Goal: Task Accomplishment & Management: Use online tool/utility

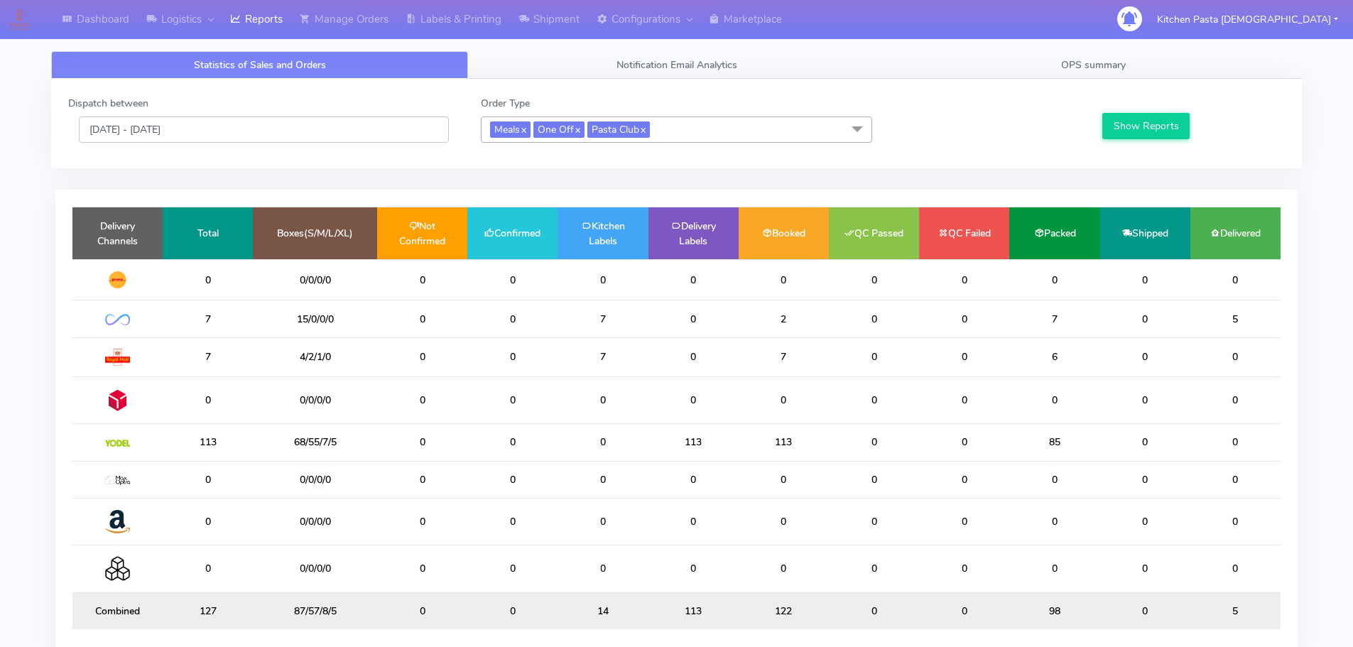
click at [192, 128] on input "[DATE] - [DATE]" at bounding box center [264, 129] width 370 height 26
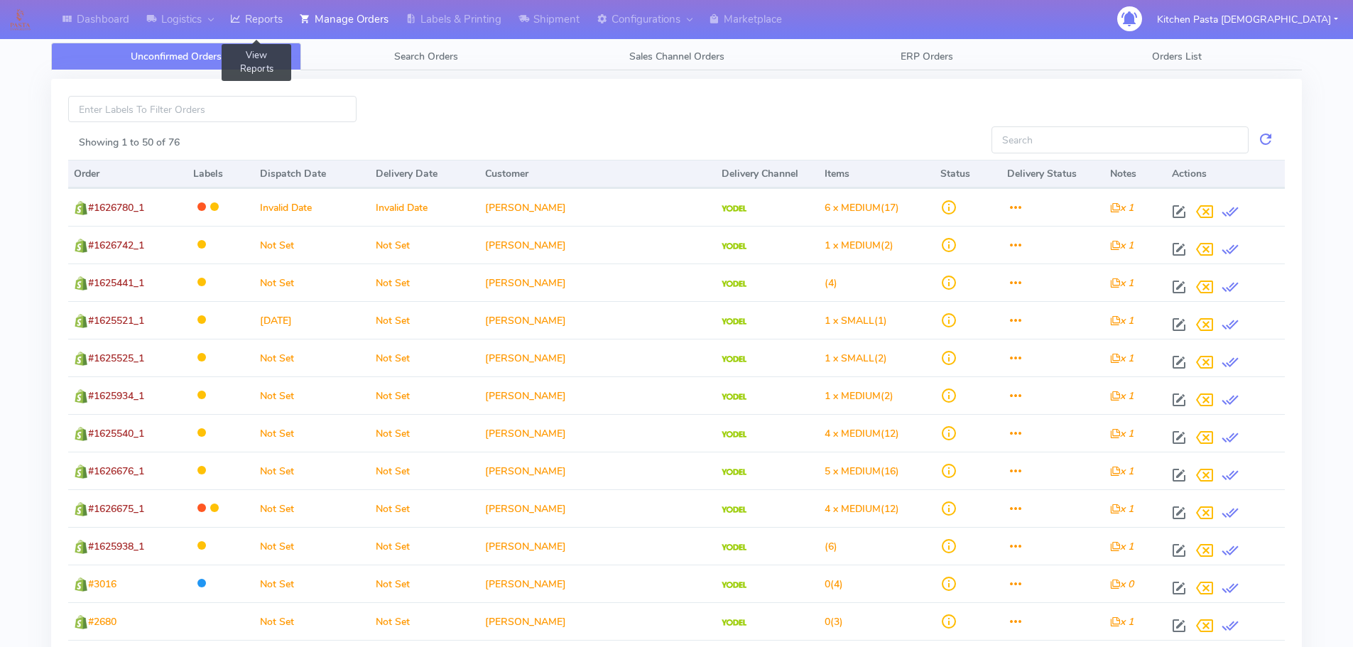
click at [271, 21] on link "Reports" at bounding box center [257, 19] width 70 height 39
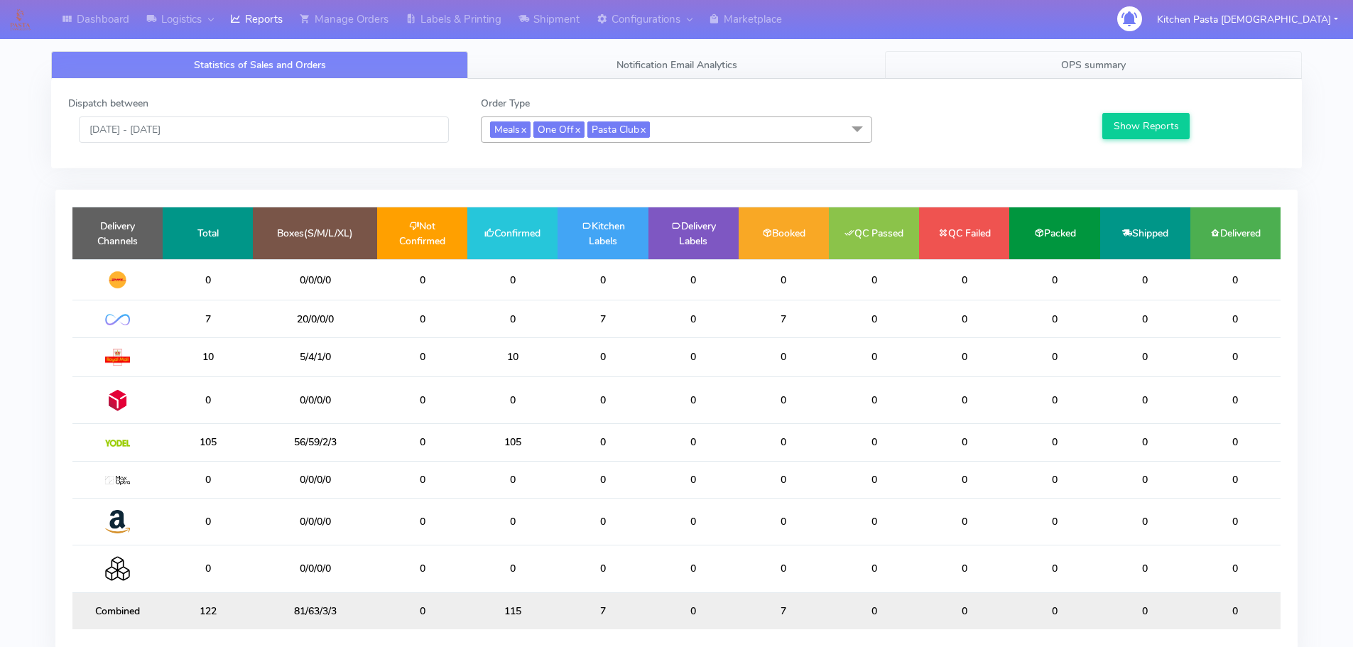
click at [1020, 73] on link "OPS summary" at bounding box center [1093, 65] width 417 height 28
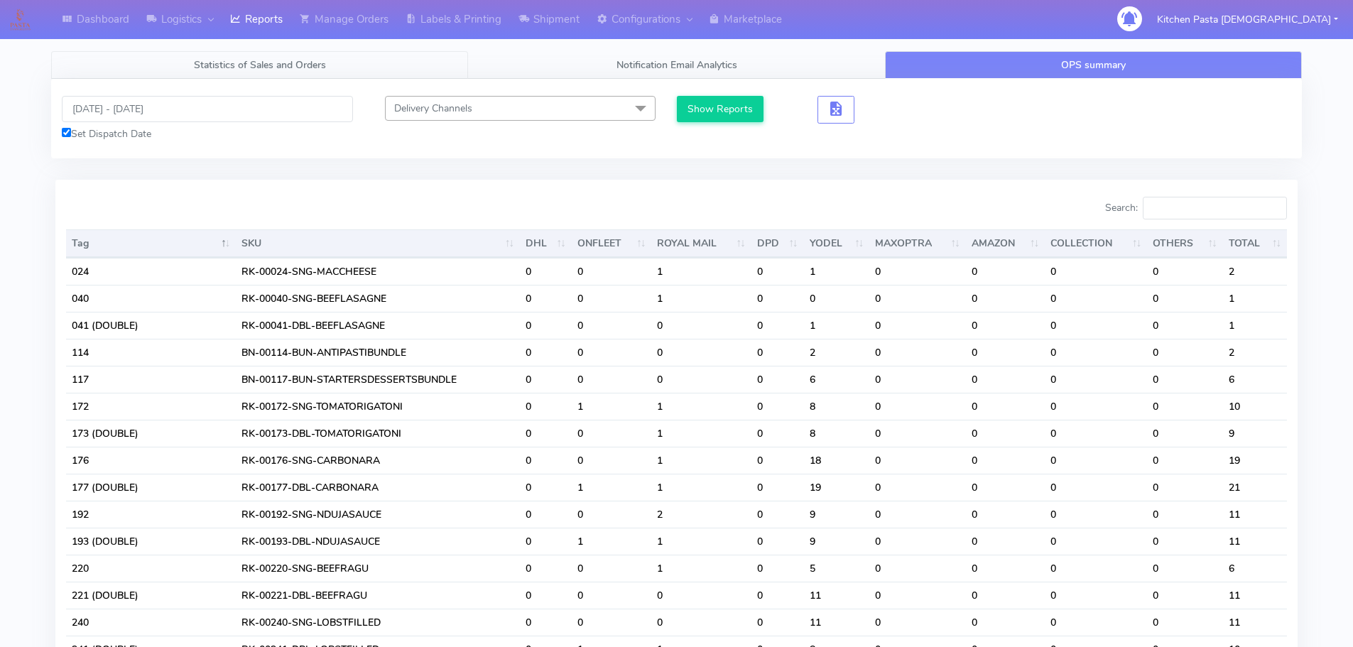
click at [163, 58] on link "Statistics of Sales and Orders" at bounding box center [259, 65] width 417 height 28
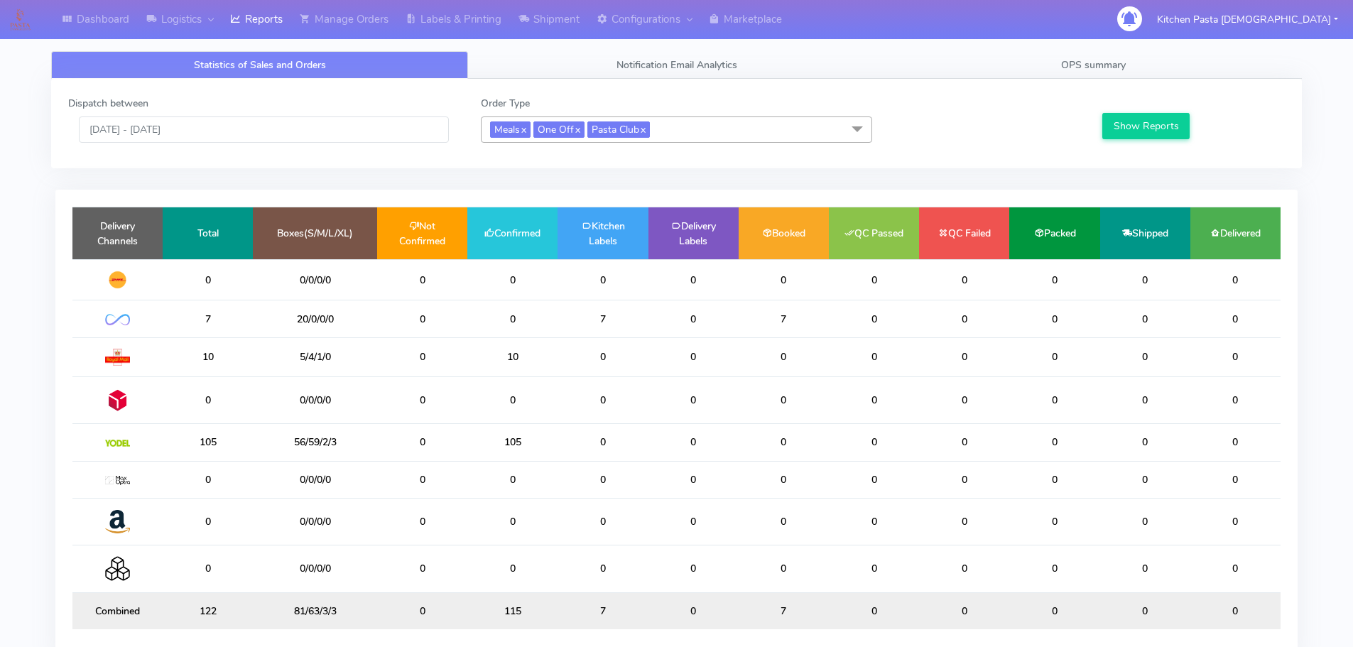
click at [164, 116] on div "Dispatch between 08/10/2025 - 08/10/2025" at bounding box center [264, 119] width 412 height 47
click at [159, 143] on input "[DATE] - [DATE]" at bounding box center [264, 129] width 370 height 26
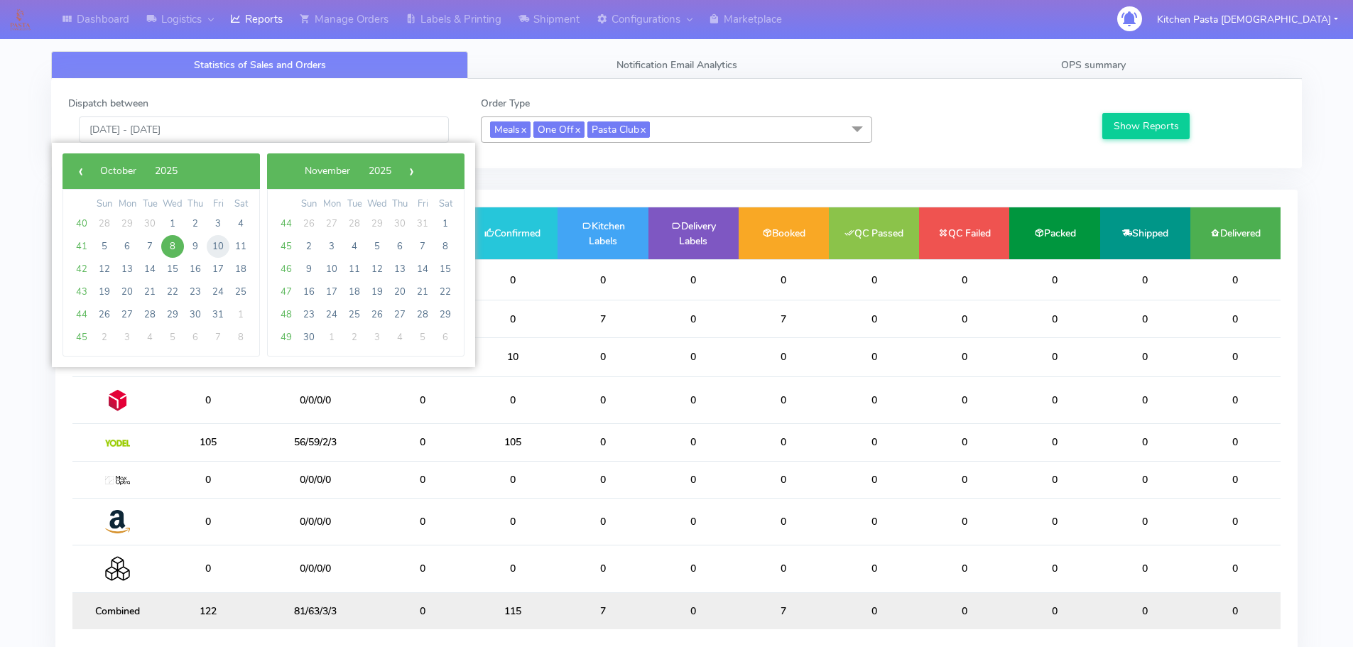
click at [221, 246] on span "10" at bounding box center [218, 246] width 23 height 23
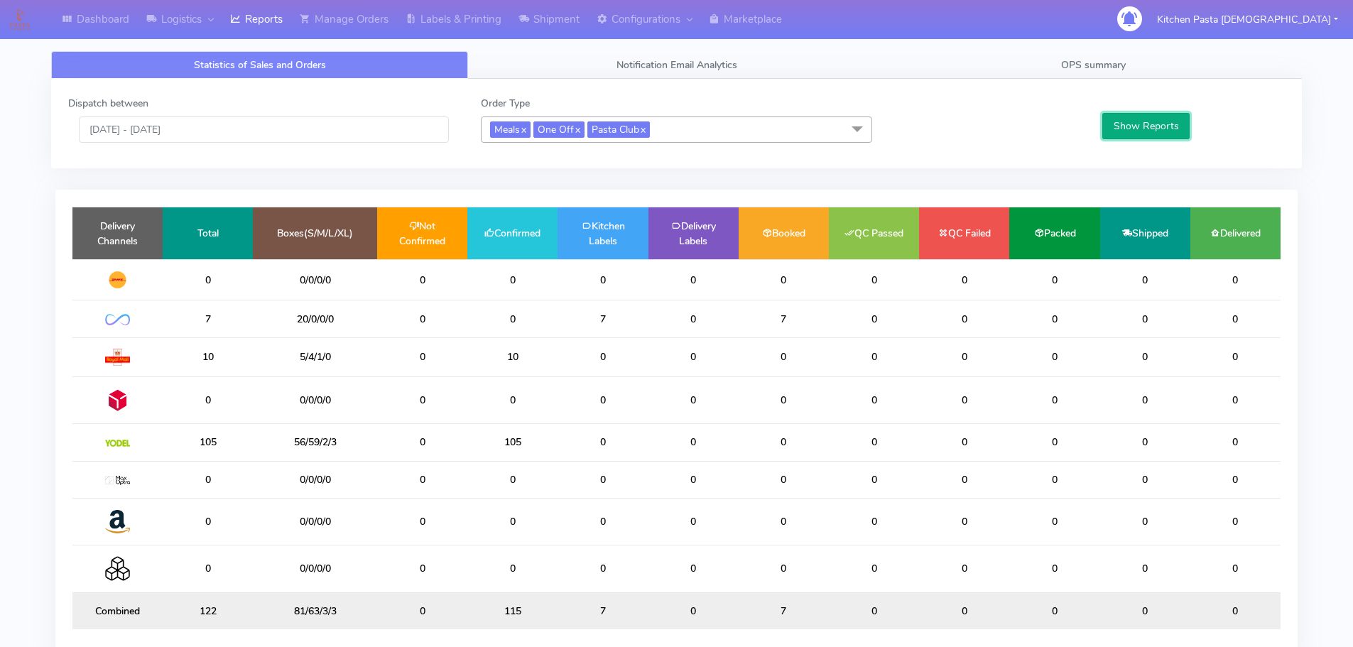
click at [1134, 122] on button "Show Reports" at bounding box center [1145, 126] width 87 height 26
click at [200, 136] on input "10/10/2025 - 10/10/2025" at bounding box center [264, 129] width 370 height 26
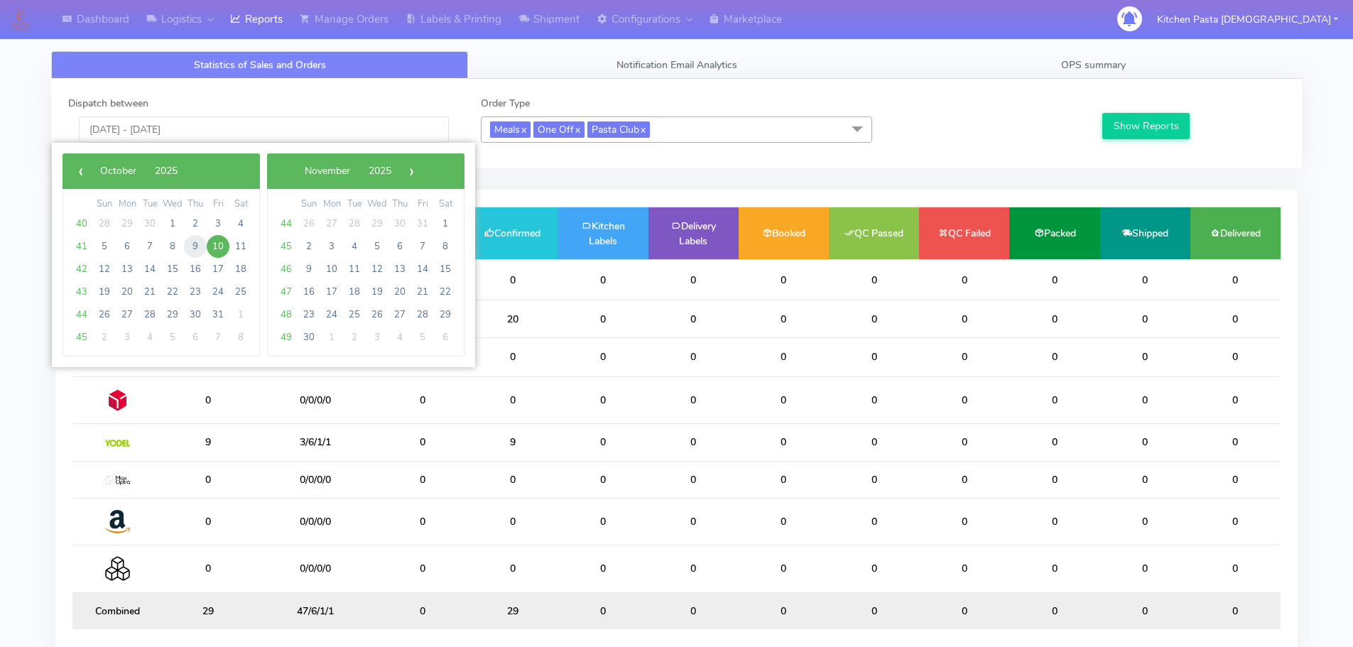
click at [199, 241] on span "9" at bounding box center [195, 246] width 23 height 23
type input "09/10/2025 - 09/10/2025"
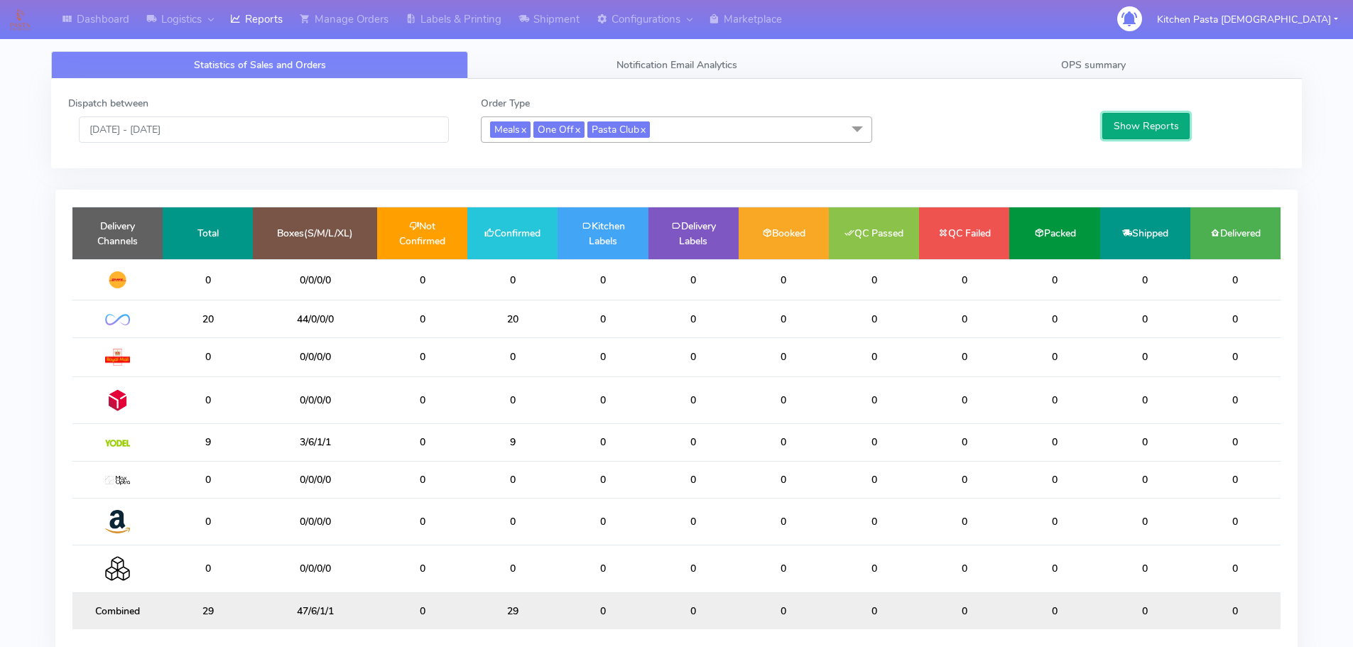
click at [1113, 118] on button "Show Reports" at bounding box center [1145, 126] width 87 height 26
click at [1081, 66] on span "OPS summary" at bounding box center [1093, 64] width 65 height 13
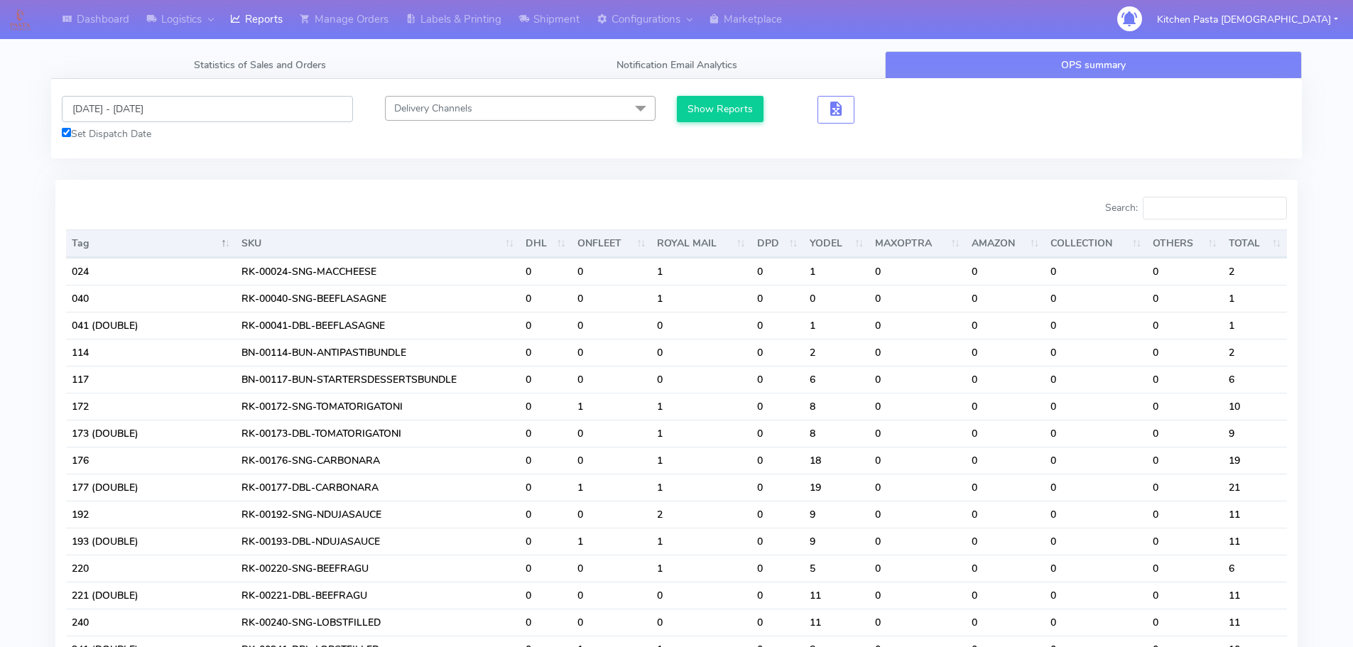
click at [212, 114] on input "[DATE] - [DATE]" at bounding box center [207, 109] width 291 height 26
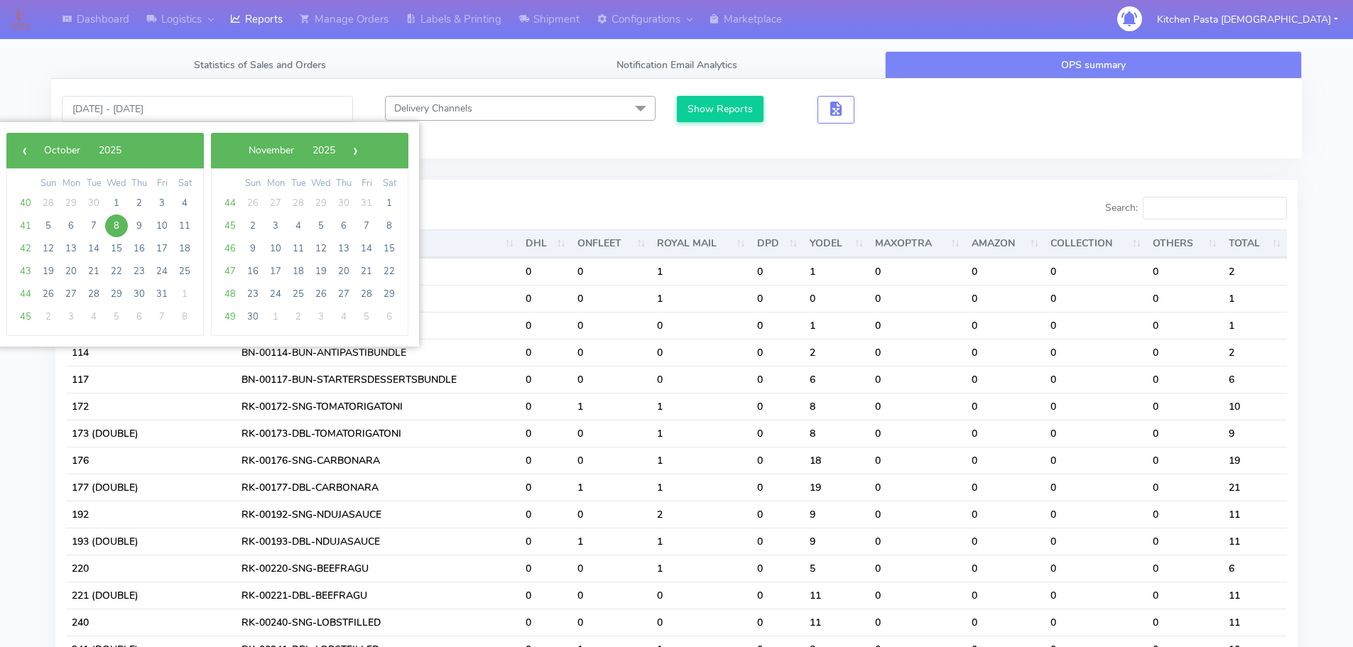
click at [114, 222] on span "8" at bounding box center [116, 225] width 23 height 23
click at [136, 222] on span "9" at bounding box center [139, 225] width 23 height 23
type input "08/10/2025 - 09/10/2025"
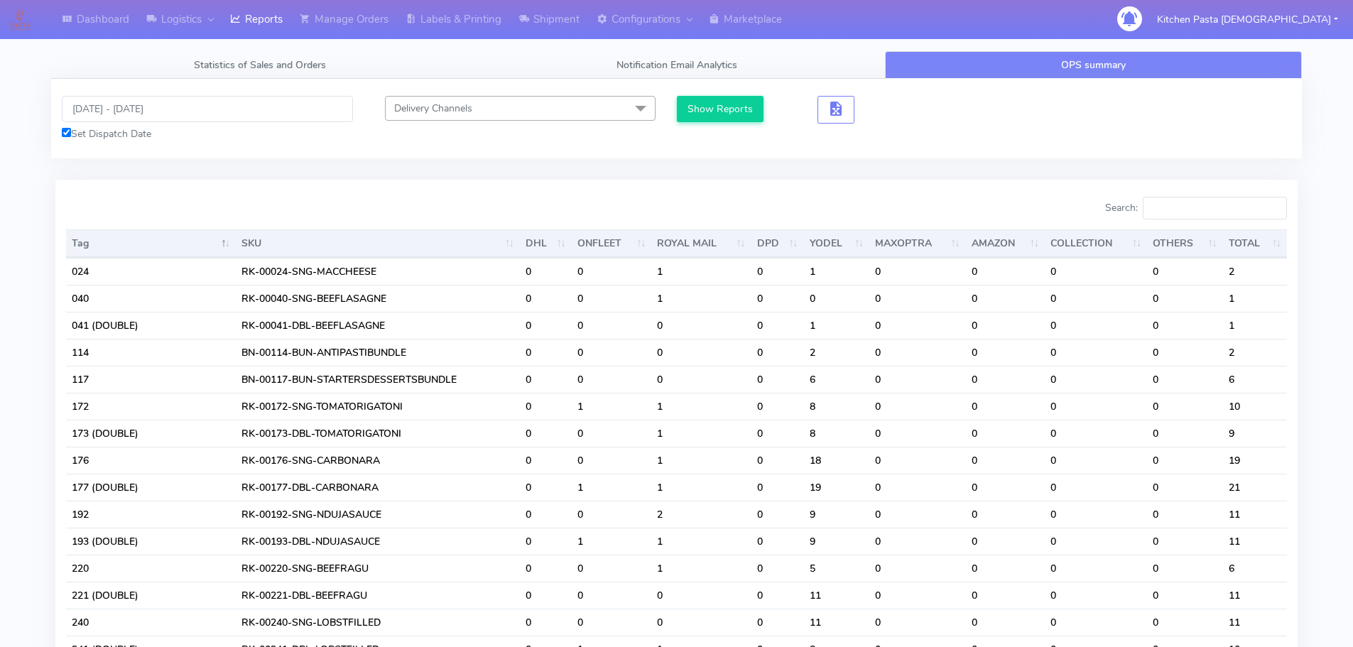
click at [748, 87] on div "08/10/2025 - 09/10/2025 Set Dispatch Date Delivery Channels Select All DHL OnFl…" at bounding box center [676, 119] width 1250 height 80
click at [738, 108] on button "Show Reports" at bounding box center [720, 109] width 87 height 26
click at [718, 106] on button "Show Reports" at bounding box center [720, 109] width 87 height 26
click at [684, 106] on button "Show Reports" at bounding box center [720, 109] width 87 height 26
click at [1189, 204] on input "Search:" at bounding box center [1214, 208] width 144 height 23
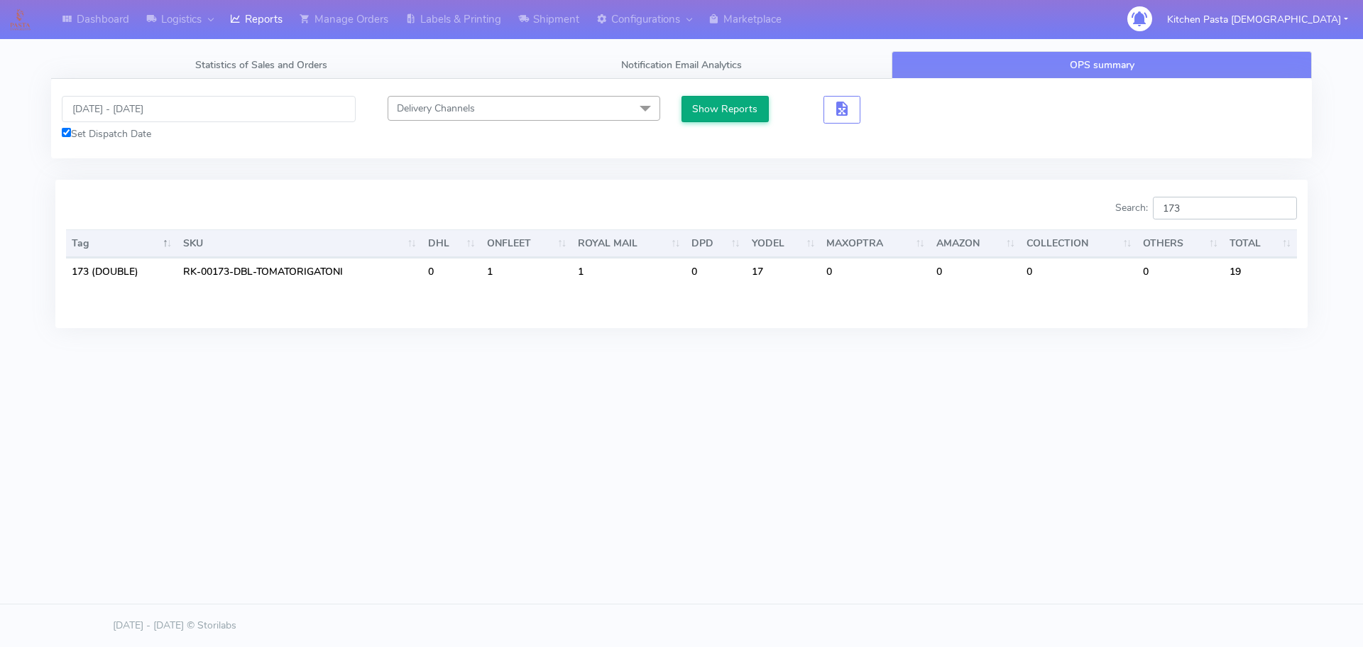
type input "173"
click at [744, 102] on button "Show Reports" at bounding box center [725, 109] width 87 height 26
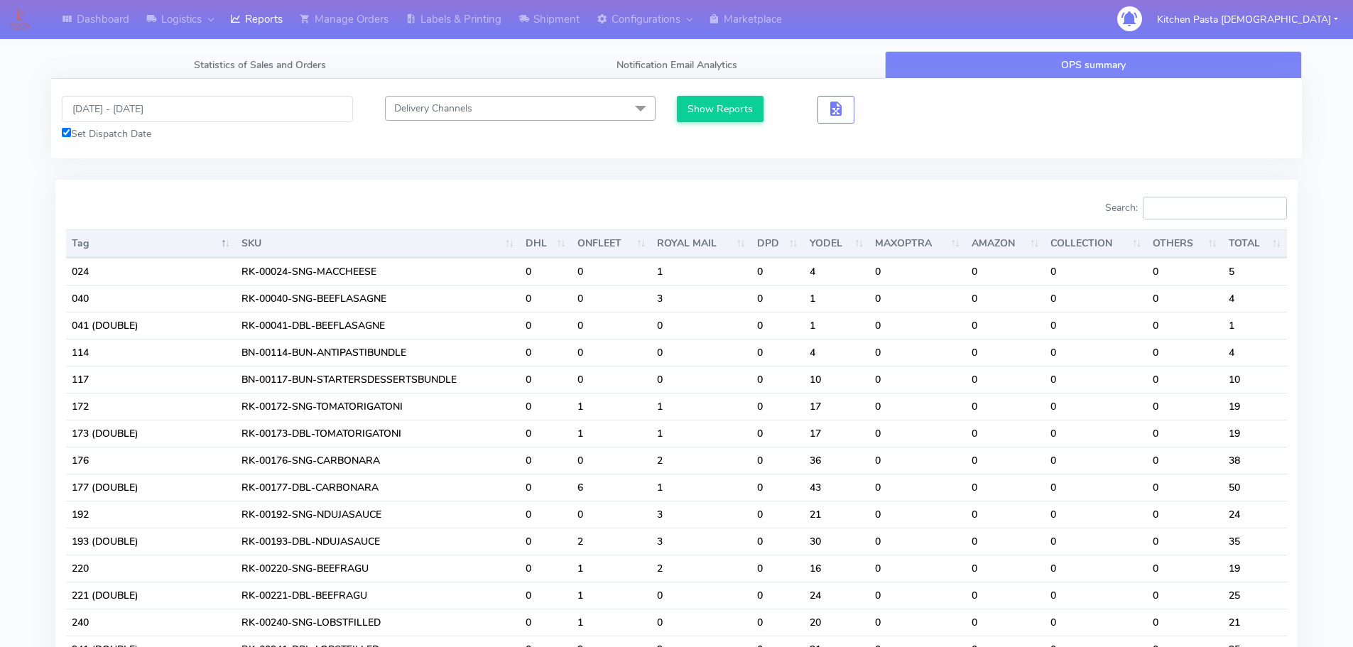
click at [1201, 211] on input "Search:" at bounding box center [1214, 208] width 144 height 23
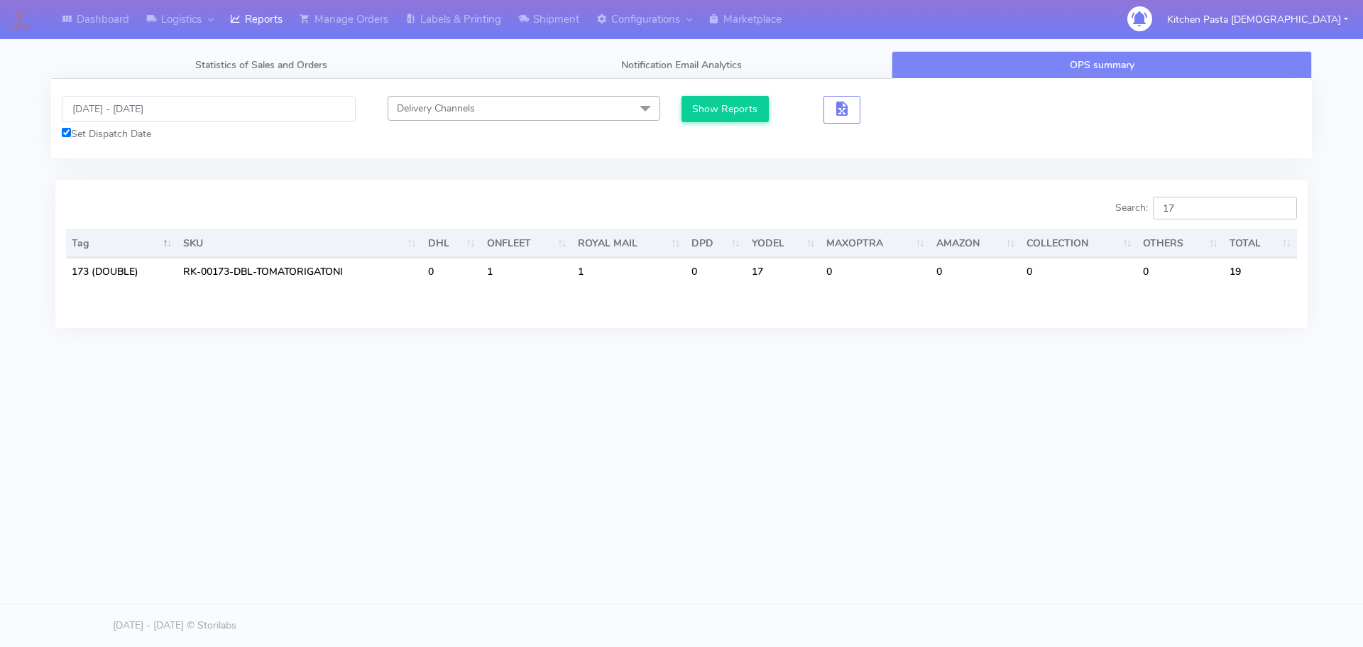
type input "1"
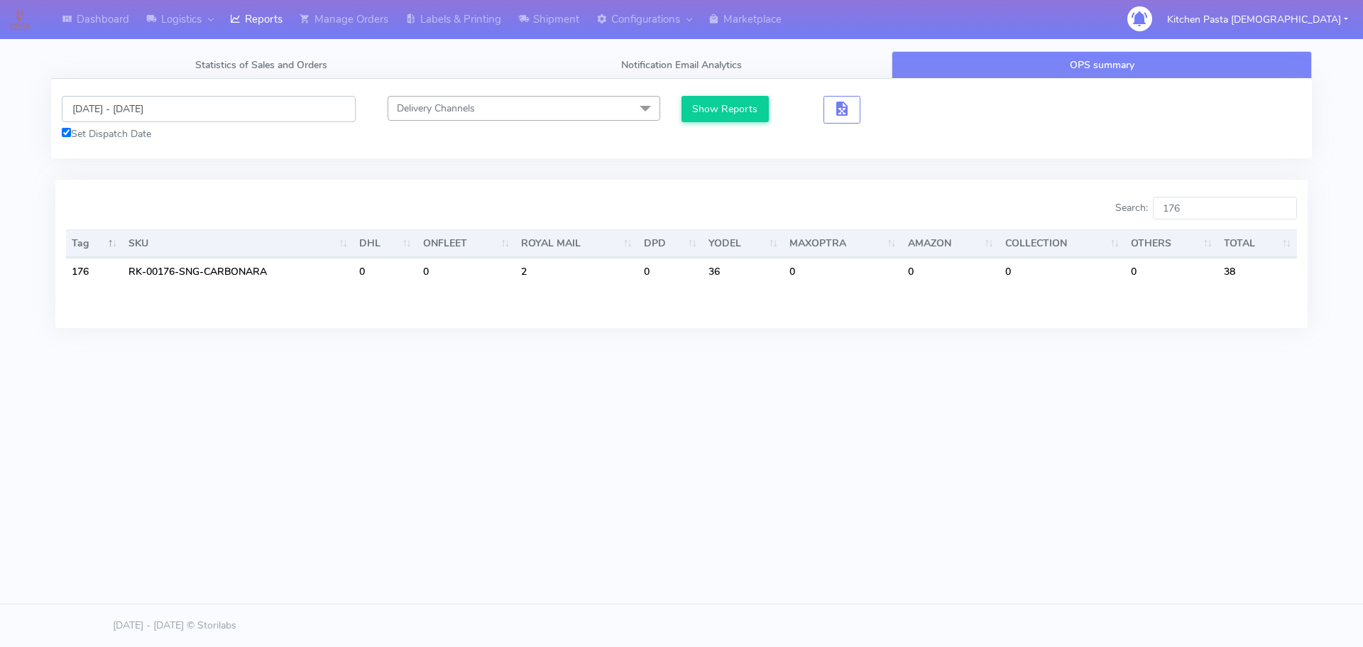
click at [133, 108] on input "[DATE] - [DATE]" at bounding box center [209, 109] width 294 height 26
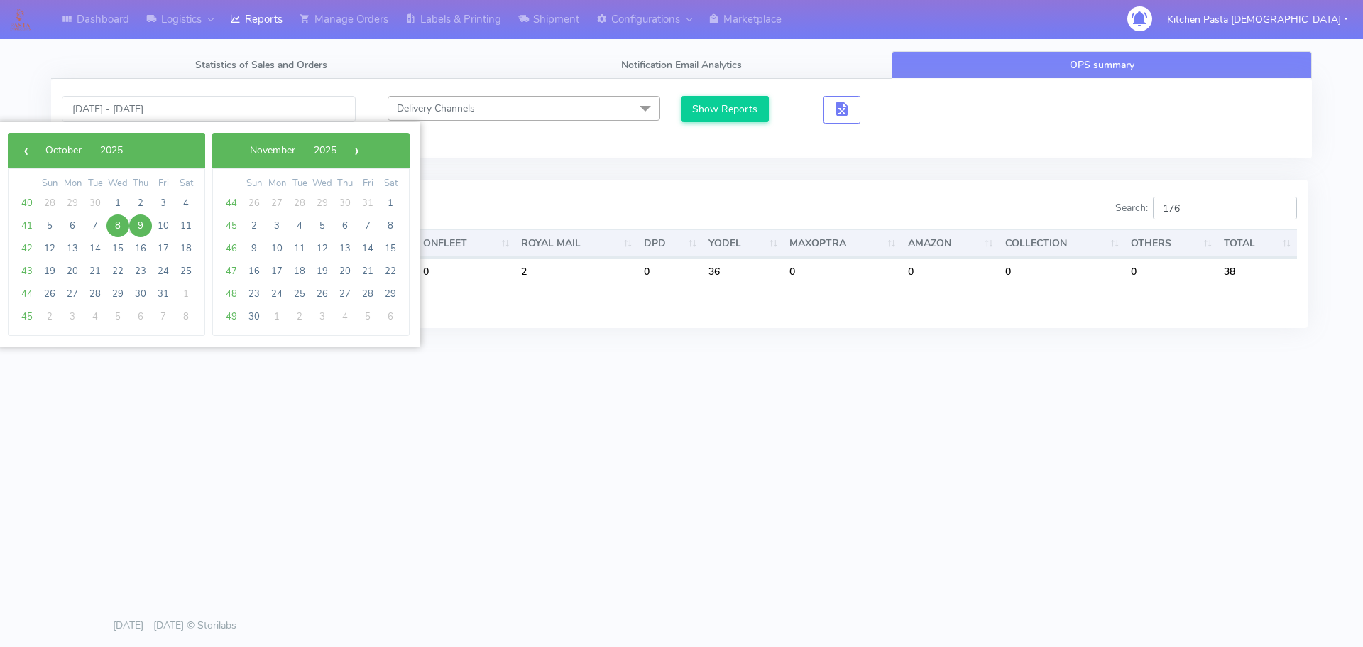
click at [1211, 203] on input "176" at bounding box center [1225, 208] width 144 height 23
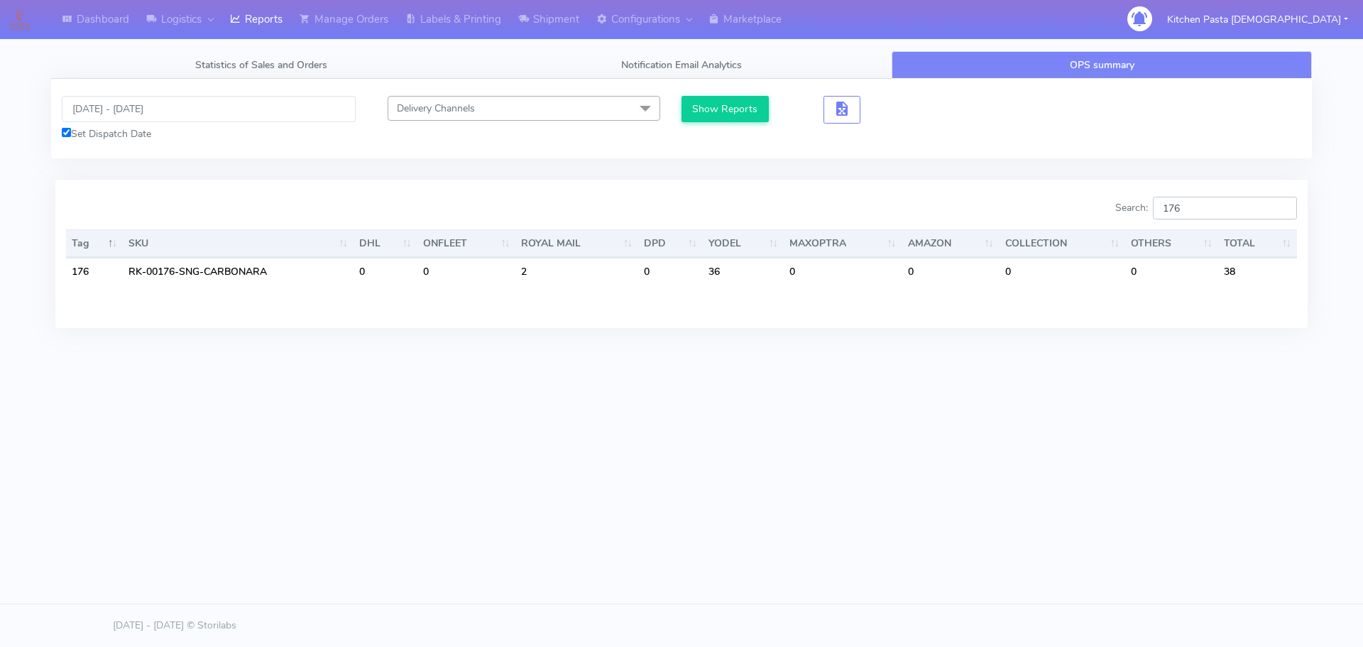
type input "176"
click at [1044, 442] on div "Dashboard Logistics London Logistics Reports Manage Orders Labels & Printing Sh…" at bounding box center [681, 259] width 1363 height 518
click at [1201, 211] on input "176" at bounding box center [1225, 208] width 144 height 23
click at [743, 114] on button "Show Reports" at bounding box center [725, 109] width 87 height 26
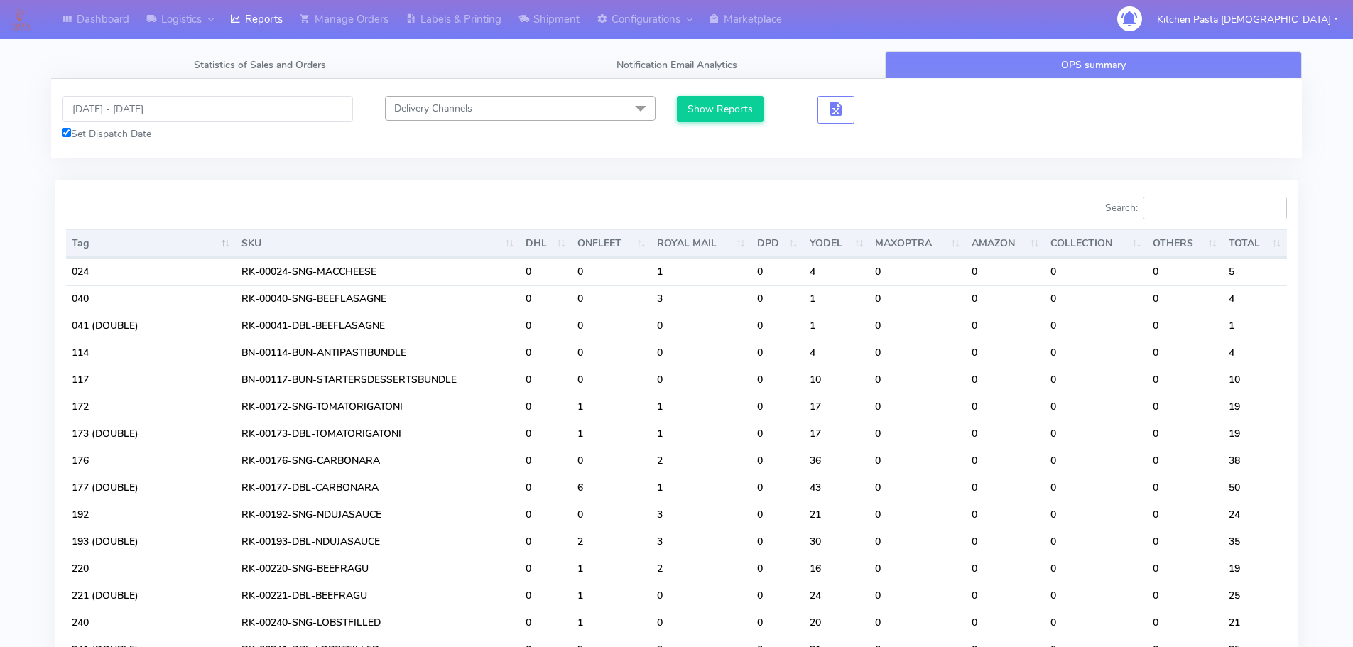
click at [1209, 212] on input "Search:" at bounding box center [1214, 208] width 144 height 23
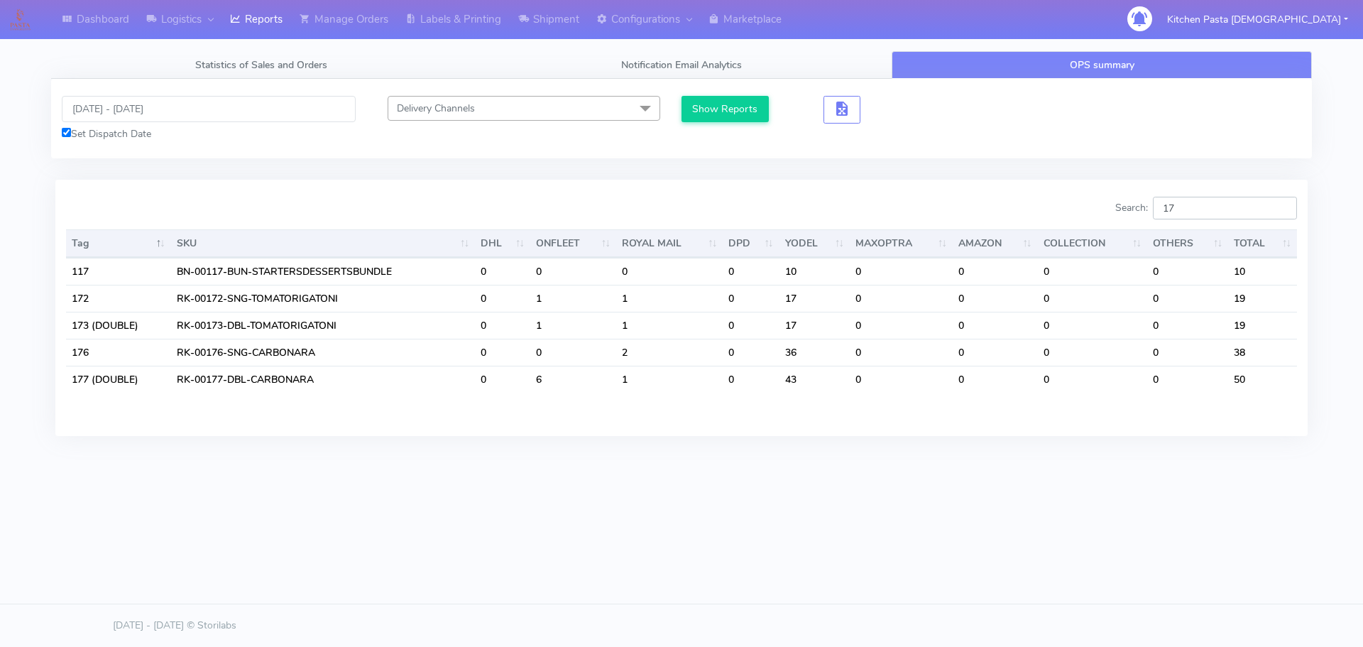
type input "1"
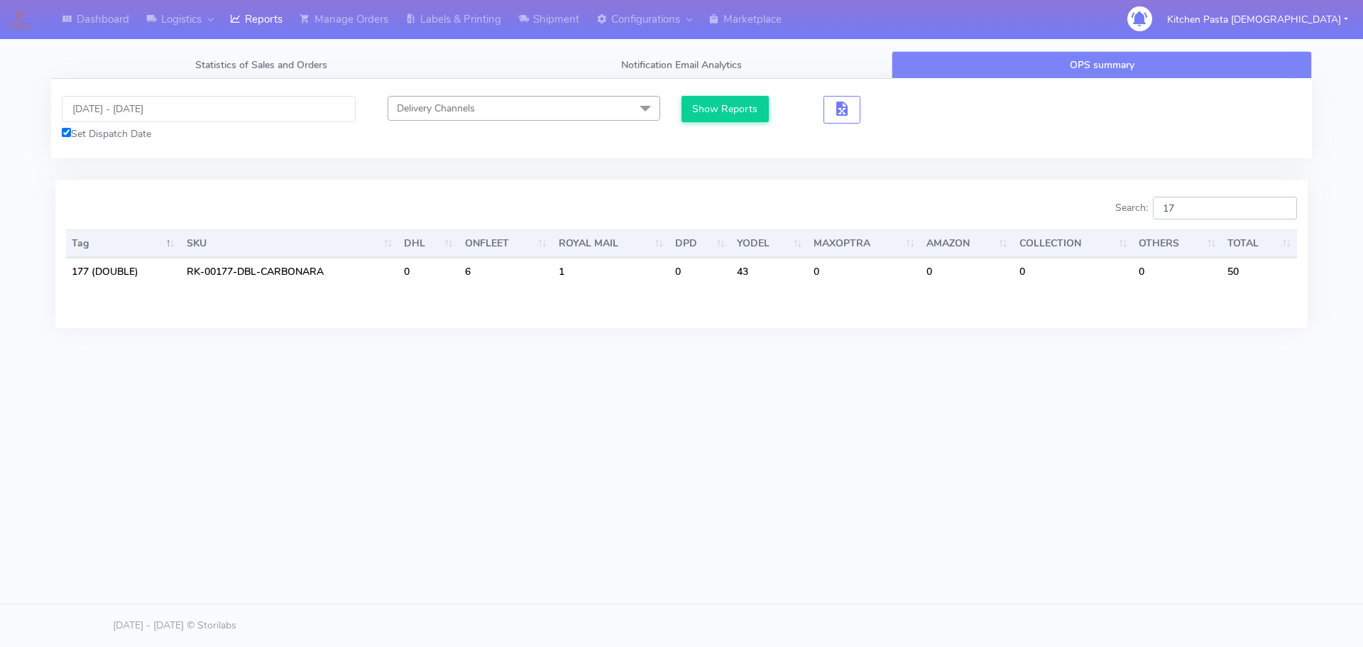
type input "1"
click at [993, 478] on div "Dashboard Logistics London Logistics Reports Manage Orders Labels & Printing Sh…" at bounding box center [681, 259] width 1363 height 518
click at [1205, 219] on input "193" at bounding box center [1225, 208] width 144 height 23
type input "193"
click at [867, 449] on div "Dashboard Logistics London Logistics Reports Manage Orders Labels & Printing Sh…" at bounding box center [681, 259] width 1363 height 518
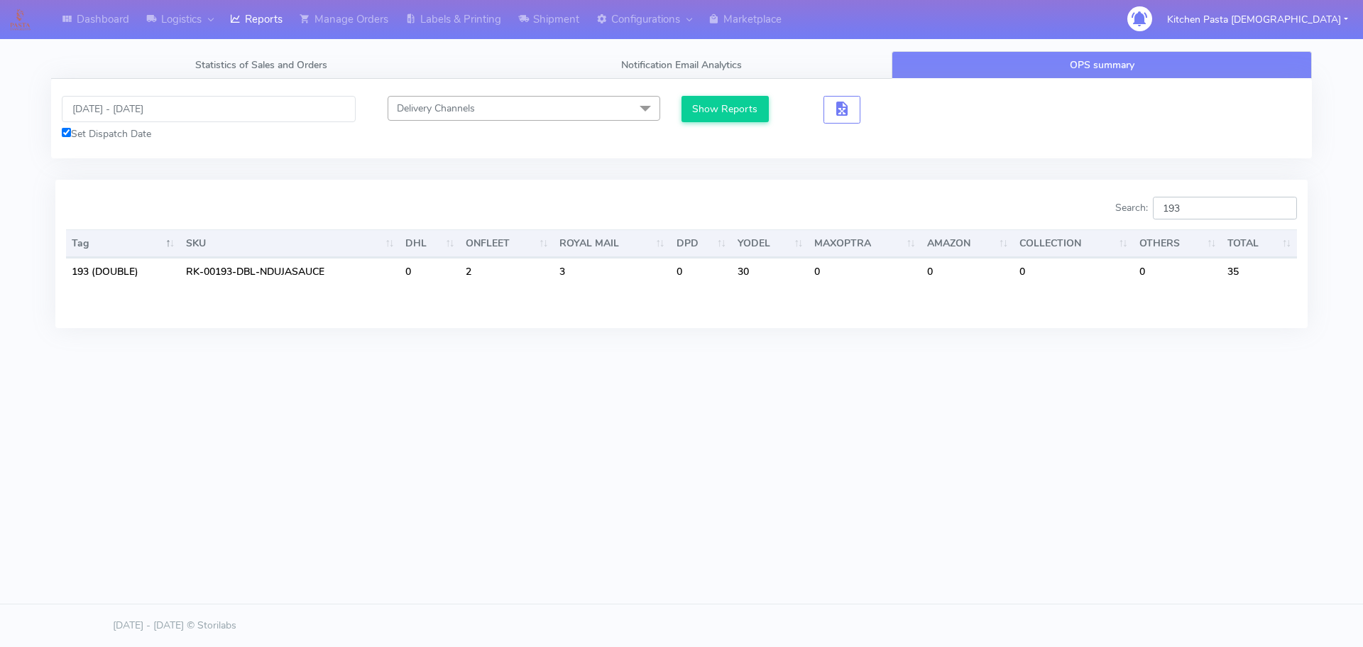
drag, startPoint x: 1110, startPoint y: 200, endPoint x: 930, endPoint y: 199, distance: 179.6
click at [934, 200] on div "Search: 193" at bounding box center [994, 211] width 605 height 28
drag, startPoint x: 1081, startPoint y: 459, endPoint x: 1097, endPoint y: 459, distance: 15.6
click at [1081, 459] on div "Dashboard Logistics London Logistics Reports Manage Orders Labels & Printing Sh…" at bounding box center [681, 259] width 1363 height 518
click at [1210, 202] on input "220" at bounding box center [1225, 208] width 144 height 23
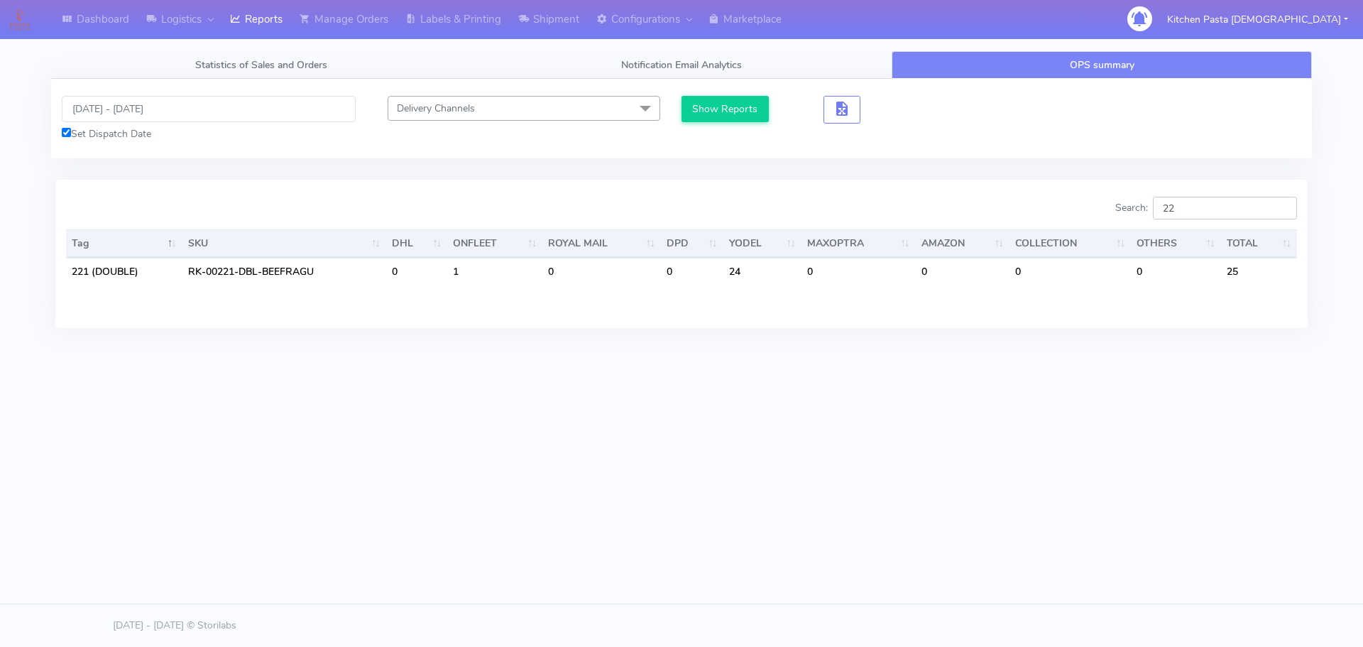
type input "2"
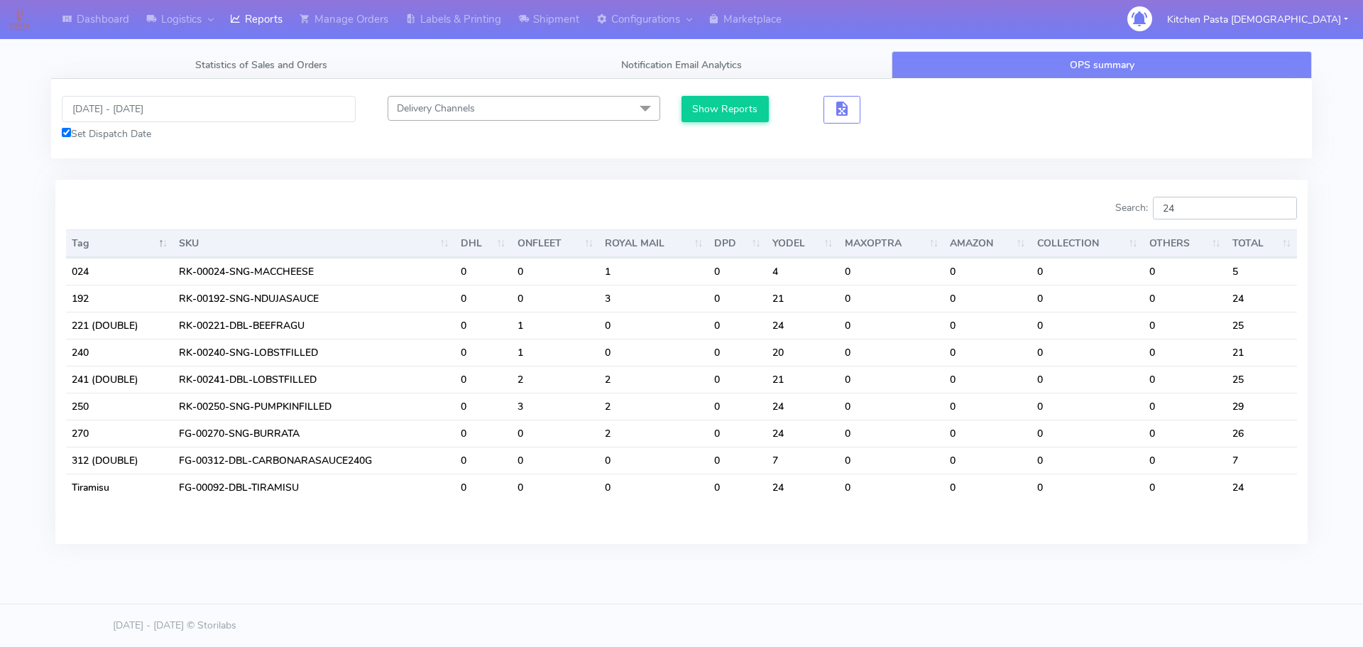
type input "2"
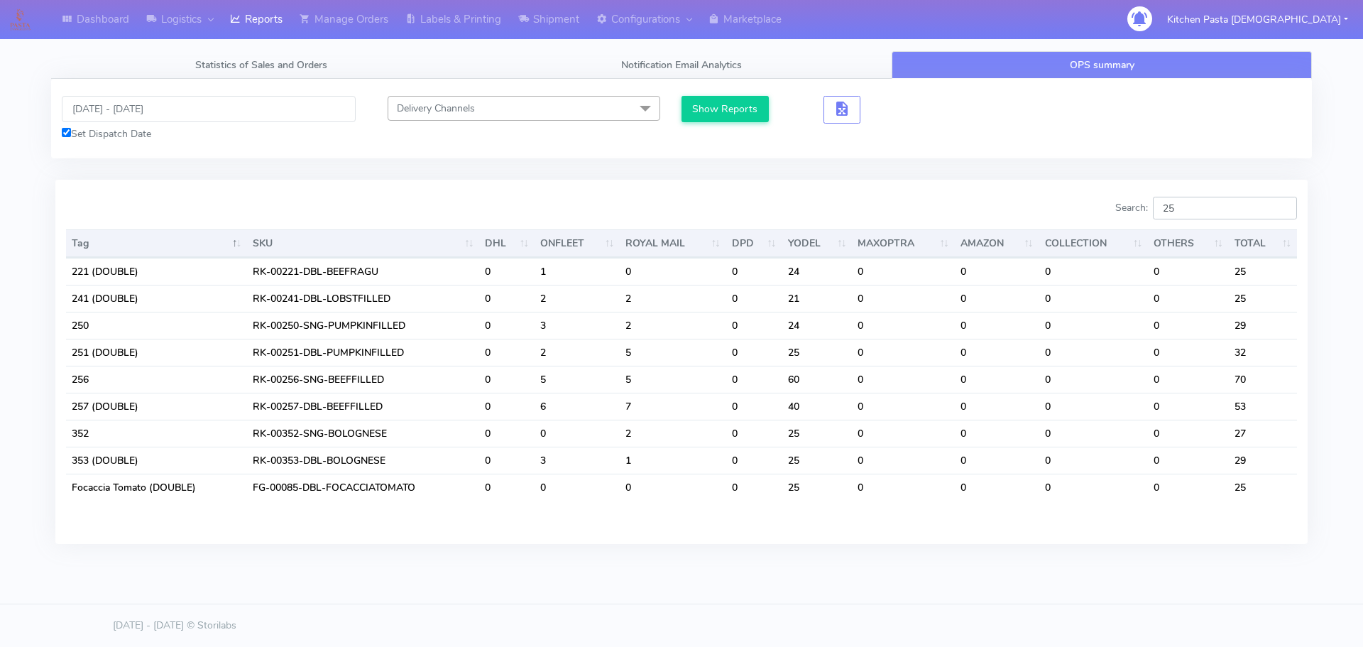
type input "2"
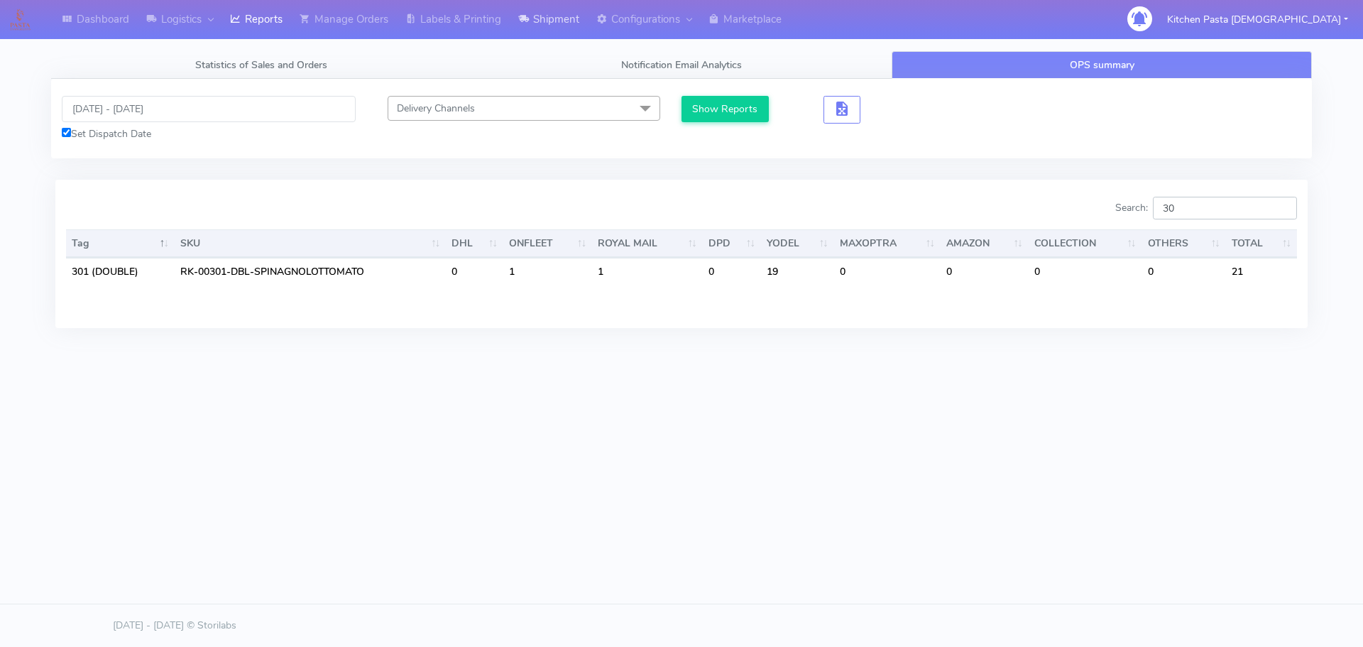
type input "3"
type input "257"
drag, startPoint x: 1212, startPoint y: 208, endPoint x: 1082, endPoint y: 208, distance: 129.9
click at [1082, 208] on div "Search: 257" at bounding box center [994, 211] width 605 height 28
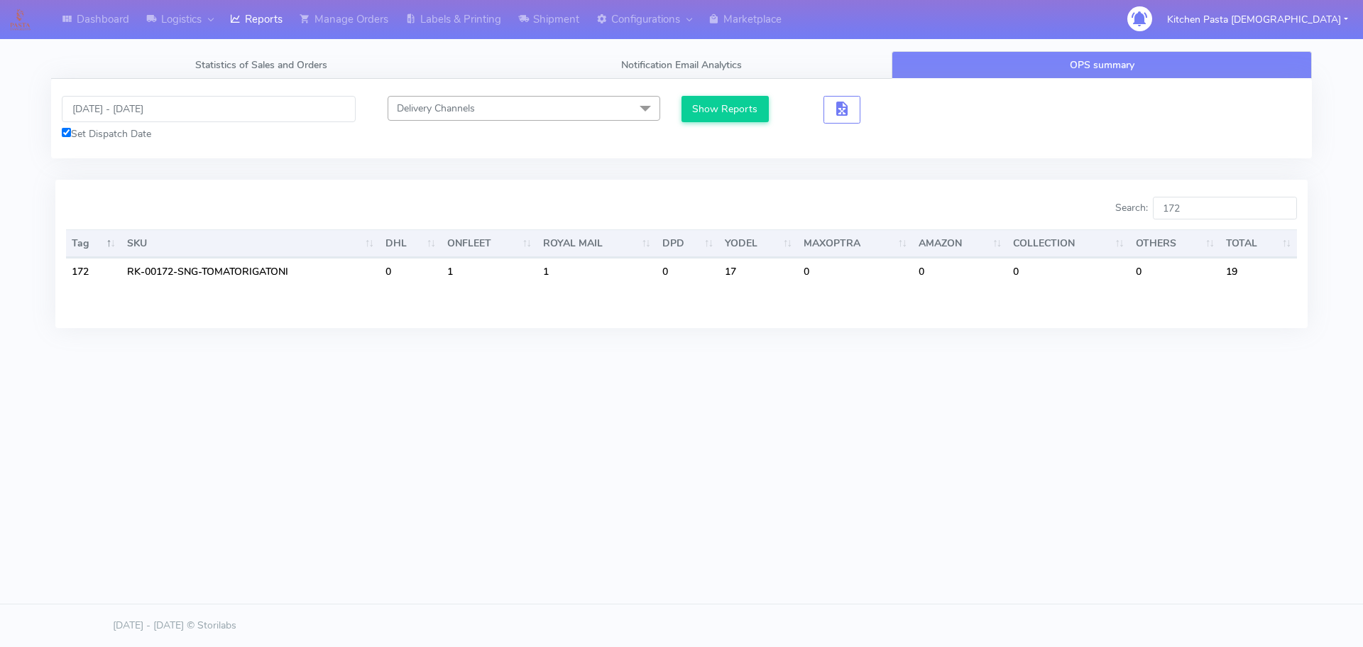
click at [1081, 208] on div "Search: 172" at bounding box center [994, 211] width 605 height 28
click at [1226, 212] on input "172" at bounding box center [1225, 208] width 144 height 23
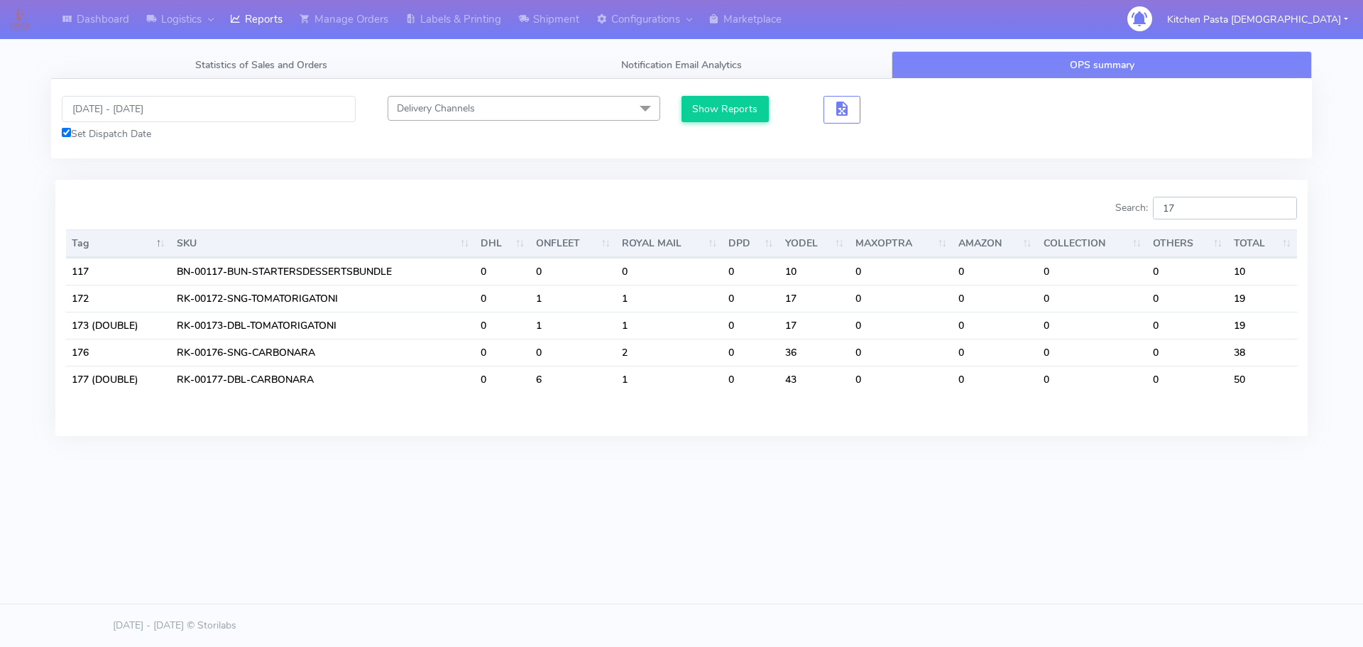
type input "1"
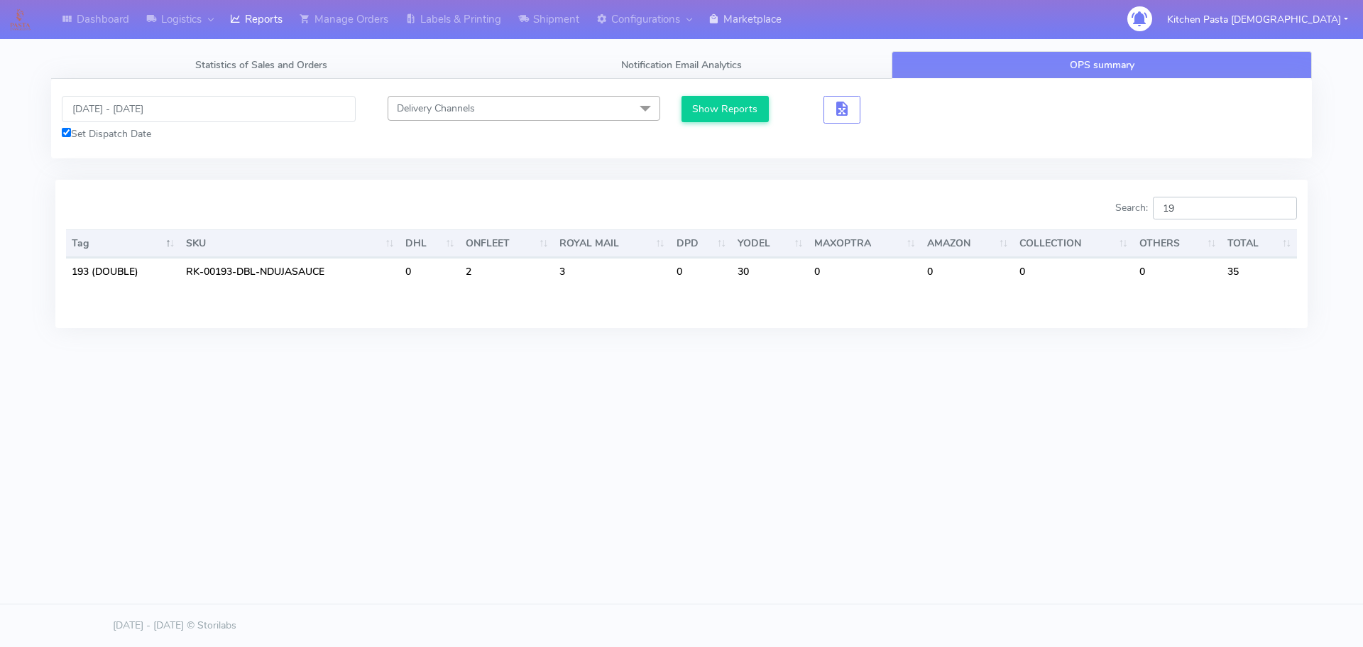
type input "1"
type input "2"
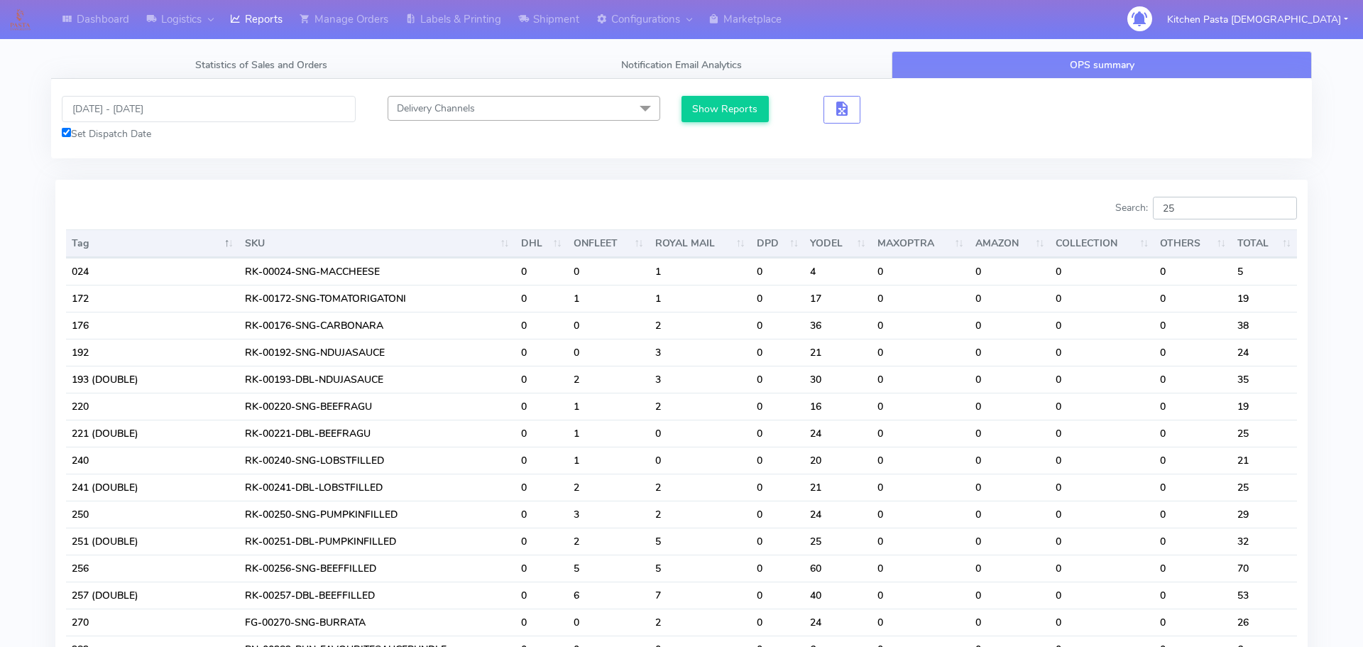
type input "2"
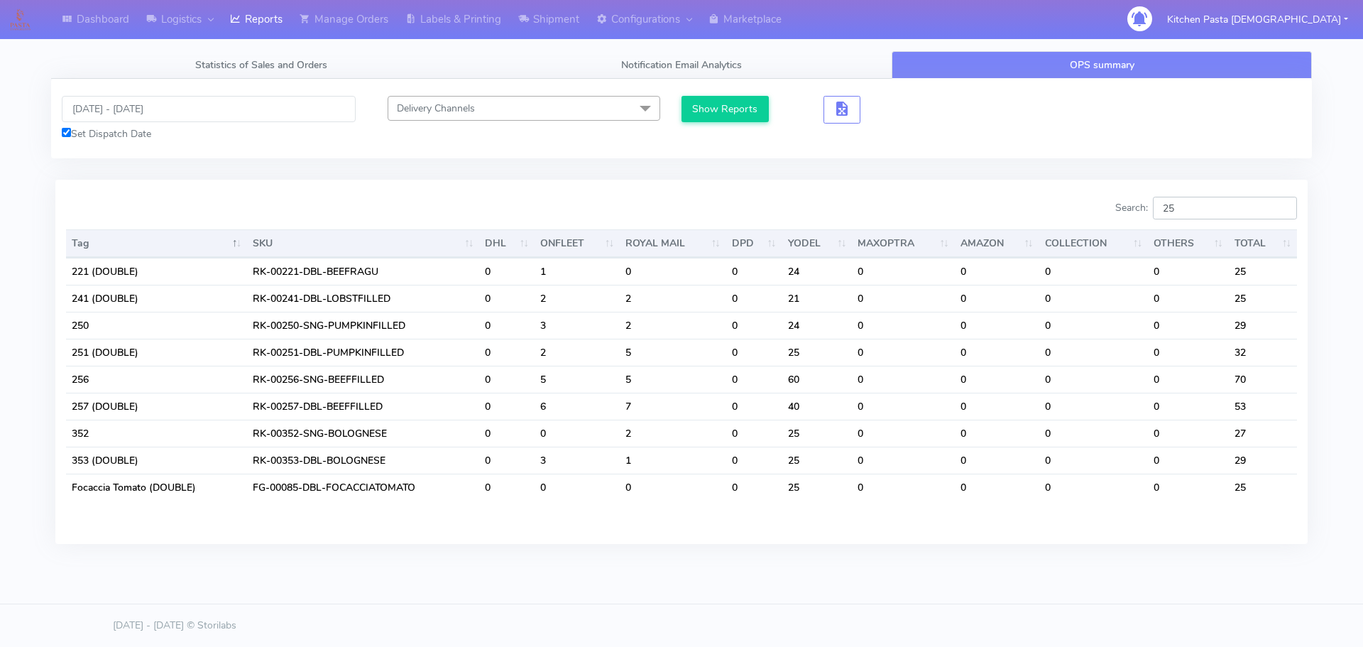
type input "2"
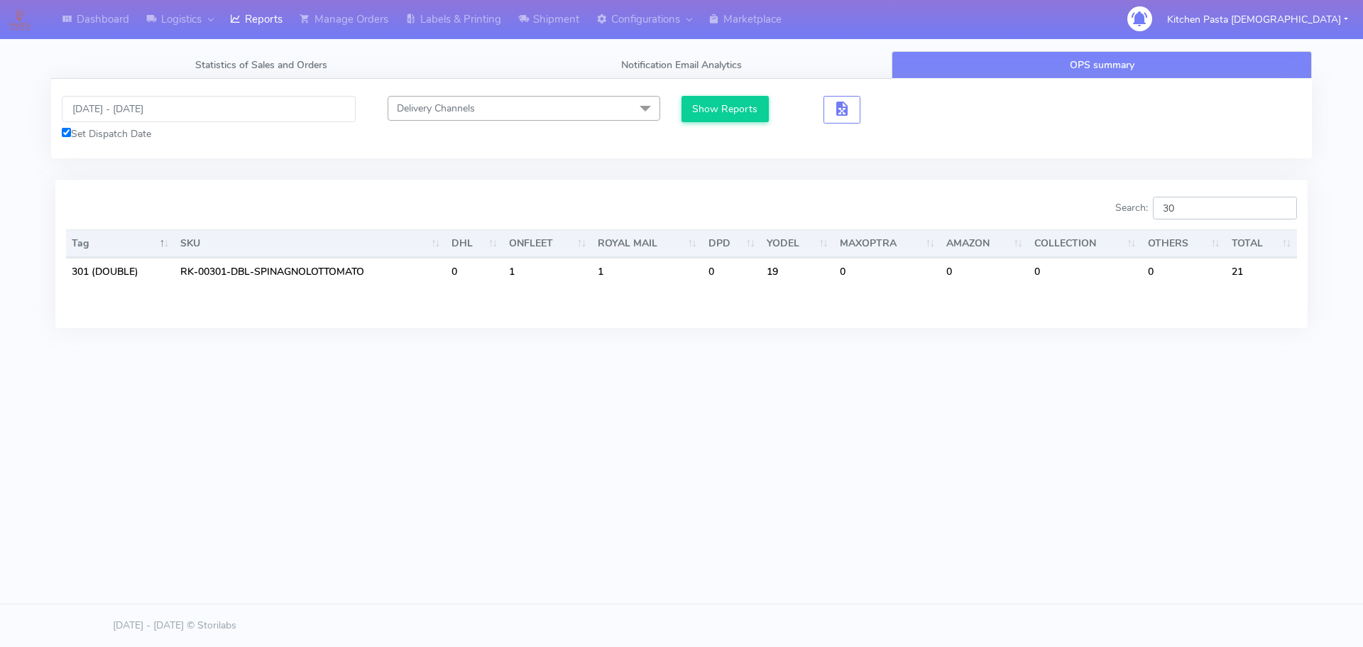
type input "3"
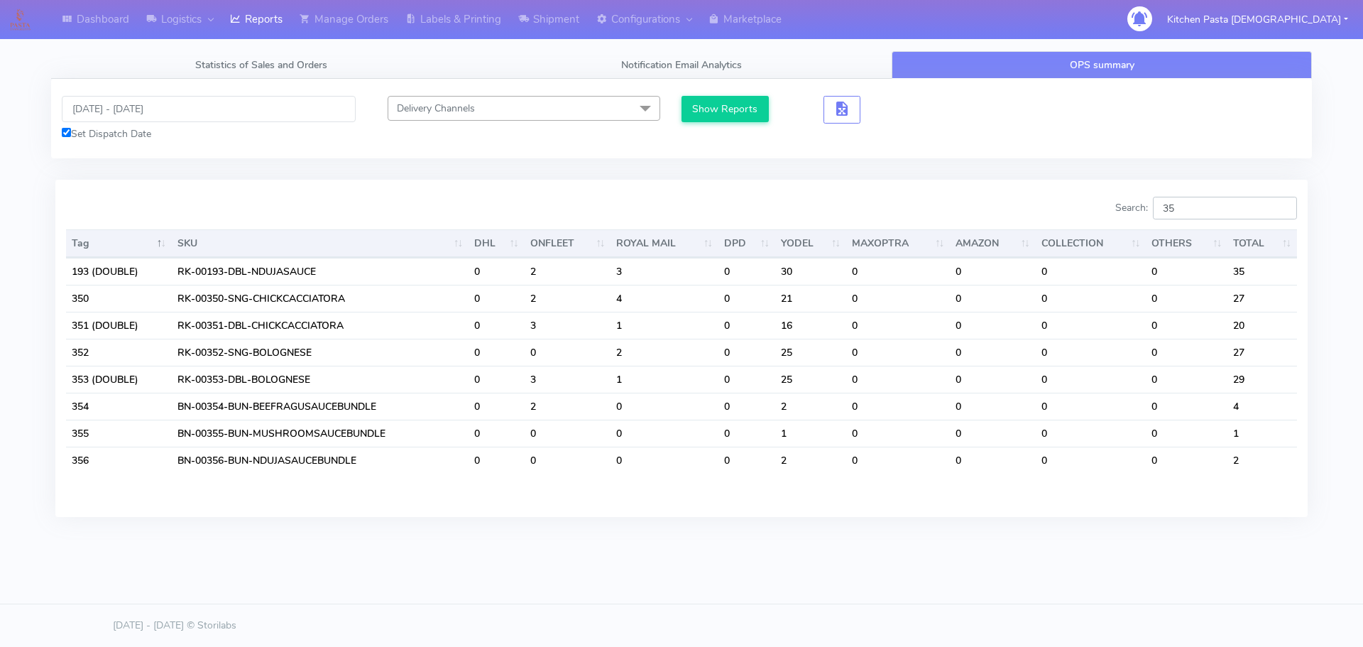
type input "3"
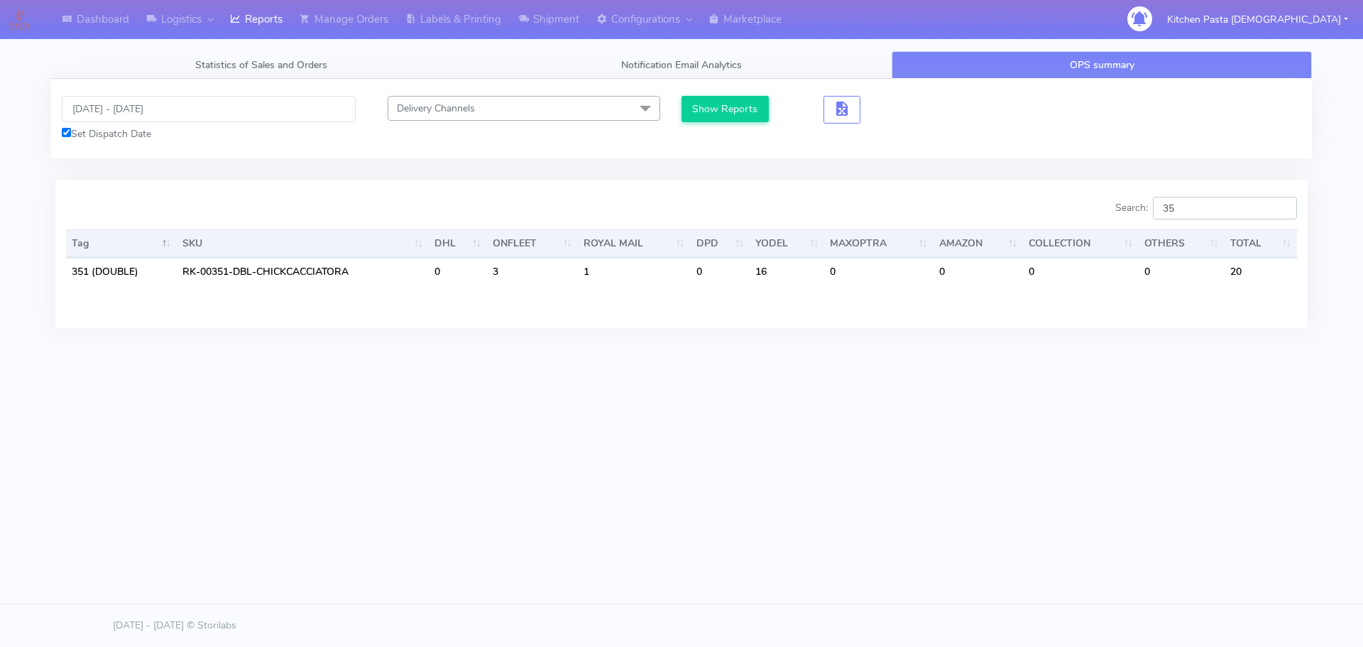
type input "3"
type input "351"
drag, startPoint x: 1233, startPoint y: 207, endPoint x: 1078, endPoint y: 211, distance: 155.5
click at [1078, 211] on div "Search: 351" at bounding box center [994, 211] width 605 height 28
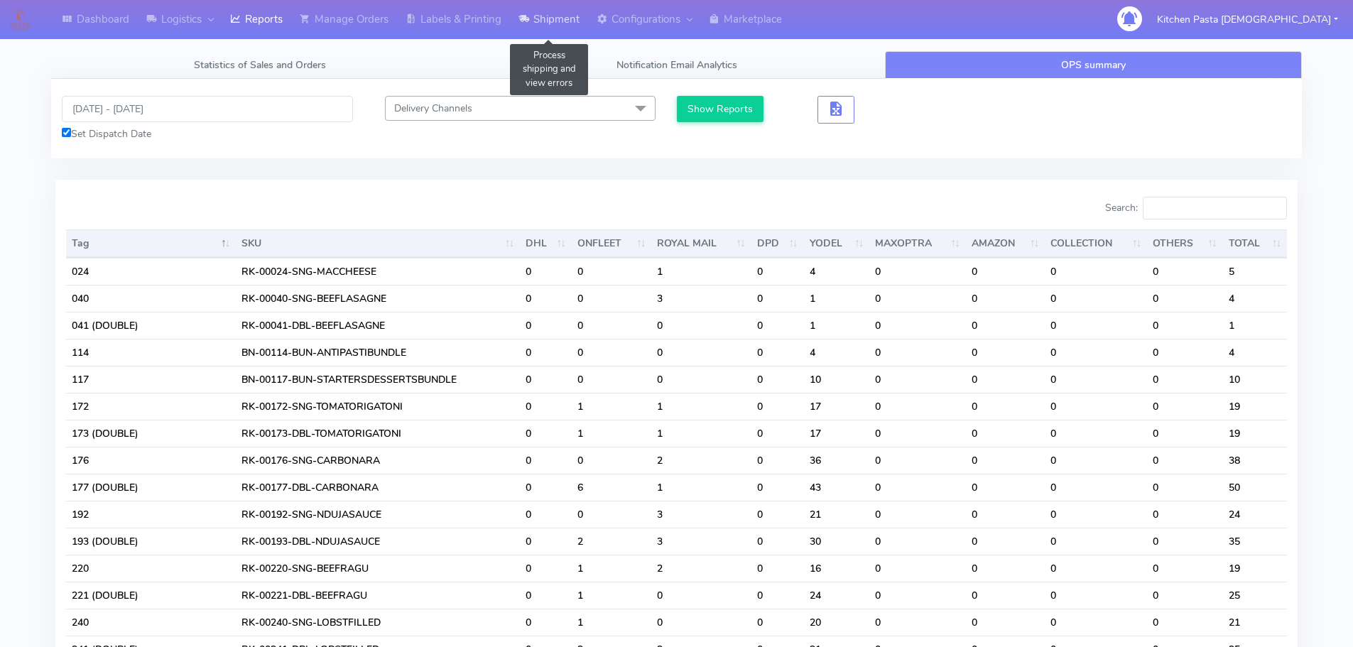
click at [566, 21] on link "Shipment" at bounding box center [549, 19] width 78 height 39
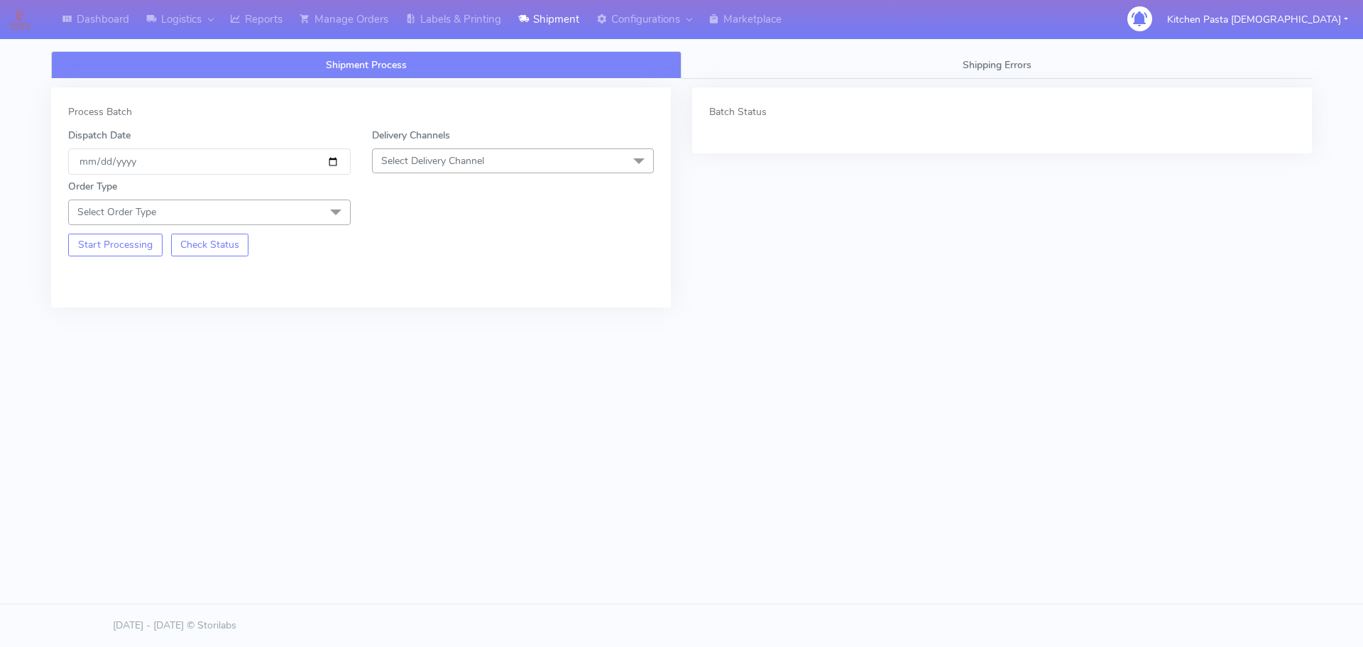
click at [532, 160] on span "Select Delivery Channel" at bounding box center [513, 160] width 283 height 25
click at [417, 321] on div "Yodel" at bounding box center [513, 320] width 267 height 15
click at [330, 214] on span at bounding box center [336, 213] width 28 height 27
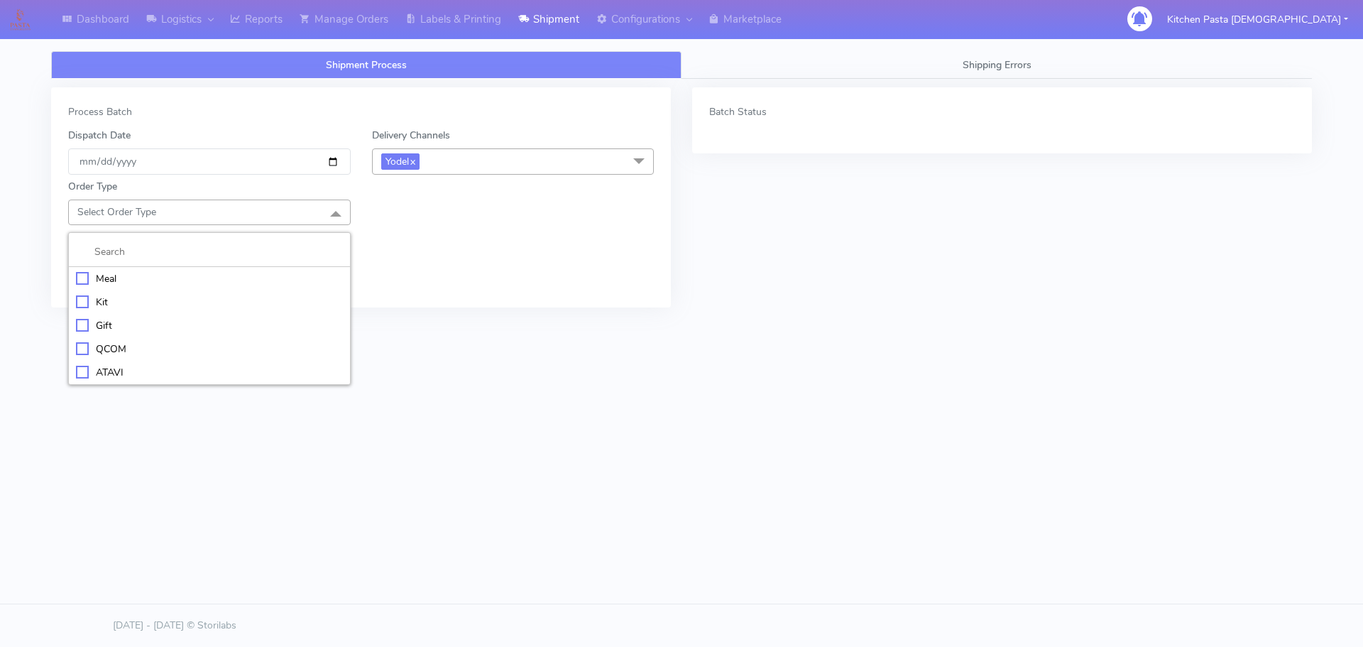
click at [191, 268] on li "Meal" at bounding box center [209, 278] width 281 height 23
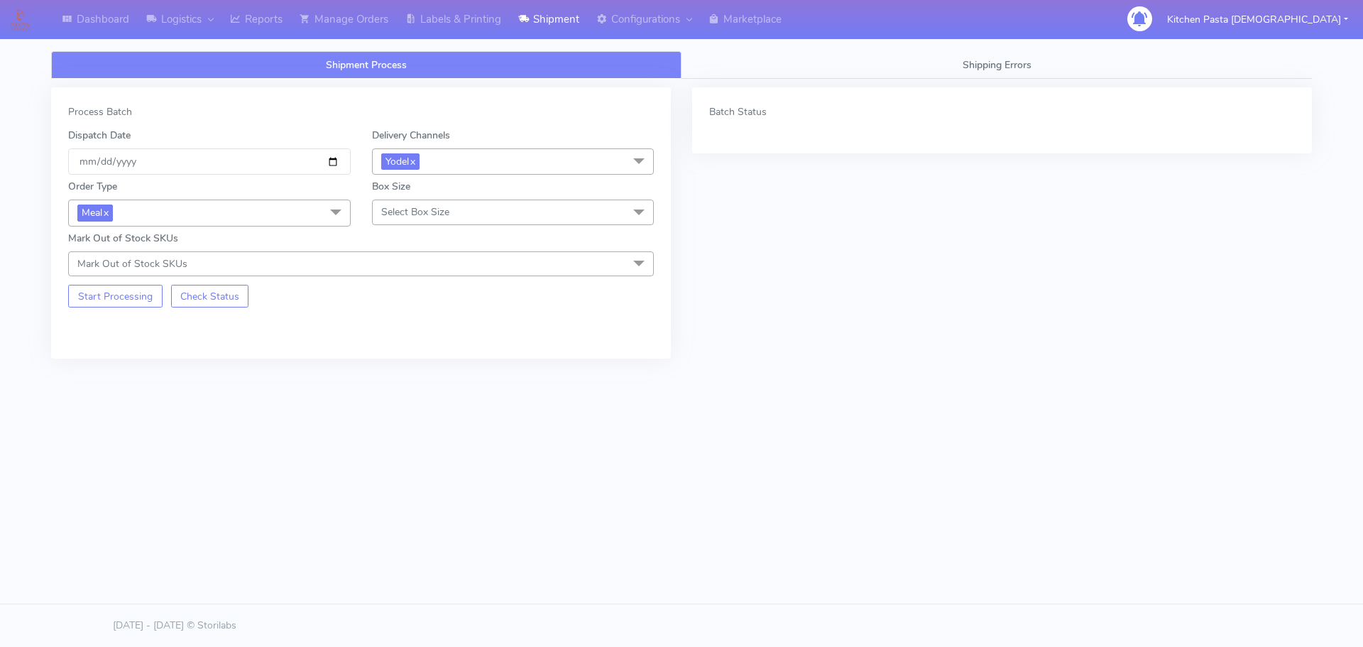
click at [425, 217] on span "Select Box Size" at bounding box center [415, 211] width 68 height 13
click at [393, 378] on div "Mega" at bounding box center [513, 372] width 267 height 15
click at [121, 296] on button "Start Processing" at bounding box center [115, 296] width 94 height 23
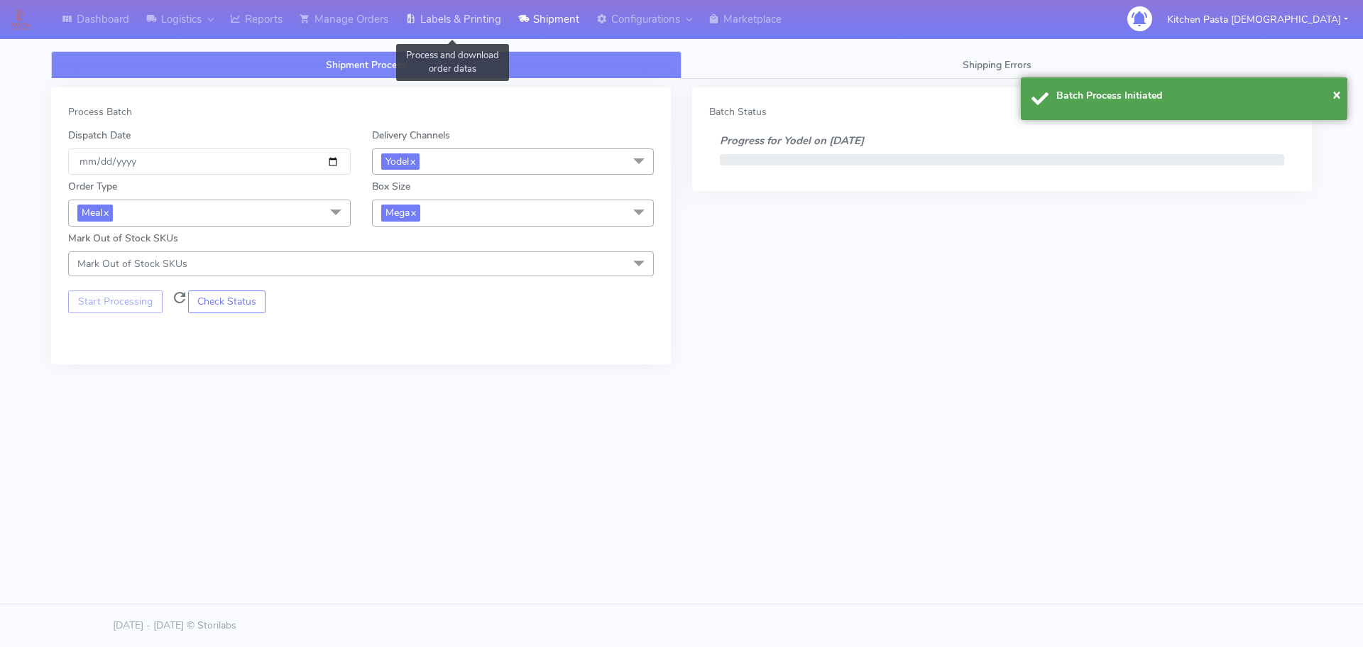
click at [464, 18] on link "Labels & Printing" at bounding box center [453, 19] width 113 height 39
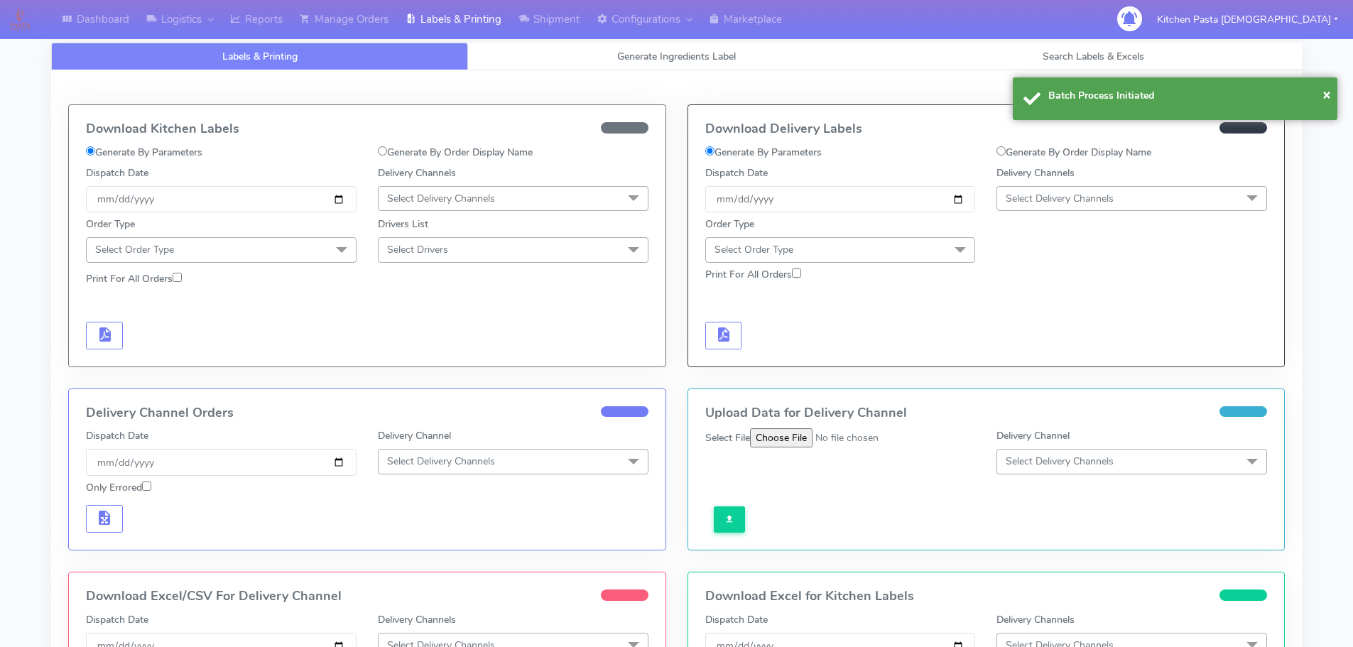
click at [1028, 187] on span "Select Delivery Channels" at bounding box center [1131, 198] width 271 height 25
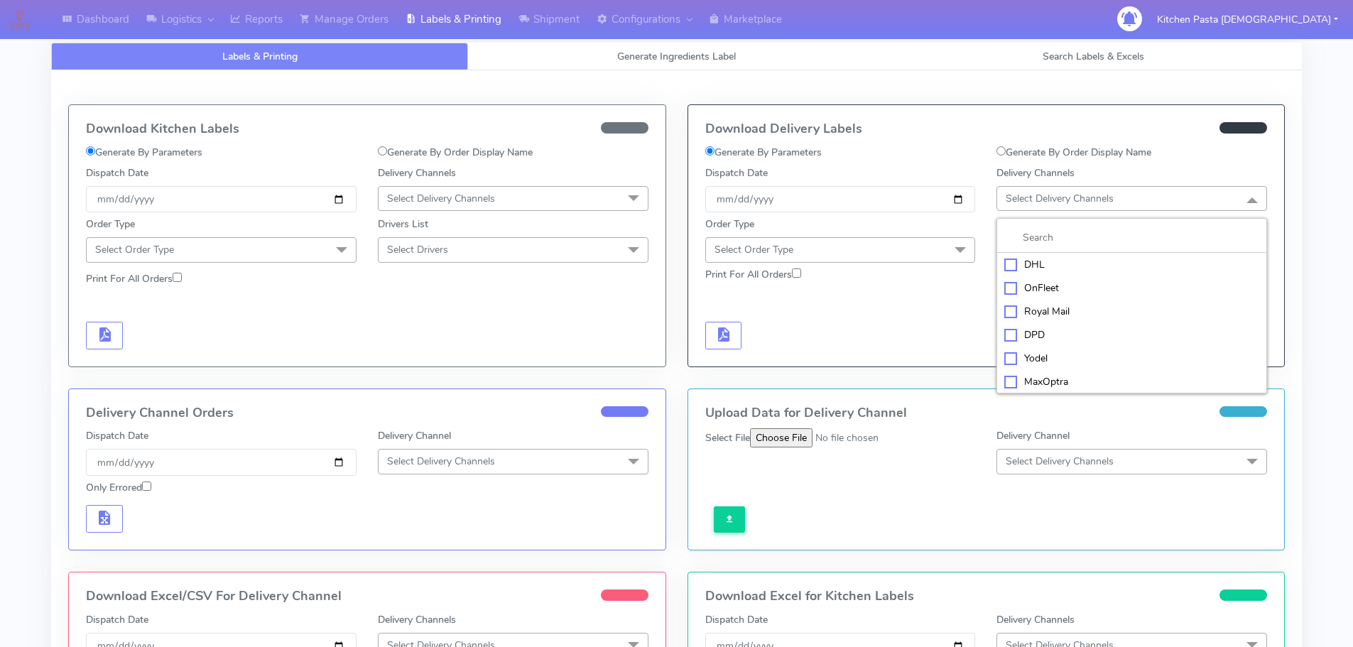
click at [1029, 352] on div "Yodel" at bounding box center [1131, 358] width 255 height 15
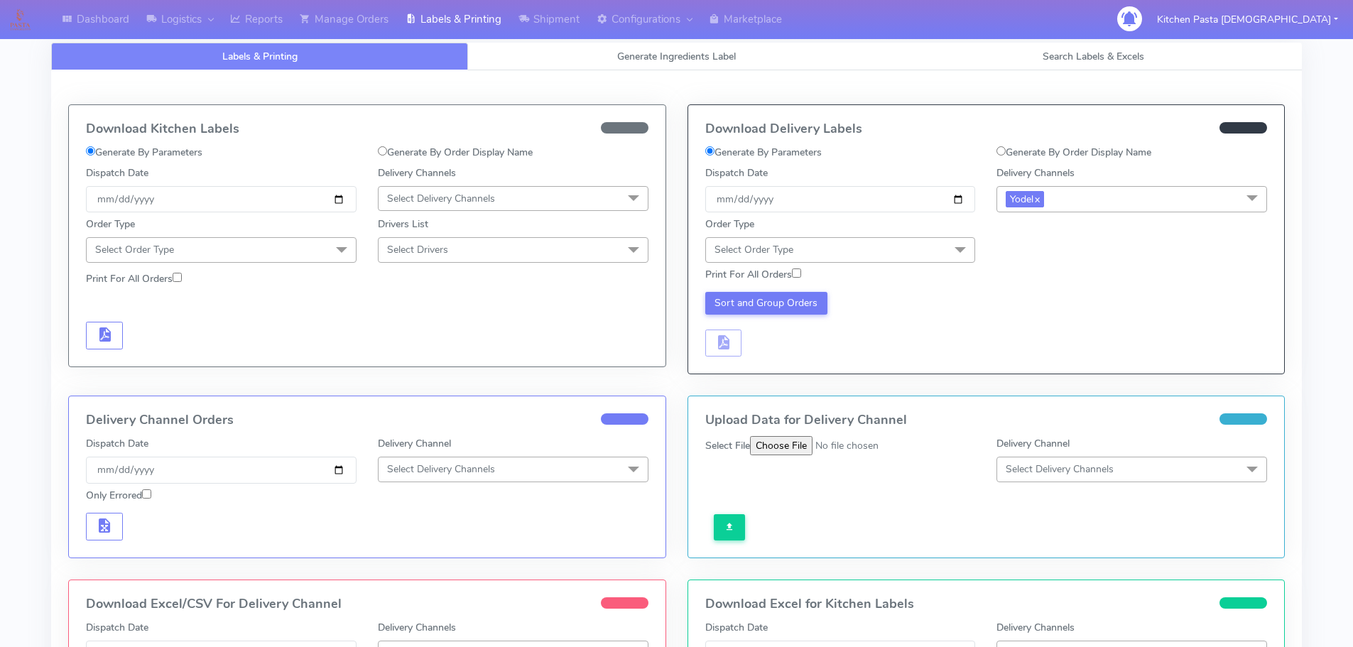
click at [871, 249] on span "Select Order Type" at bounding box center [840, 249] width 271 height 25
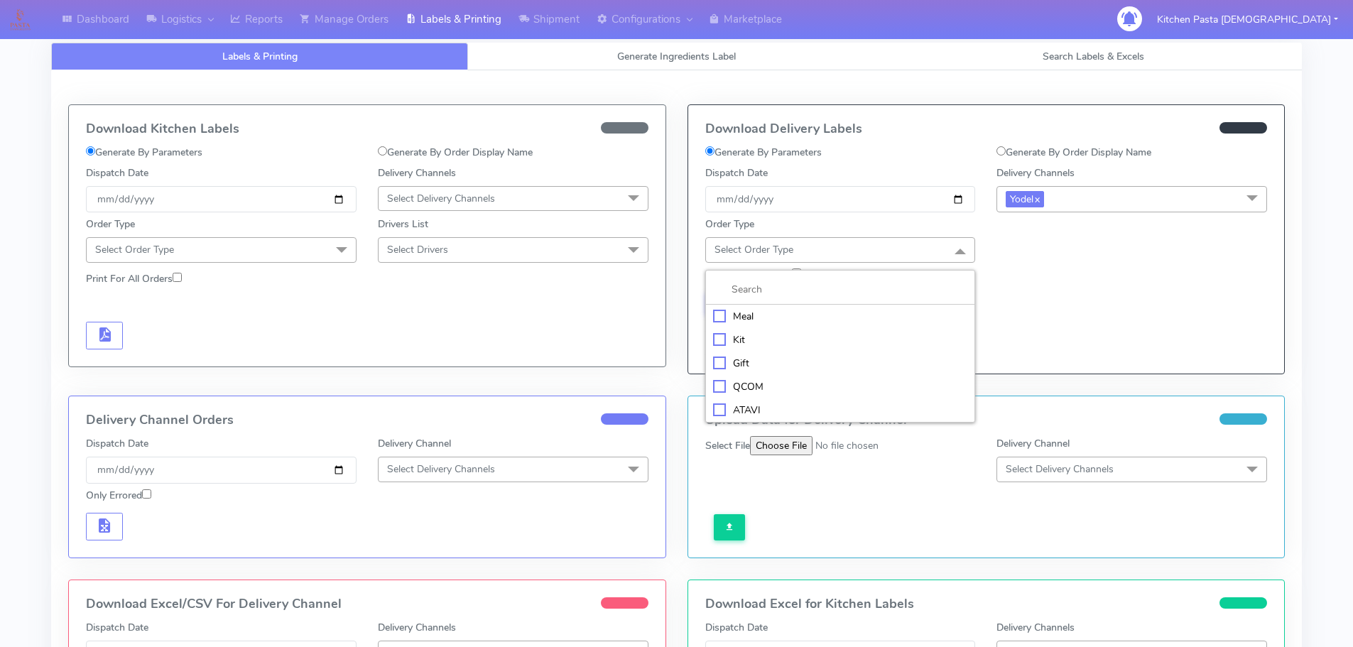
click at [866, 307] on li "Meal" at bounding box center [840, 316] width 269 height 23
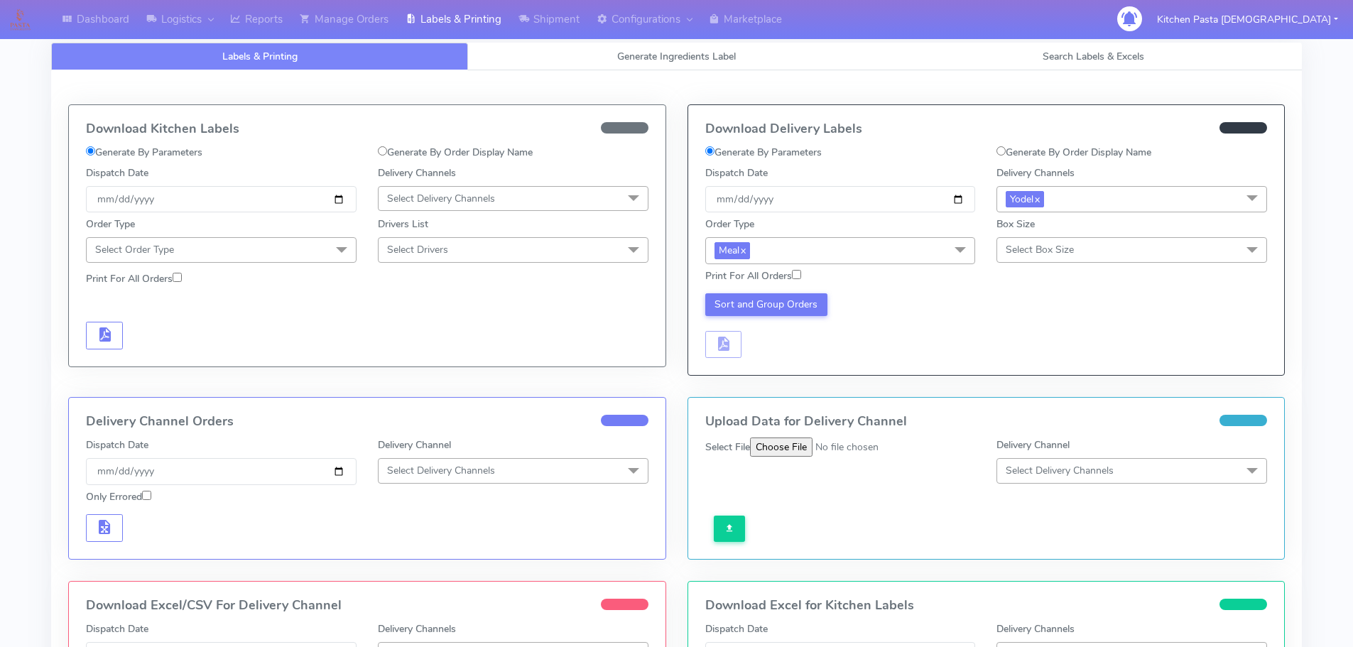
click at [1108, 255] on span "Select Box Size" at bounding box center [1131, 249] width 271 height 25
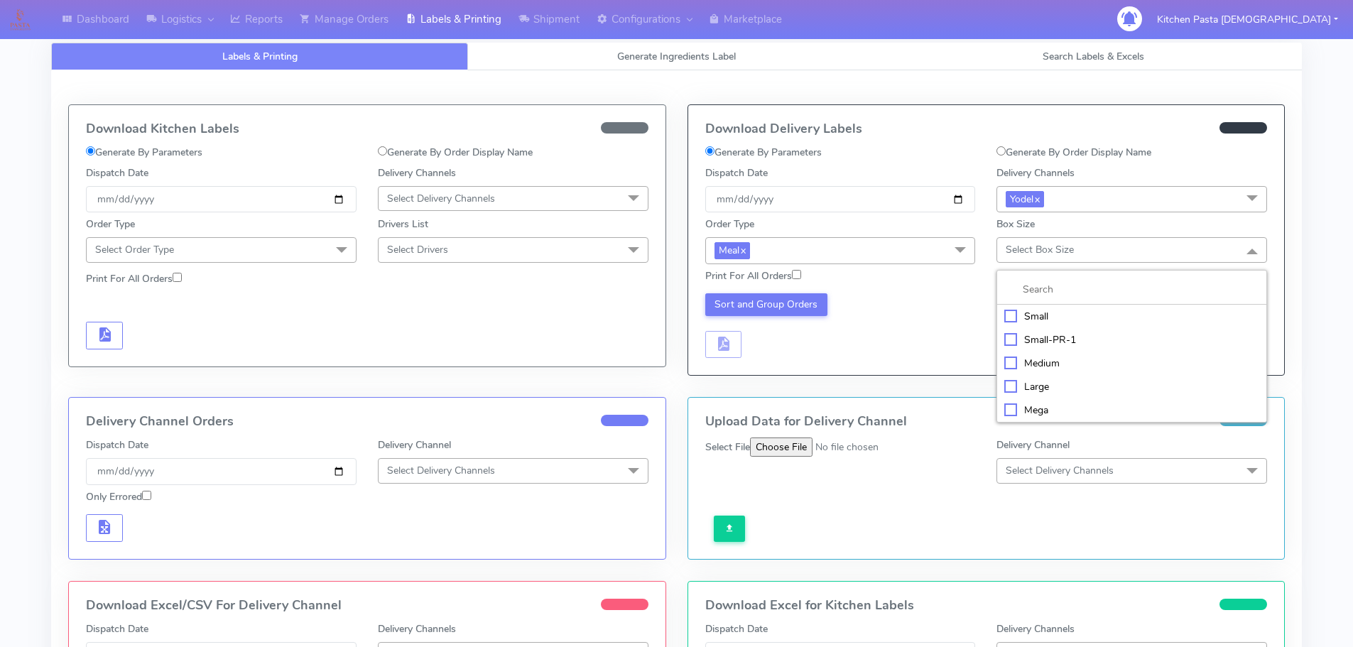
click at [1018, 408] on div "Mega" at bounding box center [1131, 410] width 255 height 15
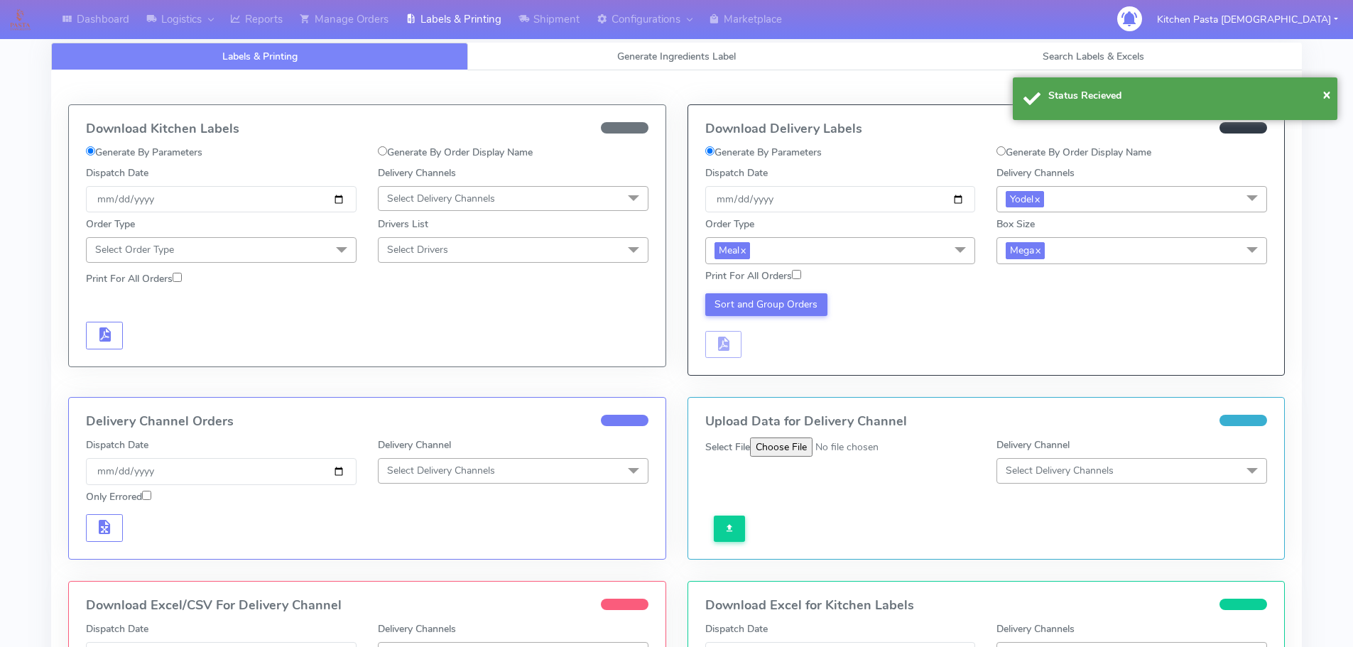
click at [769, 292] on div "Sort and Group Orders" at bounding box center [986, 324] width 584 height 70
click at [764, 311] on button "Sort and Group Orders" at bounding box center [766, 304] width 123 height 23
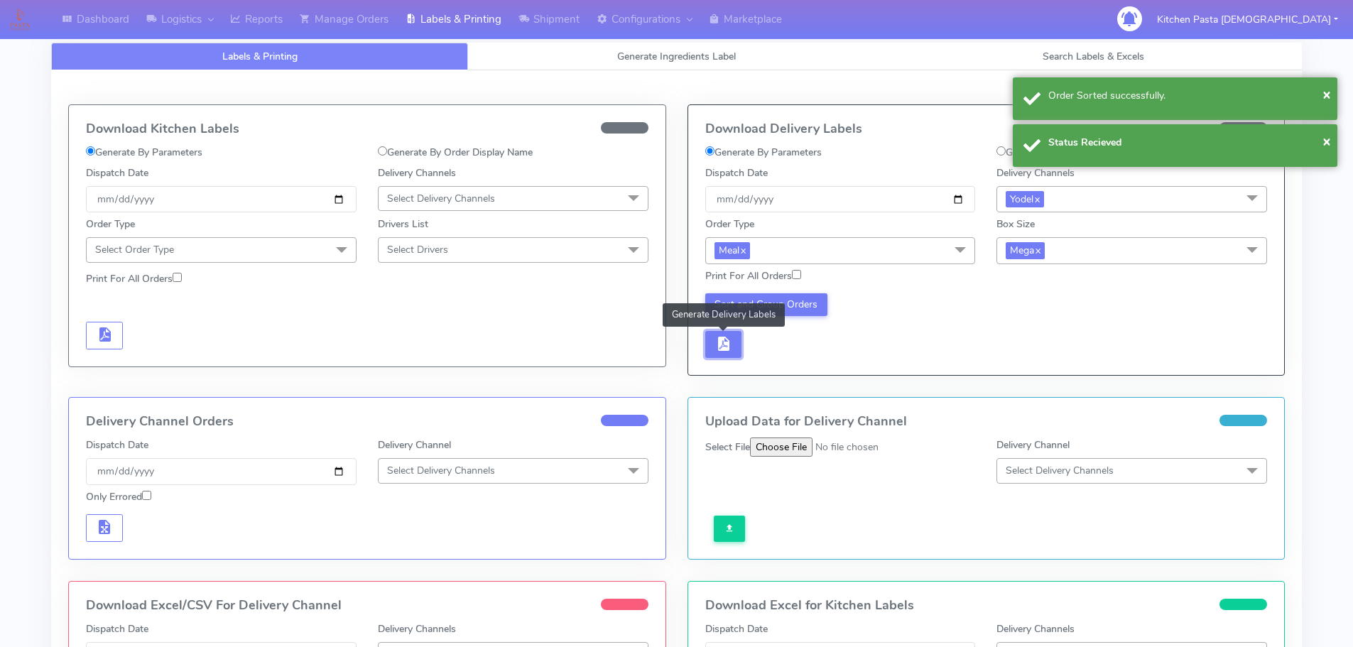
click at [707, 338] on button "button" at bounding box center [723, 345] width 37 height 28
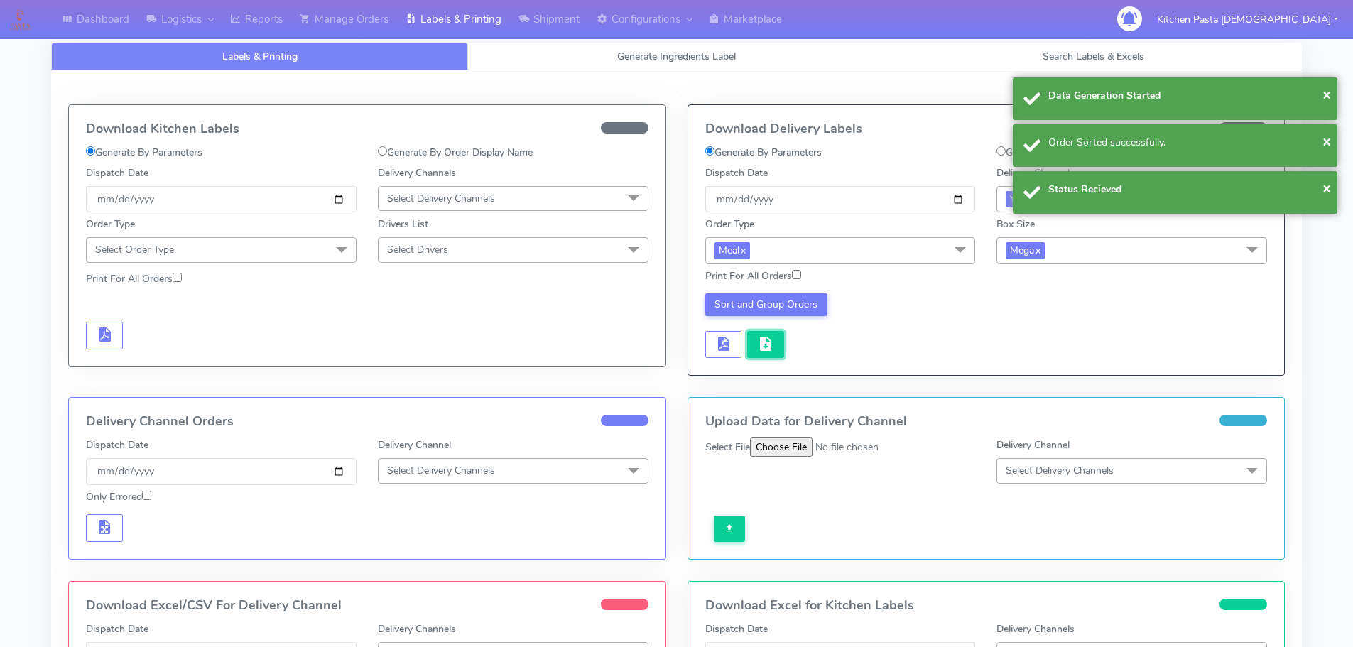
click at [762, 341] on span "button" at bounding box center [765, 346] width 17 height 13
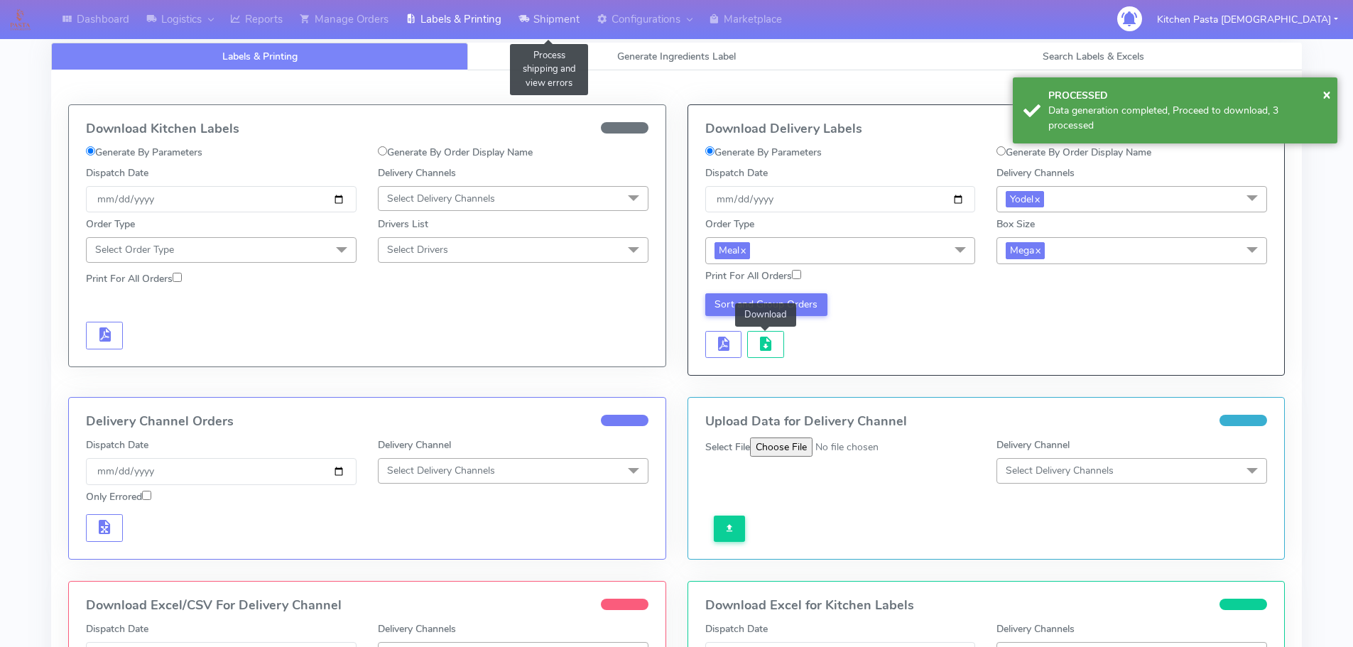
click at [557, 31] on link "Shipment" at bounding box center [549, 19] width 78 height 39
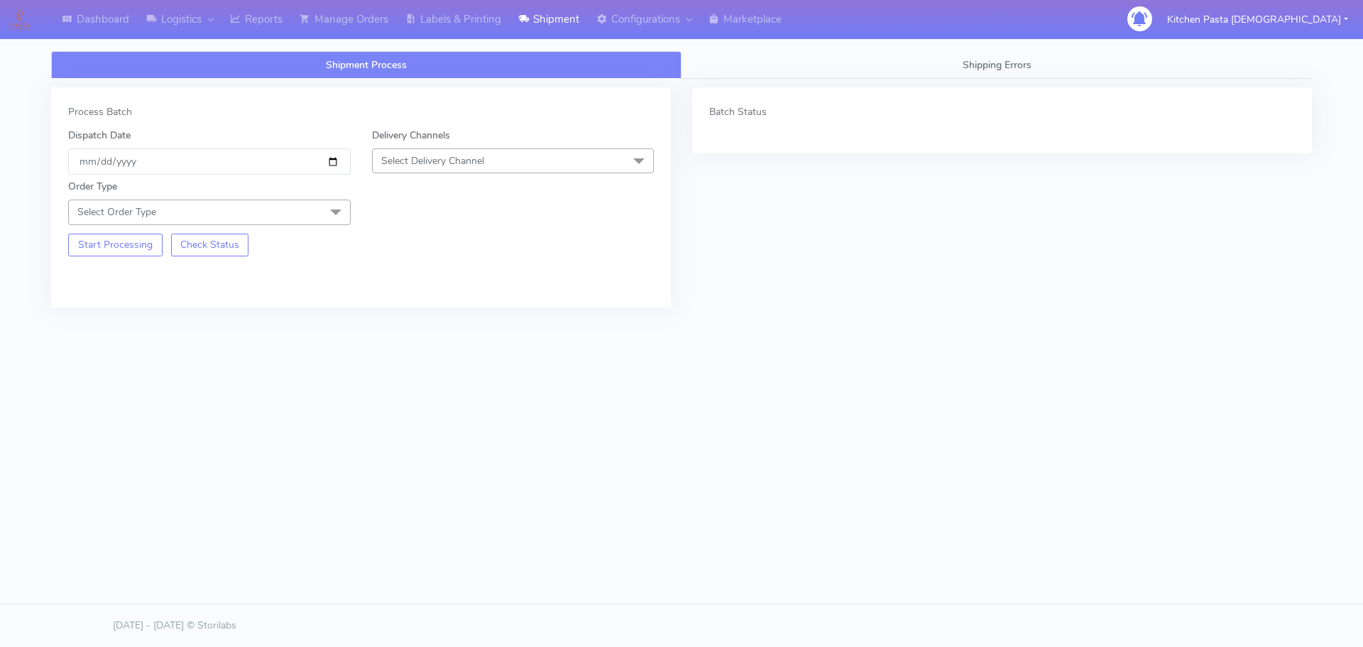
click at [523, 155] on span "Select Delivery Channel" at bounding box center [513, 160] width 283 height 25
click at [448, 317] on div "Yodel" at bounding box center [513, 320] width 267 height 15
click at [324, 207] on span at bounding box center [336, 213] width 28 height 27
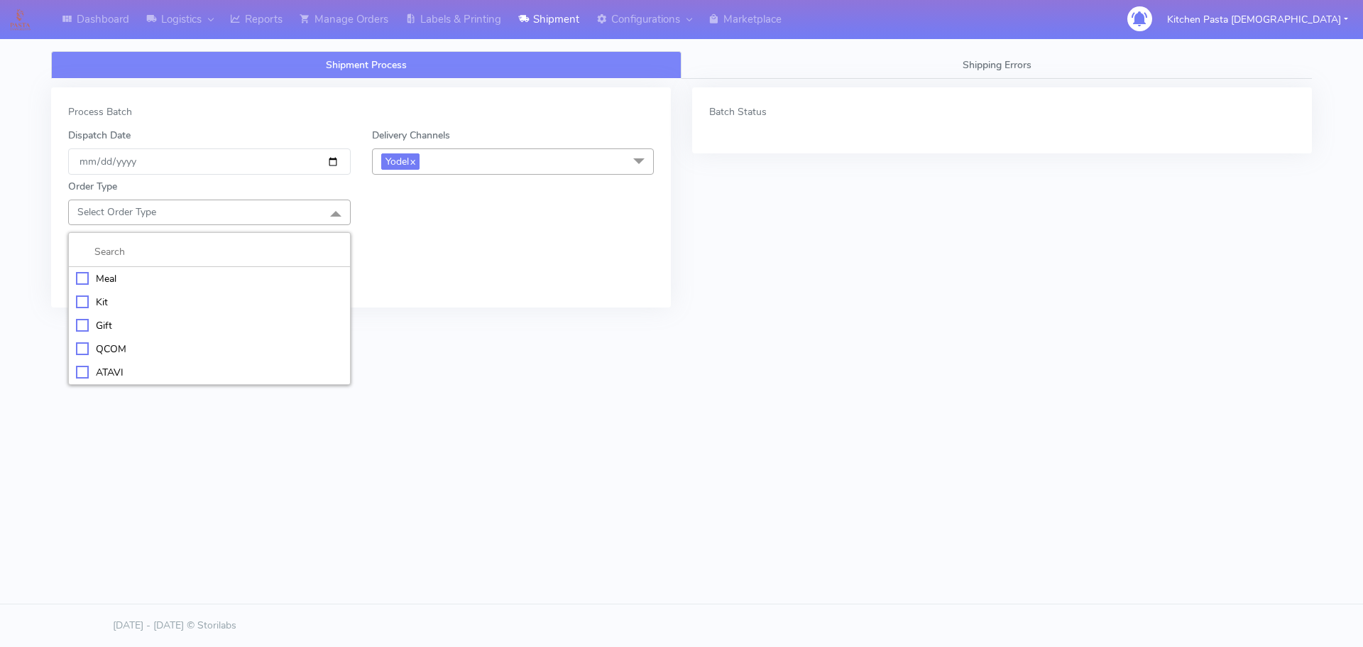
click at [135, 279] on div "Meal" at bounding box center [209, 278] width 267 height 15
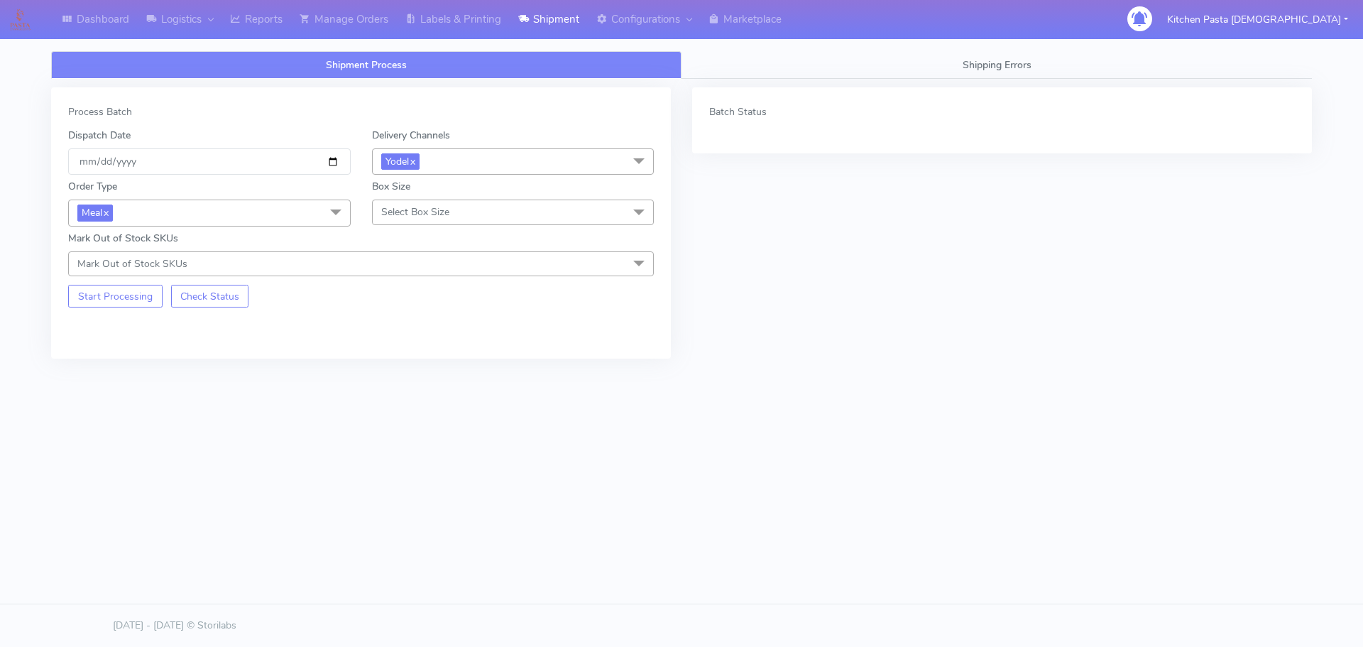
click at [447, 202] on span "Select Box Size" at bounding box center [513, 212] width 283 height 25
click at [408, 339] on li "Large" at bounding box center [513, 348] width 281 height 23
click at [115, 303] on button "Start Processing" at bounding box center [115, 296] width 94 height 23
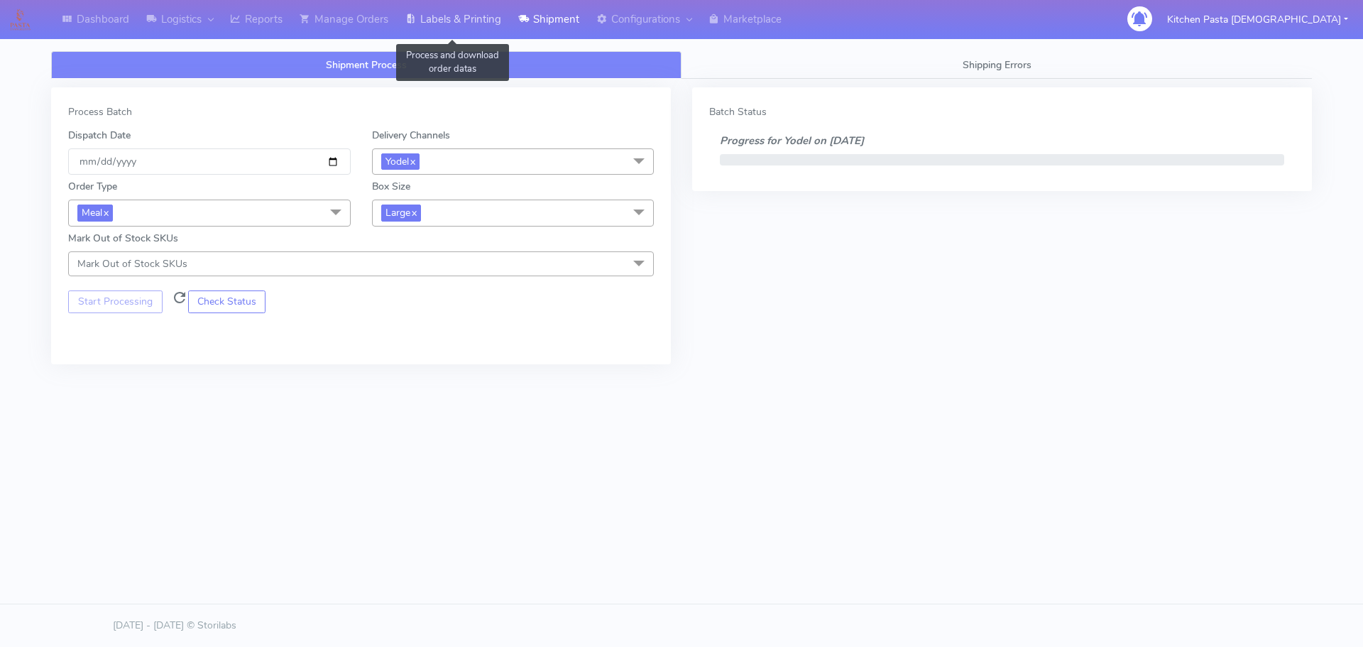
click at [462, 16] on link "Labels & Printing" at bounding box center [453, 19] width 113 height 39
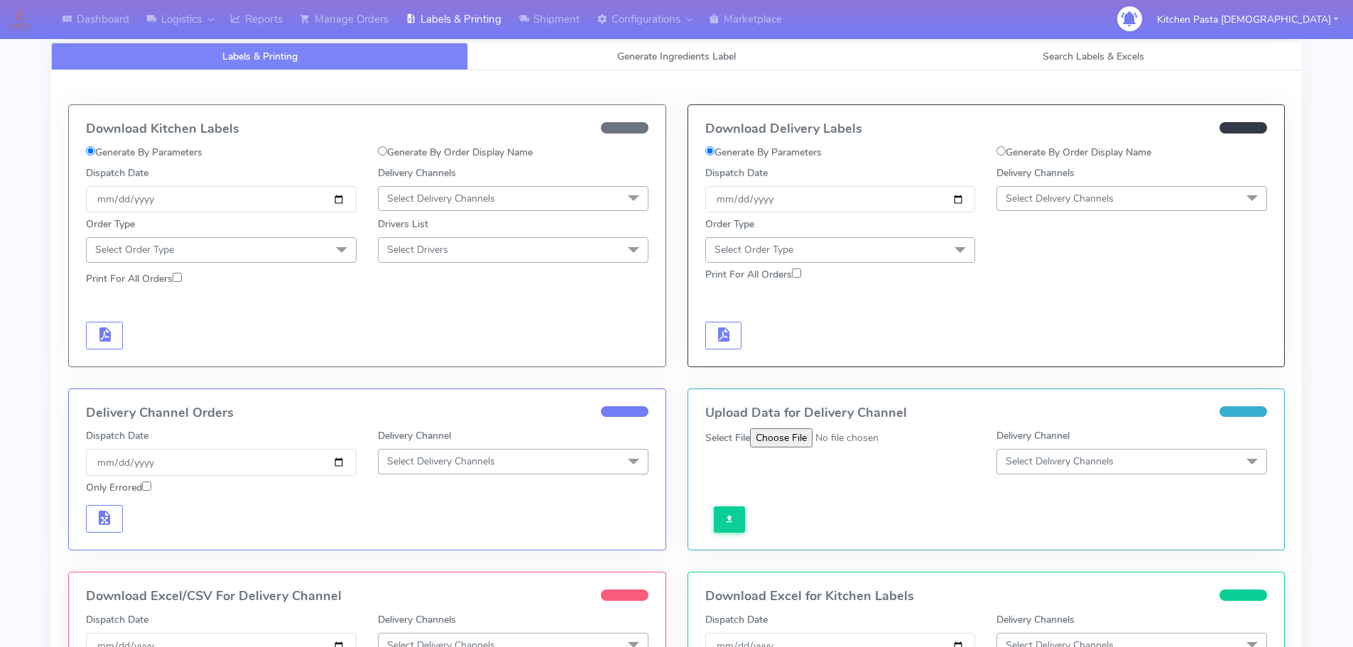
click at [1139, 187] on span "Select Delivery Channels" at bounding box center [1131, 198] width 271 height 25
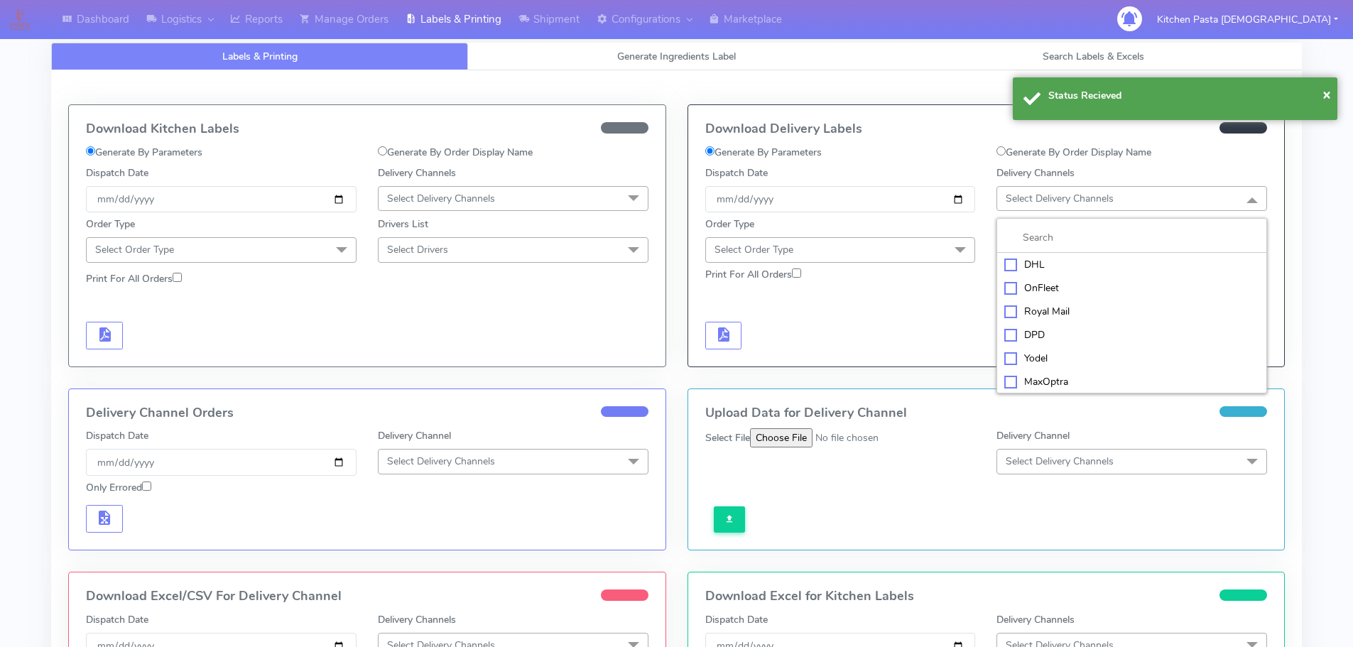
click at [1045, 360] on div "Yodel" at bounding box center [1131, 358] width 255 height 15
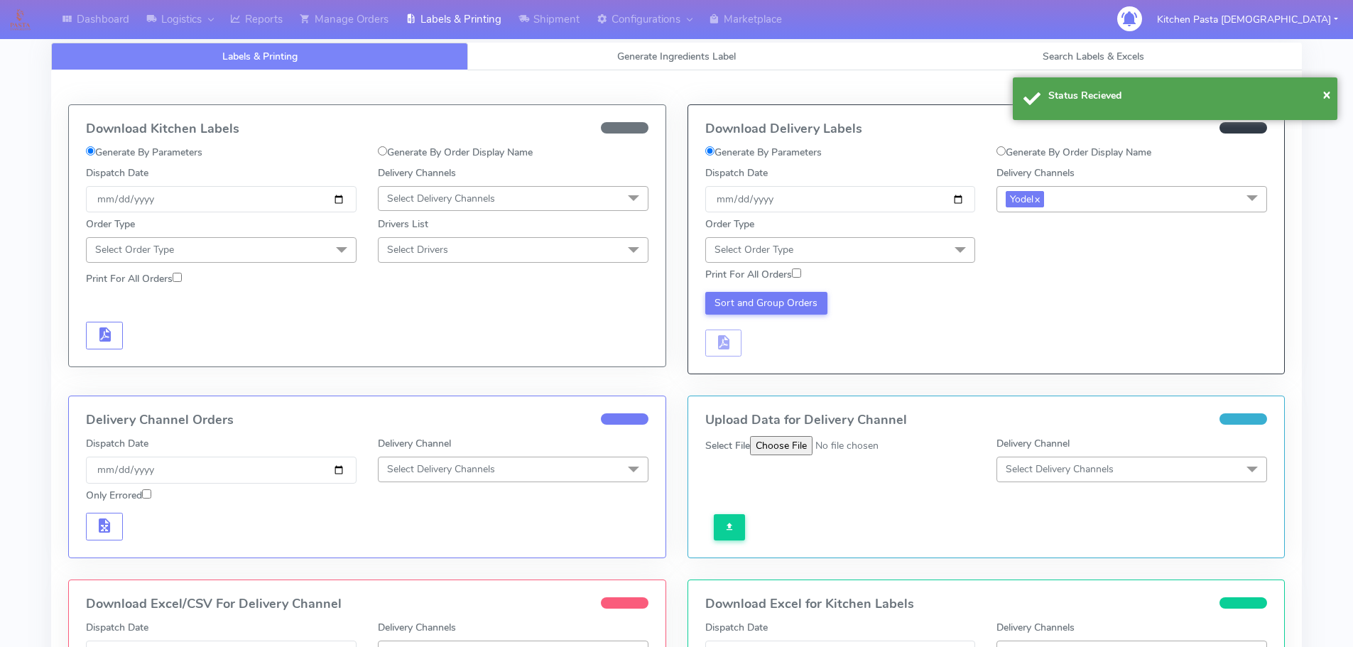
drag, startPoint x: 950, startPoint y: 254, endPoint x: 888, endPoint y: 291, distance: 72.0
click at [946, 254] on span at bounding box center [960, 250] width 28 height 27
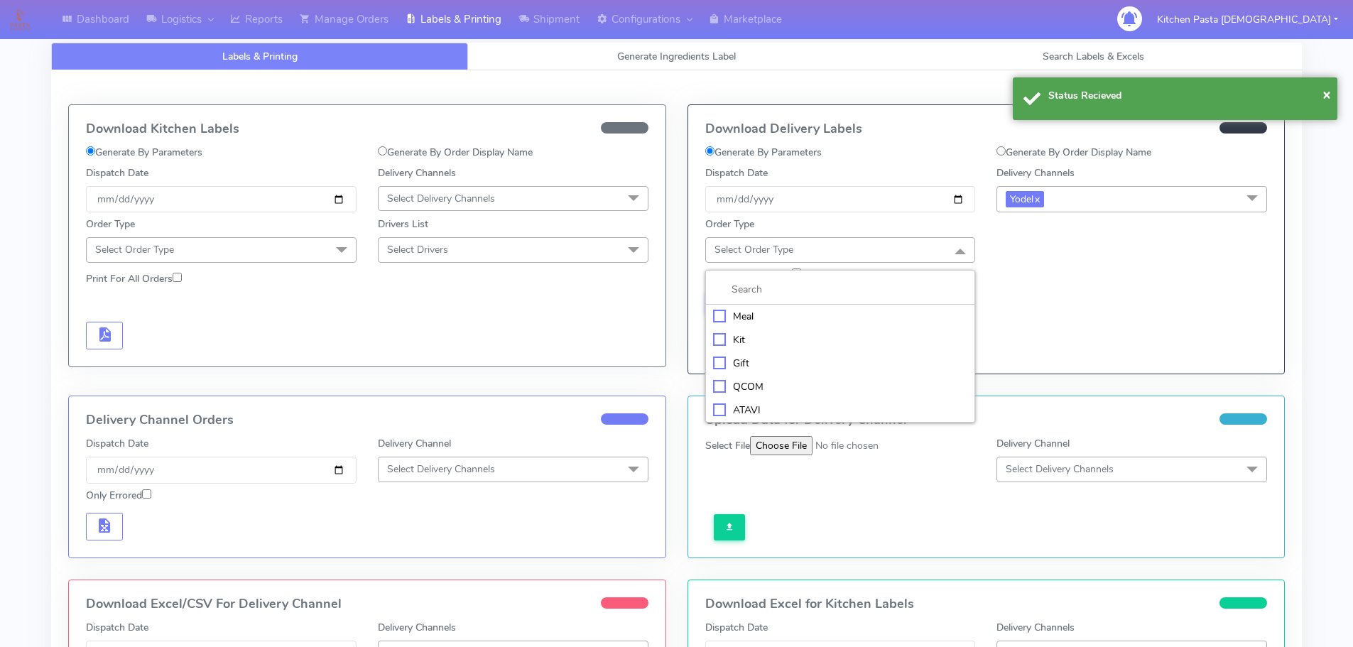
click at [895, 316] on div "Meal" at bounding box center [840, 316] width 255 height 15
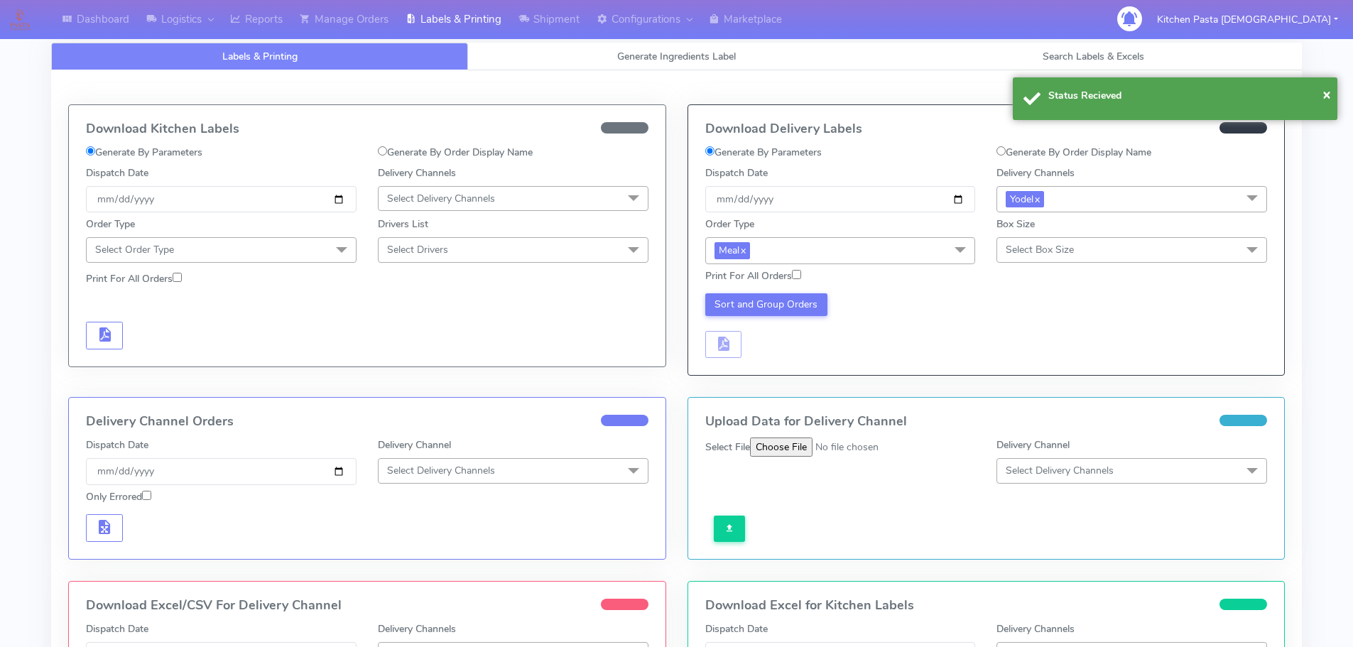
click at [1027, 251] on span "Select Box Size" at bounding box center [1039, 249] width 68 height 13
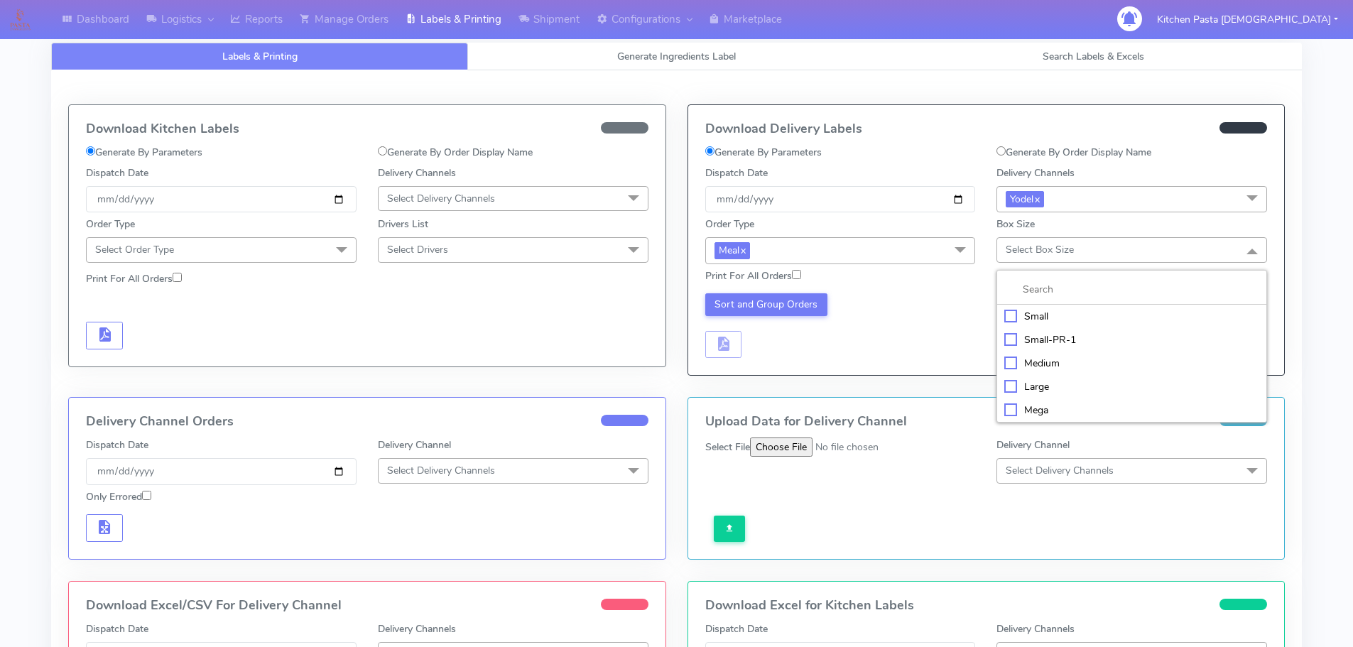
click at [1037, 382] on div "Large" at bounding box center [1131, 386] width 255 height 15
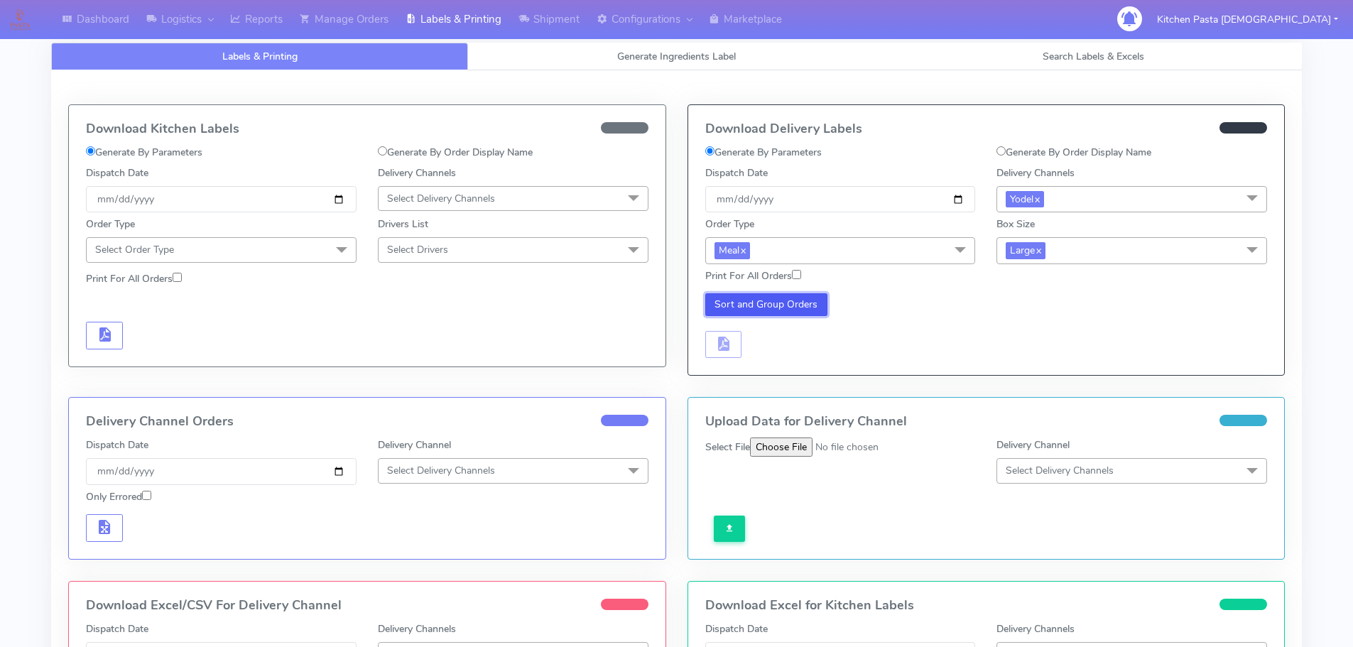
click at [769, 300] on button "Sort and Group Orders" at bounding box center [766, 304] width 123 height 23
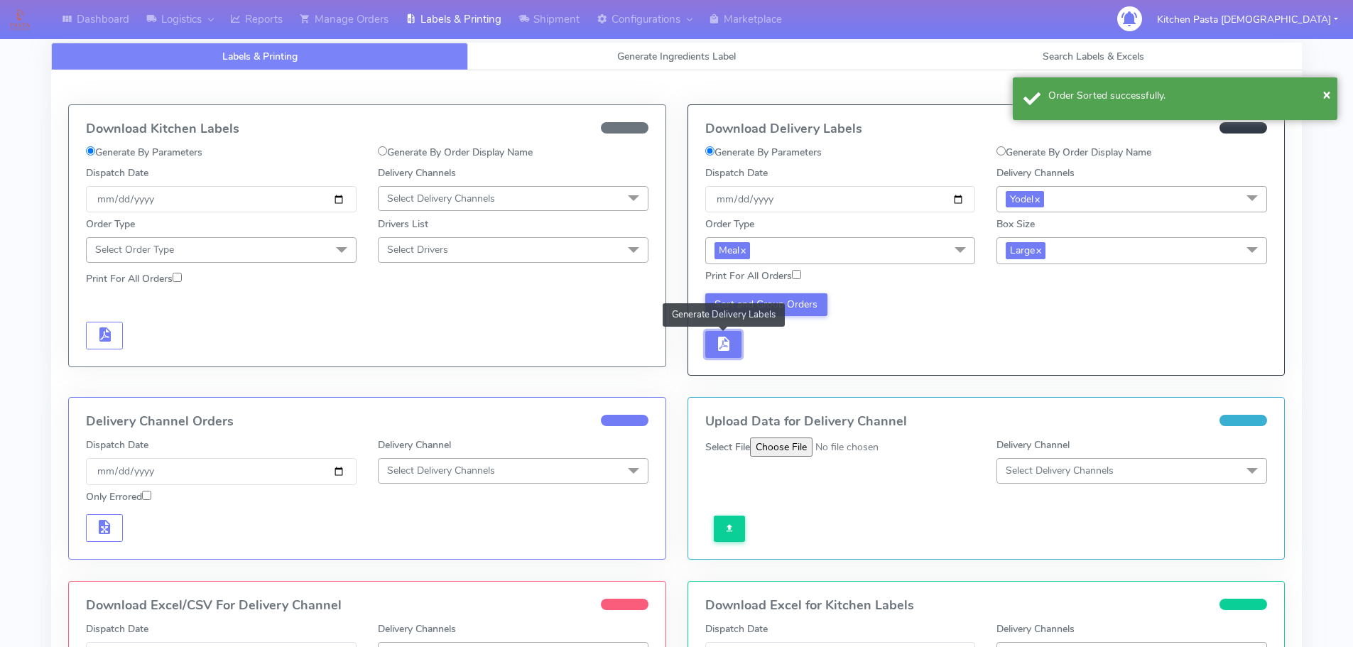
click at [716, 345] on span "button" at bounding box center [722, 346] width 17 height 13
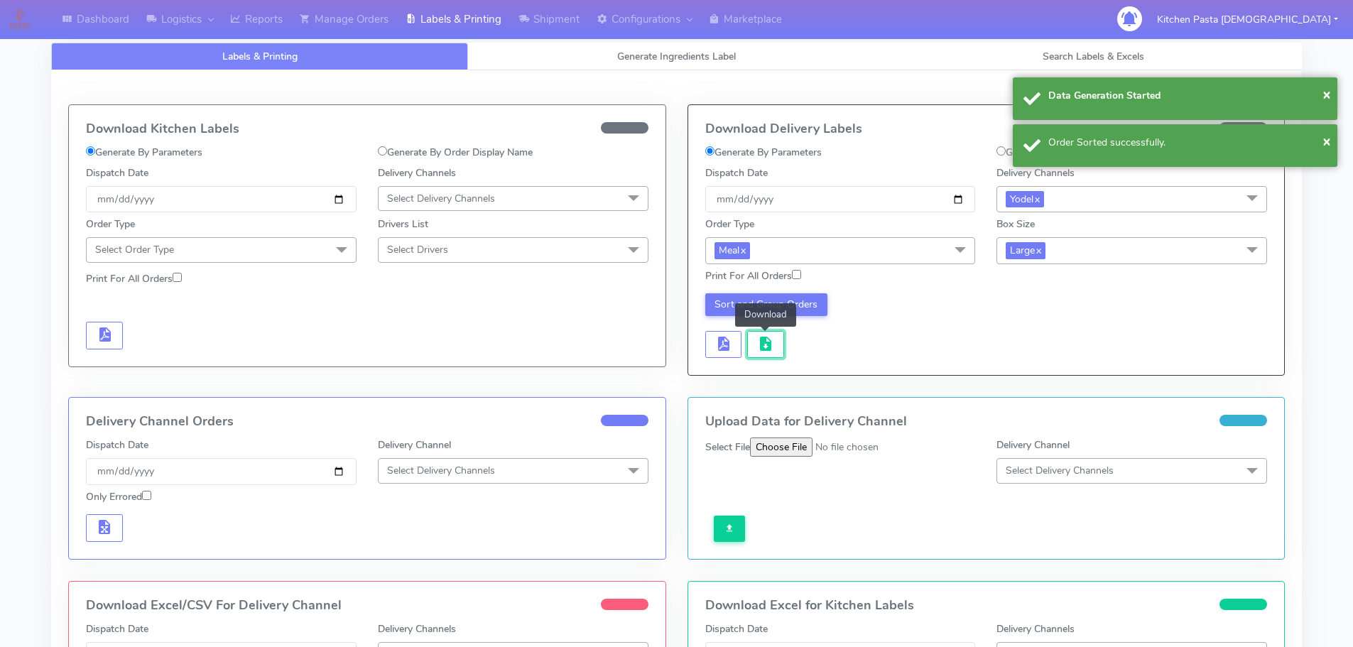
click at [774, 347] on button "button" at bounding box center [765, 345] width 37 height 28
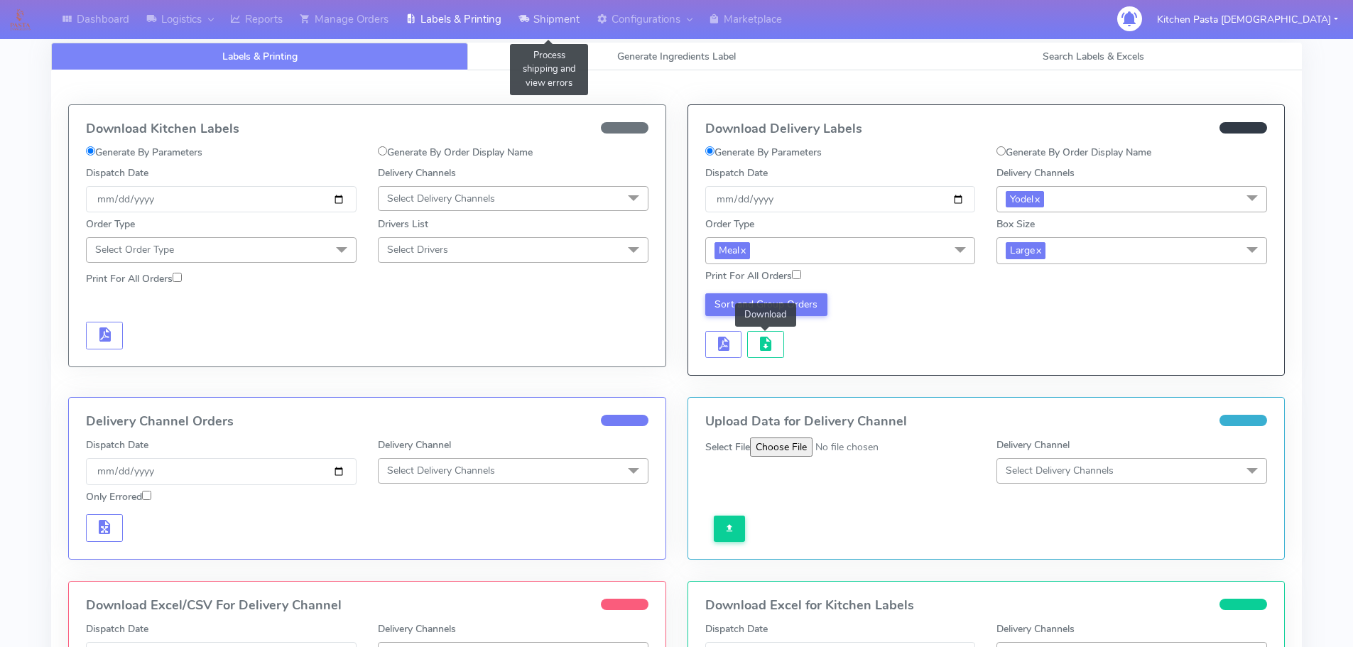
drag, startPoint x: 559, startPoint y: 14, endPoint x: 568, endPoint y: 21, distance: 11.2
click at [559, 14] on link "Shipment" at bounding box center [549, 19] width 78 height 39
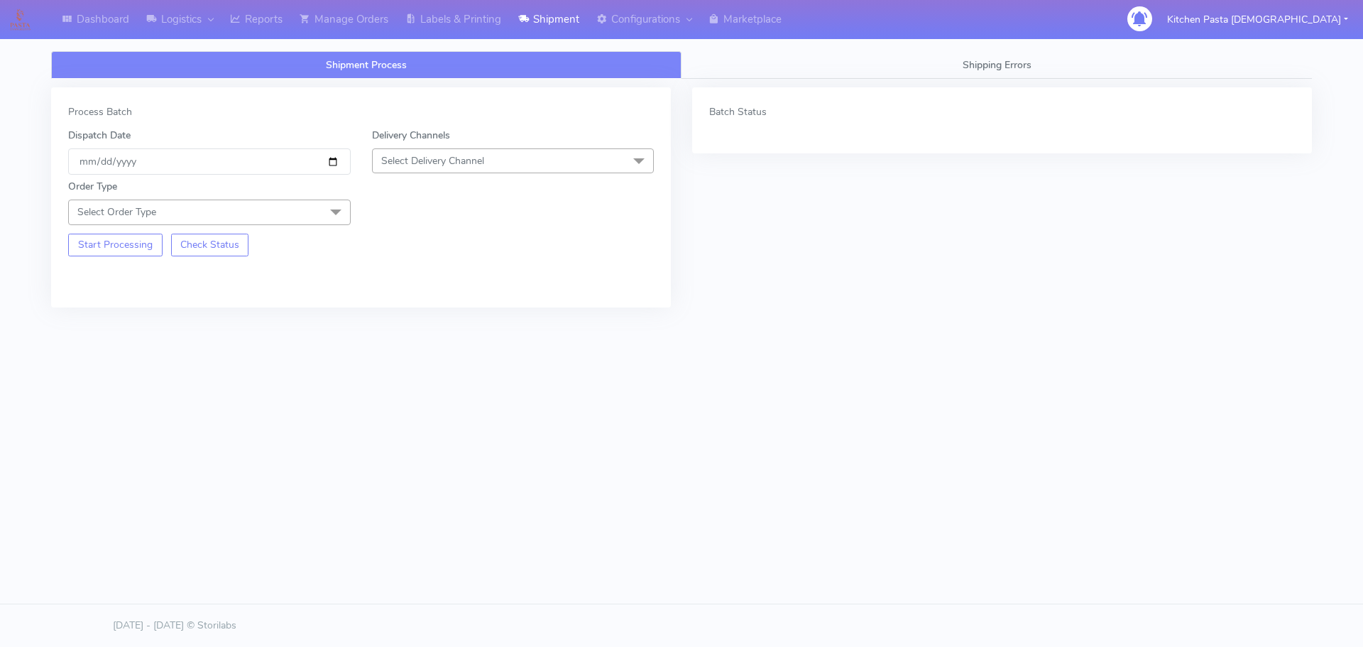
click at [493, 168] on span "Select Delivery Channel" at bounding box center [513, 160] width 283 height 25
click at [404, 316] on div "Yodel" at bounding box center [513, 320] width 267 height 15
click at [296, 213] on span "Select Order Type" at bounding box center [209, 212] width 283 height 25
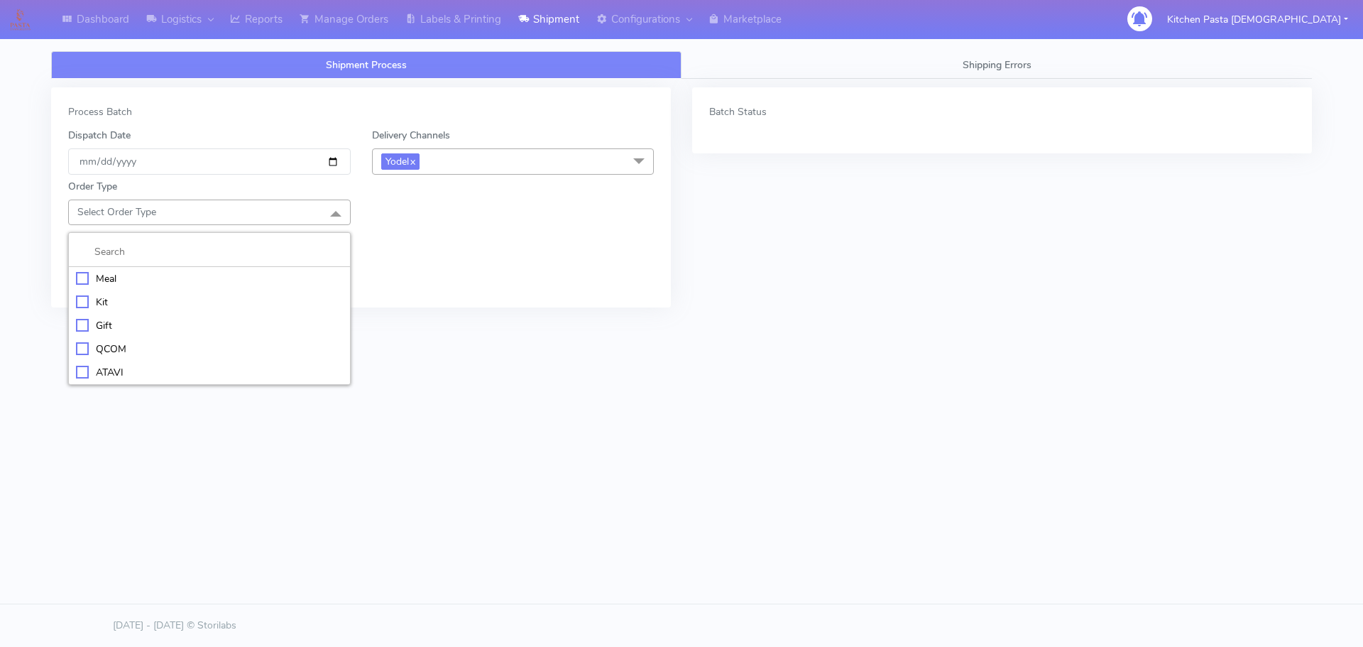
click at [166, 285] on div "Meal" at bounding box center [209, 278] width 267 height 15
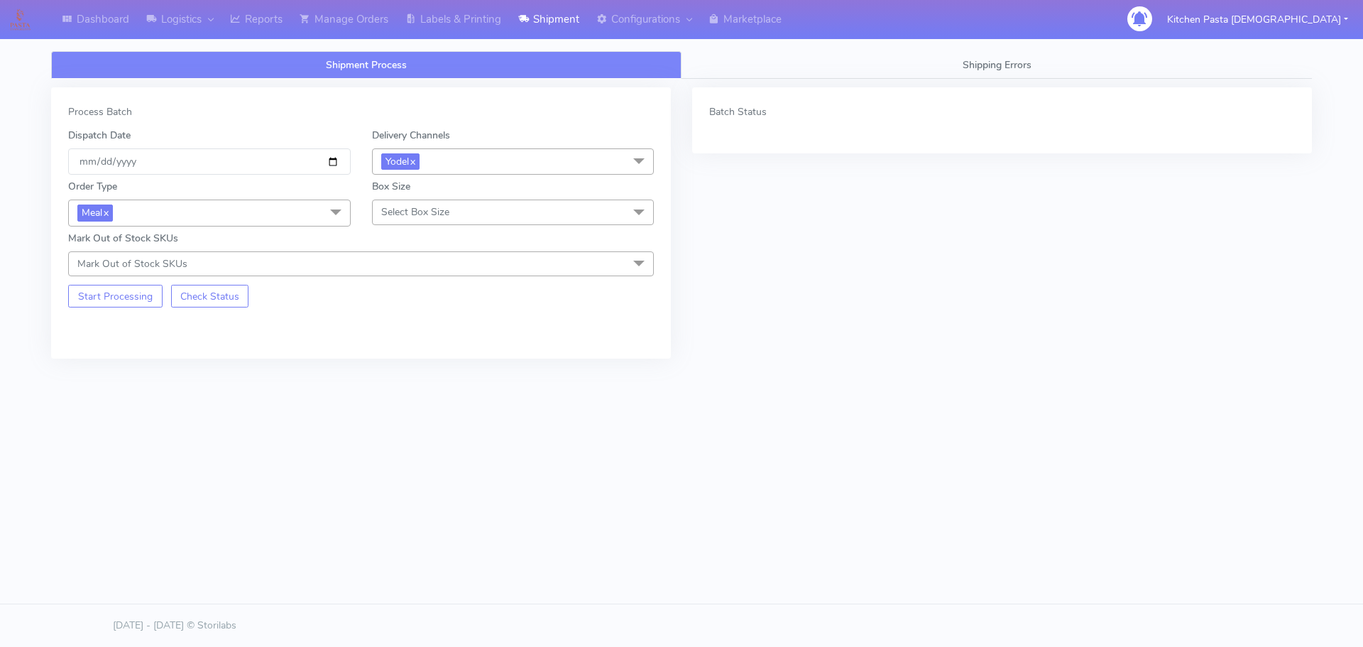
click at [379, 204] on span "Select Box Size" at bounding box center [513, 212] width 283 height 25
click at [398, 314] on li "Medium" at bounding box center [513, 325] width 281 height 23
drag, startPoint x: 116, startPoint y: 292, endPoint x: 322, endPoint y: 98, distance: 282.8
click at [118, 292] on button "Start Processing" at bounding box center [115, 296] width 94 height 23
click at [461, 23] on link "Labels & Printing" at bounding box center [453, 19] width 113 height 39
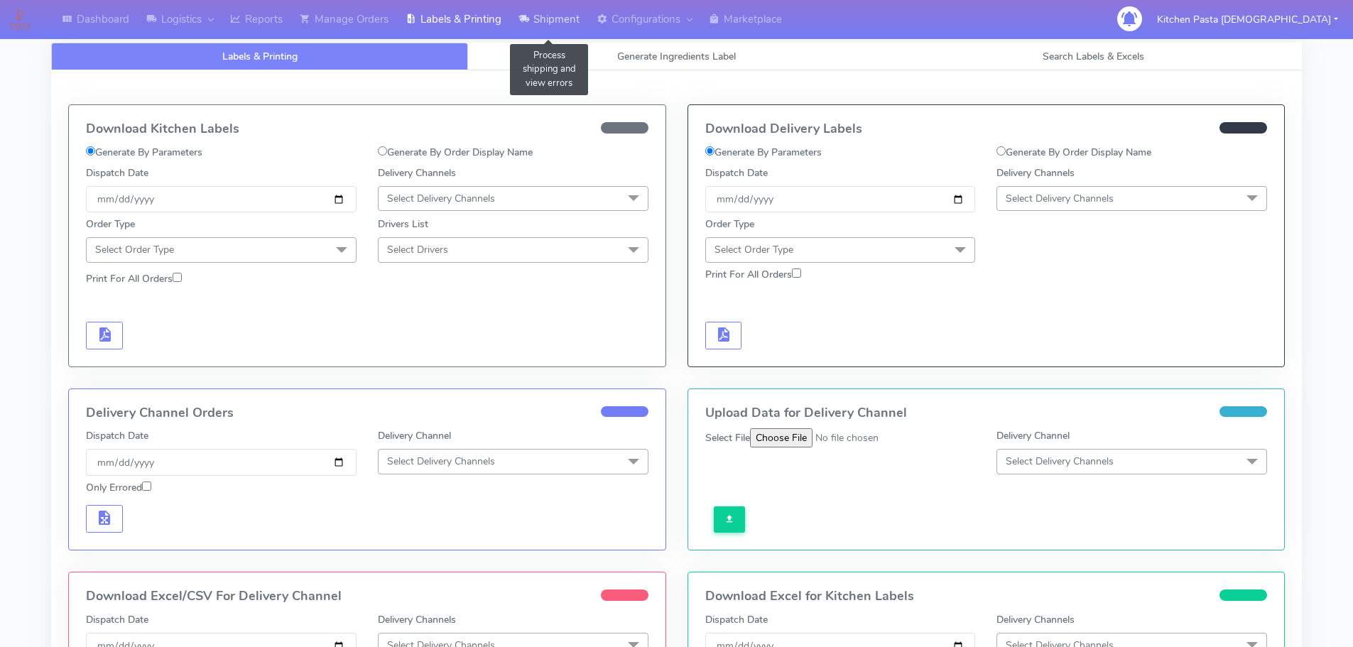
click at [541, 0] on link "Shipment" at bounding box center [549, 19] width 78 height 39
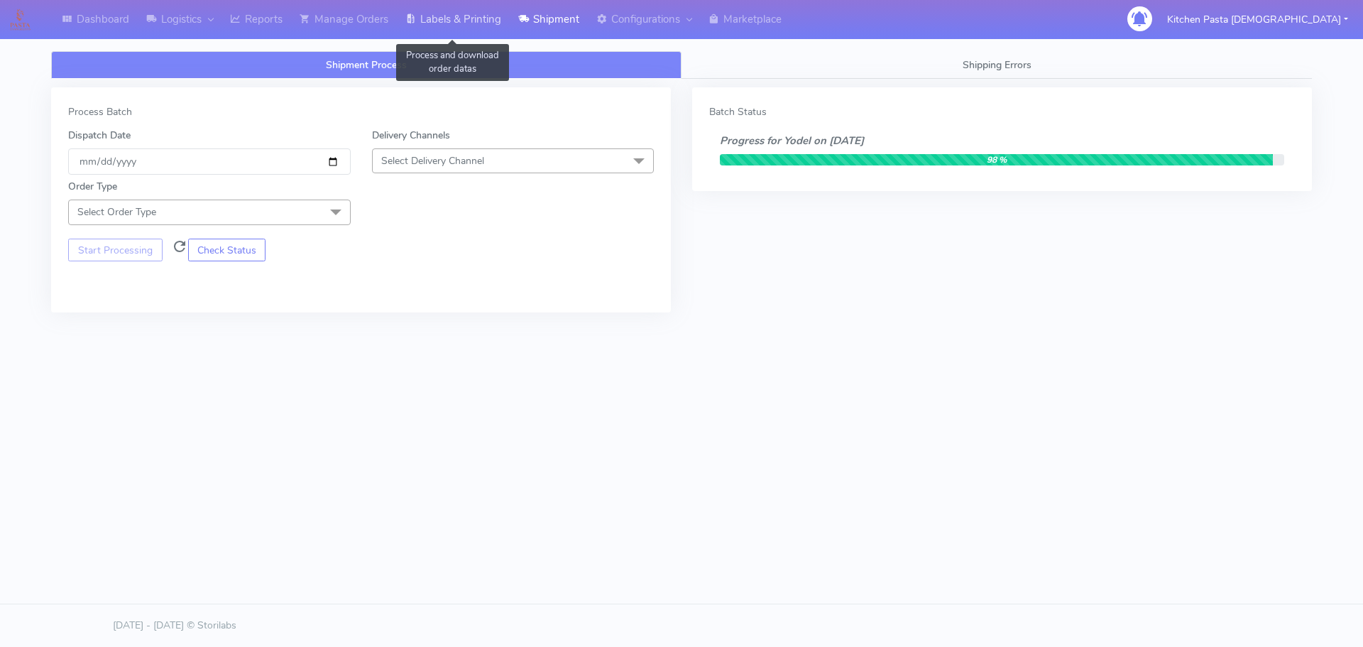
click at [464, 9] on link "Labels & Printing" at bounding box center [453, 19] width 113 height 39
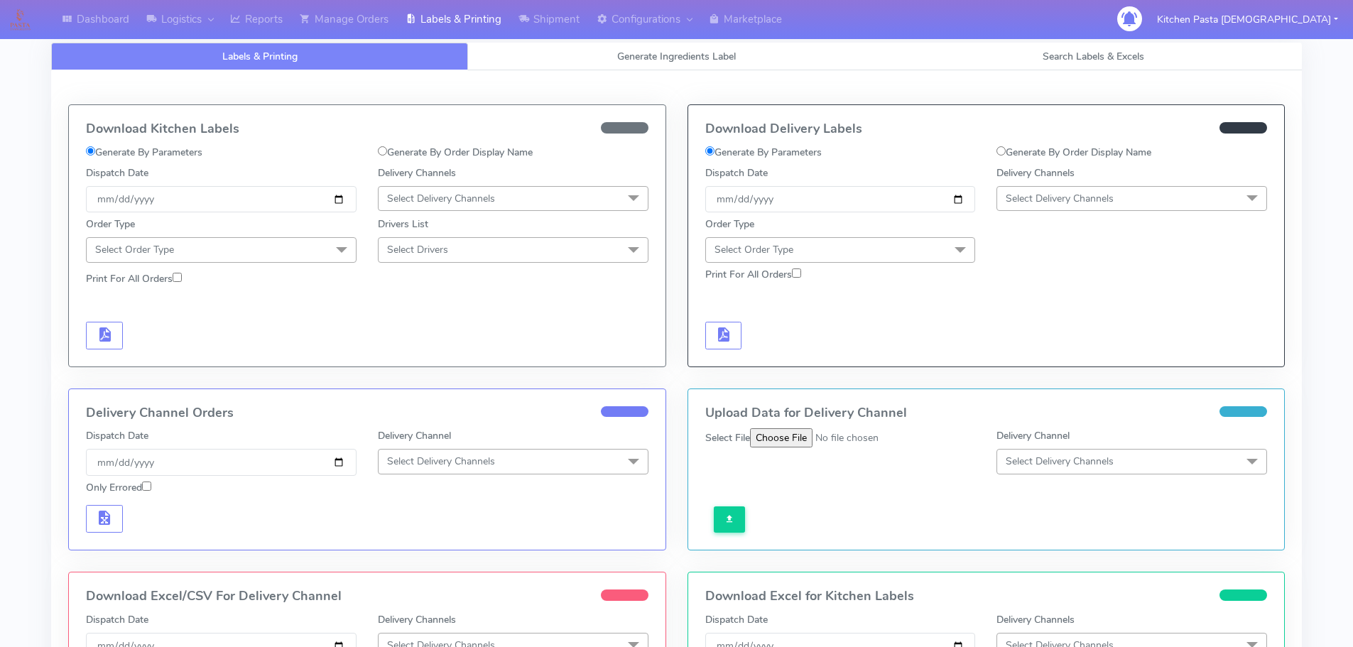
click at [1129, 195] on span "Select Delivery Channels" at bounding box center [1131, 198] width 271 height 25
click at [1032, 358] on div "Yodel" at bounding box center [1131, 358] width 255 height 15
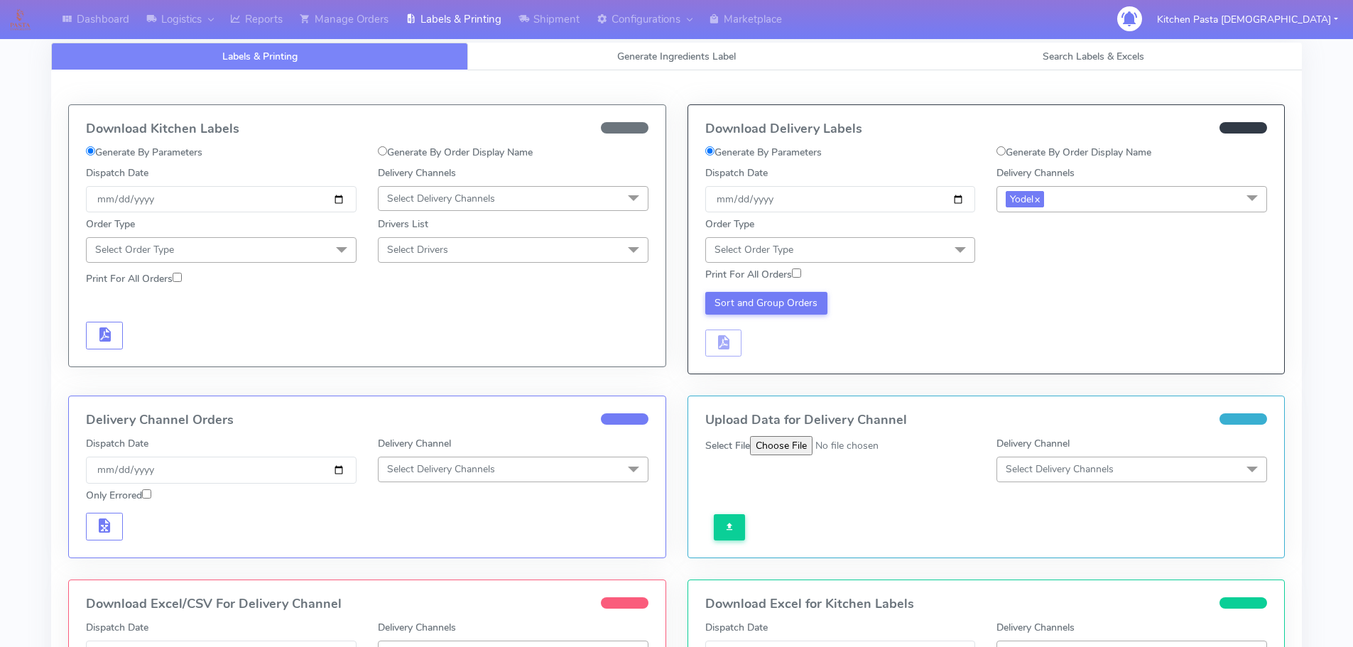
click at [914, 251] on span "Select Order Type" at bounding box center [840, 249] width 271 height 25
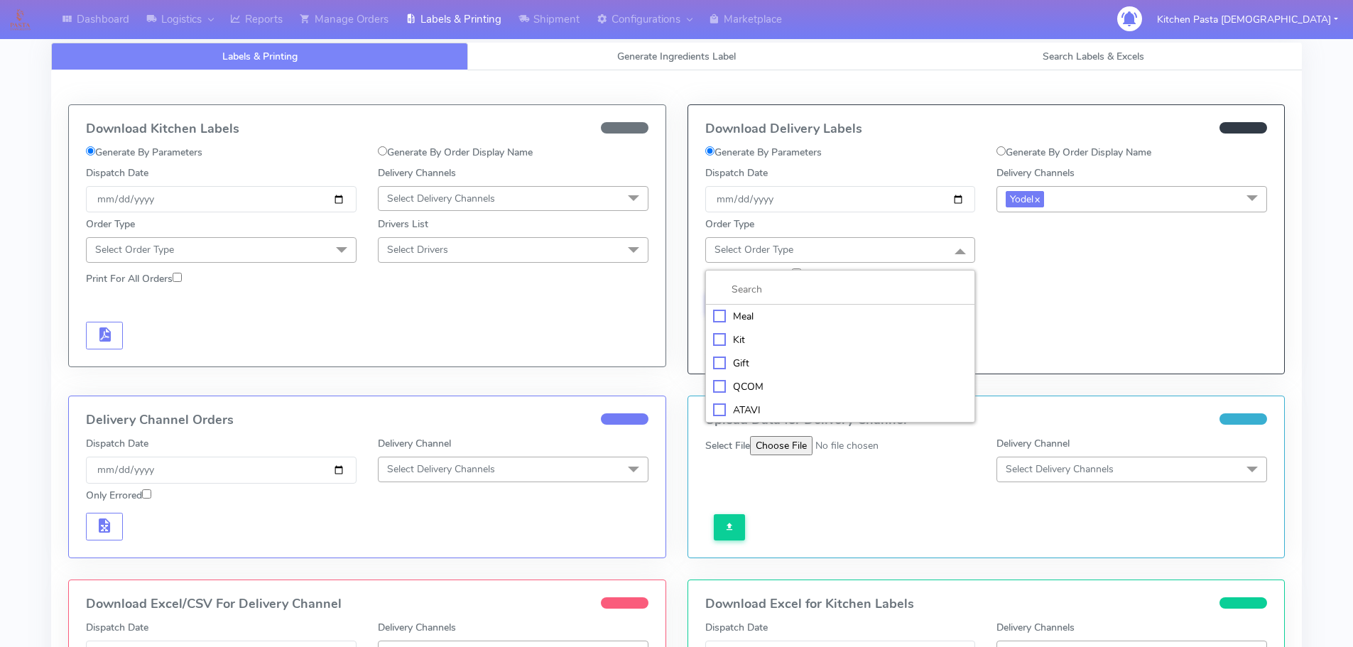
click at [873, 320] on div "Meal" at bounding box center [840, 316] width 255 height 15
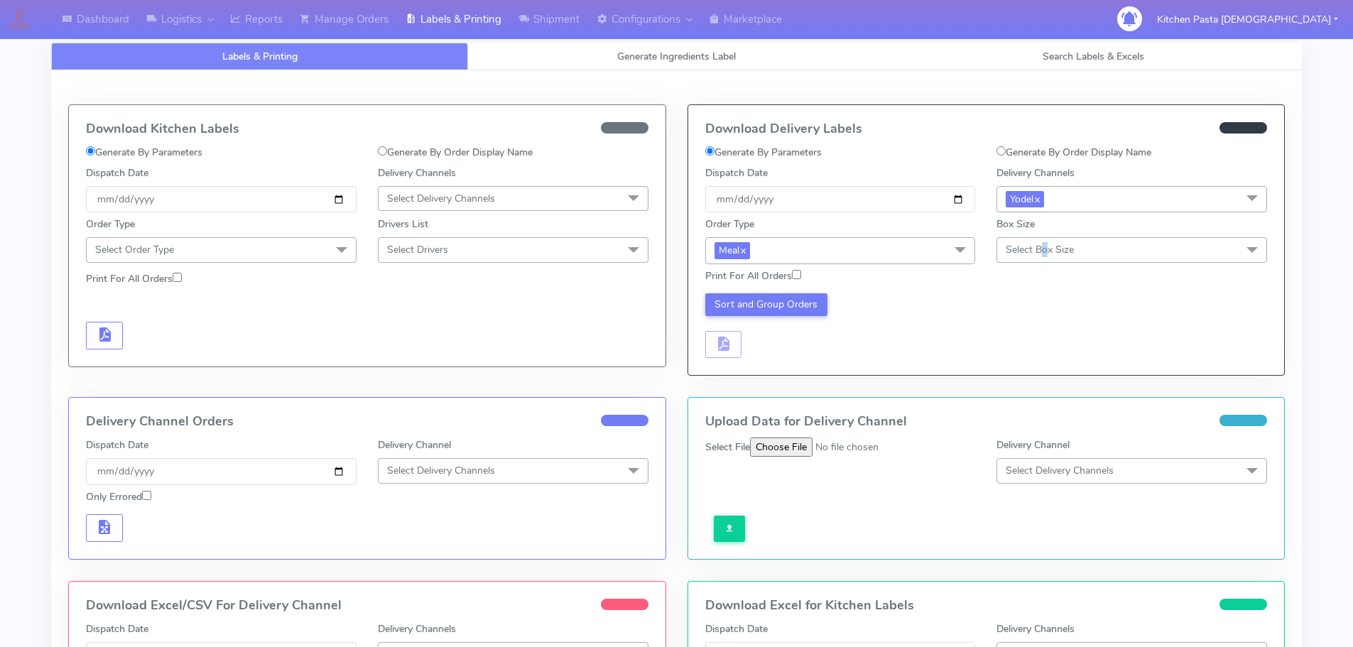
click at [1046, 243] on span "Select Box Size" at bounding box center [1131, 249] width 271 height 25
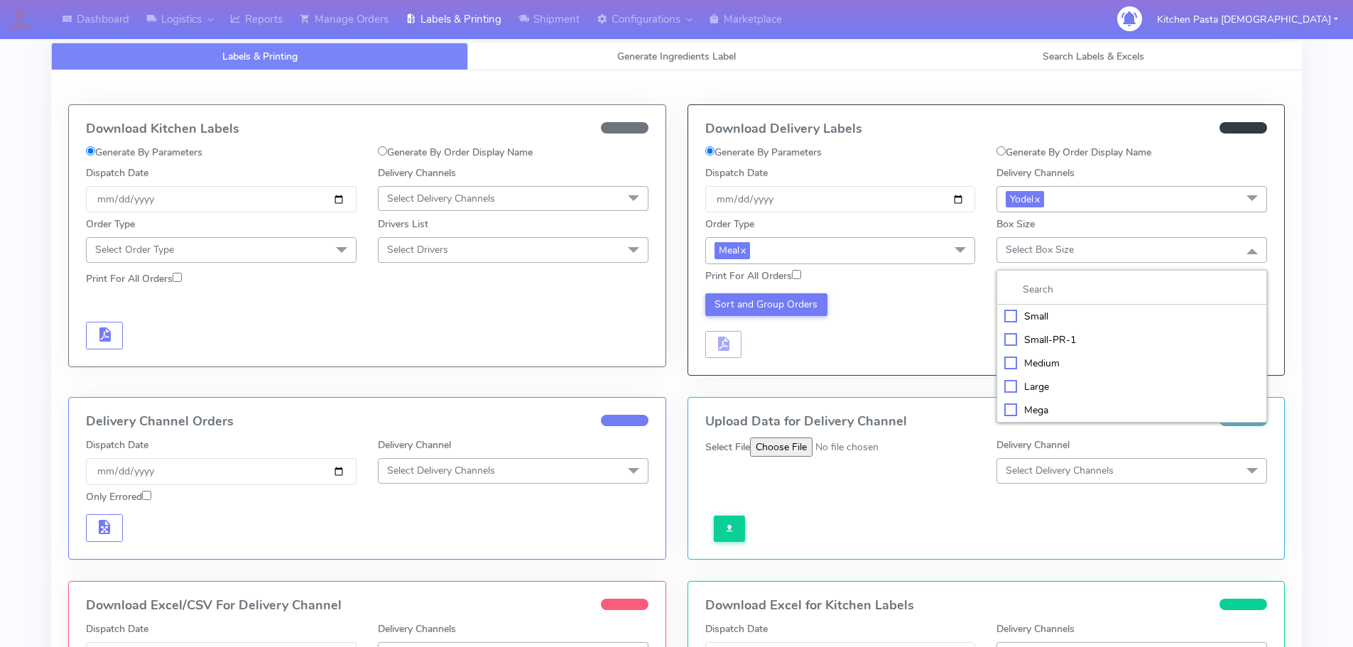
click at [1055, 350] on li "Small-PR-1" at bounding box center [1131, 339] width 269 height 23
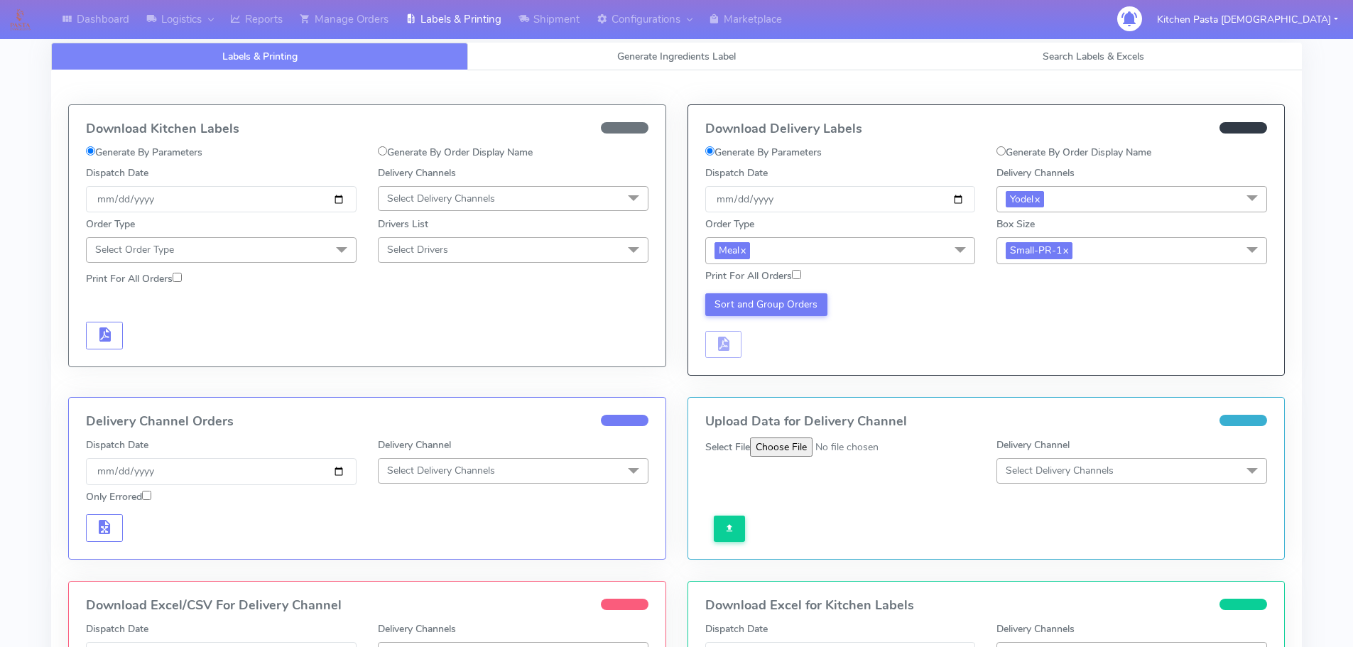
click at [1126, 256] on span "Small-PR-1 x" at bounding box center [1131, 250] width 271 height 26
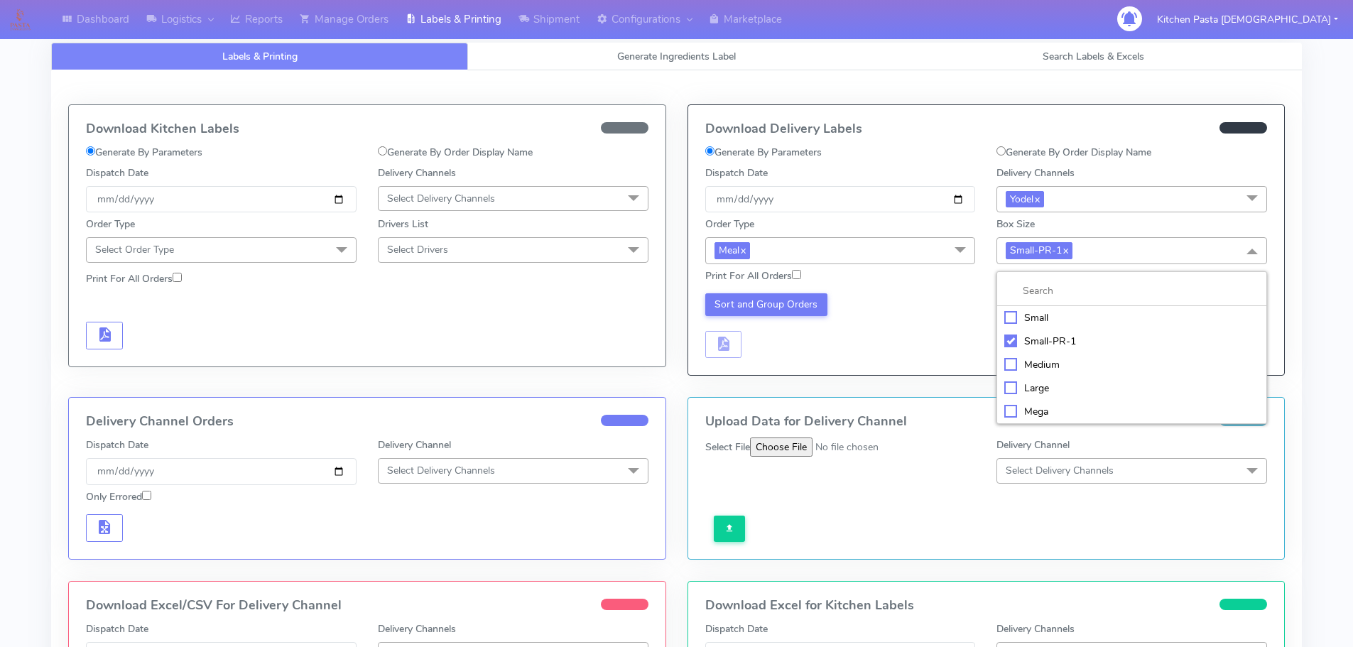
click at [1033, 360] on div "Medium" at bounding box center [1131, 364] width 255 height 15
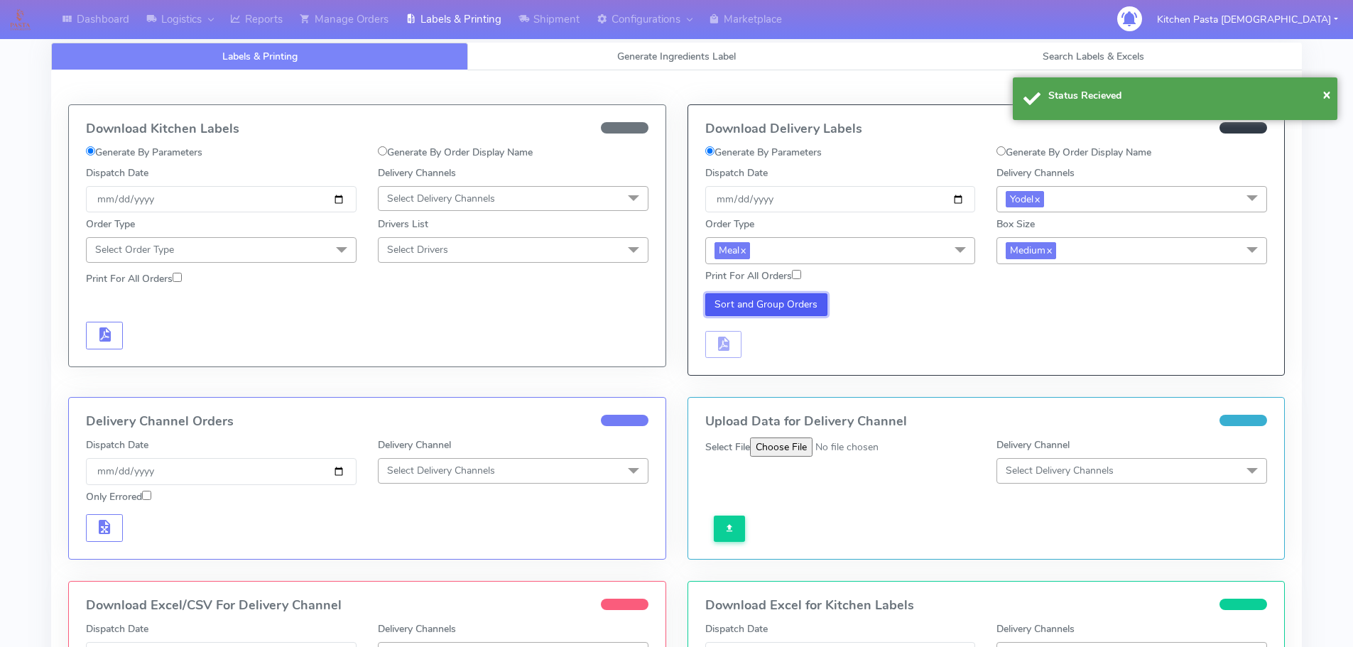
click at [754, 302] on button "Sort and Group Orders" at bounding box center [766, 304] width 123 height 23
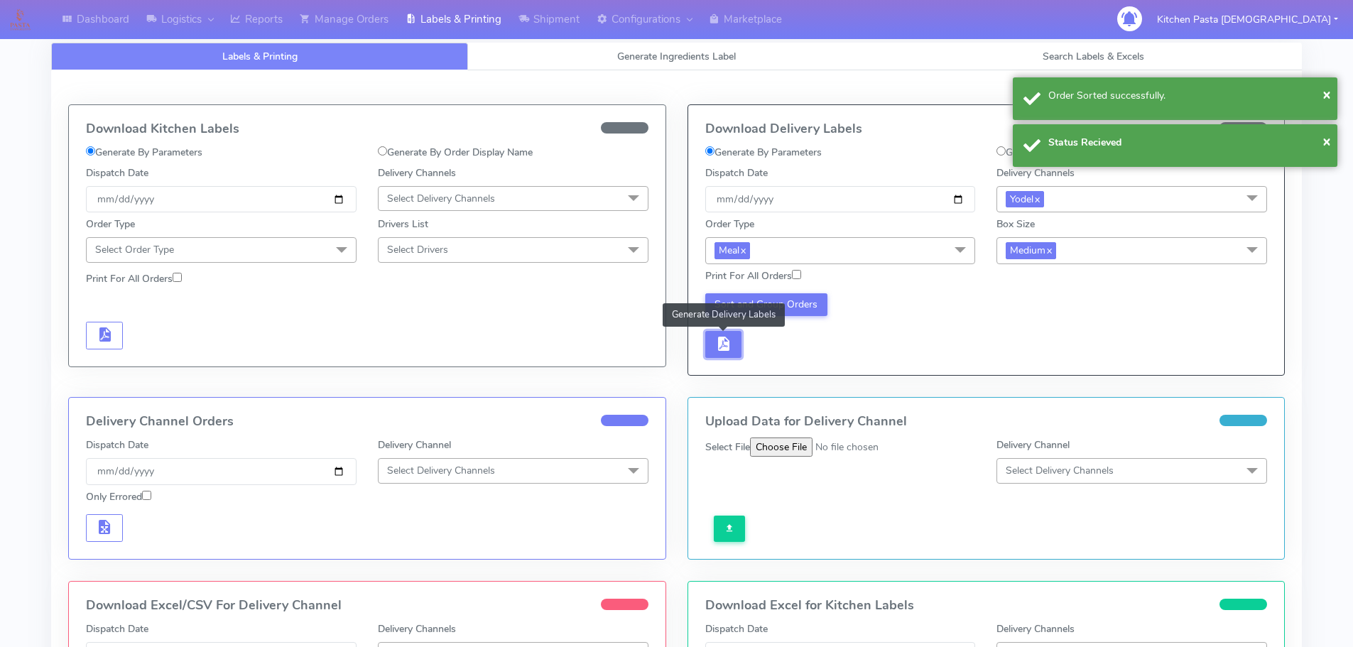
click at [731, 343] on span "button" at bounding box center [722, 346] width 17 height 13
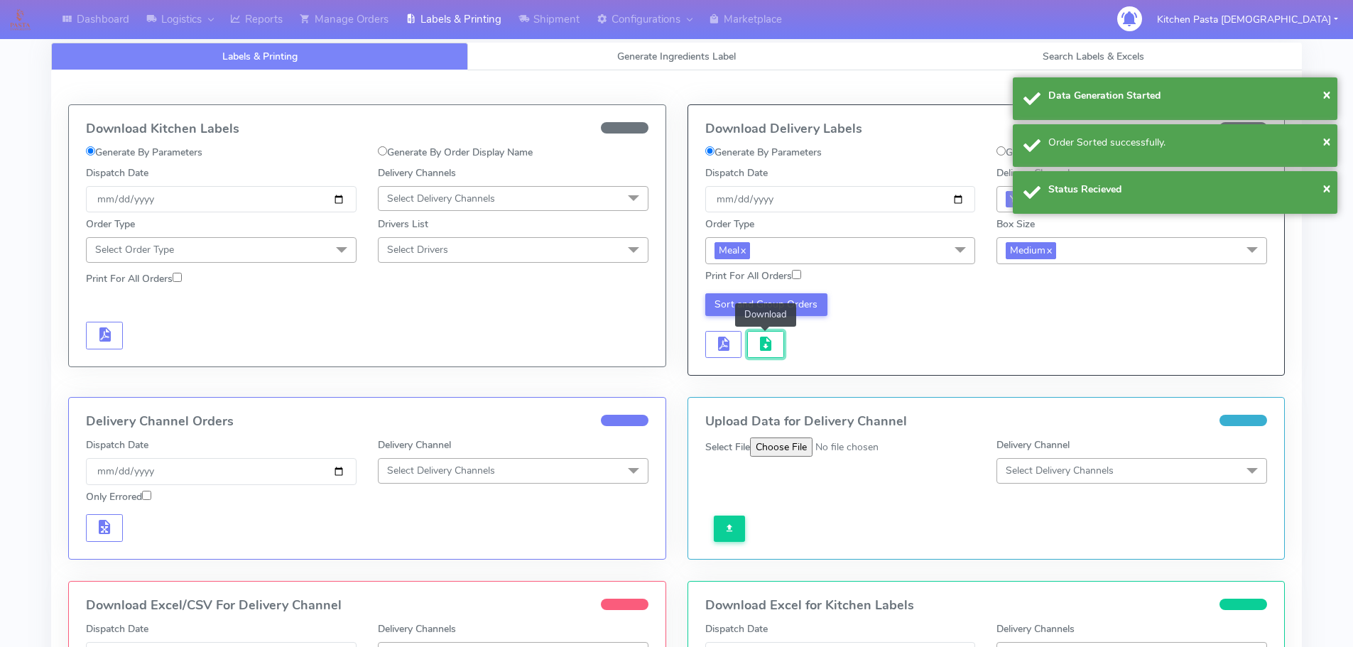
click at [772, 343] on span "button" at bounding box center [765, 346] width 17 height 13
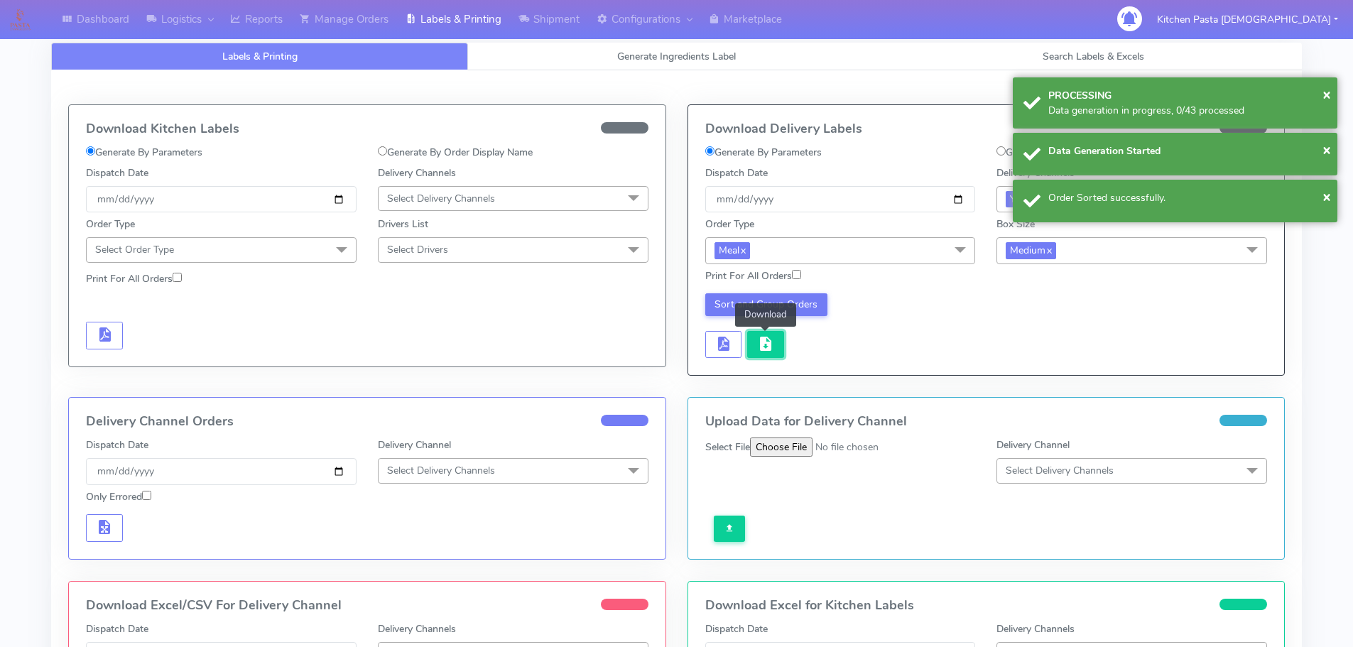
click at [772, 351] on span "button" at bounding box center [765, 346] width 17 height 13
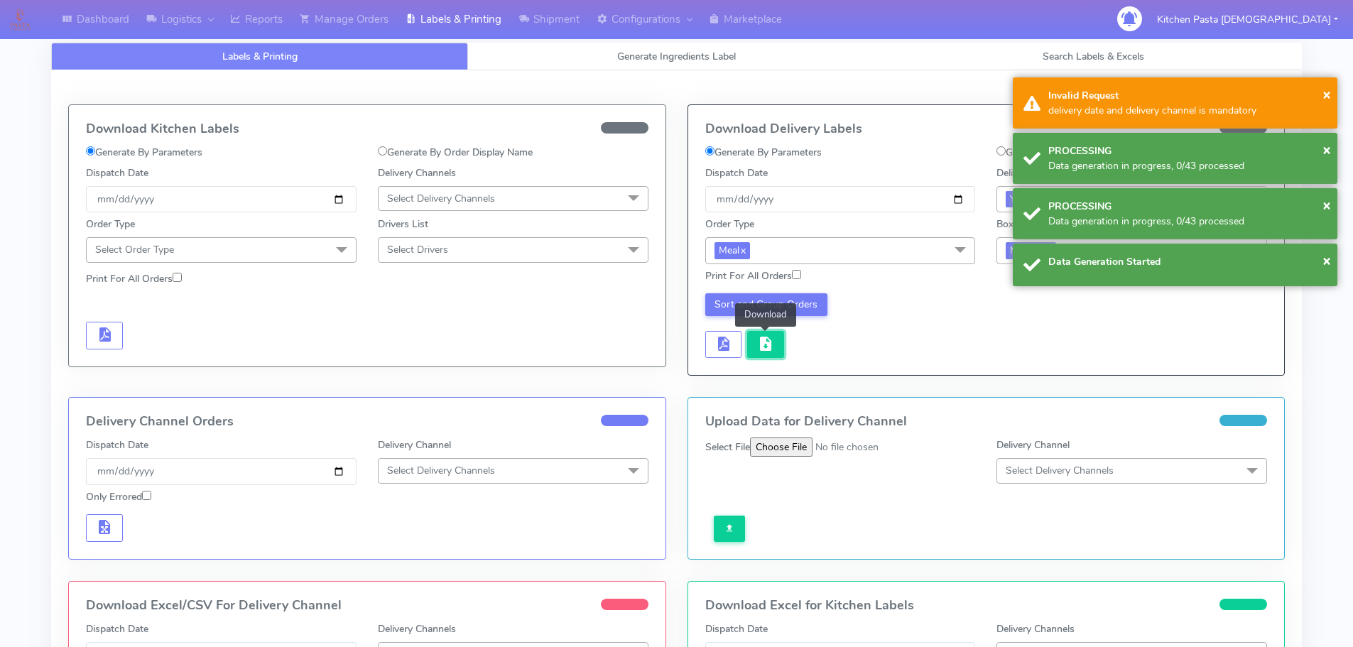
click at [772, 351] on span "button" at bounding box center [765, 346] width 17 height 13
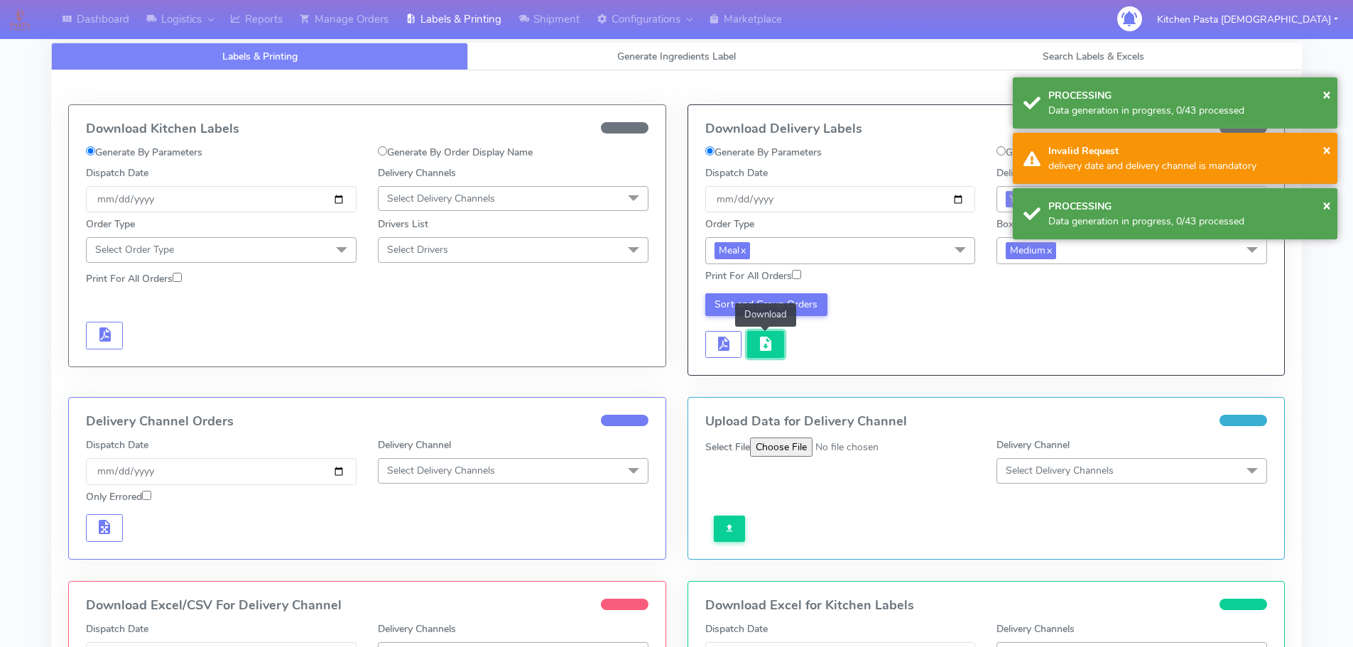
click at [772, 351] on span "button" at bounding box center [765, 346] width 17 height 13
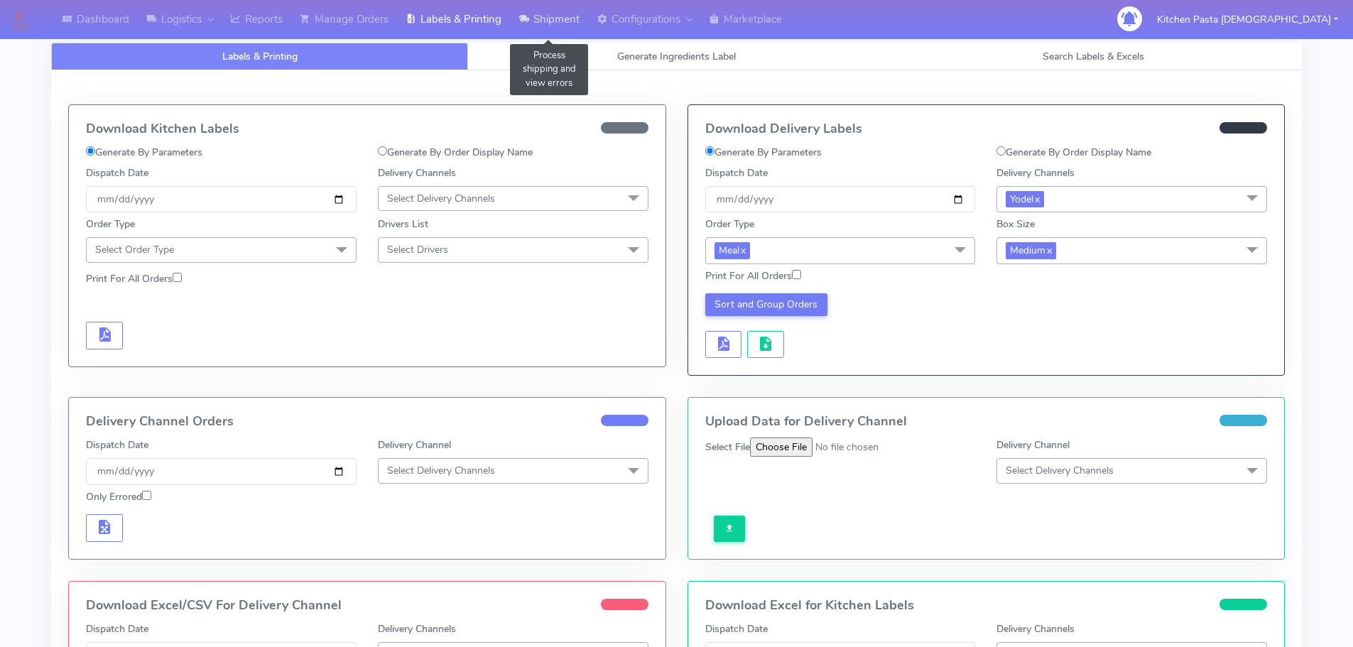
click at [529, 23] on icon at bounding box center [523, 19] width 11 height 14
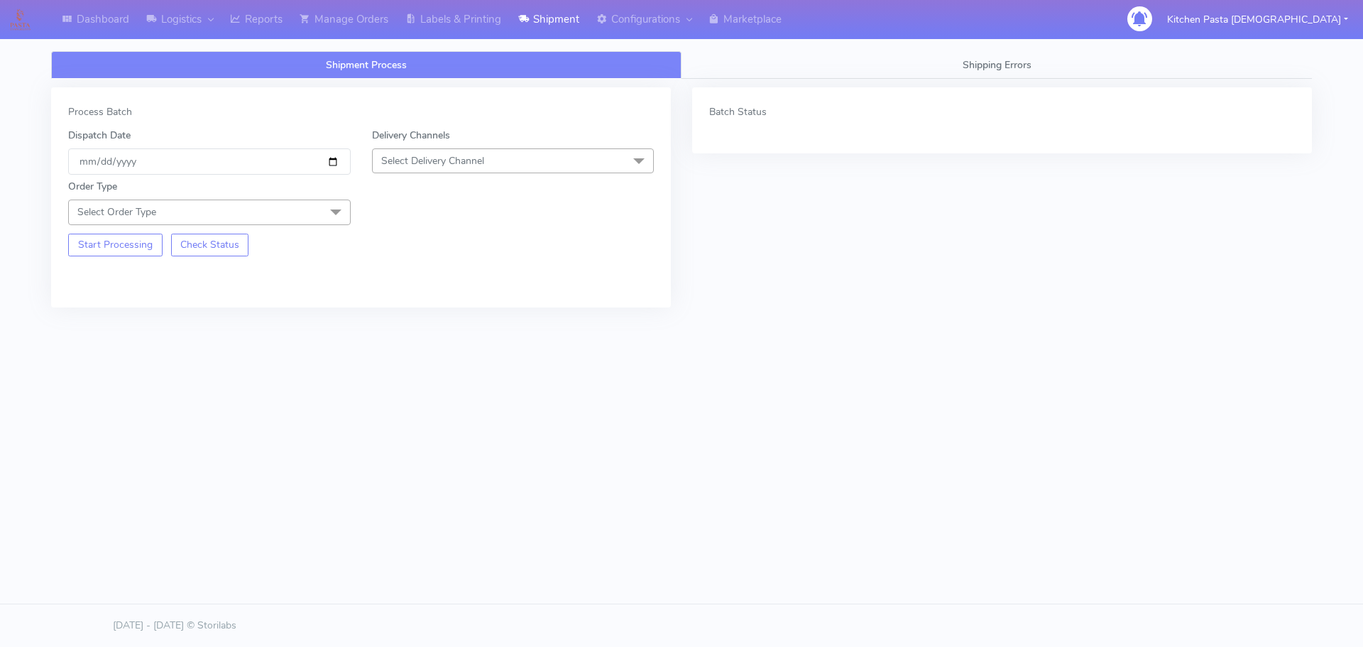
click at [476, 163] on span "Select Delivery Channel" at bounding box center [432, 160] width 103 height 13
click at [397, 315] on div "Yodel" at bounding box center [513, 320] width 267 height 15
drag, startPoint x: 337, startPoint y: 222, endPoint x: 262, endPoint y: 252, distance: 81.2
click at [336, 219] on span at bounding box center [336, 213] width 28 height 27
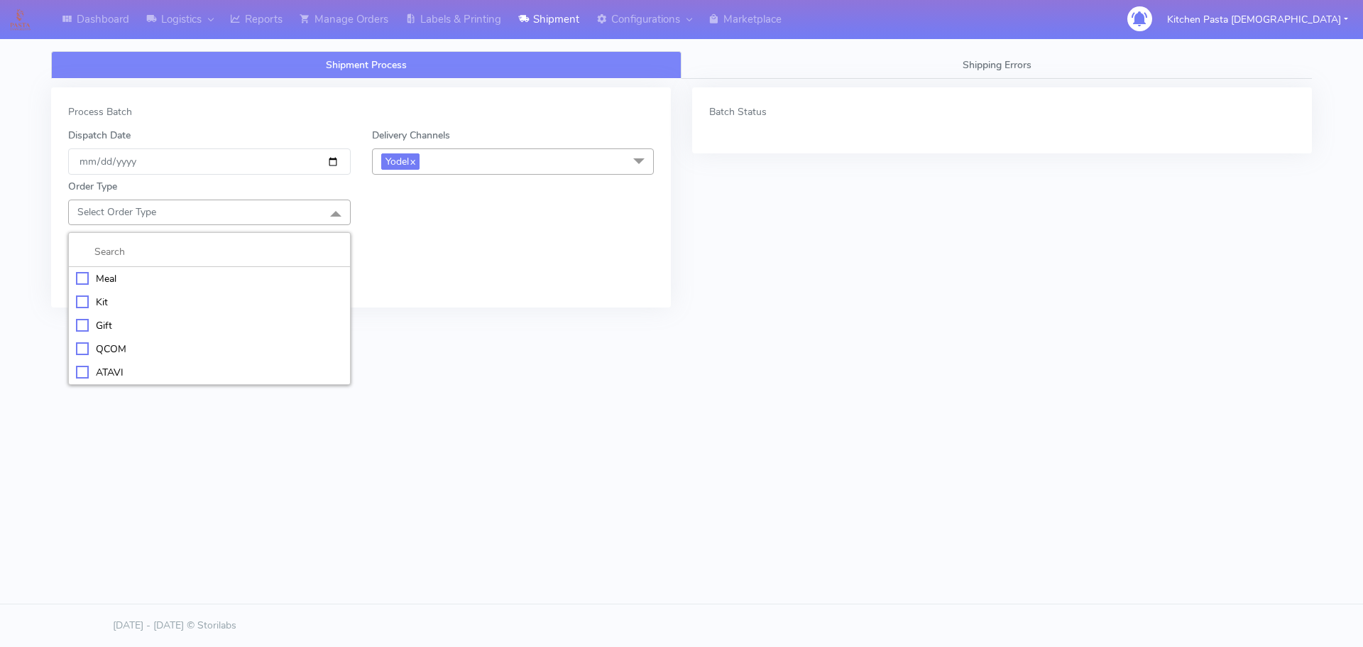
click at [197, 277] on div "Meal" at bounding box center [209, 278] width 267 height 15
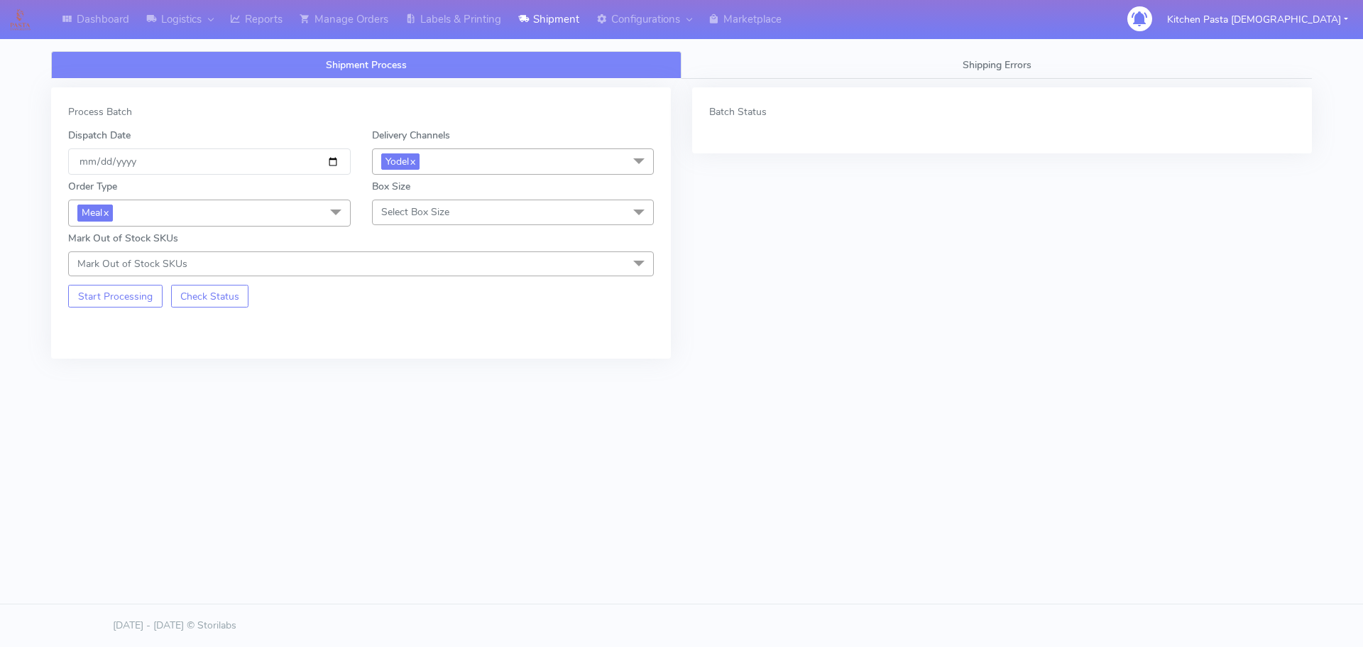
click at [415, 215] on span "Select Box Size" at bounding box center [415, 211] width 68 height 13
click at [381, 275] on div "Small" at bounding box center [513, 278] width 267 height 15
click at [119, 305] on button "Start Processing" at bounding box center [115, 296] width 94 height 23
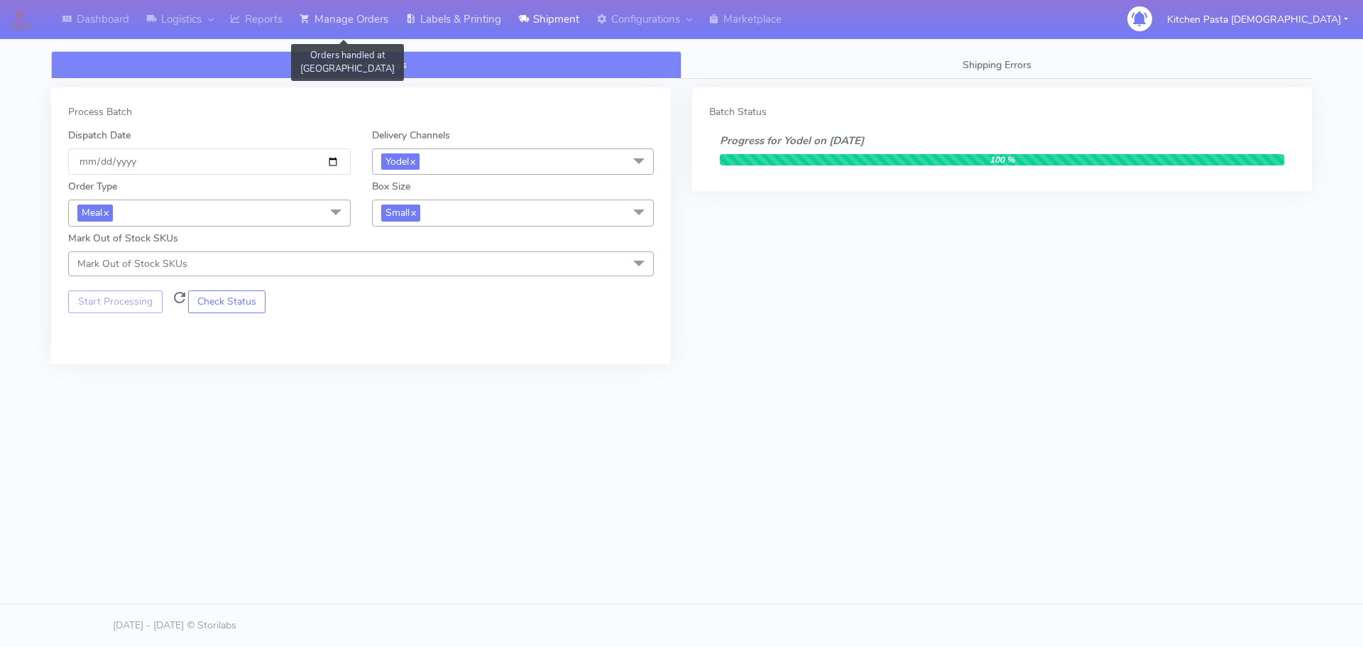
drag, startPoint x: 359, startPoint y: 3, endPoint x: 434, endPoint y: 38, distance: 82.9
click at [359, 3] on link "Manage Orders" at bounding box center [344, 19] width 106 height 39
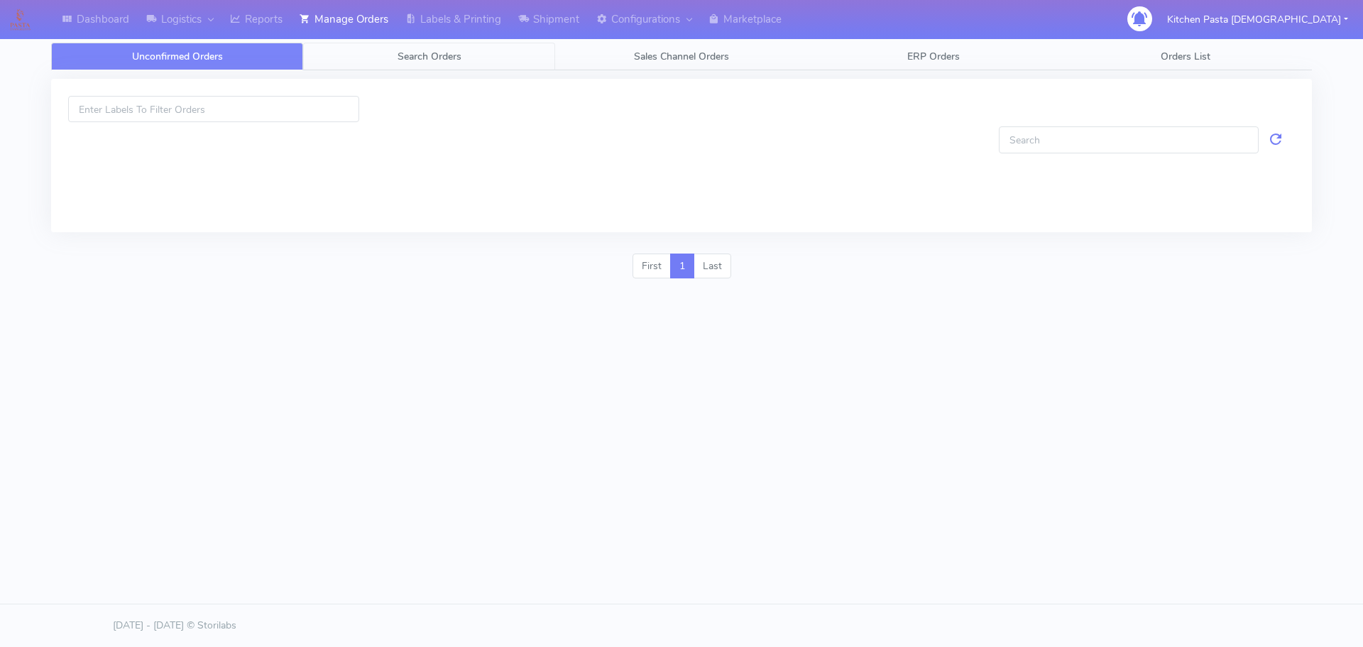
click at [438, 49] on link "Search Orders" at bounding box center [429, 57] width 252 height 28
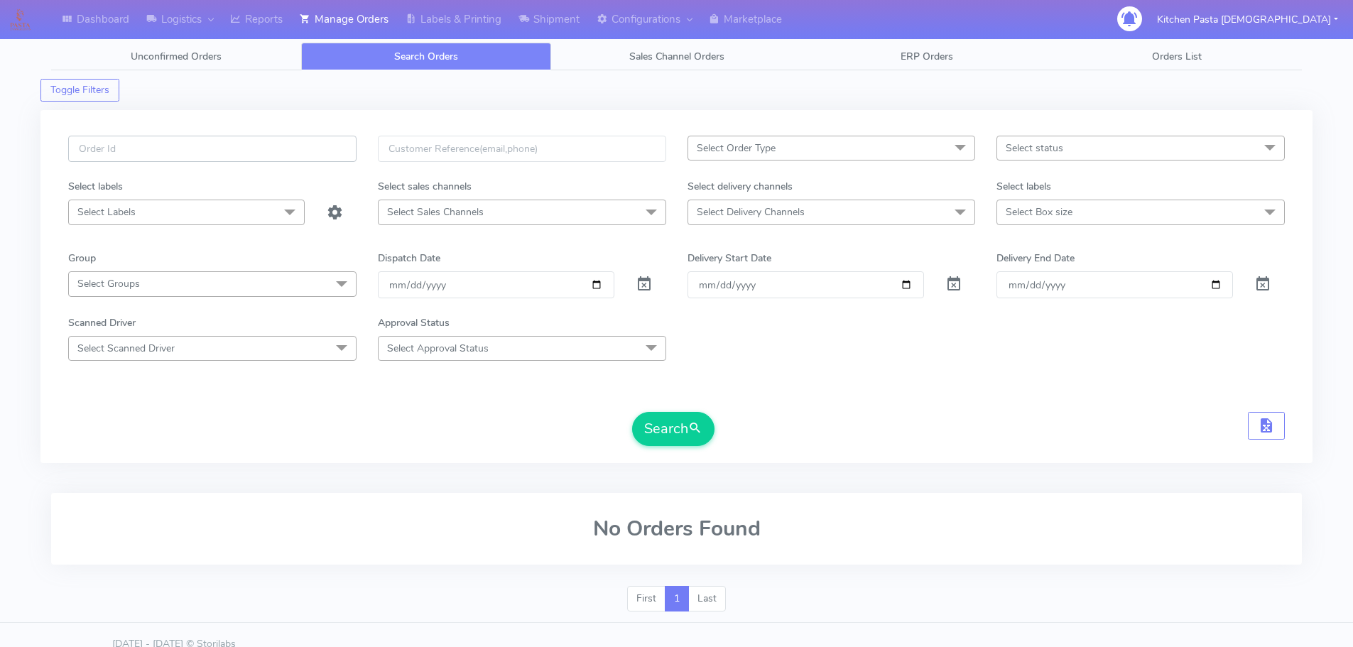
click at [311, 153] on input "text" at bounding box center [212, 149] width 288 height 26
type input "1628918"
click at [632, 412] on button "Search" at bounding box center [673, 429] width 82 height 34
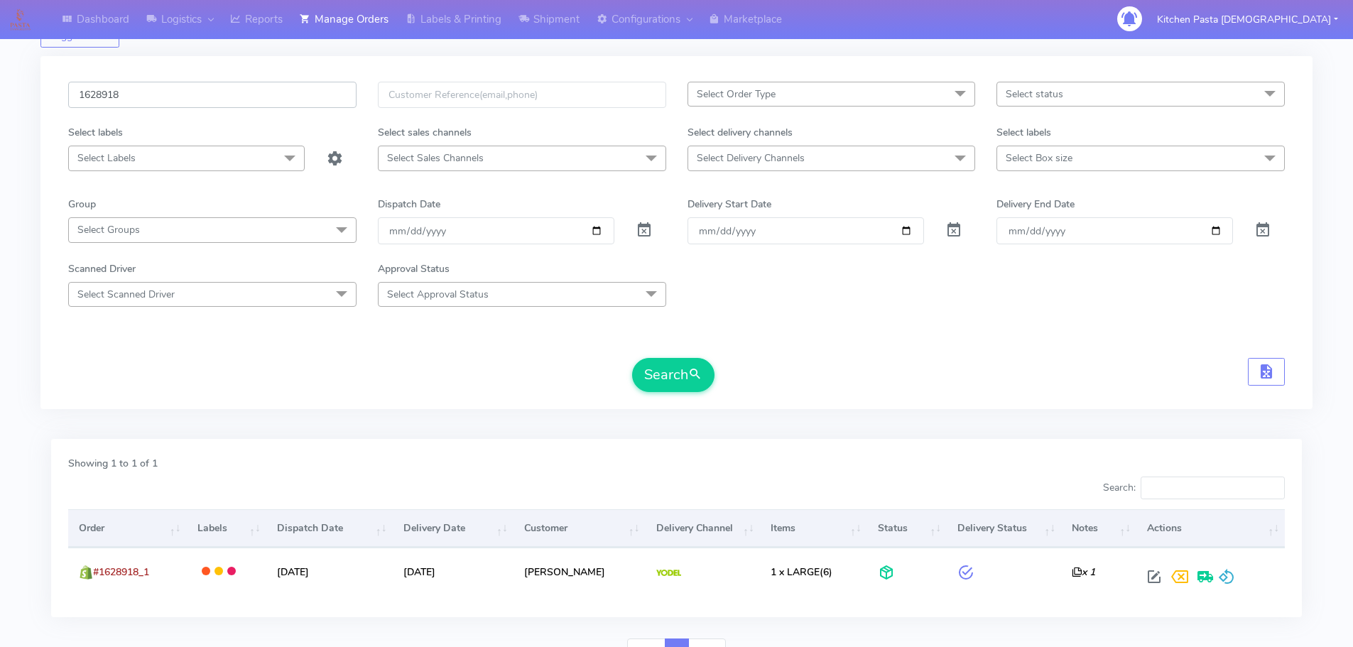
scroll to position [124, 0]
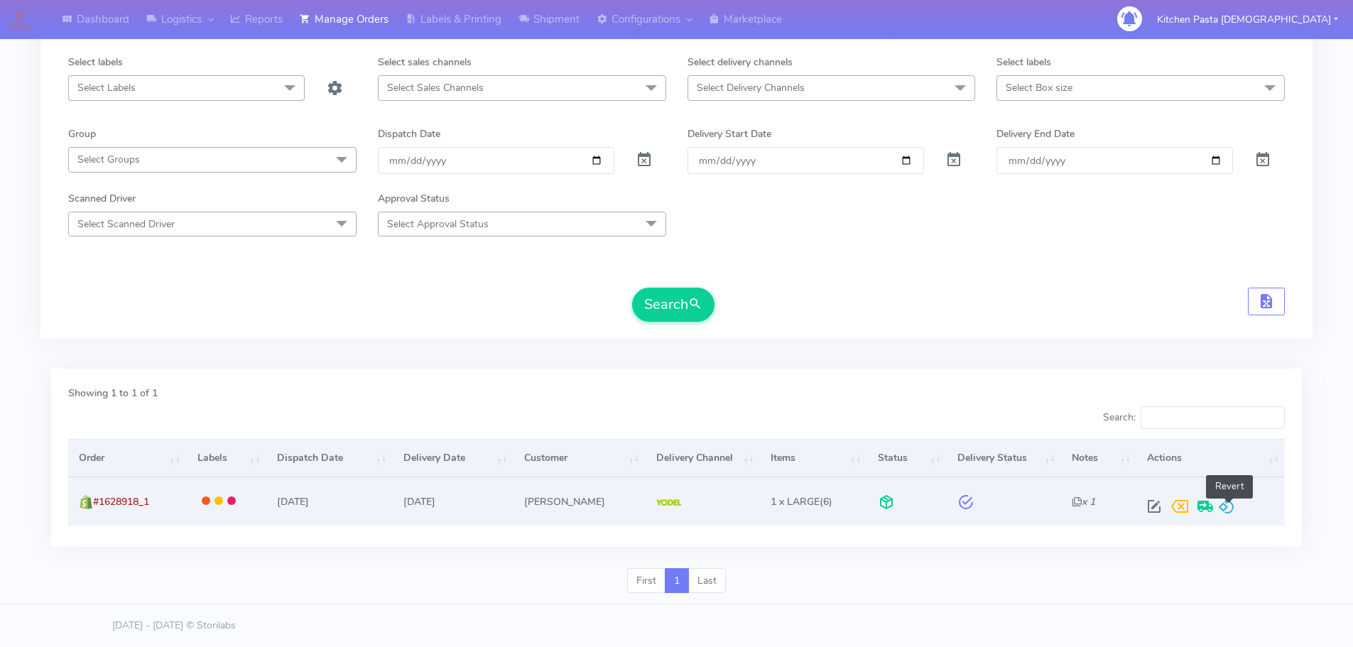
click at [1227, 510] on span at bounding box center [1226, 509] width 17 height 13
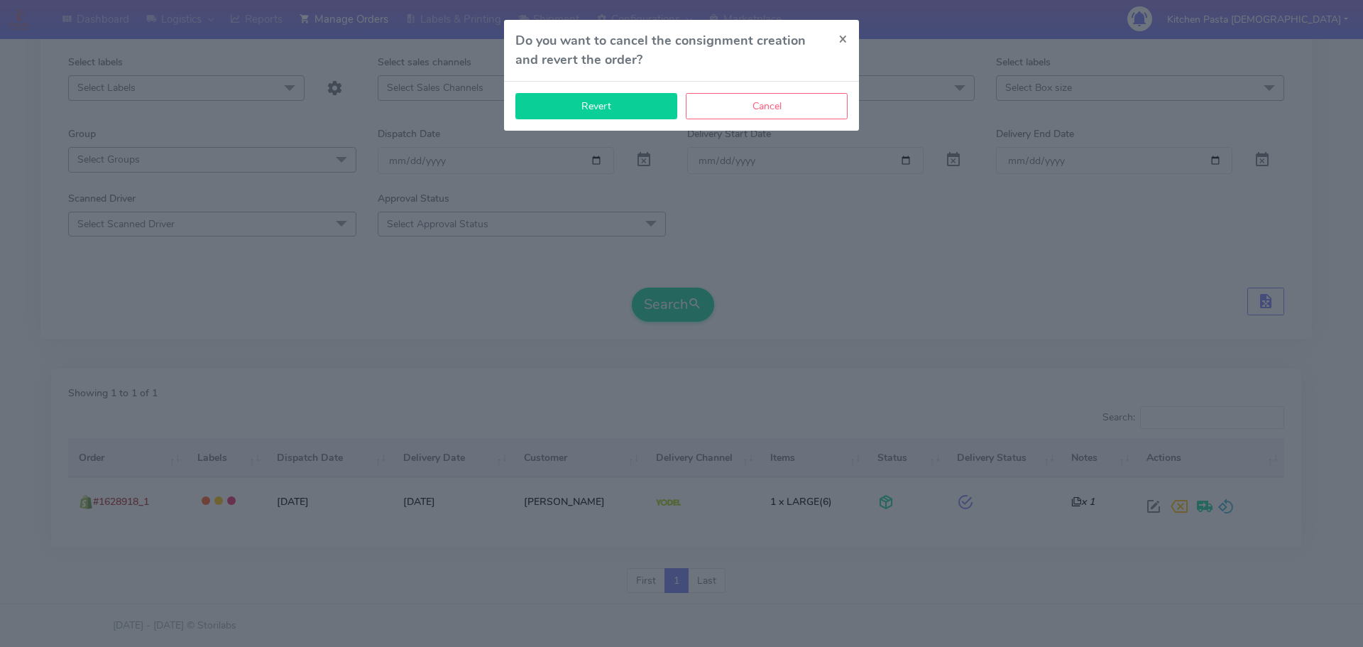
click at [601, 106] on button "Revert" at bounding box center [596, 106] width 162 height 26
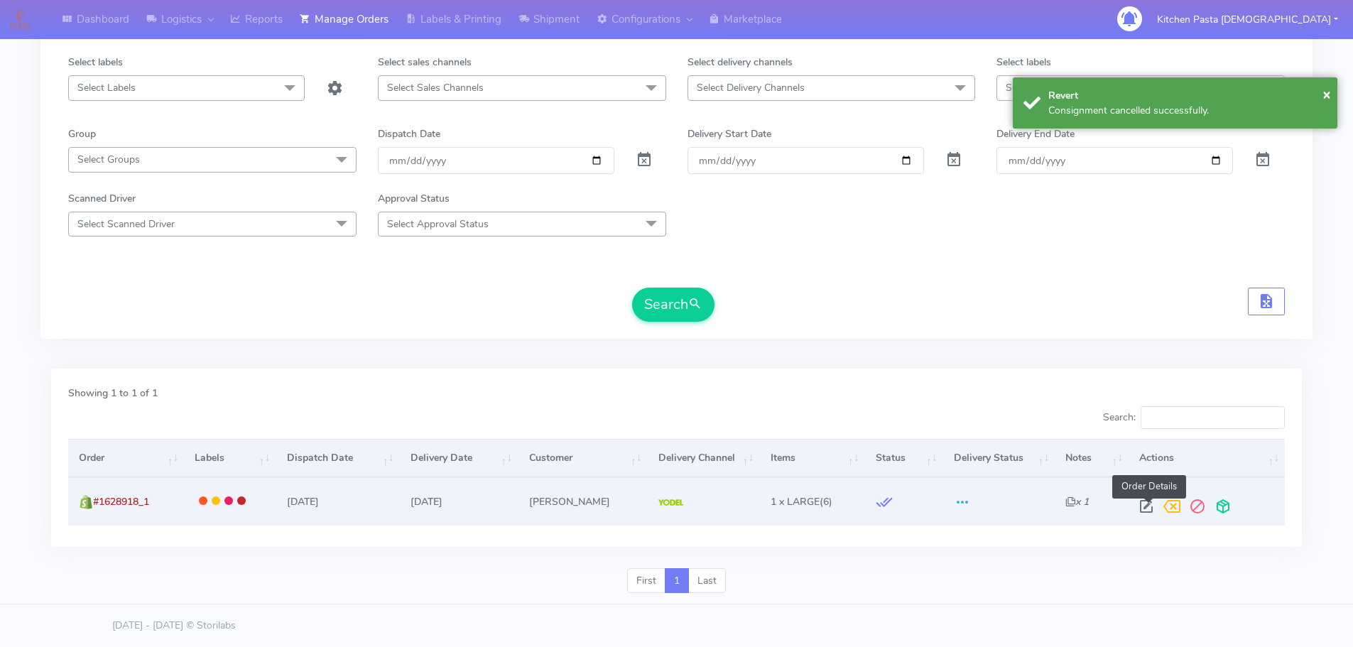
click at [1152, 510] on span at bounding box center [1146, 509] width 26 height 13
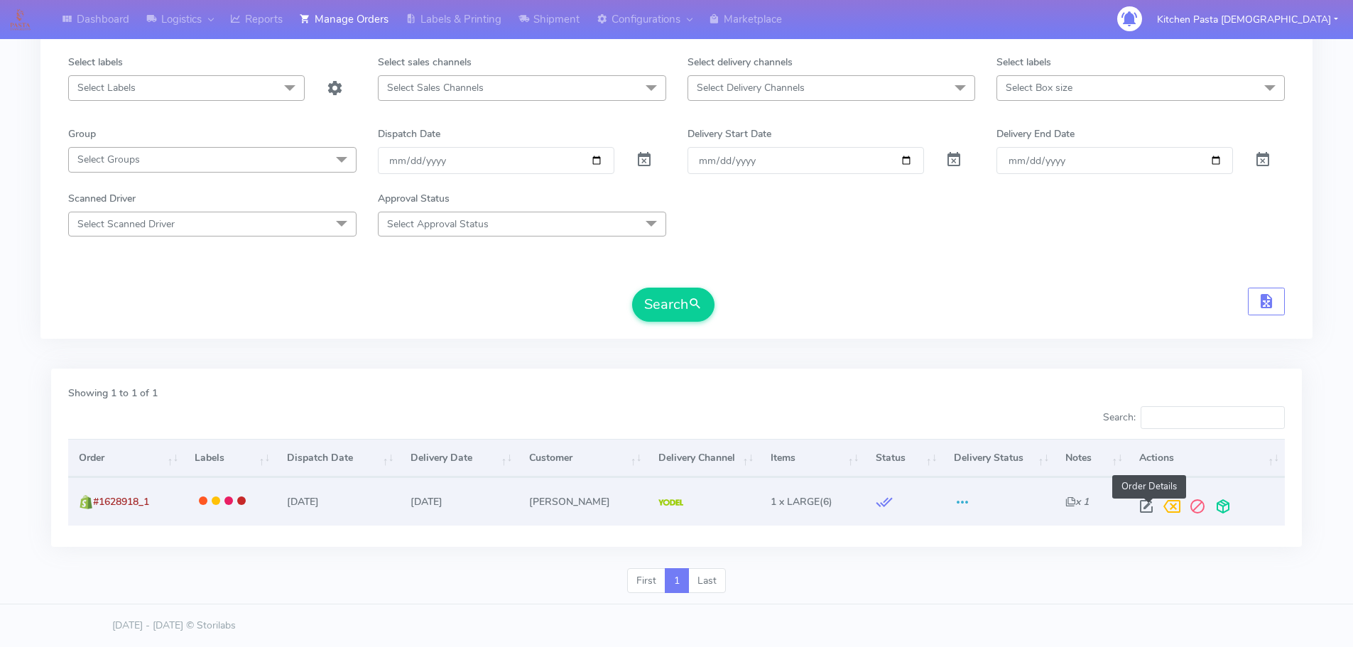
select select "5"
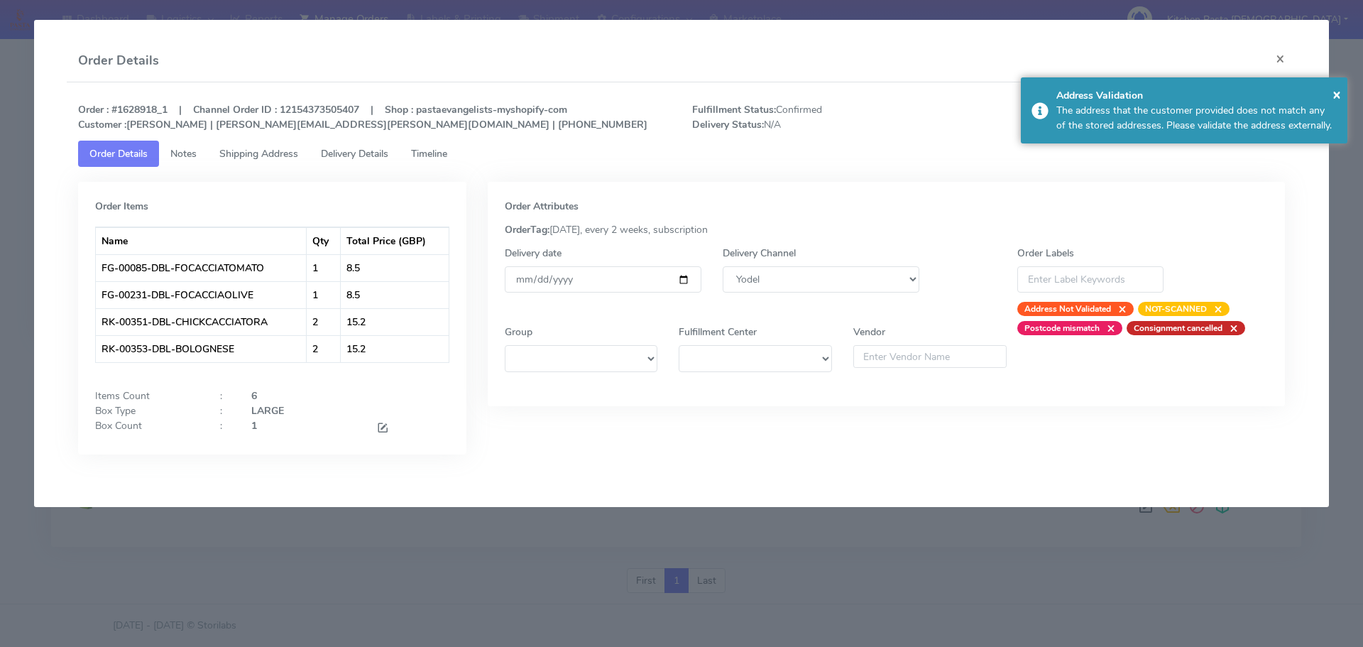
click at [378, 425] on span at bounding box center [382, 428] width 13 height 13
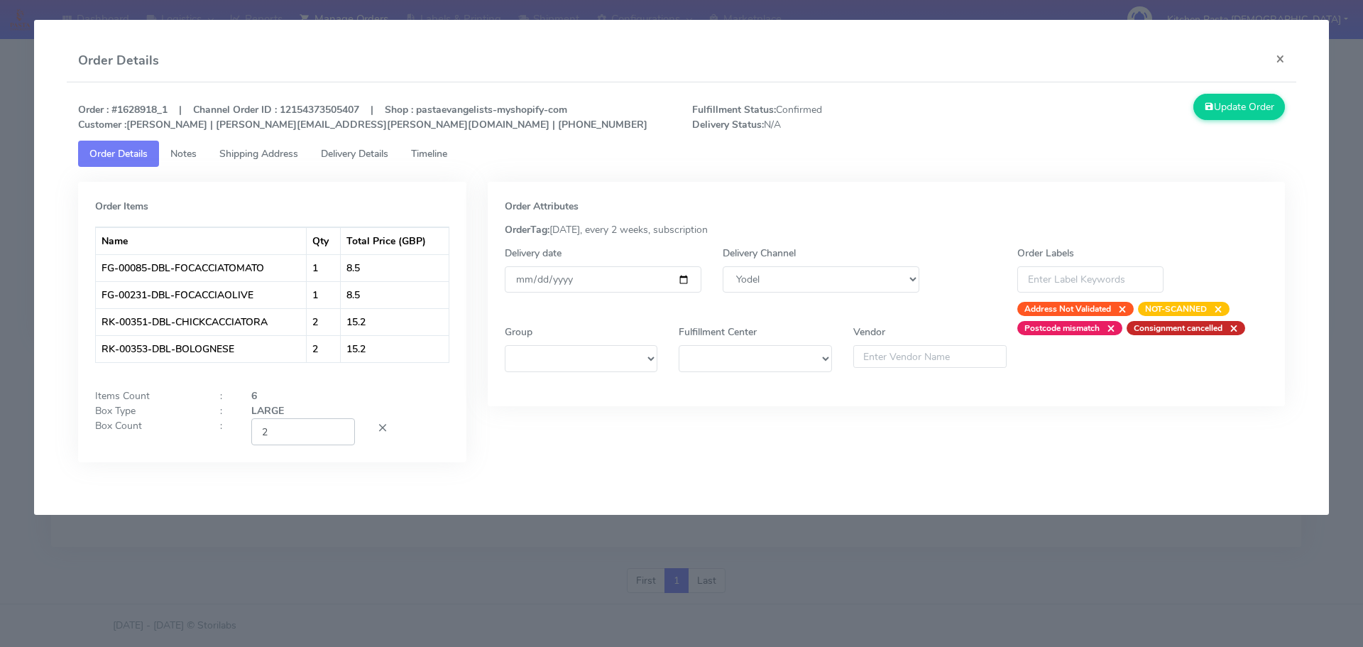
type input "2"
click at [339, 428] on input "2" at bounding box center [303, 431] width 104 height 26
click at [1247, 114] on button "Update Order" at bounding box center [1239, 107] width 92 height 26
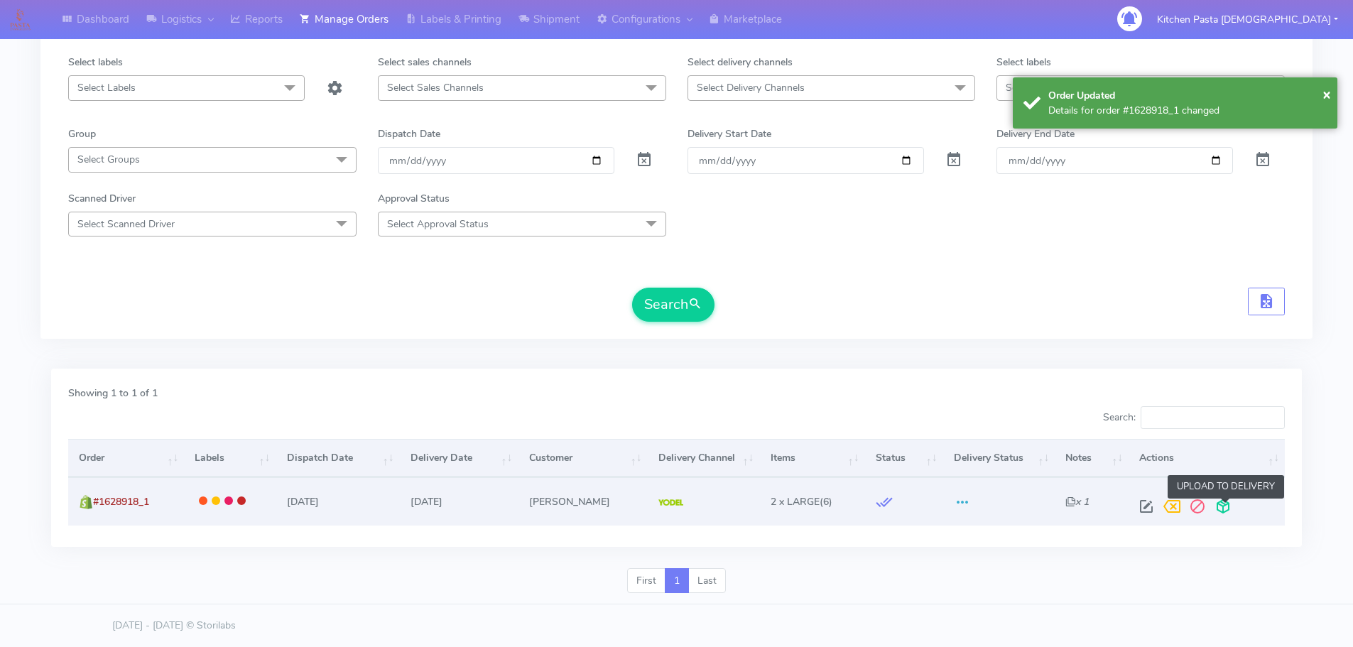
click at [1223, 512] on span at bounding box center [1223, 509] width 26 height 13
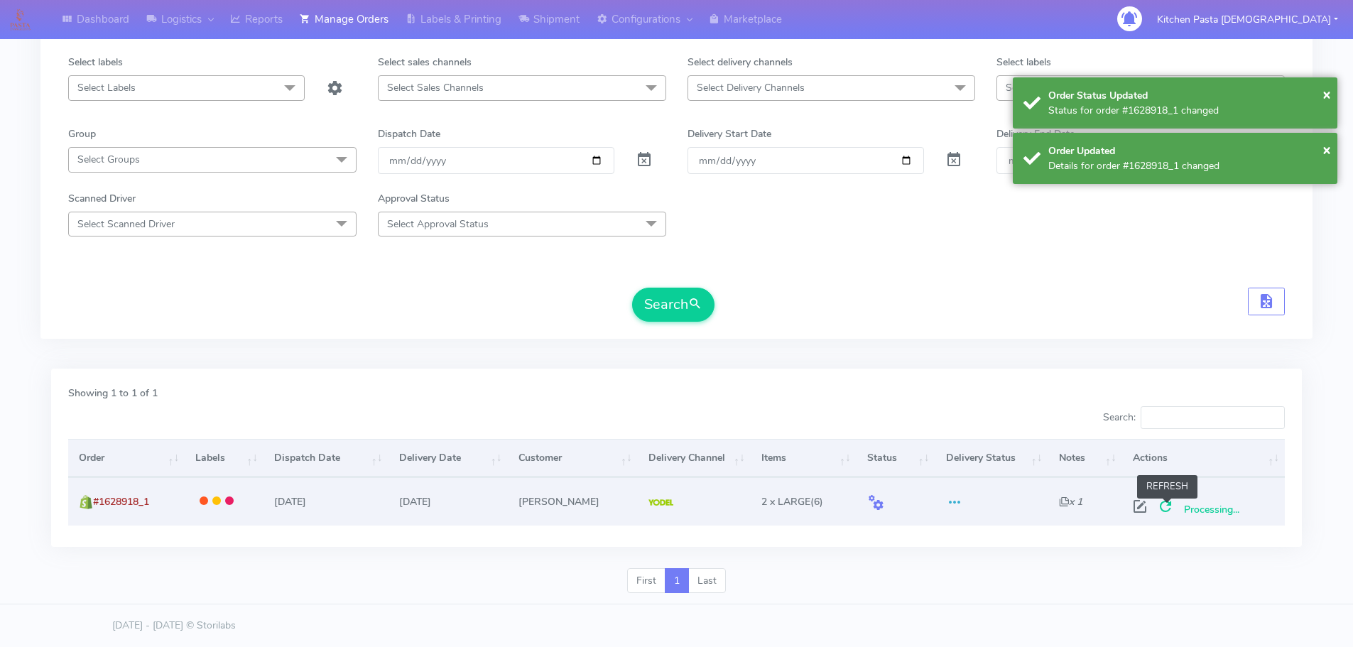
click at [1167, 510] on span at bounding box center [1165, 509] width 26 height 13
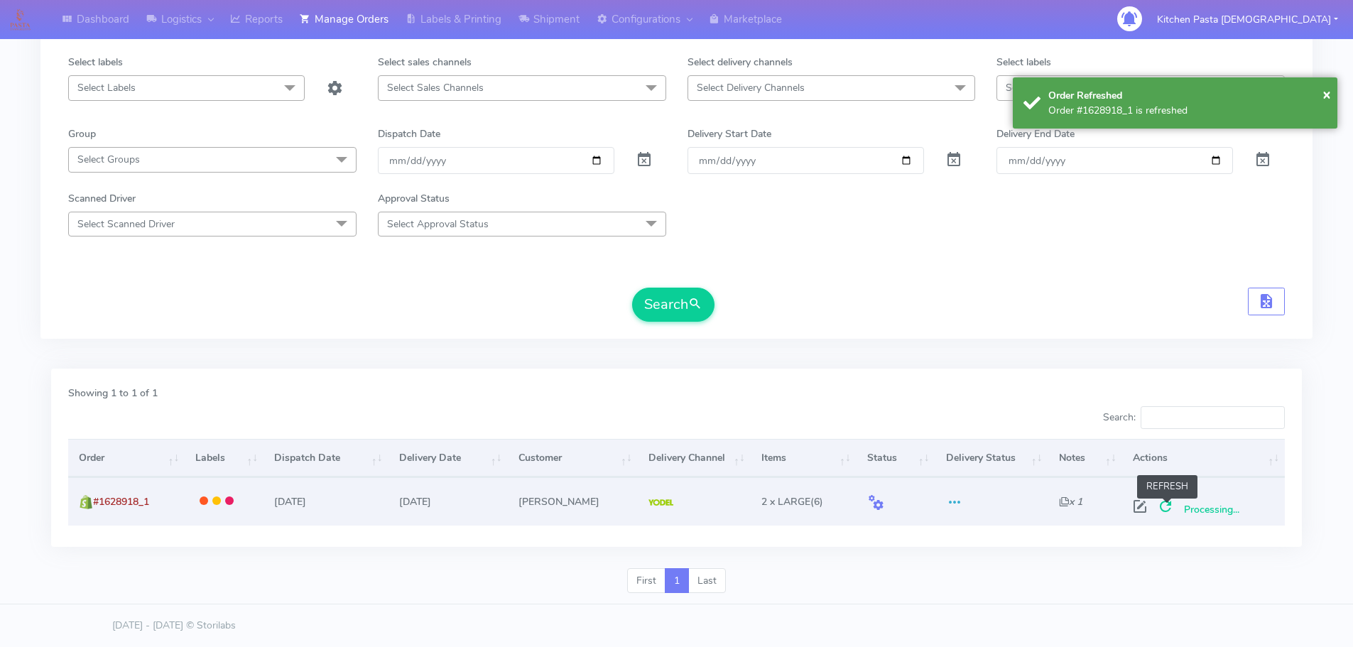
click at [1166, 510] on span at bounding box center [1165, 509] width 26 height 13
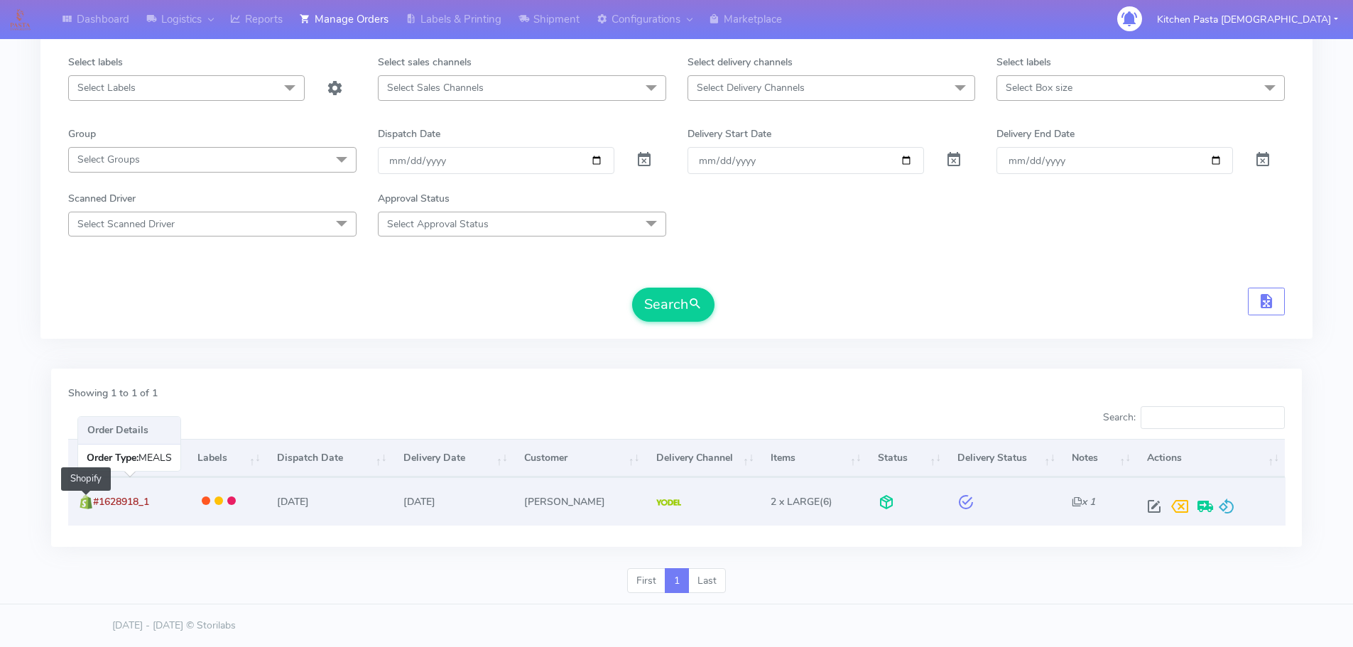
drag, startPoint x: 165, startPoint y: 478, endPoint x: 91, endPoint y: 502, distance: 78.4
click at [91, 502] on td "#1628918_1 Shopify" at bounding box center [127, 501] width 119 height 48
copy span "#1628918_1"
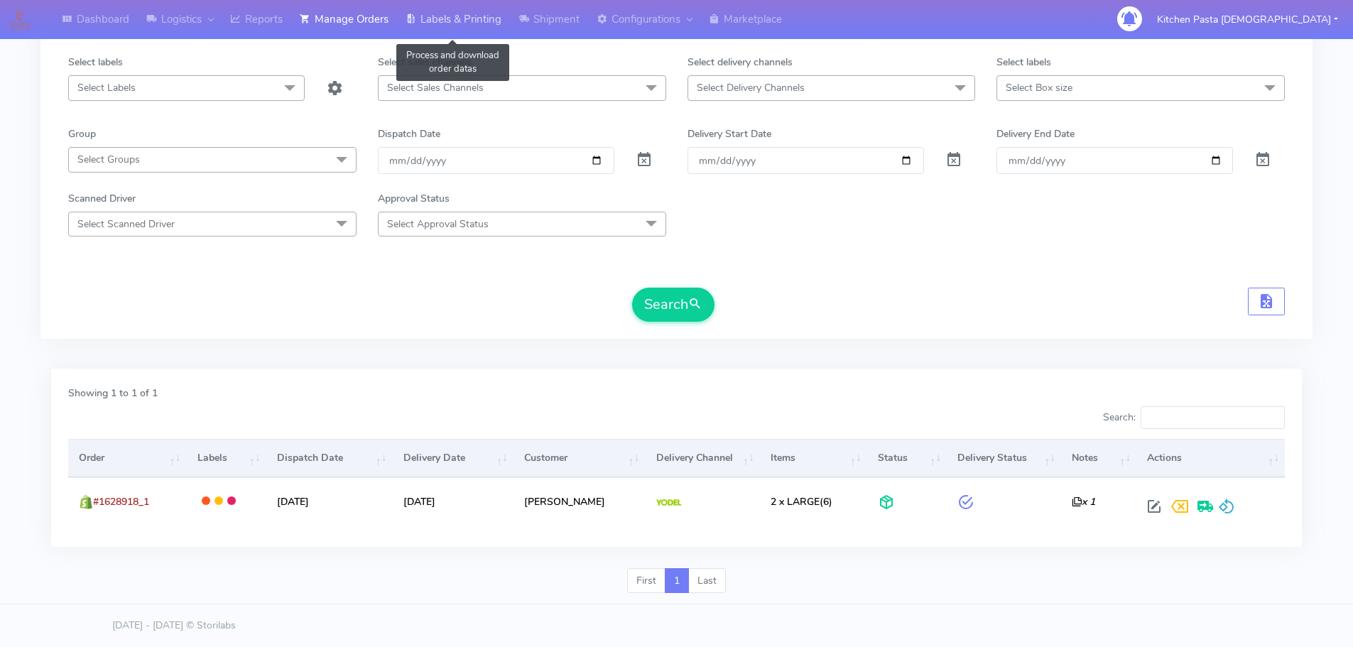
click at [455, 4] on link "Labels & Printing" at bounding box center [453, 19] width 113 height 39
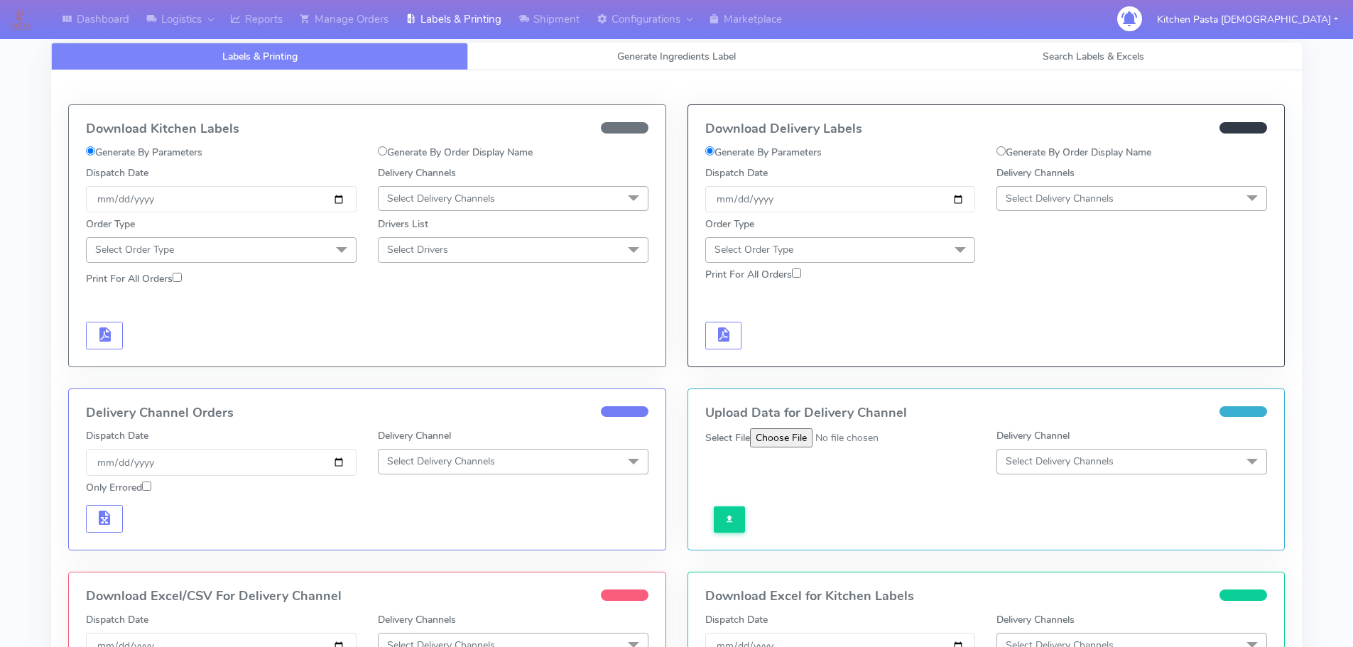
click at [1070, 150] on label "Generate By Order Display Name" at bounding box center [1073, 152] width 155 height 15
click at [1005, 150] on input "Generate By Order Display Name" at bounding box center [1000, 150] width 9 height 9
radio input "true"
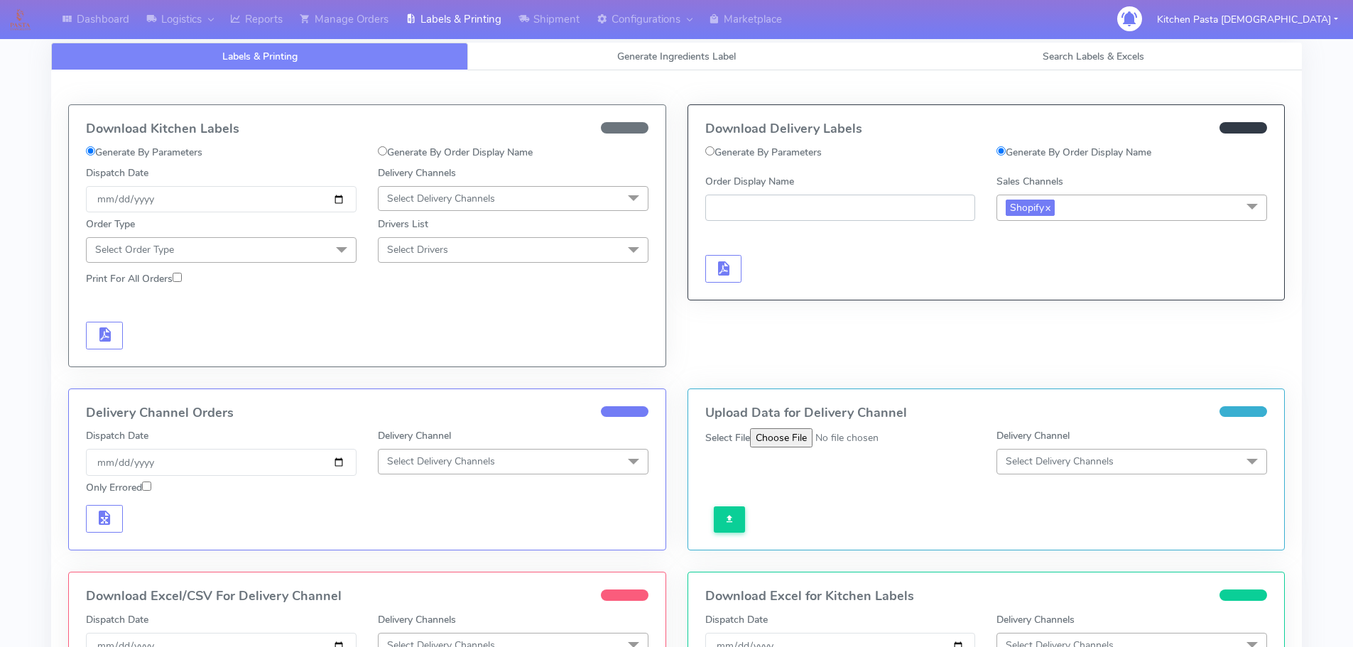
paste input "#1628918_1"
type input "#1628918_1"
click at [711, 267] on button "button" at bounding box center [723, 269] width 37 height 28
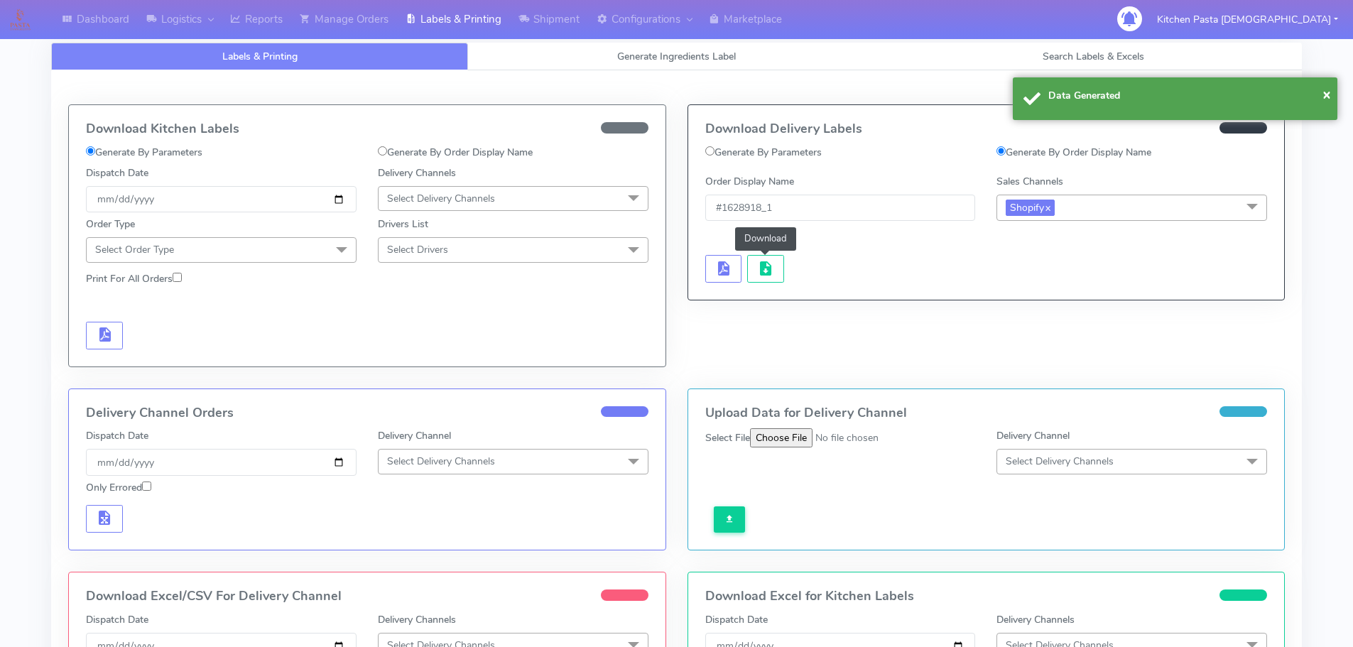
click at [758, 271] on span "button" at bounding box center [765, 271] width 17 height 13
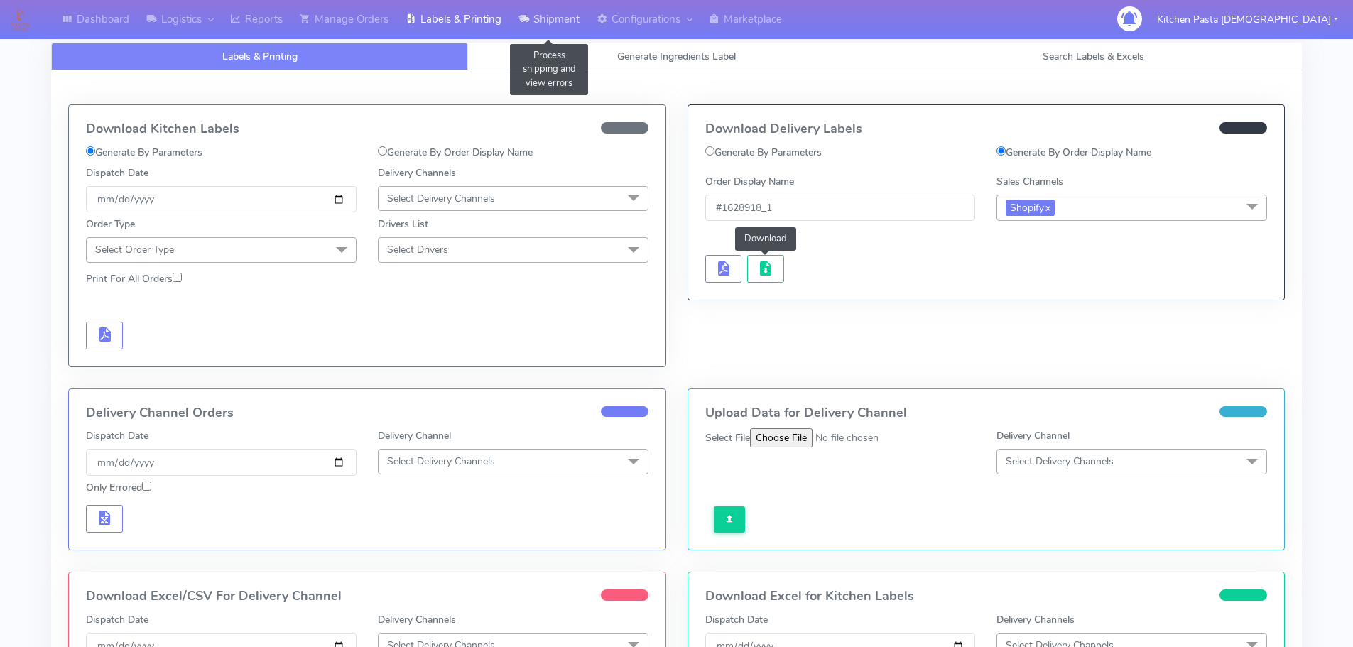
click at [564, 26] on link "Shipment" at bounding box center [549, 19] width 78 height 39
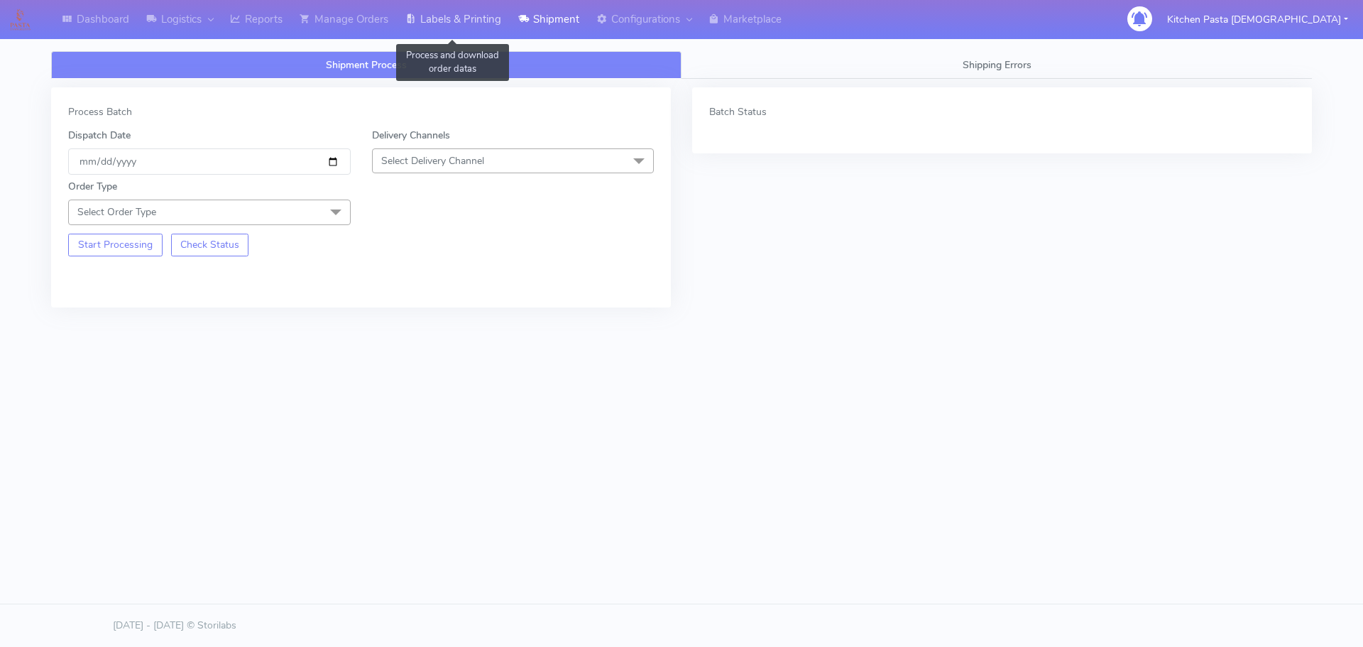
click at [432, 20] on link "Labels & Printing" at bounding box center [453, 19] width 113 height 39
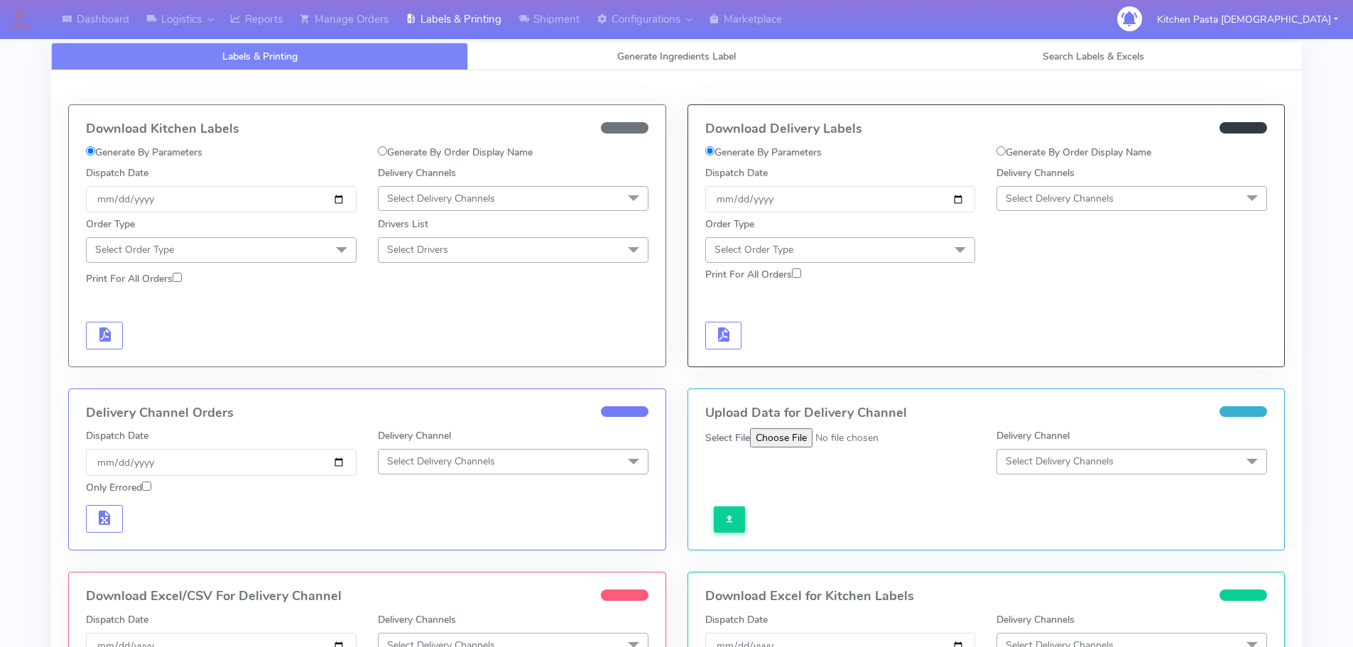
click at [1059, 200] on span "Select Delivery Channels" at bounding box center [1059, 198] width 108 height 13
click at [1060, 359] on div "Yodel" at bounding box center [1131, 358] width 255 height 15
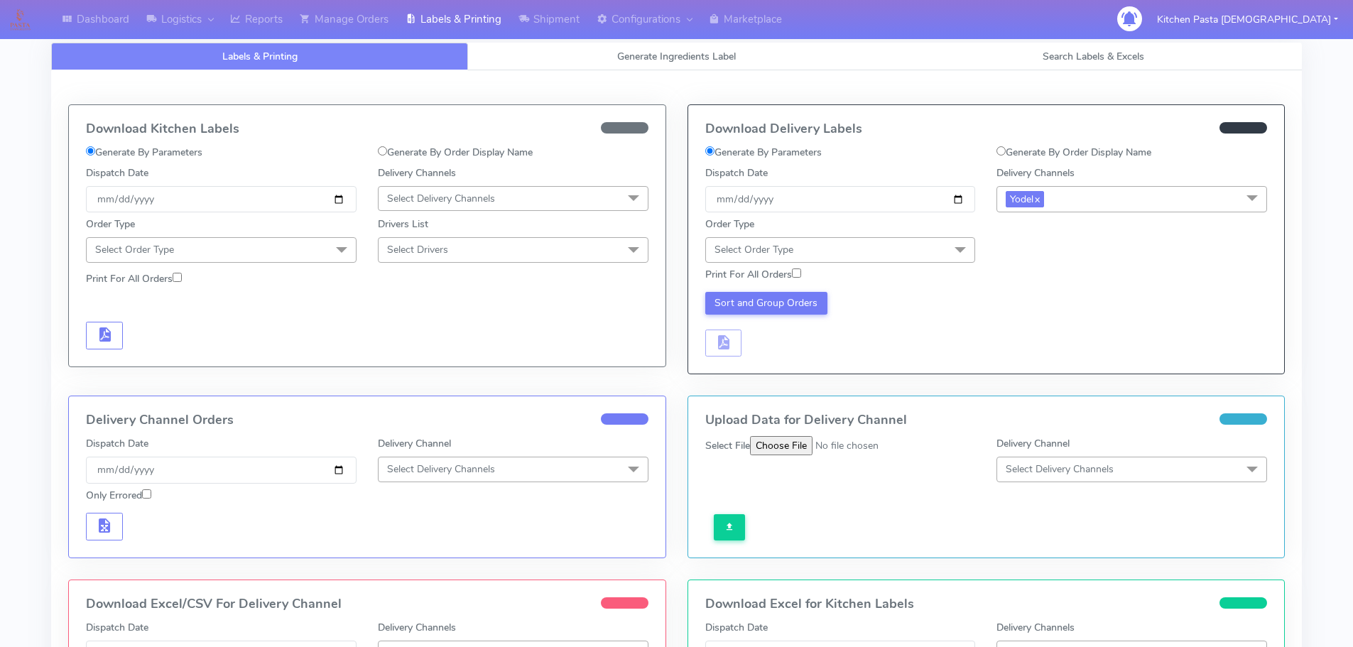
click at [937, 251] on span "Select Order Type" at bounding box center [840, 249] width 271 height 25
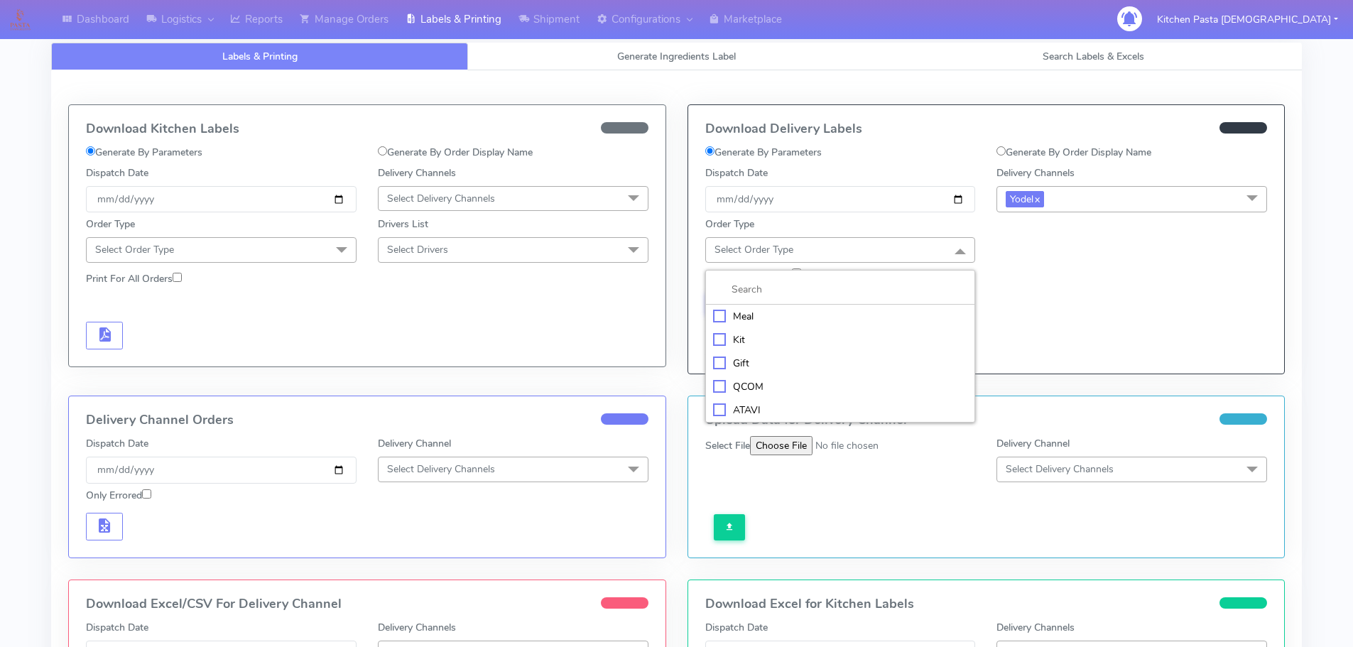
click at [883, 313] on div "Meal" at bounding box center [840, 316] width 255 height 15
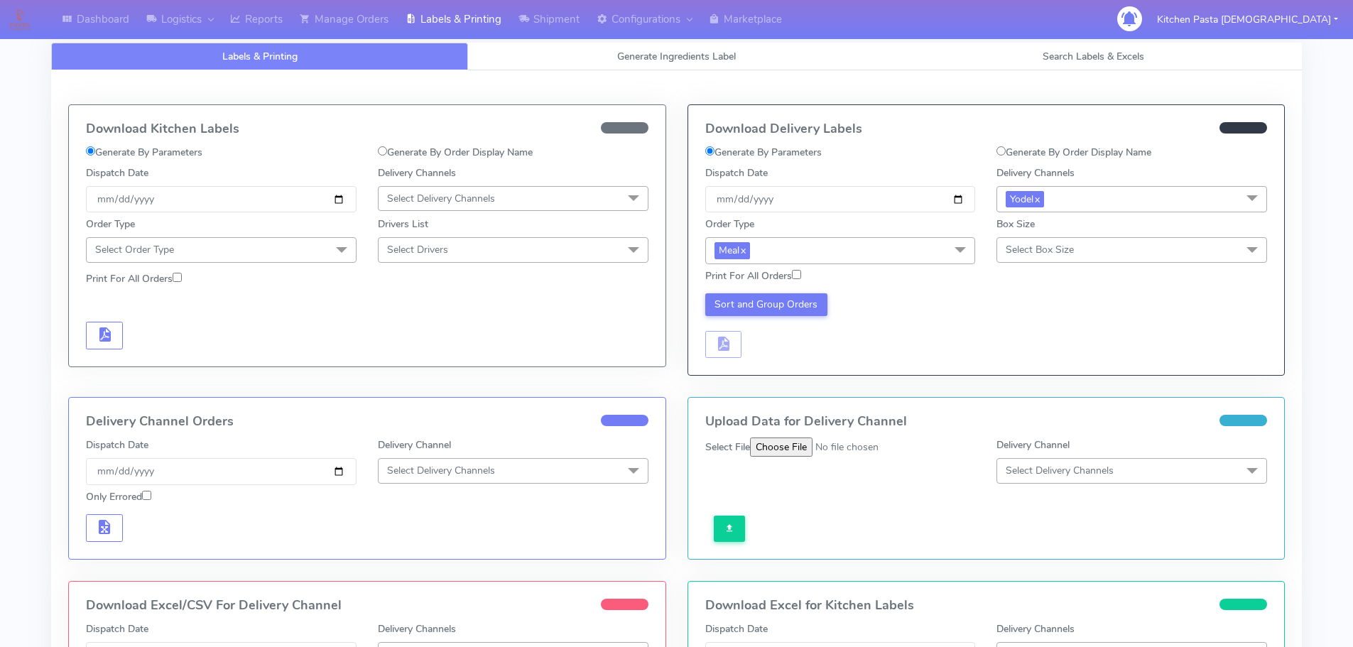
click at [1064, 251] on span "Select Box Size" at bounding box center [1039, 249] width 68 height 13
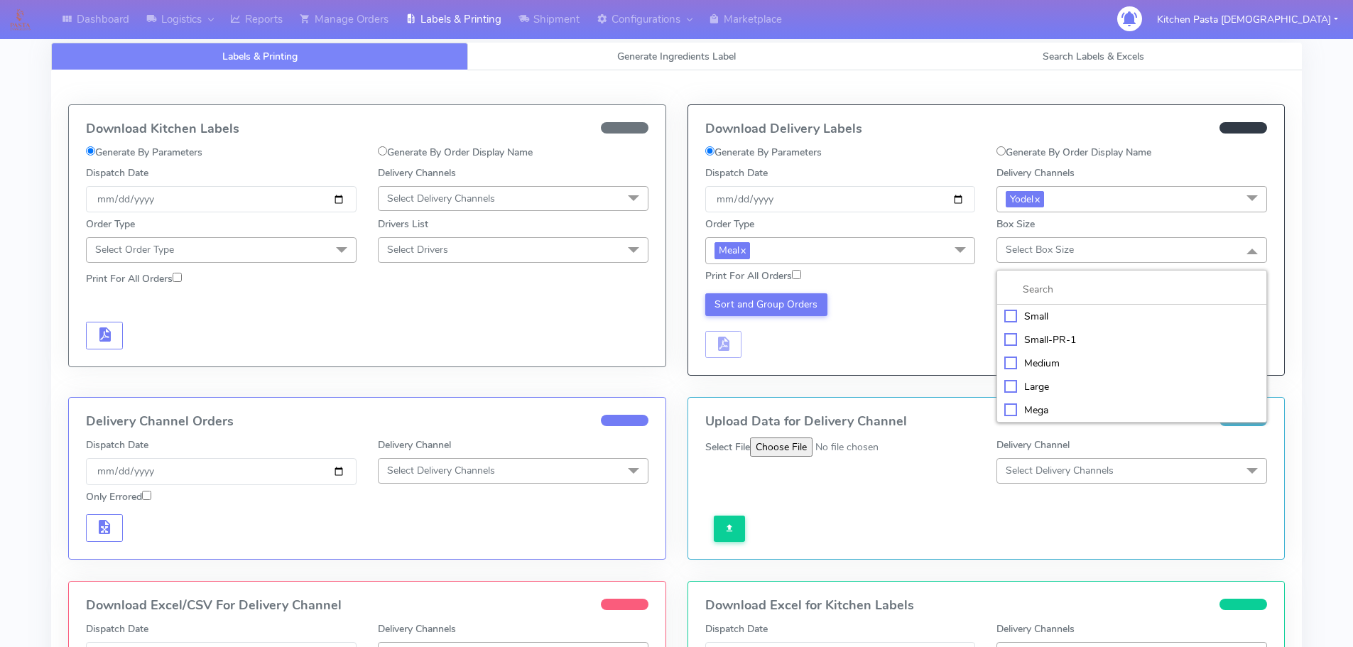
click at [1047, 318] on div "Small" at bounding box center [1131, 316] width 255 height 15
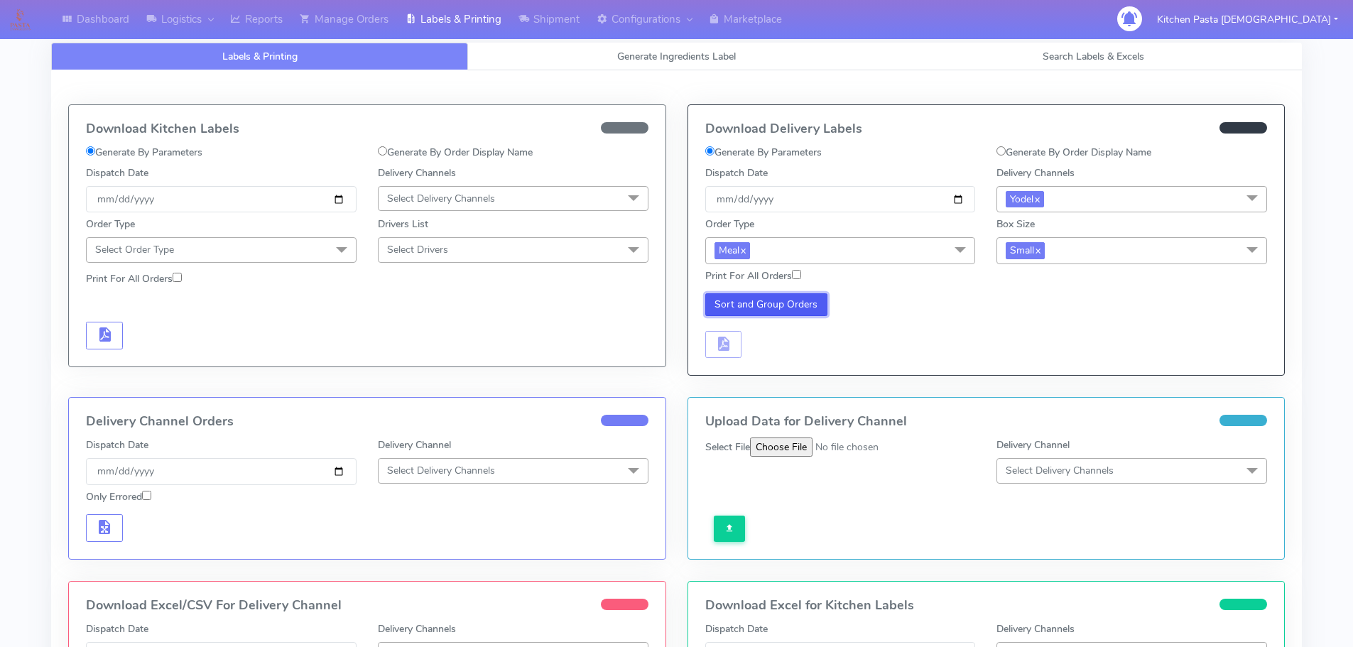
click at [781, 309] on button "Sort and Group Orders" at bounding box center [766, 304] width 123 height 23
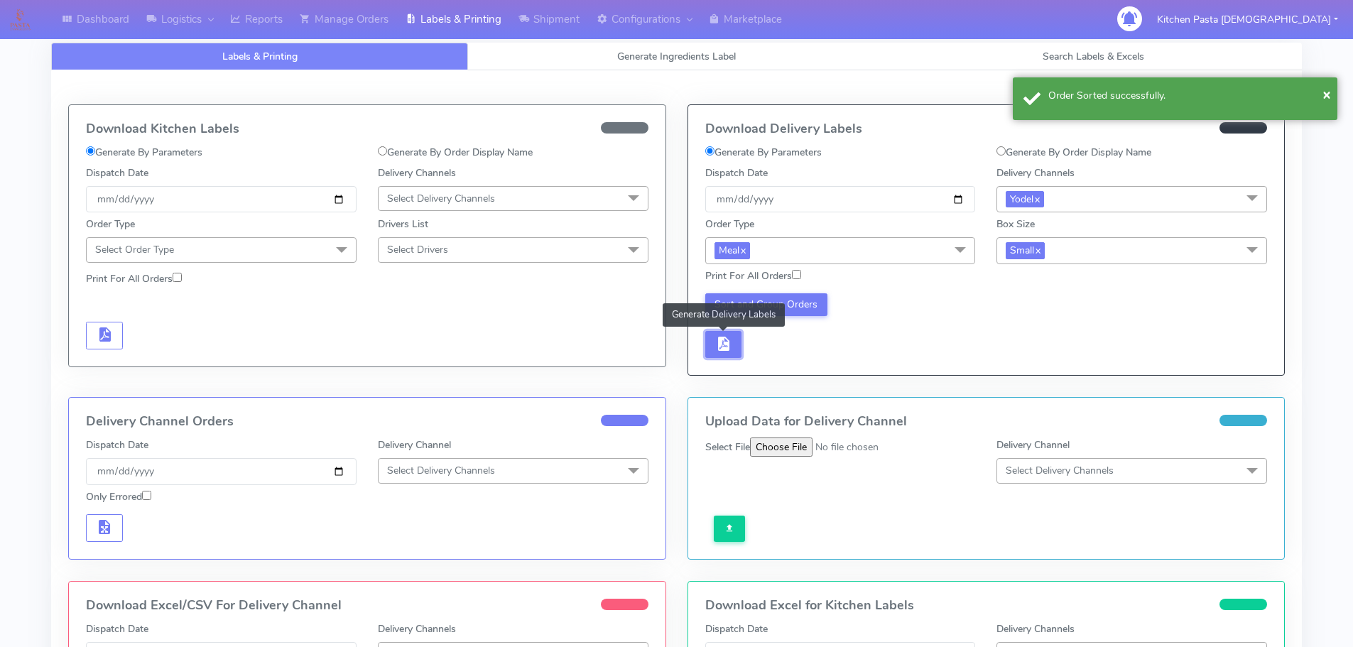
click at [732, 336] on button "button" at bounding box center [723, 345] width 37 height 28
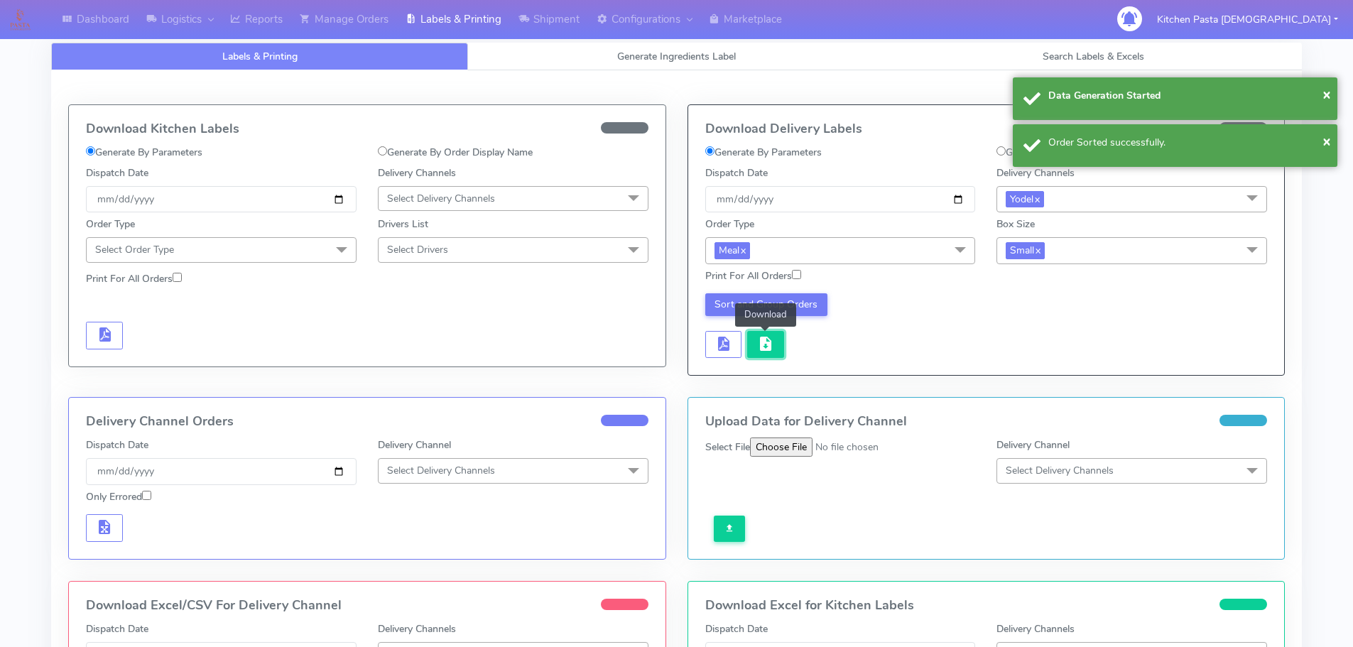
click at [776, 335] on button "button" at bounding box center [765, 345] width 37 height 28
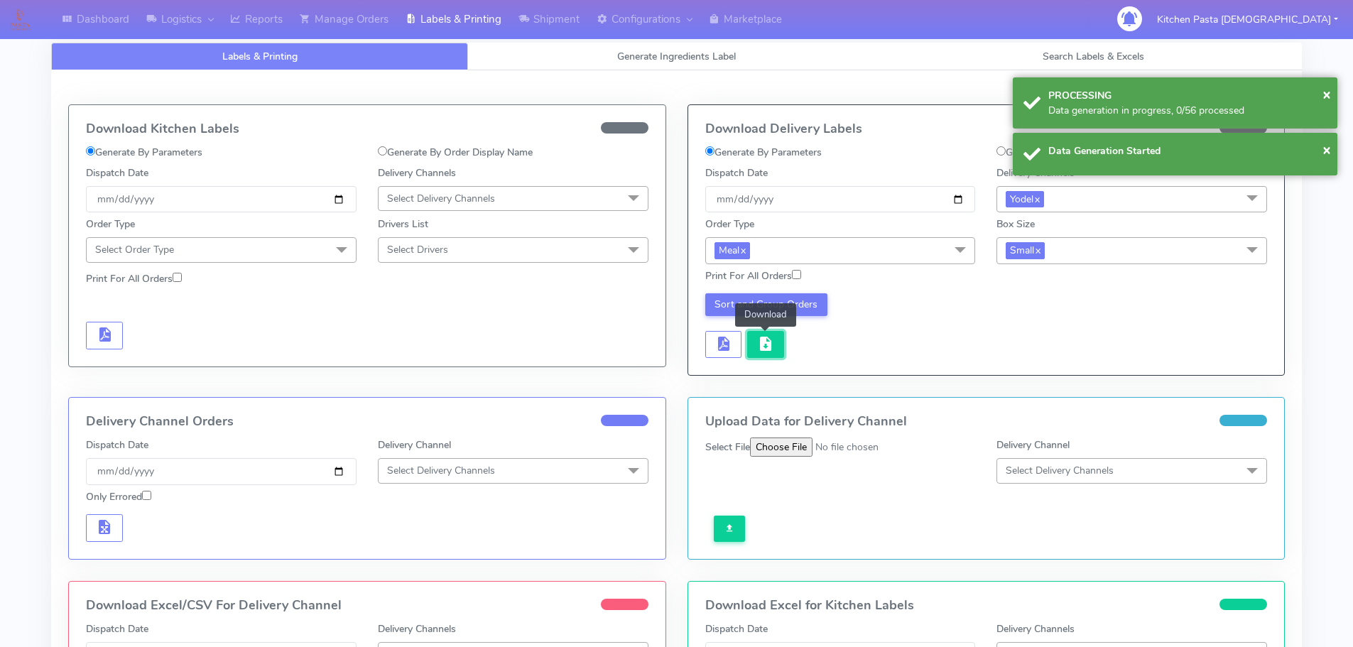
click at [766, 341] on span "button" at bounding box center [765, 346] width 17 height 13
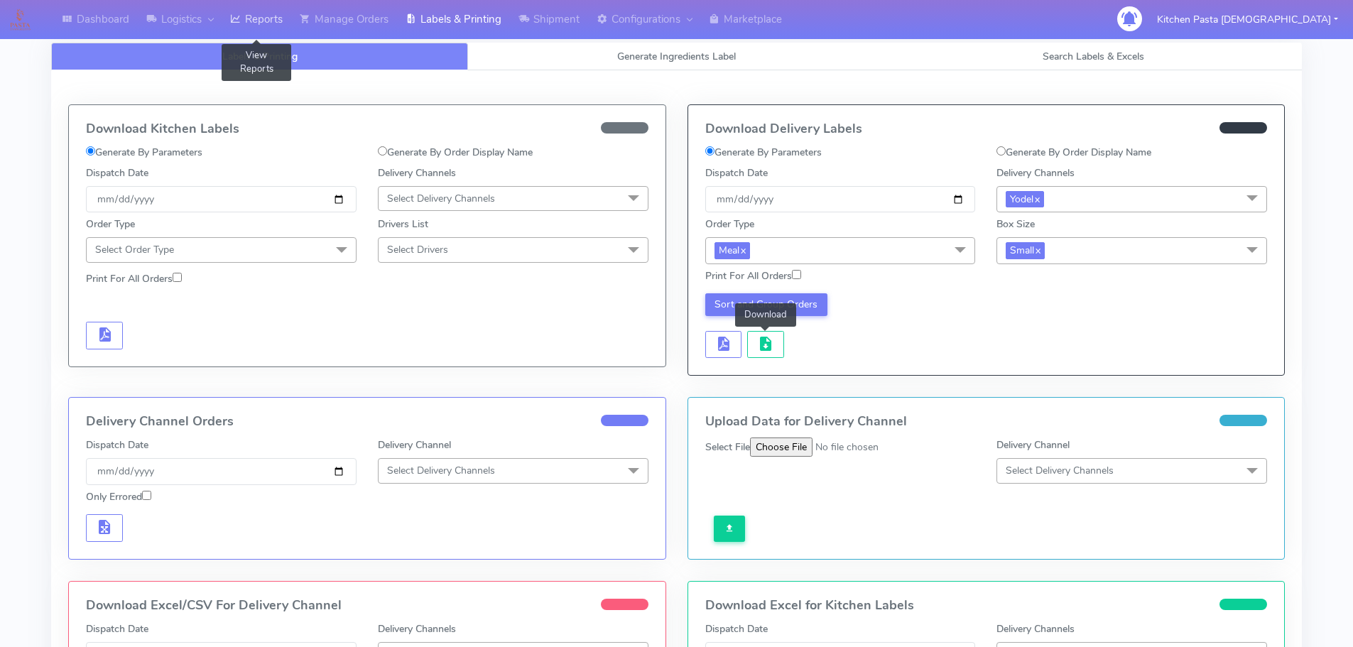
click at [289, 27] on link "Reports" at bounding box center [257, 19] width 70 height 39
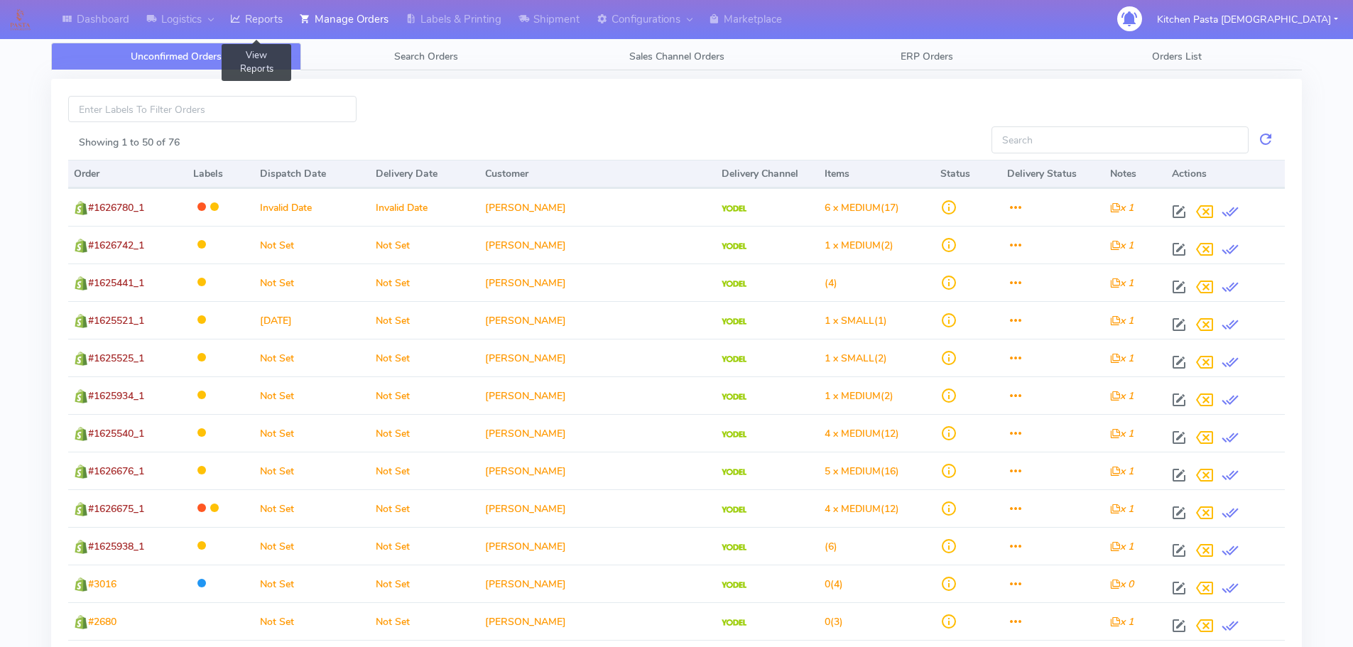
click at [273, 18] on link "Reports" at bounding box center [257, 19] width 70 height 39
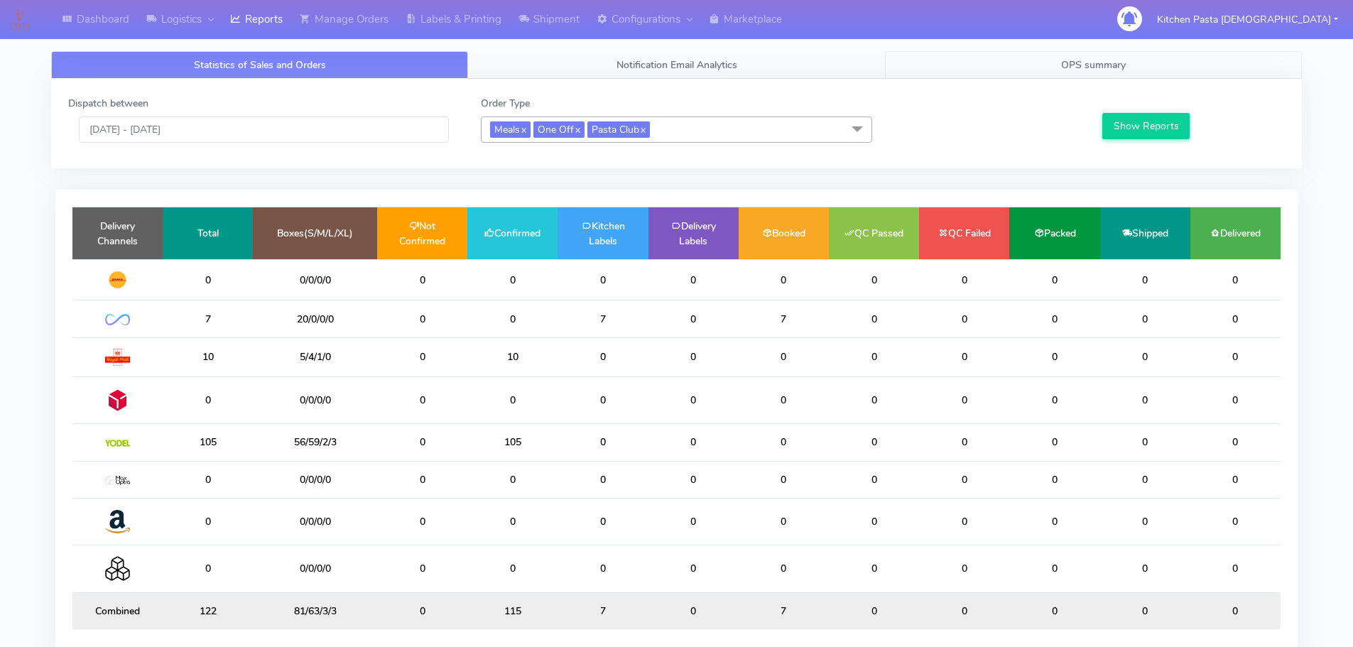
click at [1128, 55] on link "OPS summary" at bounding box center [1093, 65] width 417 height 28
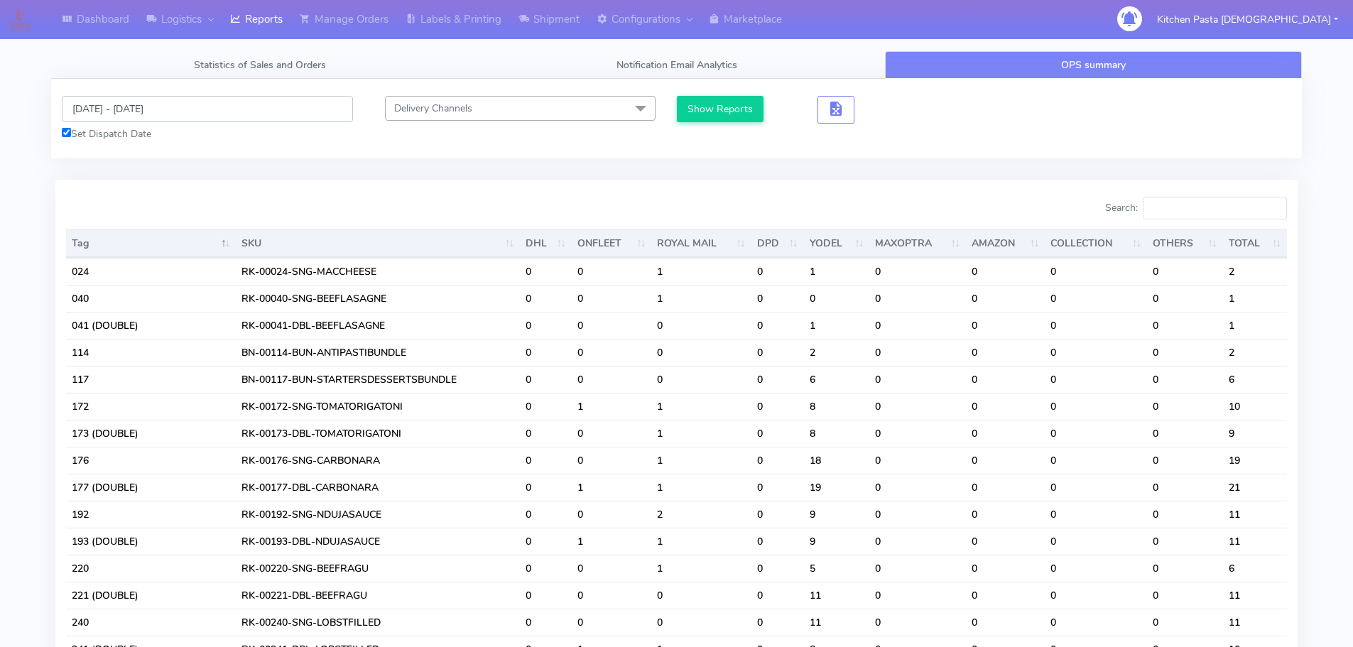
click at [171, 118] on input "[DATE] - [DATE]" at bounding box center [207, 109] width 291 height 26
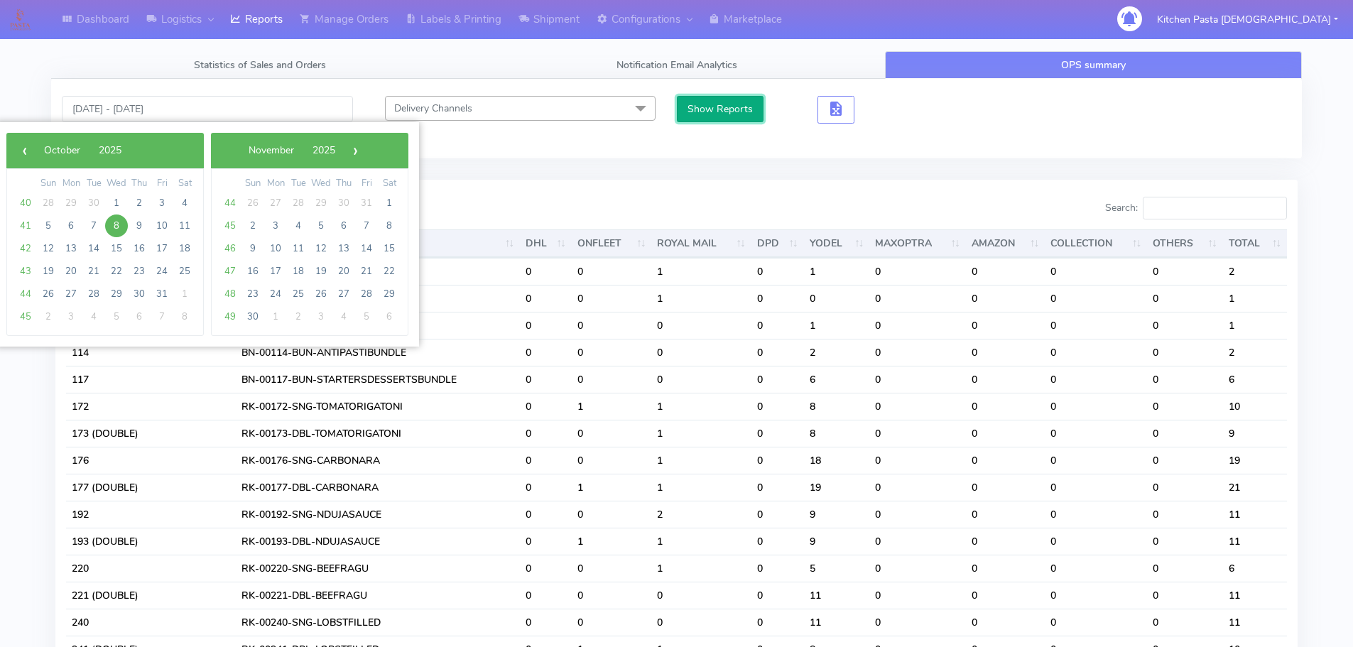
click at [701, 104] on button "Show Reports" at bounding box center [720, 109] width 87 height 26
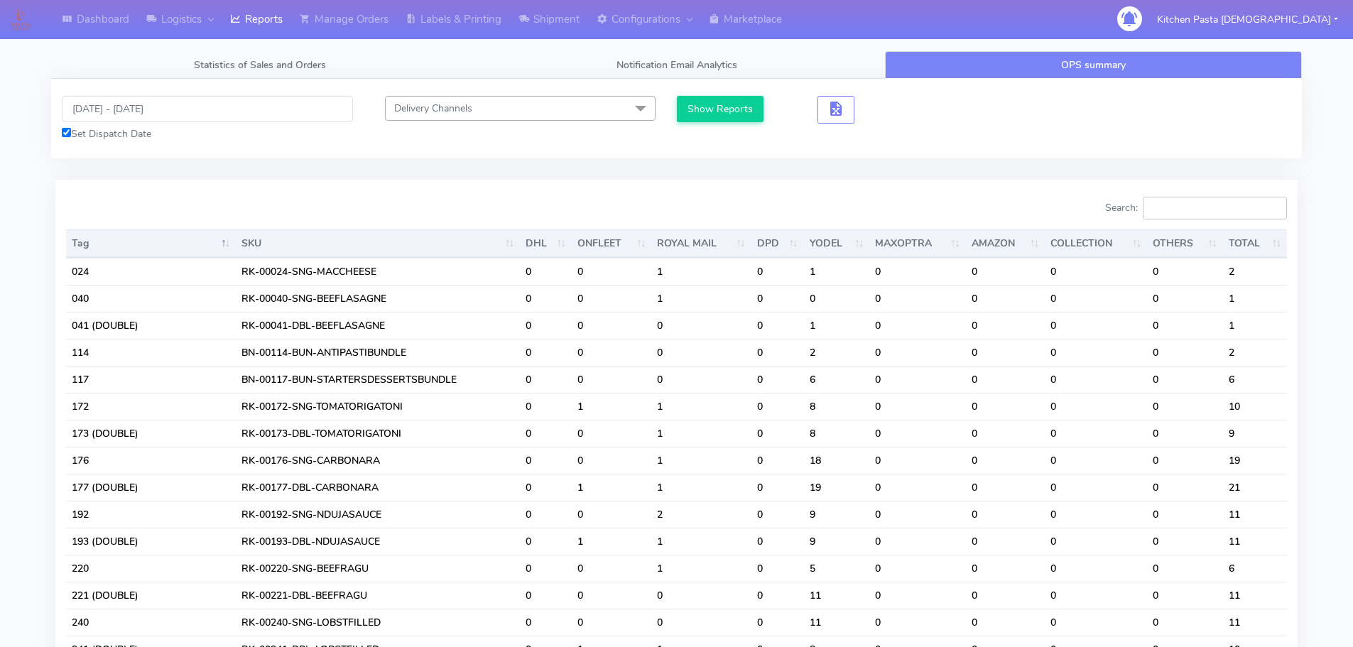
click at [1199, 202] on input "Search:" at bounding box center [1214, 208] width 144 height 23
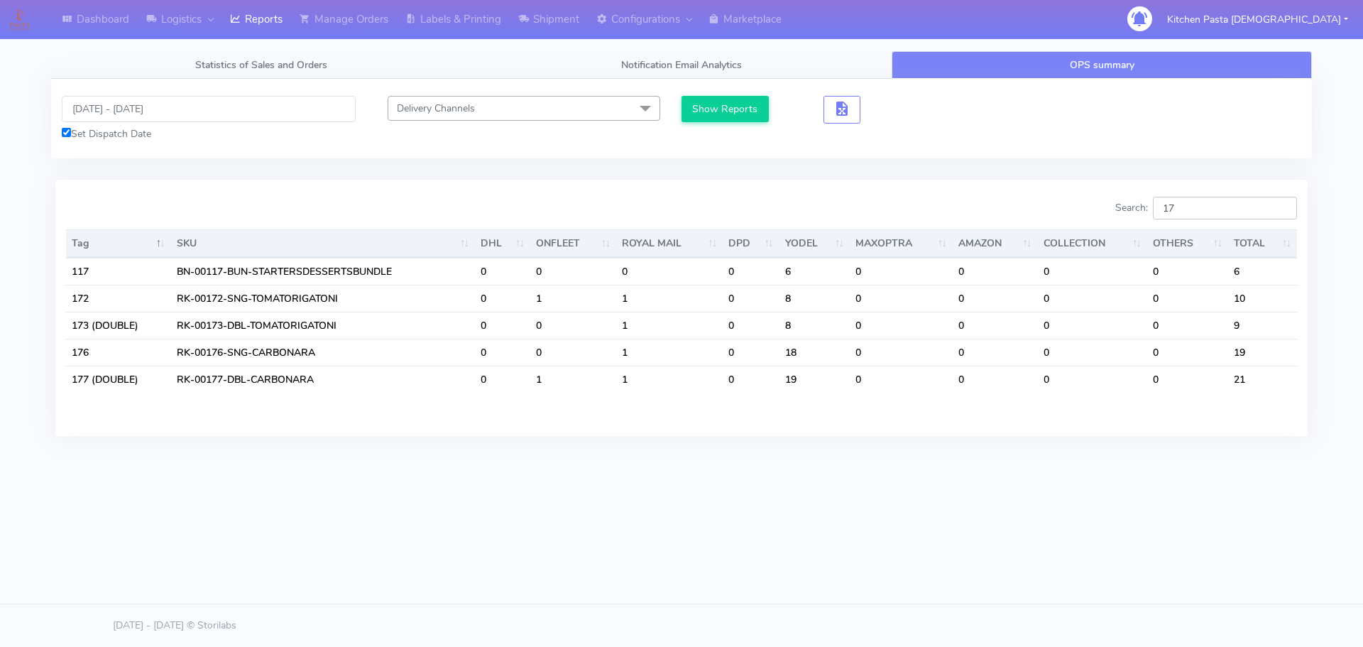
type input "1"
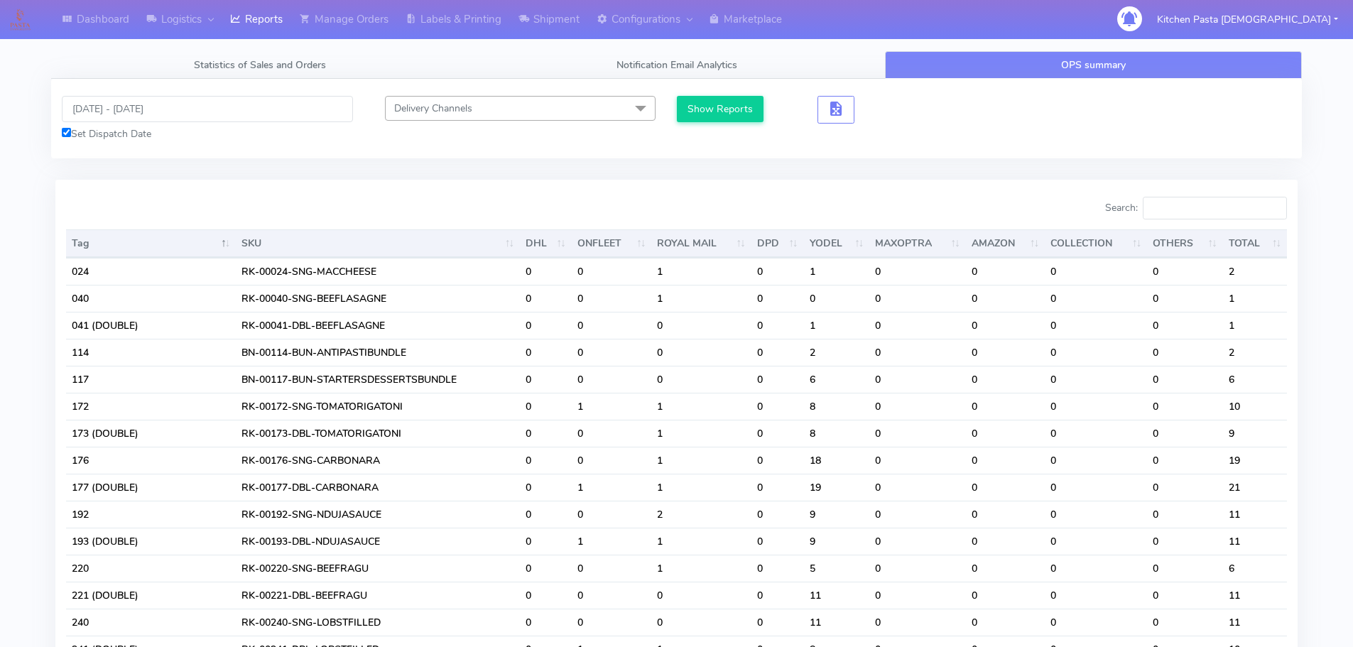
click at [173, 92] on div "08/10/2025 - 08/10/2025 Set Dispatch Date Delivery Channels Select All DHL OnFl…" at bounding box center [676, 119] width 1250 height 80
click at [166, 108] on input "[DATE] - [DATE]" at bounding box center [207, 109] width 291 height 26
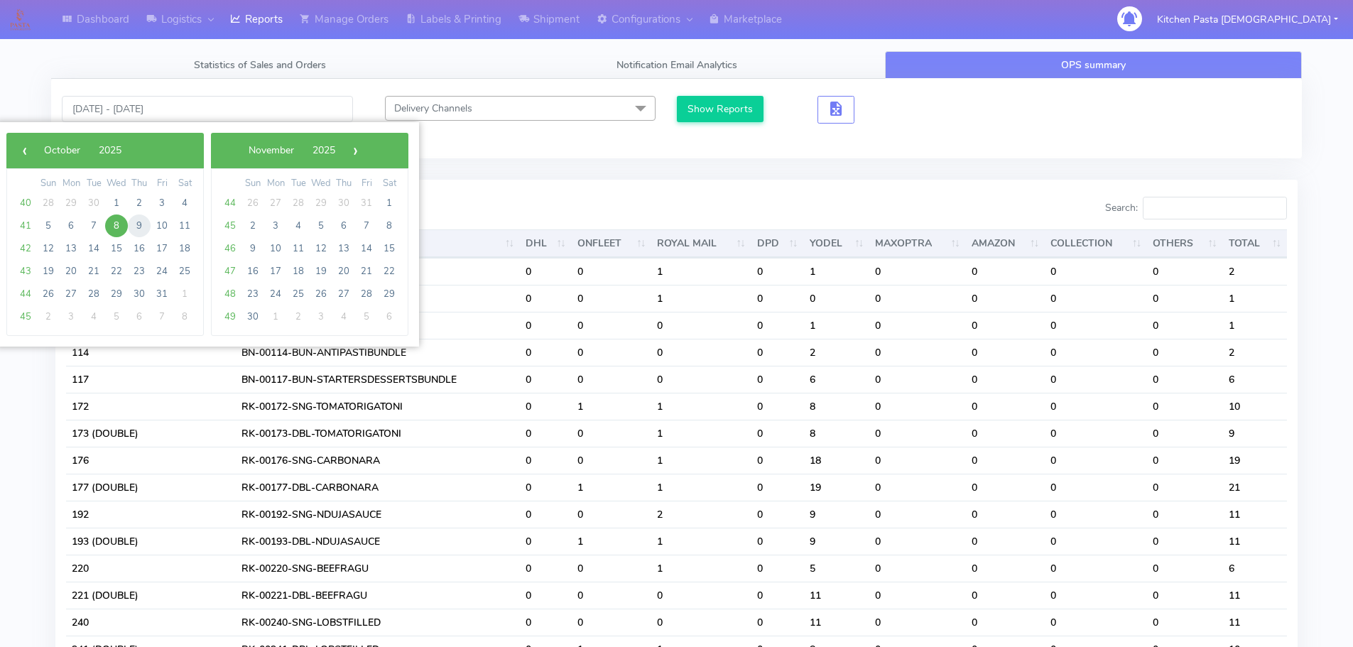
click at [145, 219] on span "9" at bounding box center [139, 225] width 23 height 23
click at [49, 244] on span "12" at bounding box center [48, 248] width 23 height 23
type input "09/10/2025 - 12/10/2025"
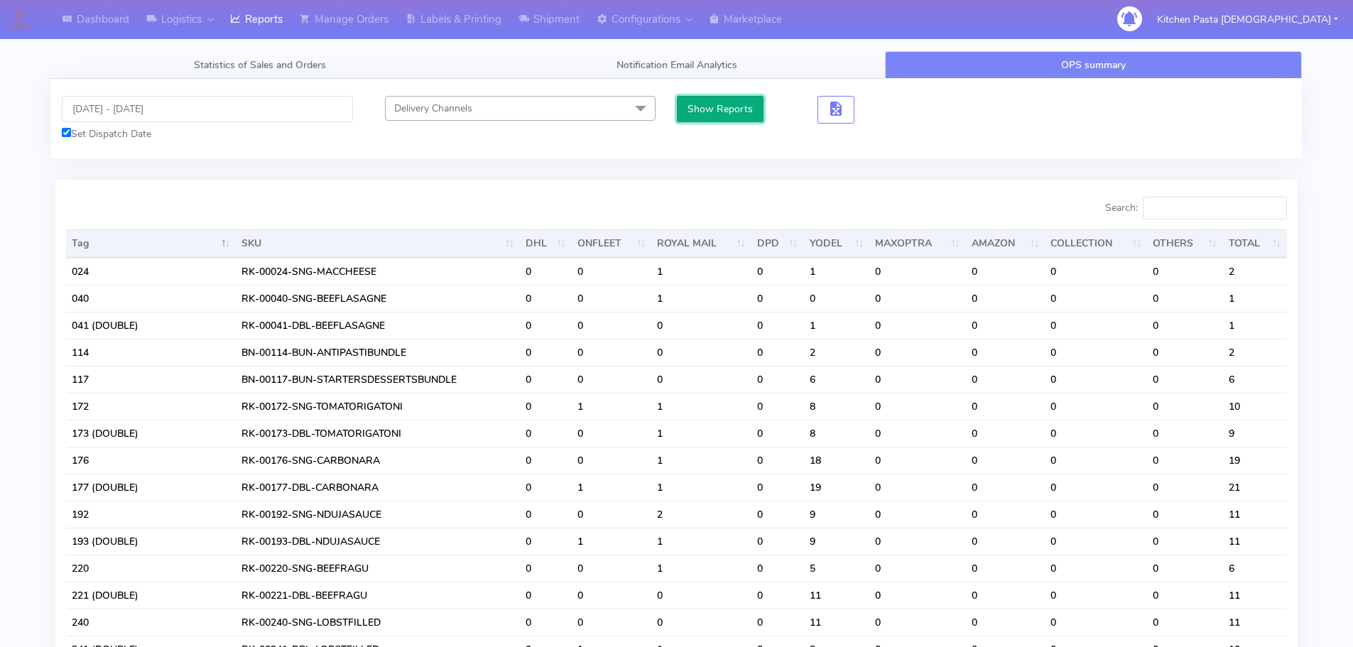
click at [726, 109] on button "Show Reports" at bounding box center [720, 109] width 87 height 26
click at [1183, 209] on input "Search:" at bounding box center [1214, 208] width 144 height 23
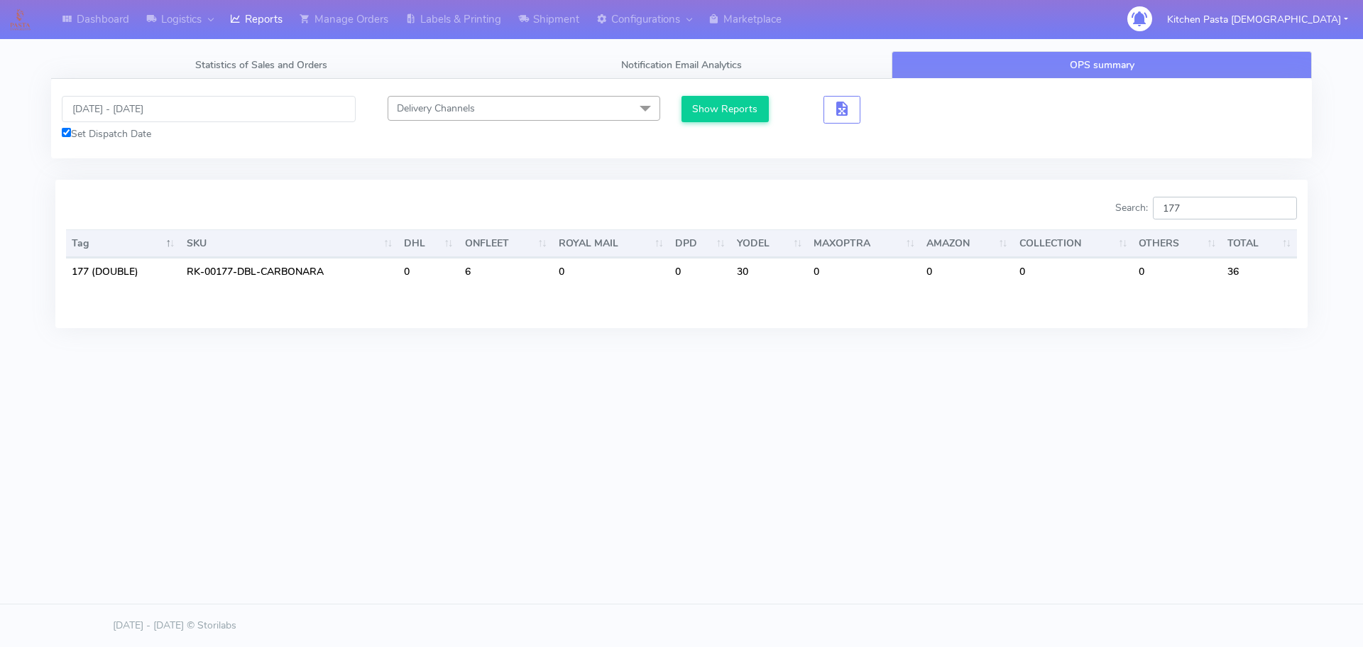
type input "177"
click at [151, 107] on input "09/10/2025 - 12/10/2025" at bounding box center [209, 109] width 294 height 26
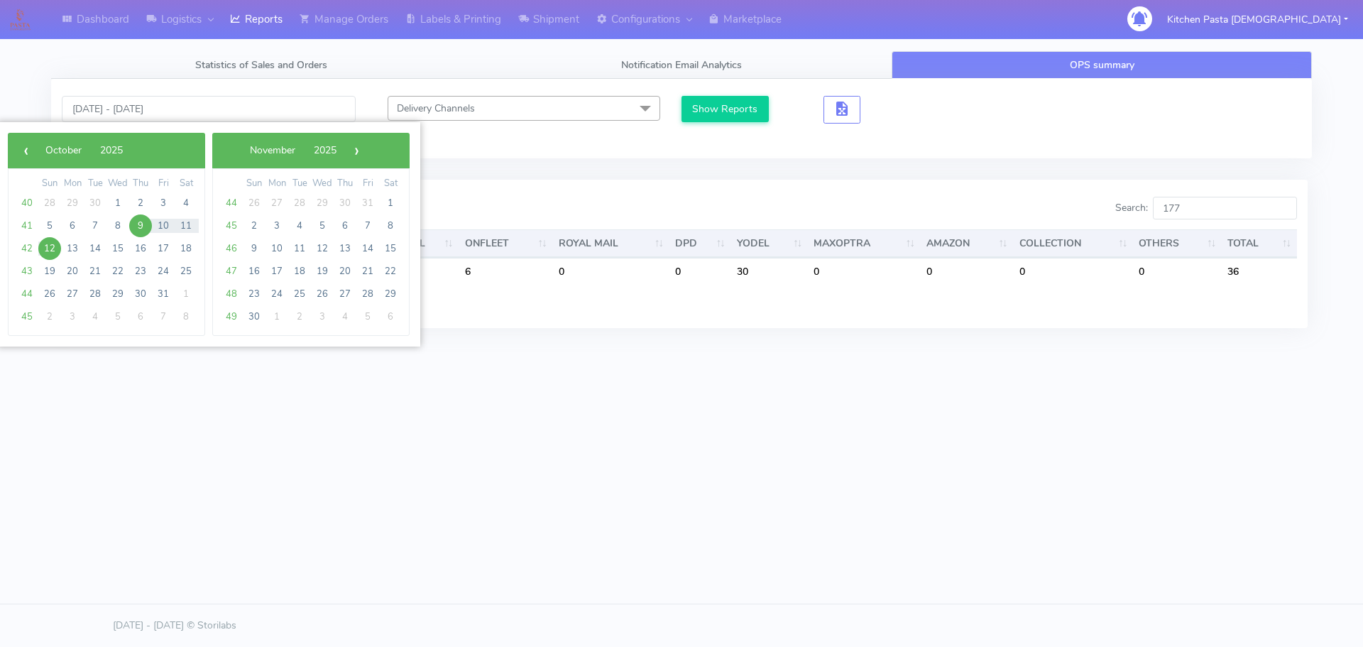
click at [140, 226] on span "9" at bounding box center [140, 225] width 23 height 23
type input "09/10/2025 - 09/10/2025"
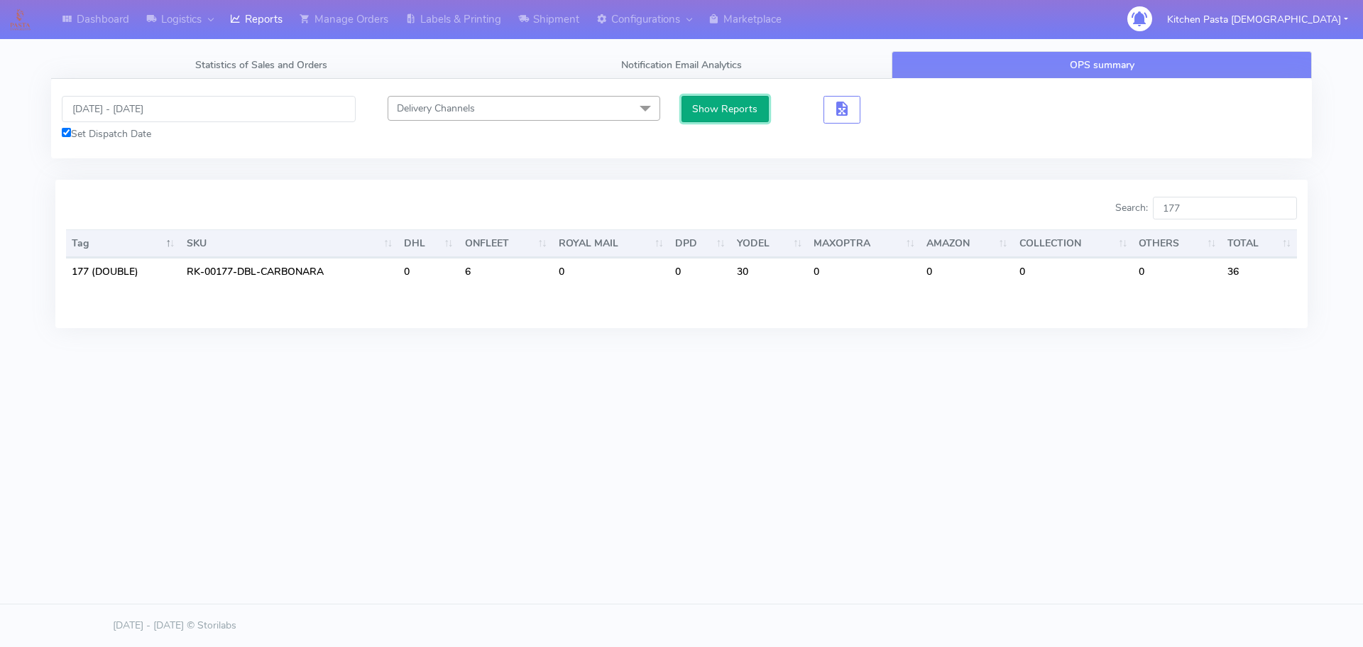
click at [701, 102] on button "Show Reports" at bounding box center [725, 109] width 87 height 26
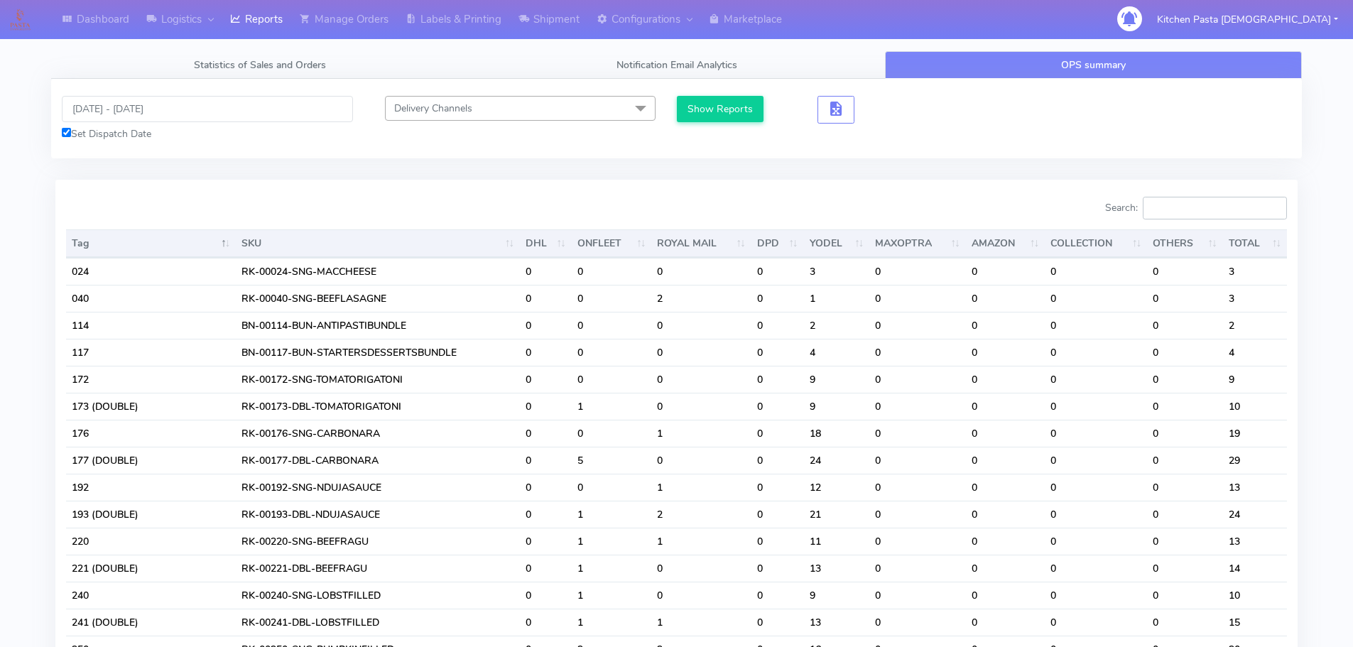
click at [1184, 209] on input "Search:" at bounding box center [1214, 208] width 144 height 23
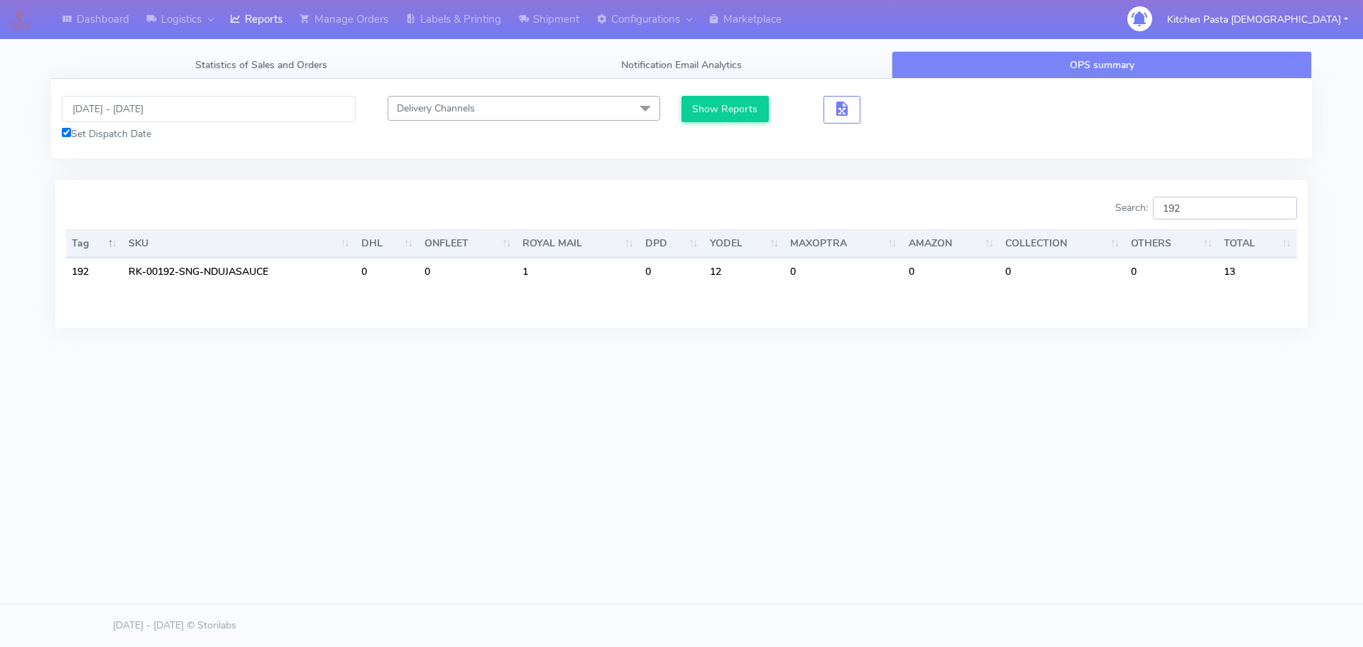
type input "192"
click at [128, 111] on input "09/10/2025 - 09/10/2025" at bounding box center [209, 109] width 294 height 26
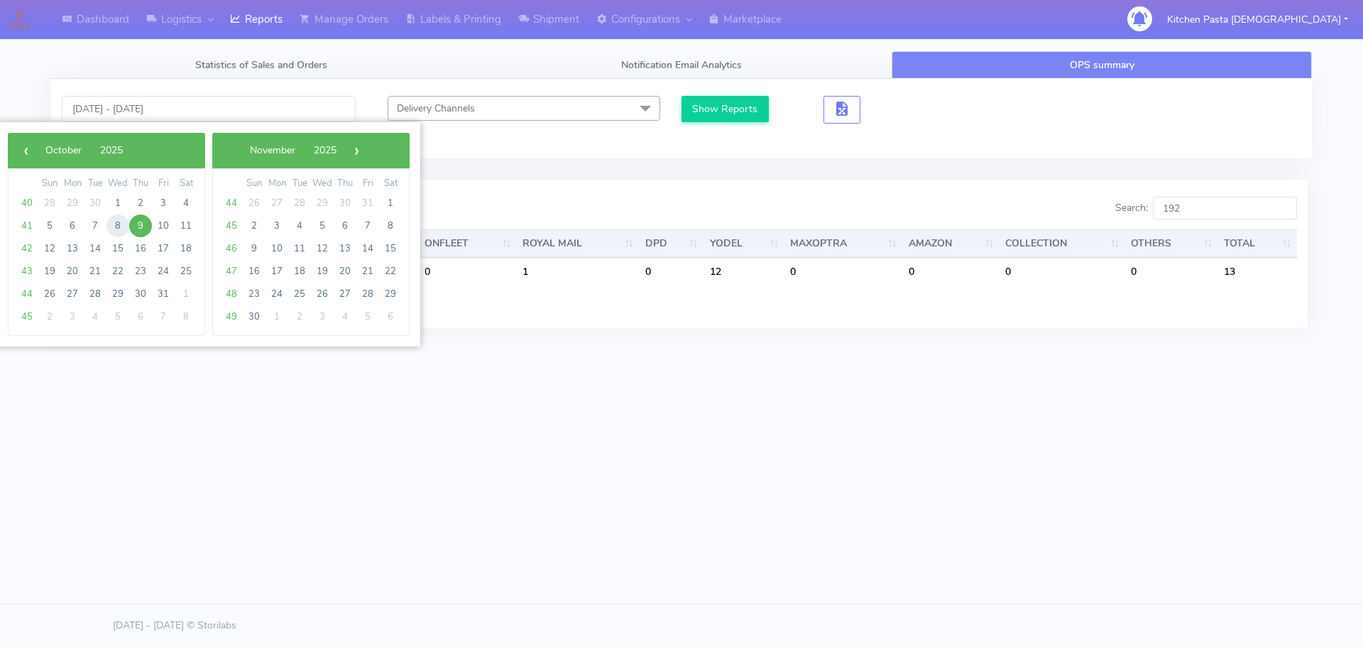
click at [119, 224] on span "8" at bounding box center [117, 225] width 23 height 23
type input "[DATE] - [DATE]"
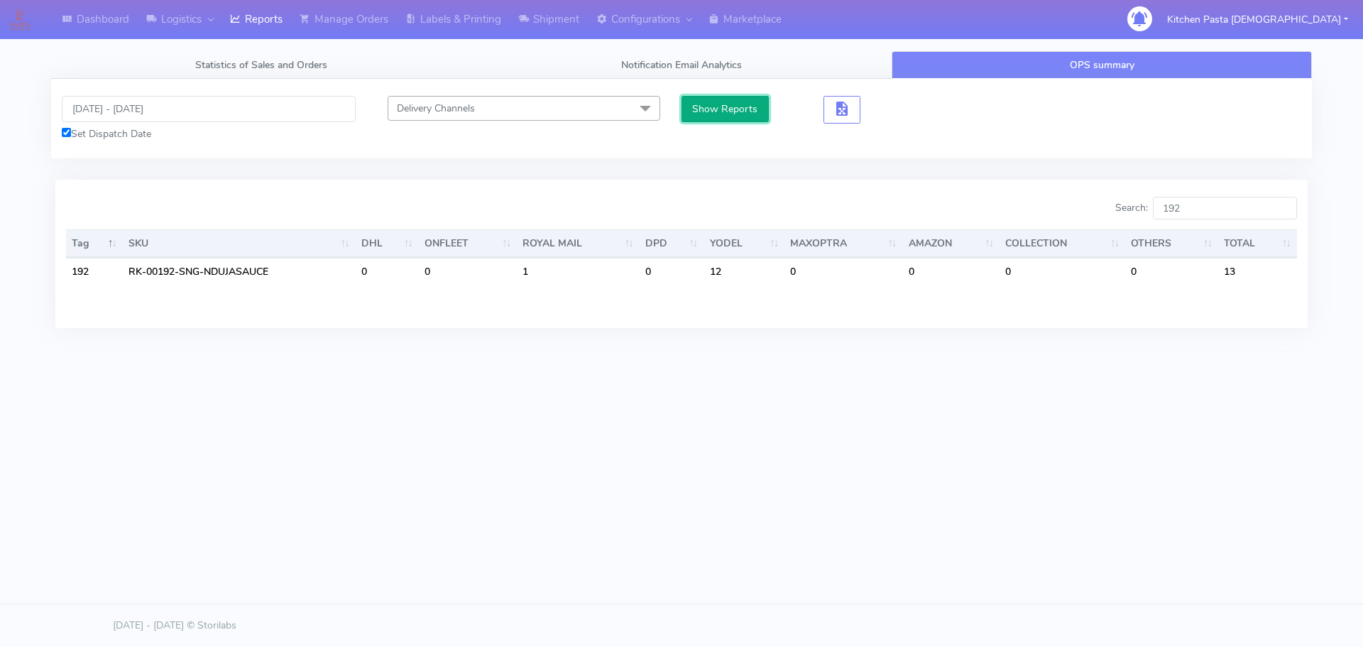
click at [703, 97] on button "Show Reports" at bounding box center [725, 109] width 87 height 26
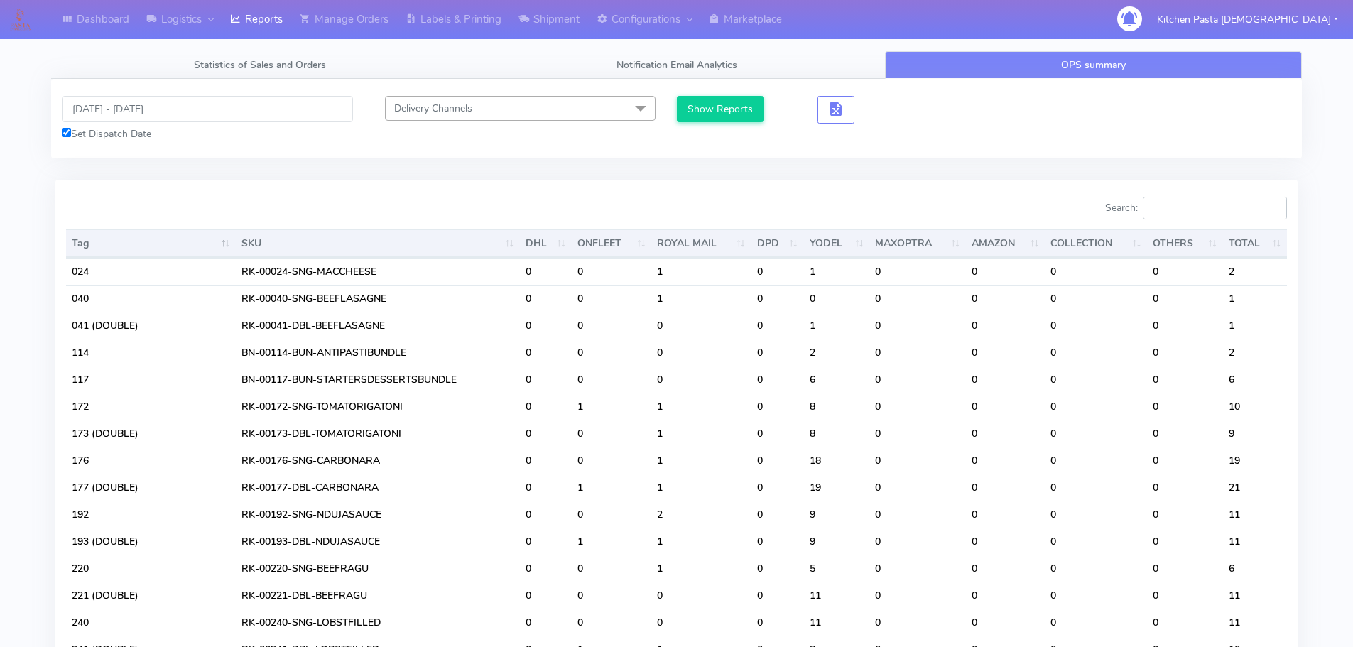
click at [1208, 200] on input "Search:" at bounding box center [1214, 208] width 144 height 23
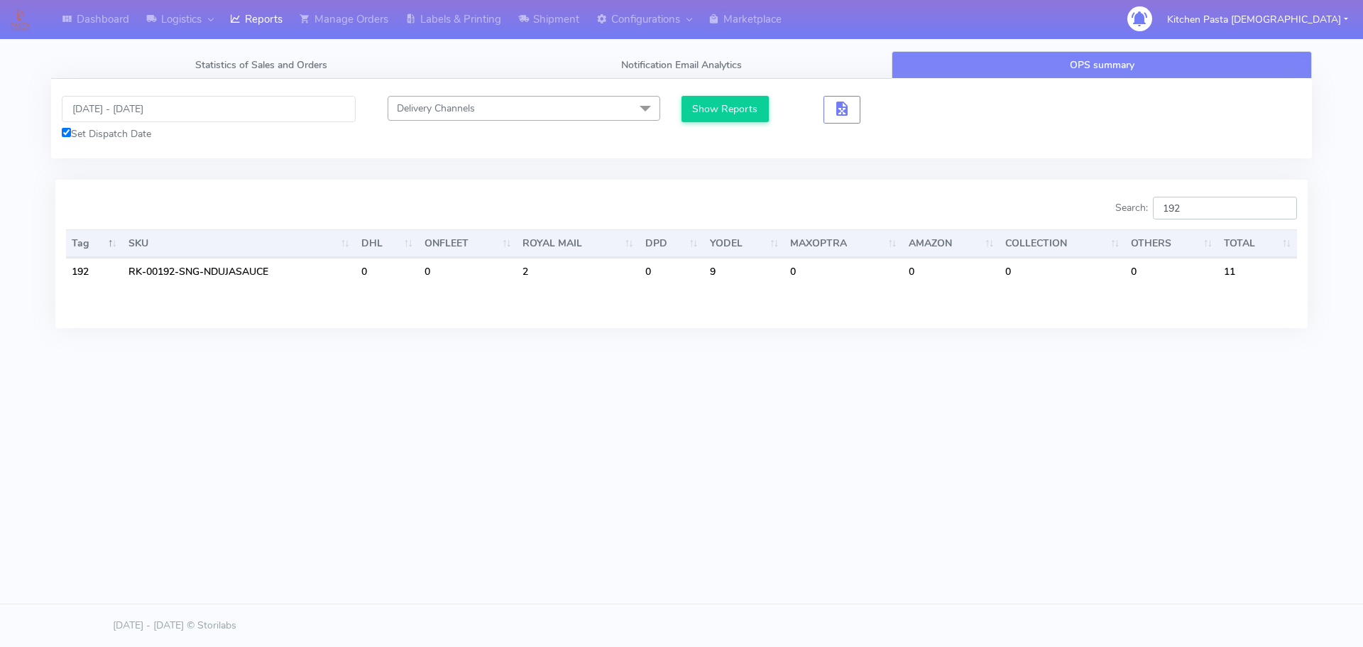
type input "192"
click at [155, 113] on input "[DATE] - [DATE]" at bounding box center [209, 109] width 294 height 26
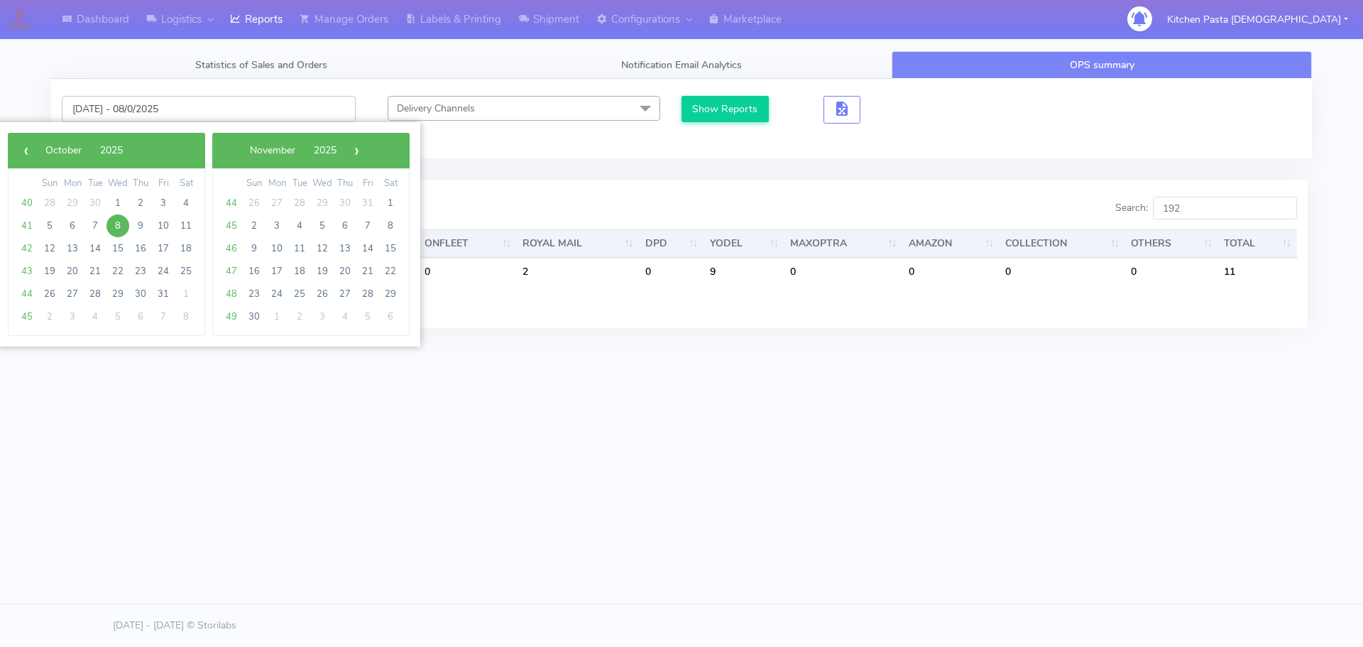
type input "08/10/2025 - 08/0/2025"
click at [1217, 214] on input "192" at bounding box center [1225, 208] width 144 height 23
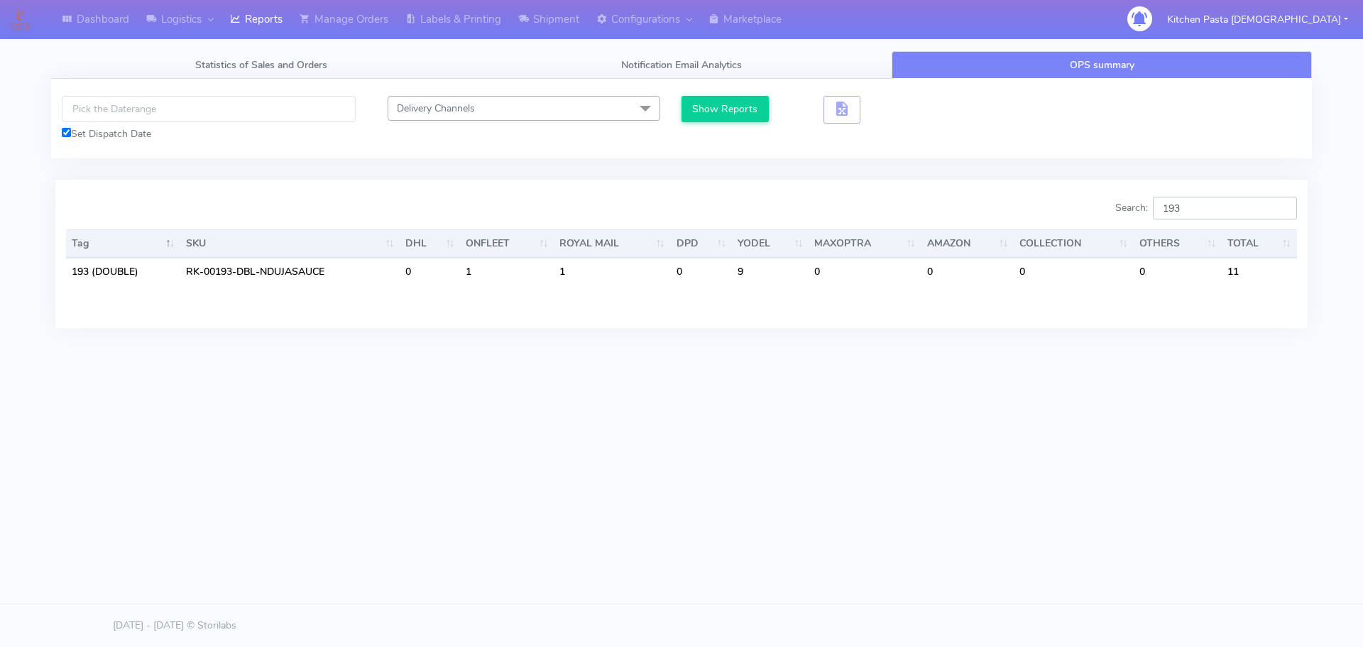
type input "193"
click at [165, 124] on div "Set Dispatch Date" at bounding box center [208, 118] width 315 height 45
click at [163, 121] on input "text" at bounding box center [209, 109] width 294 height 26
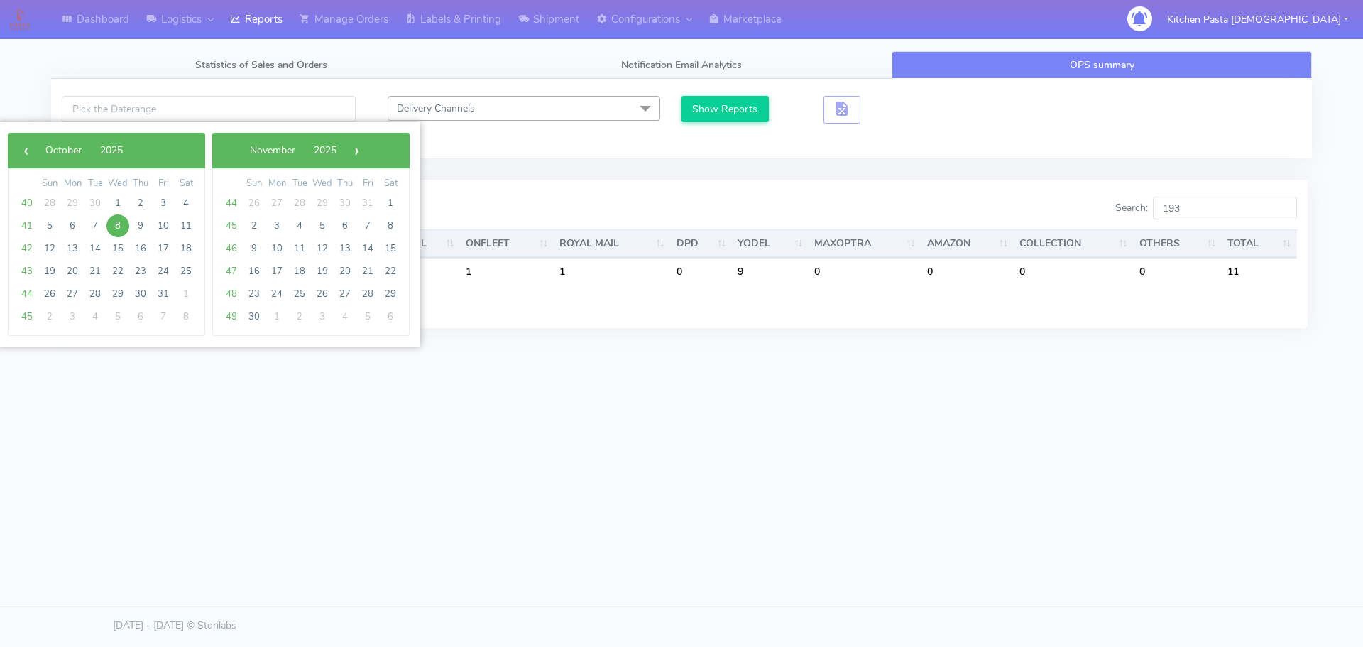
click at [109, 228] on span "8" at bounding box center [117, 225] width 23 height 23
type input "[DATE] - [DATE]"
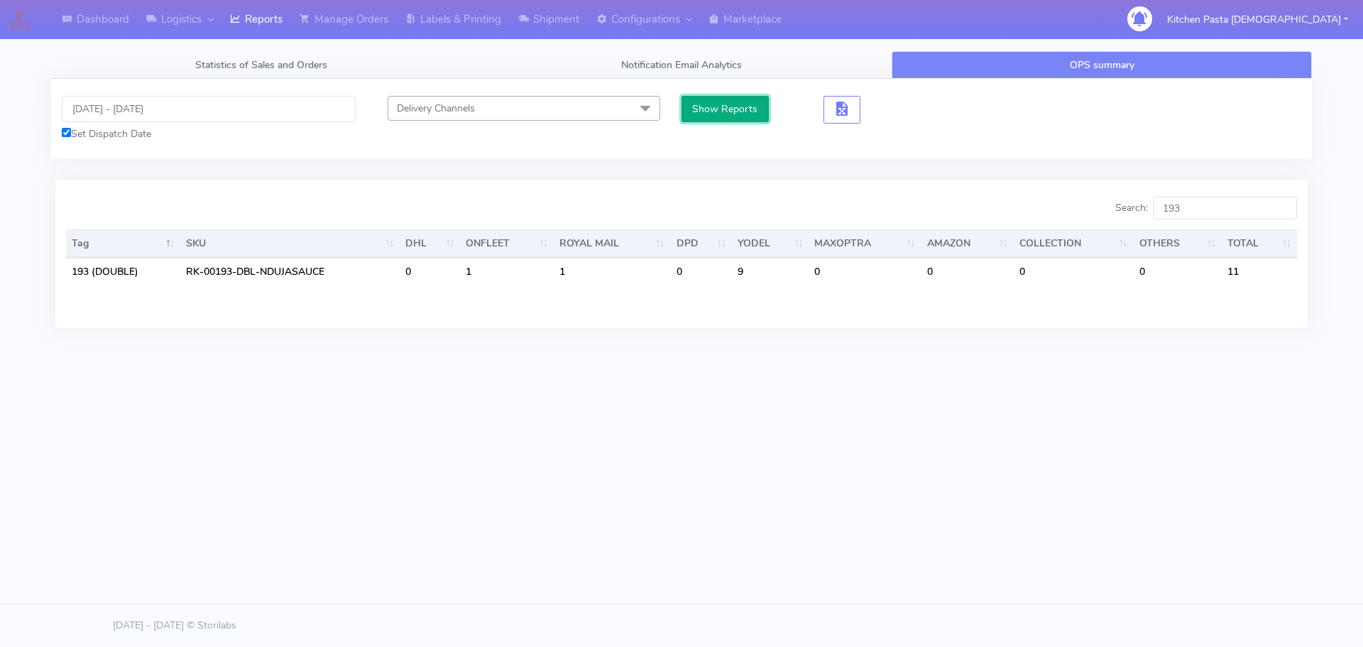
click at [699, 106] on button "Show Reports" at bounding box center [725, 109] width 87 height 26
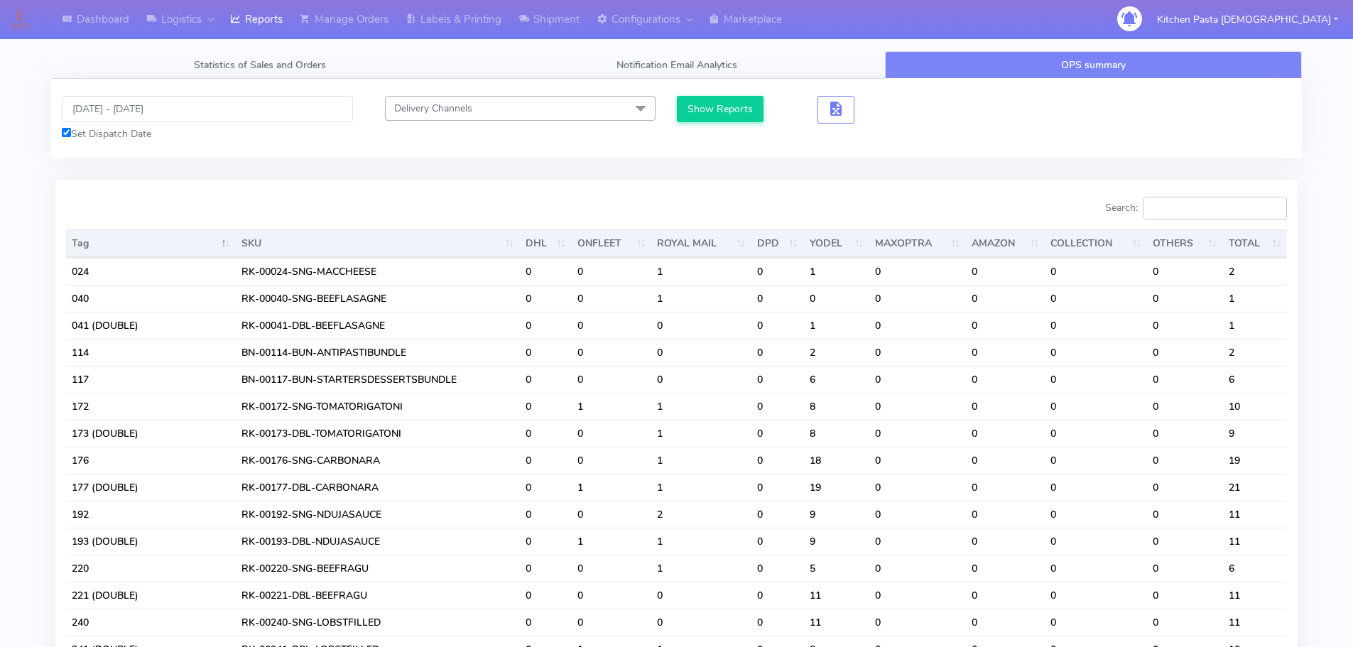
click at [1204, 218] on input "Search:" at bounding box center [1214, 208] width 144 height 23
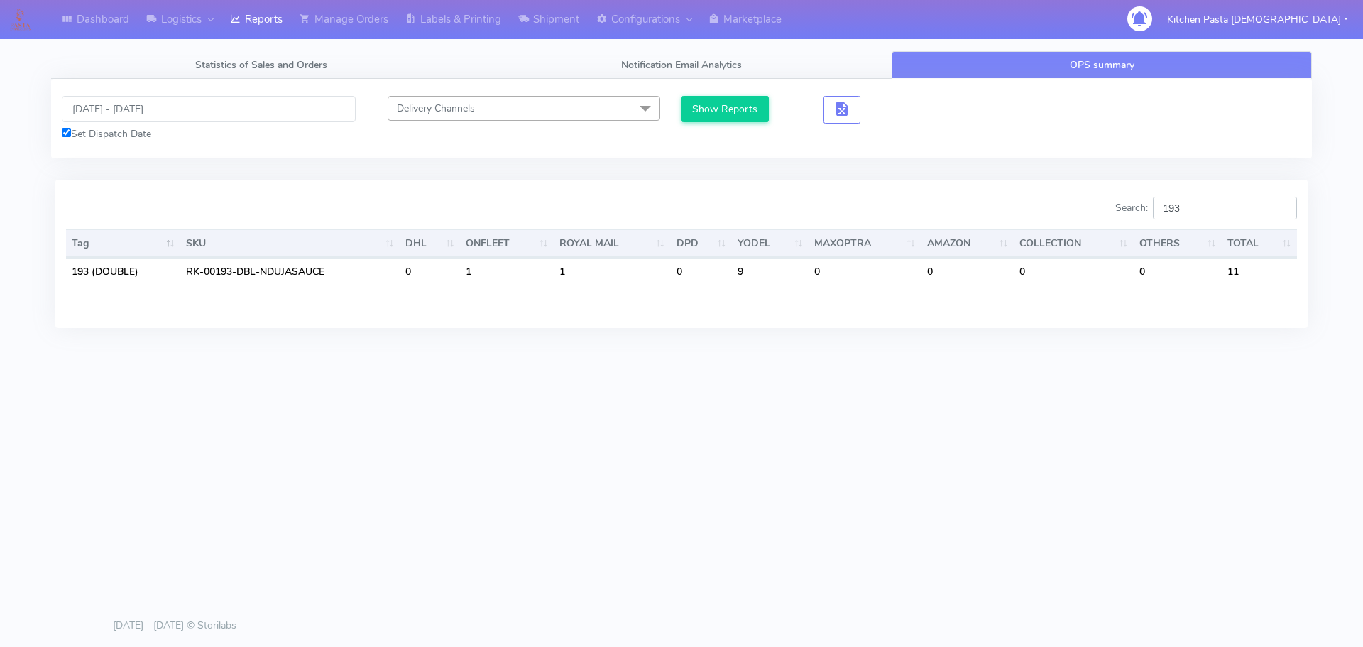
type input "193"
click at [133, 100] on input "[DATE] - [DATE]" at bounding box center [209, 109] width 294 height 26
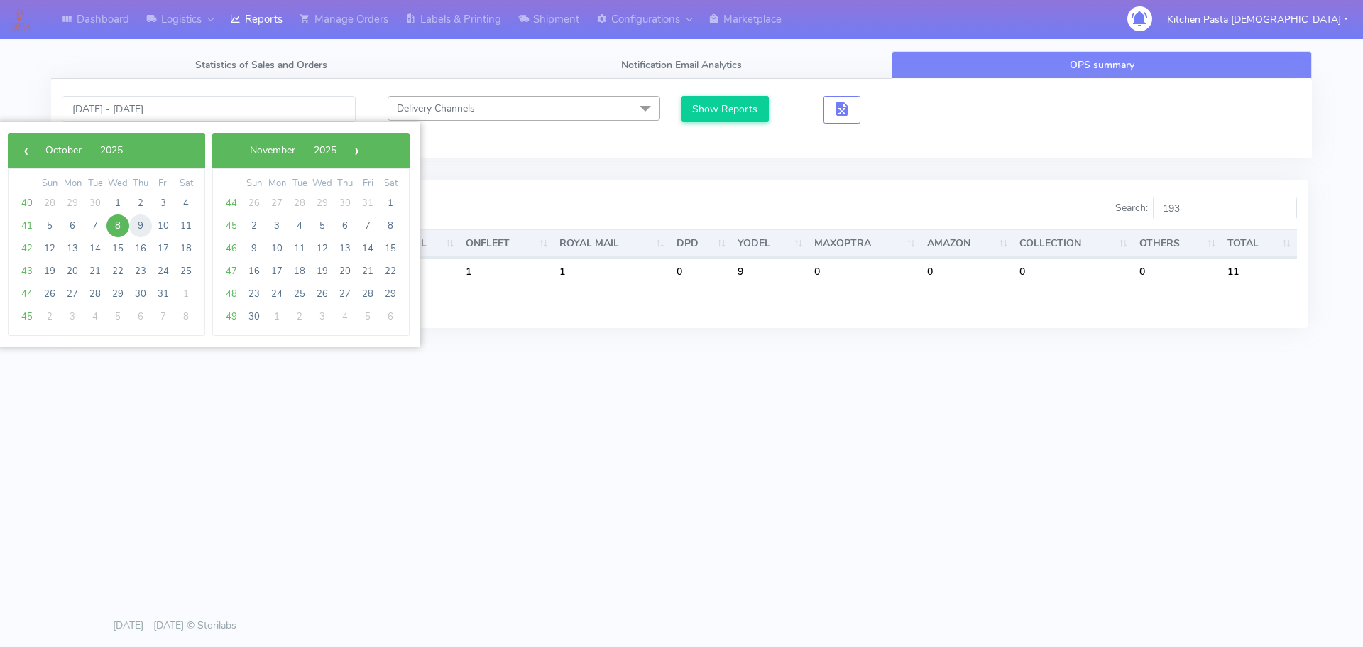
click at [141, 225] on span "9" at bounding box center [140, 225] width 23 height 23
type input "09/10/2025 - 09/10/2025"
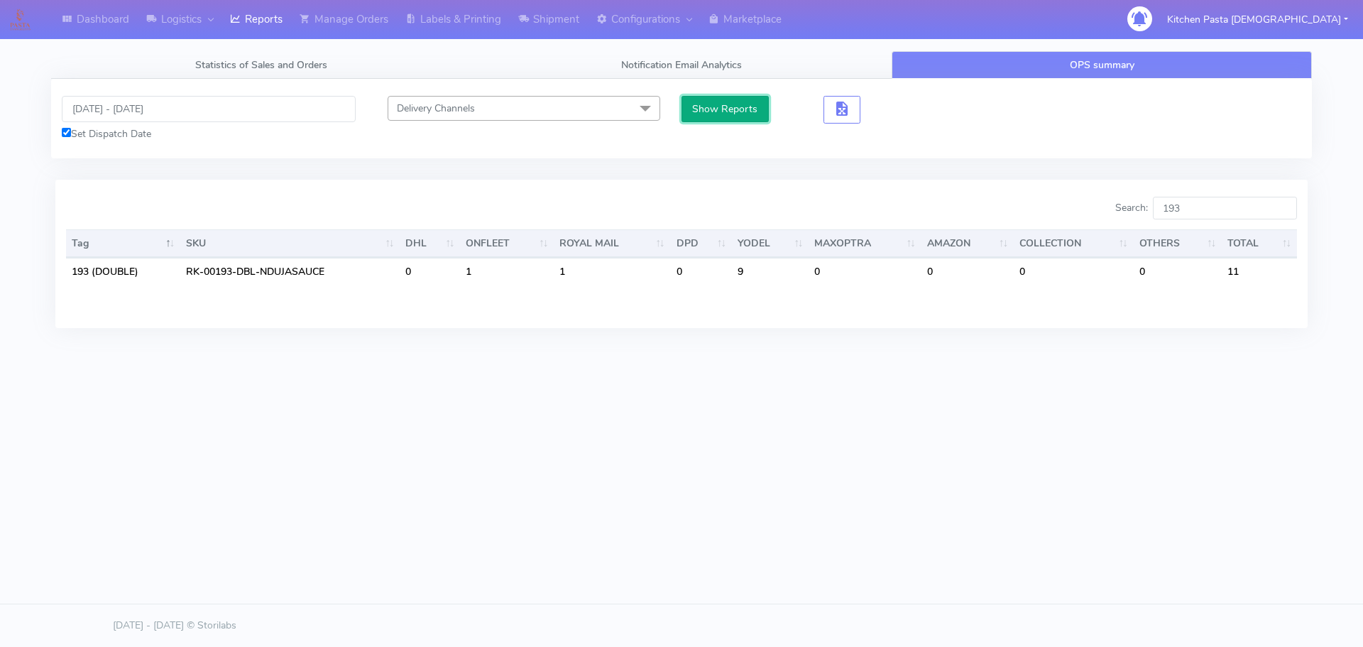
click at [684, 107] on button "Show Reports" at bounding box center [725, 109] width 87 height 26
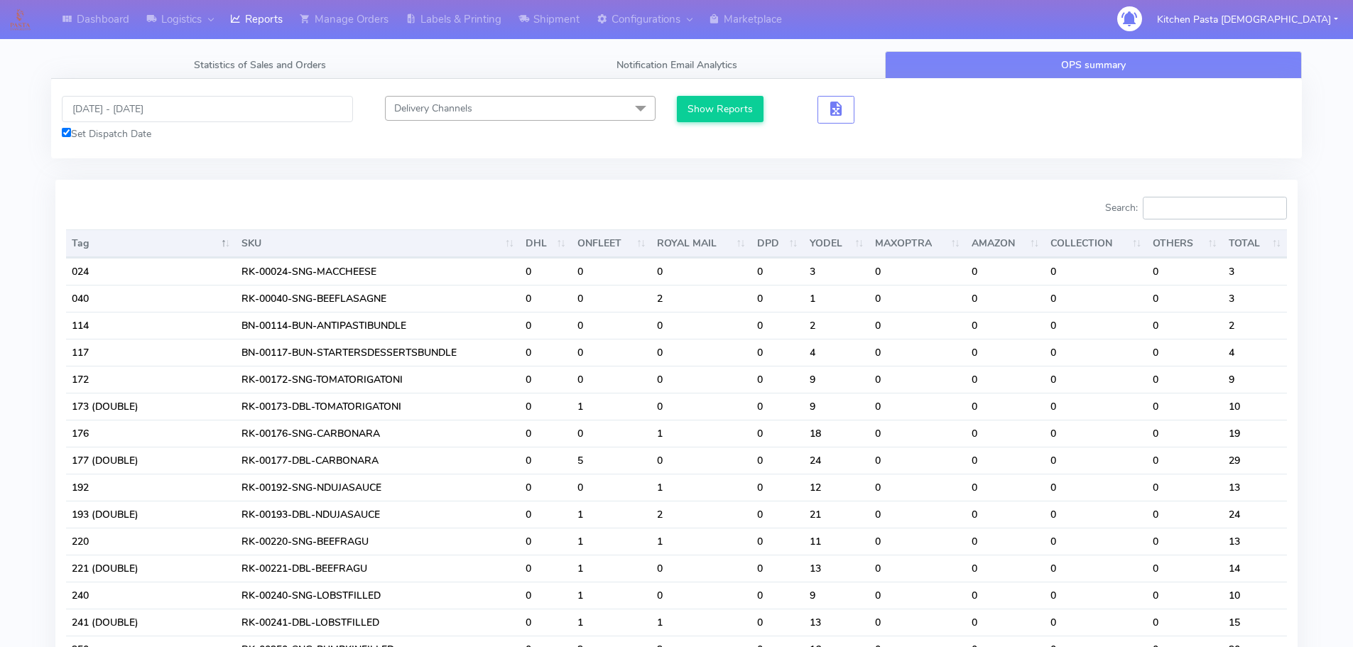
click at [1204, 212] on input "Search:" at bounding box center [1214, 208] width 144 height 23
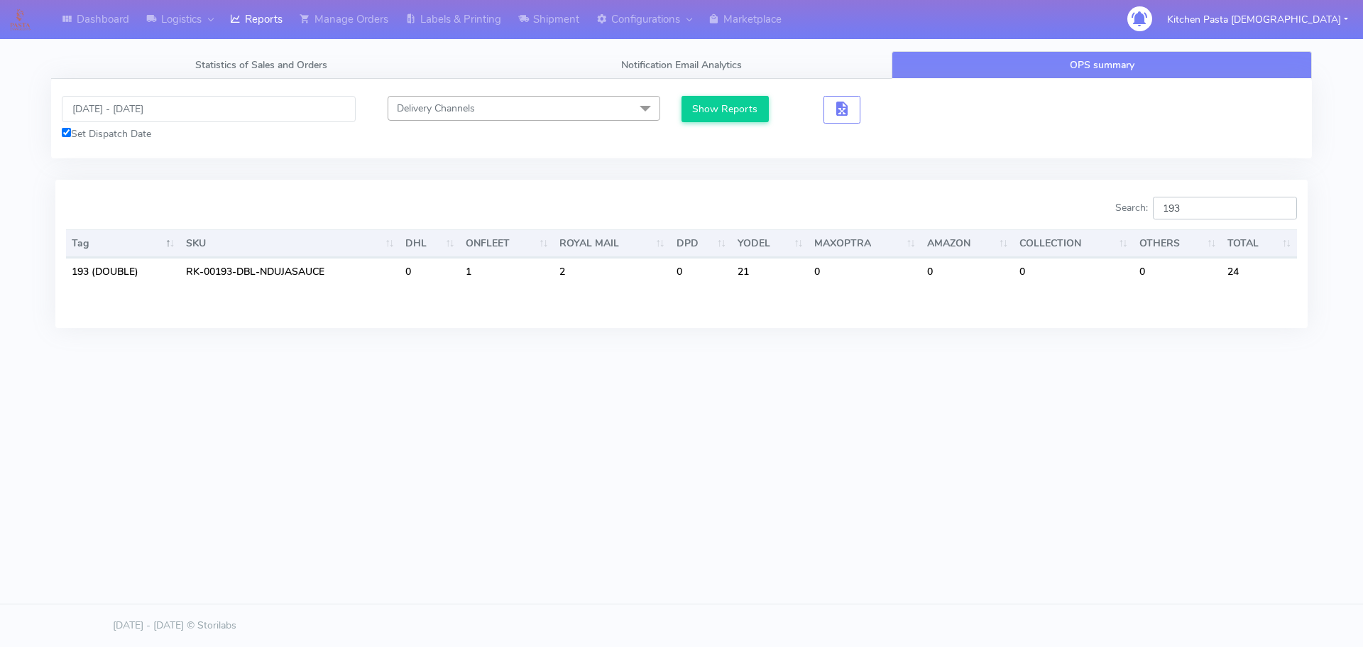
type input "193"
drag, startPoint x: 134, startPoint y: 103, endPoint x: 143, endPoint y: 119, distance: 18.1
click at [134, 103] on input "09/10/2025 - 09/10/2025" at bounding box center [209, 109] width 294 height 26
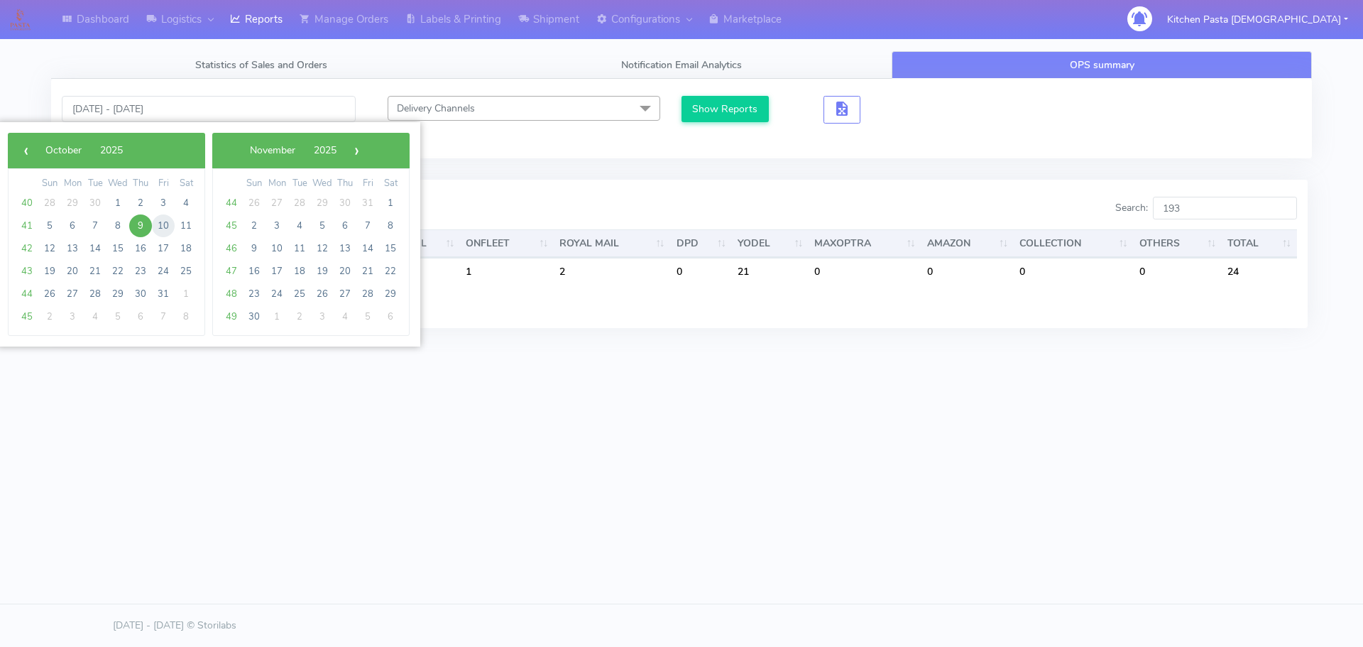
click at [162, 224] on span "10" at bounding box center [163, 225] width 23 height 23
click at [50, 242] on span "12" at bounding box center [49, 248] width 23 height 23
type input "10/10/2025 - 12/10/2025"
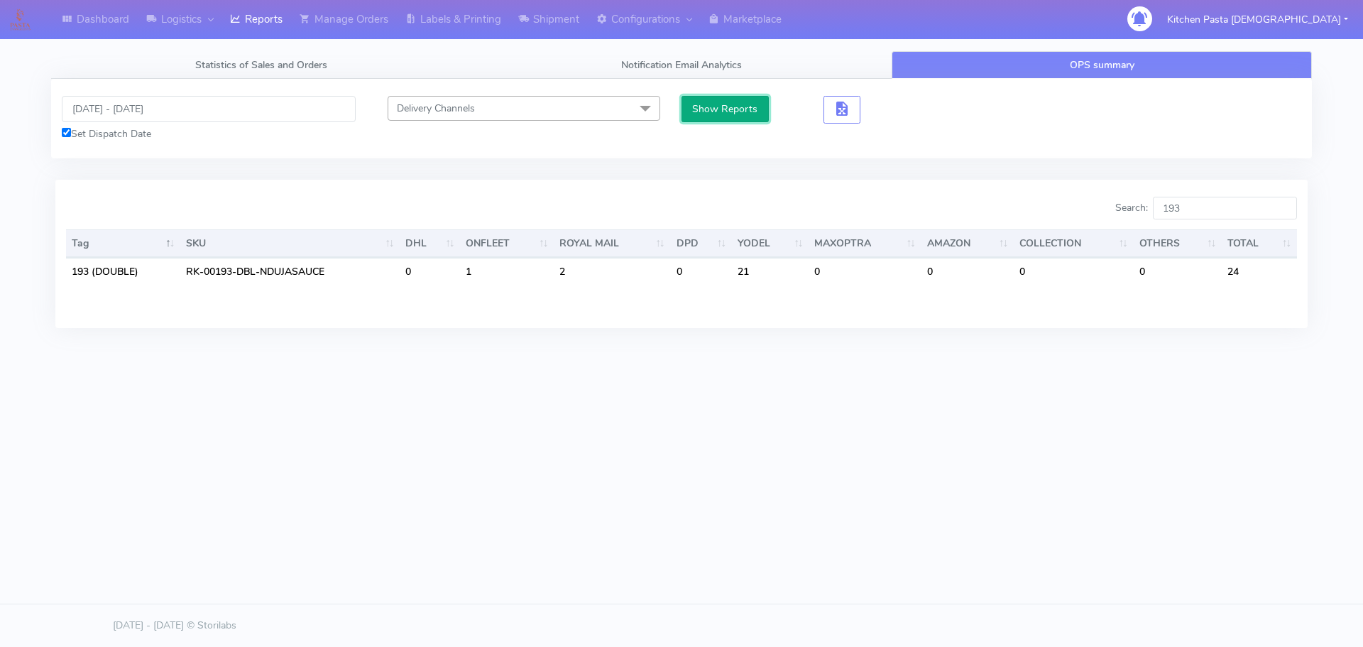
click at [723, 109] on button "Show Reports" at bounding box center [725, 109] width 87 height 26
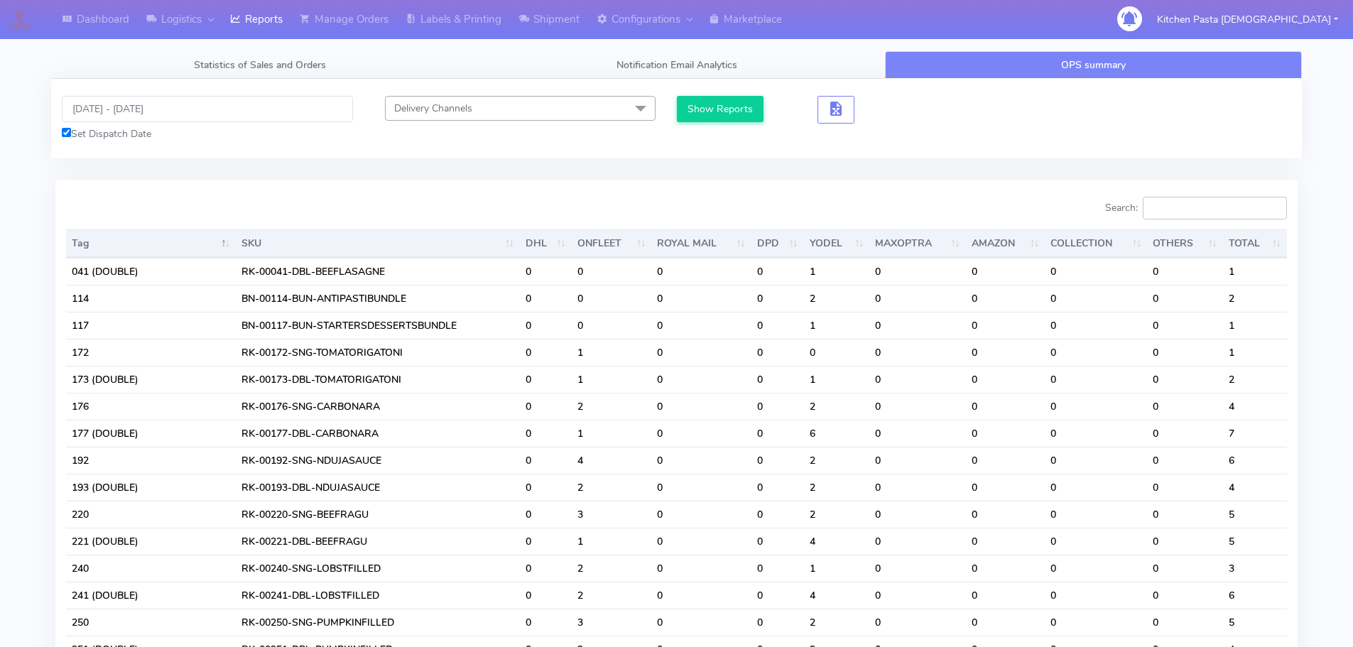
click at [1218, 205] on input "Search:" at bounding box center [1214, 208] width 144 height 23
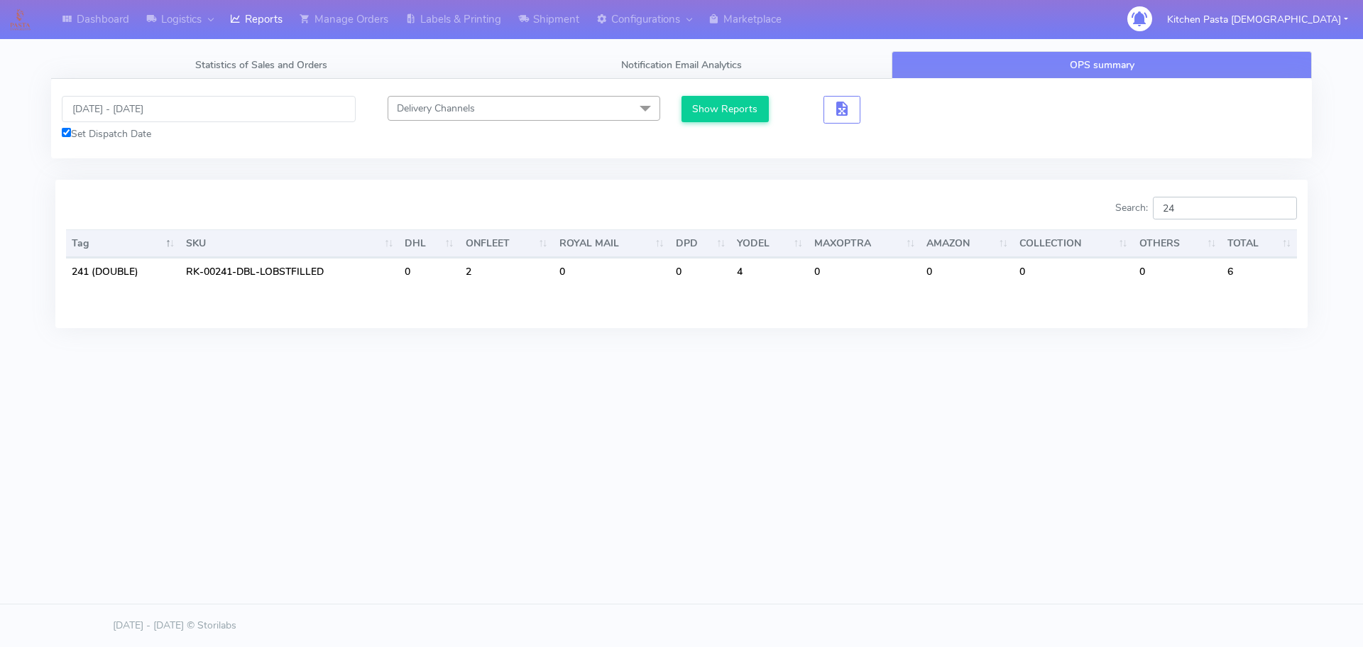
type input "2"
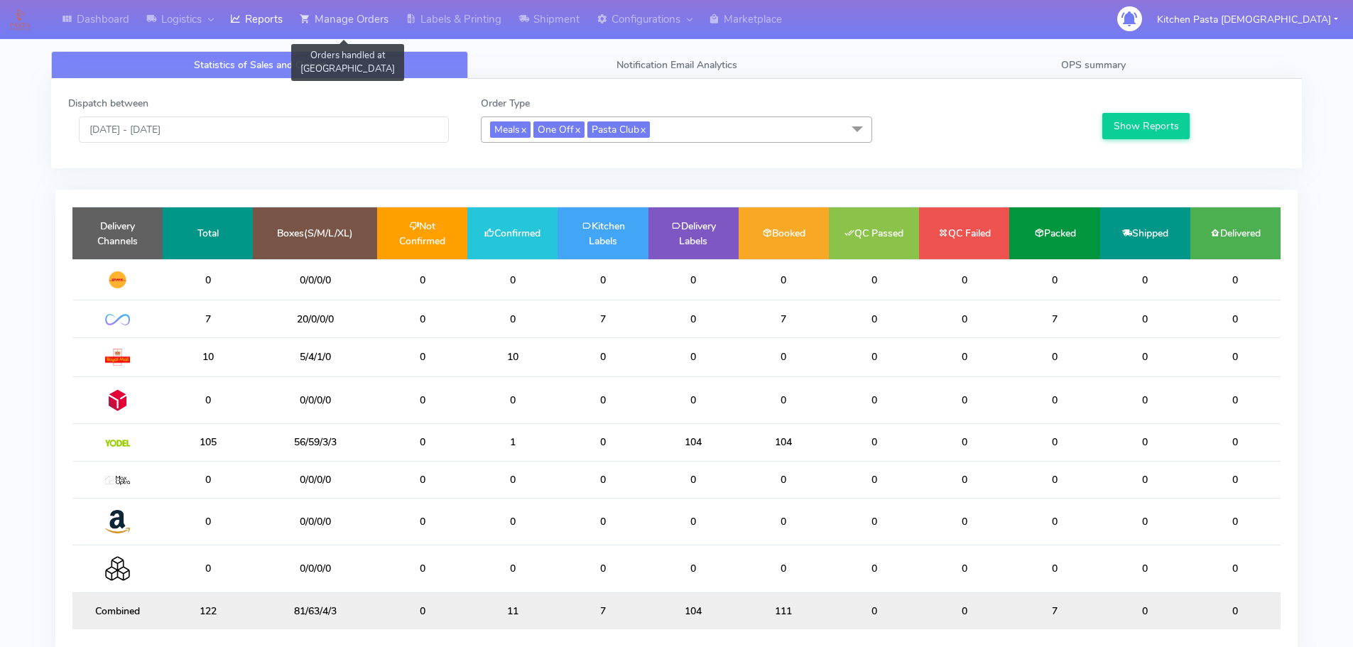
click at [310, 14] on icon at bounding box center [305, 19] width 11 height 14
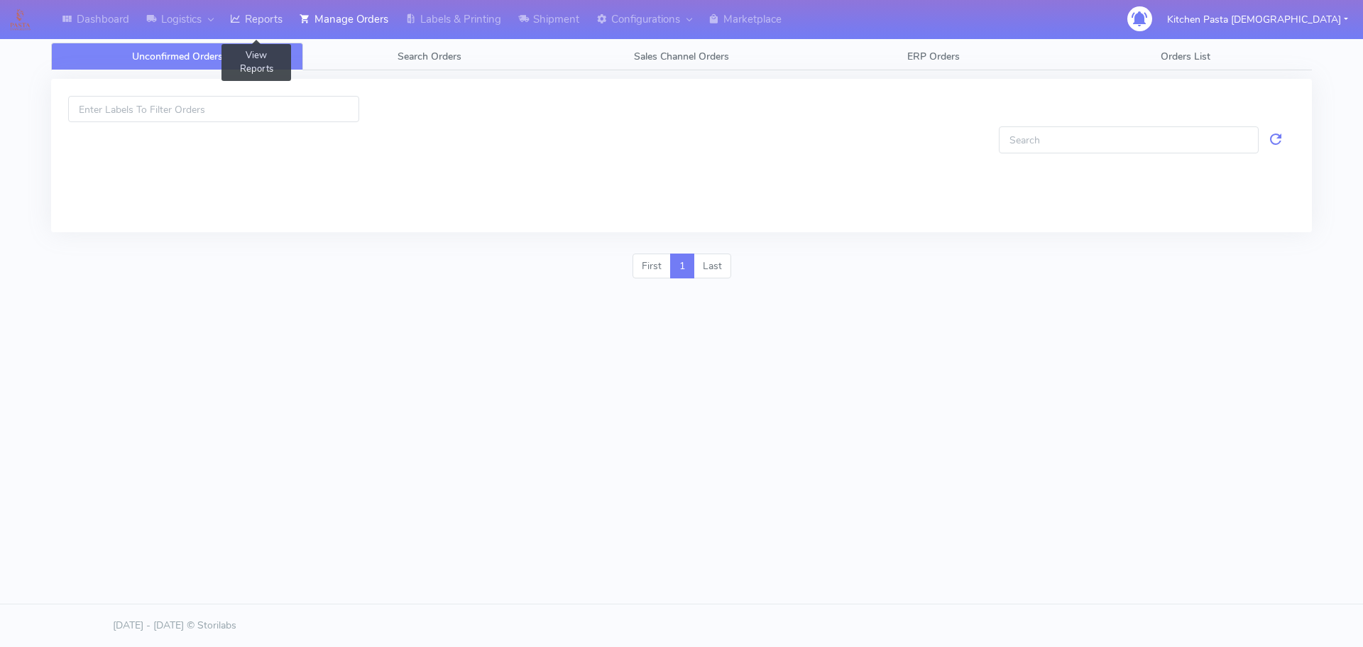
click at [259, 23] on link "Reports" at bounding box center [257, 19] width 70 height 39
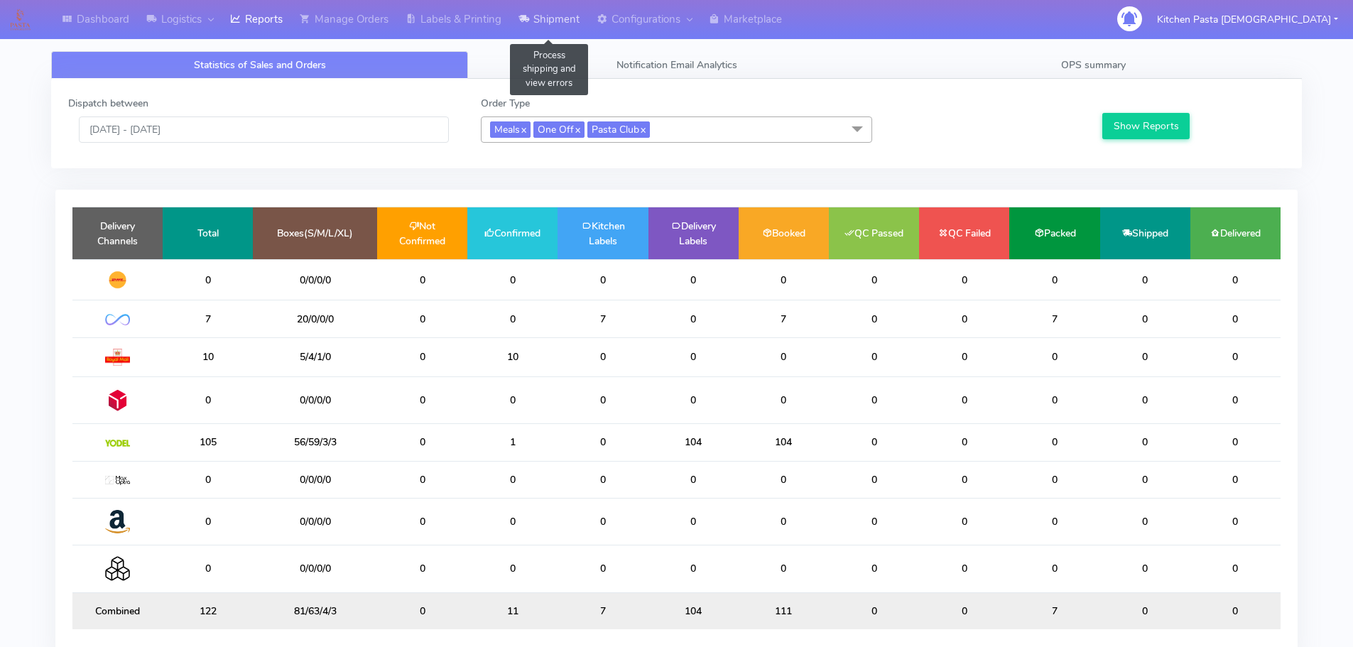
click at [516, 21] on link "Shipment" at bounding box center [549, 19] width 78 height 39
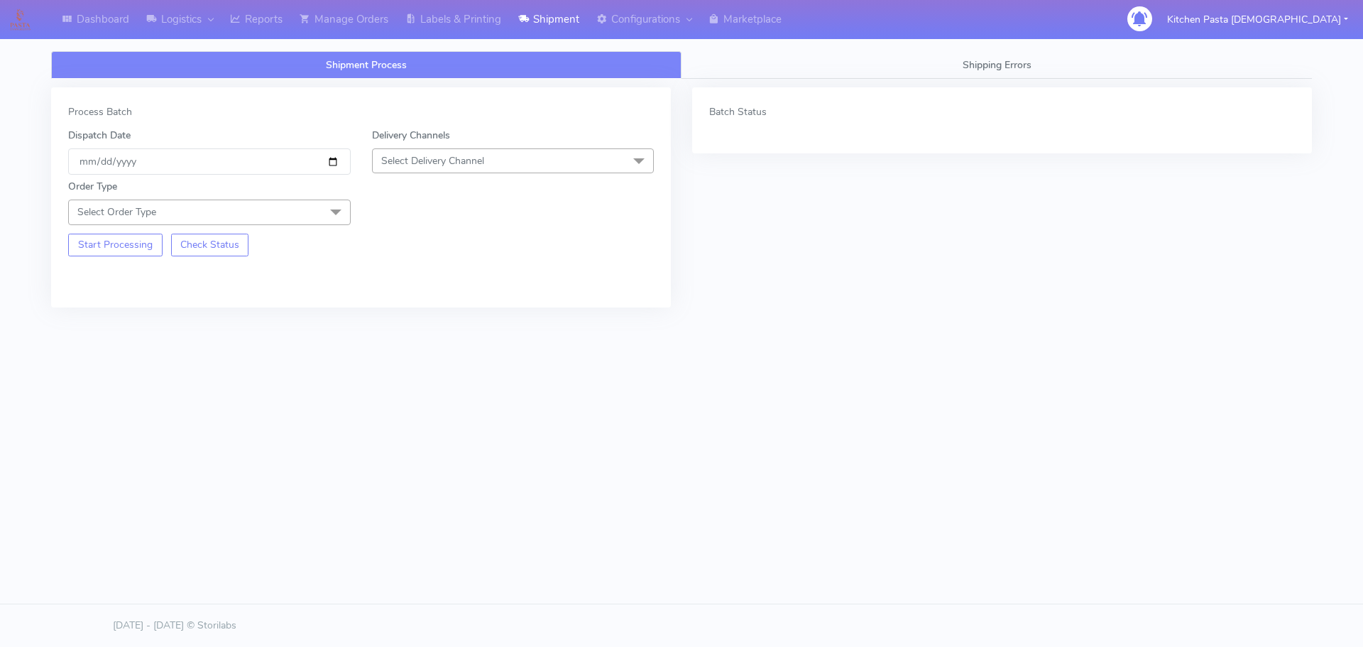
click at [435, 155] on span "Select Delivery Channel" at bounding box center [432, 160] width 103 height 13
drag, startPoint x: 427, startPoint y: 314, endPoint x: 415, endPoint y: 305, distance: 15.4
click at [419, 308] on ul "DHL OnFleet Royal Mail DPD Yodel MaxOptra Amazon" at bounding box center [513, 285] width 281 height 140
click at [382, 315] on div "Yodel" at bounding box center [513, 320] width 267 height 15
click at [251, 214] on span "Select Order Type" at bounding box center [209, 212] width 283 height 25
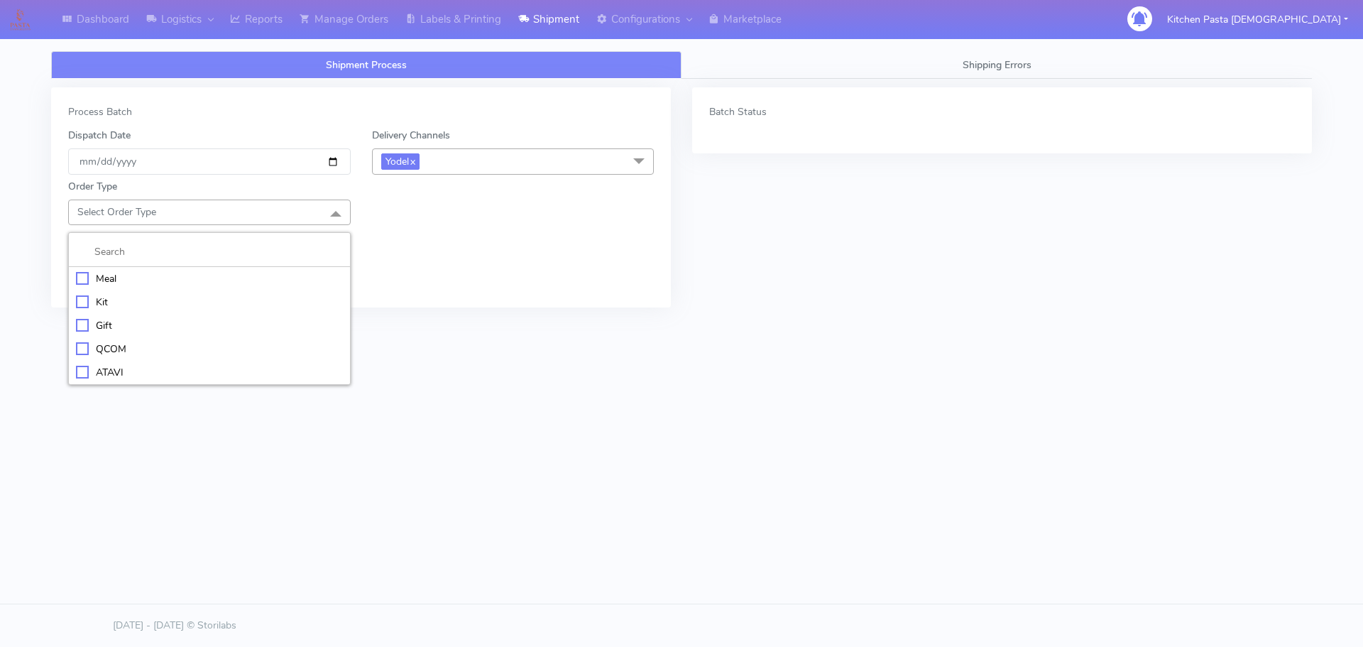
click at [180, 271] on div "Meal" at bounding box center [209, 278] width 267 height 15
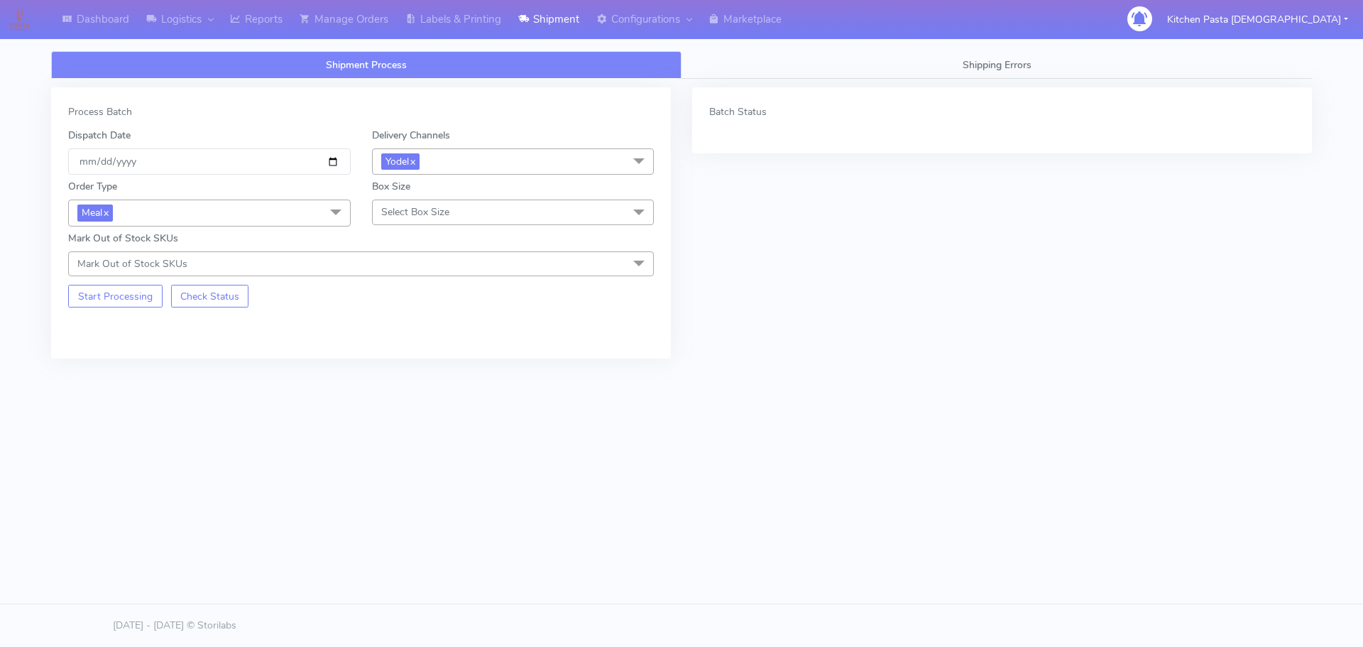
click at [498, 210] on span "Select Box Size" at bounding box center [513, 212] width 283 height 25
click at [386, 322] on div "Medium" at bounding box center [513, 325] width 267 height 15
click at [89, 303] on button "Start Processing" at bounding box center [115, 296] width 94 height 23
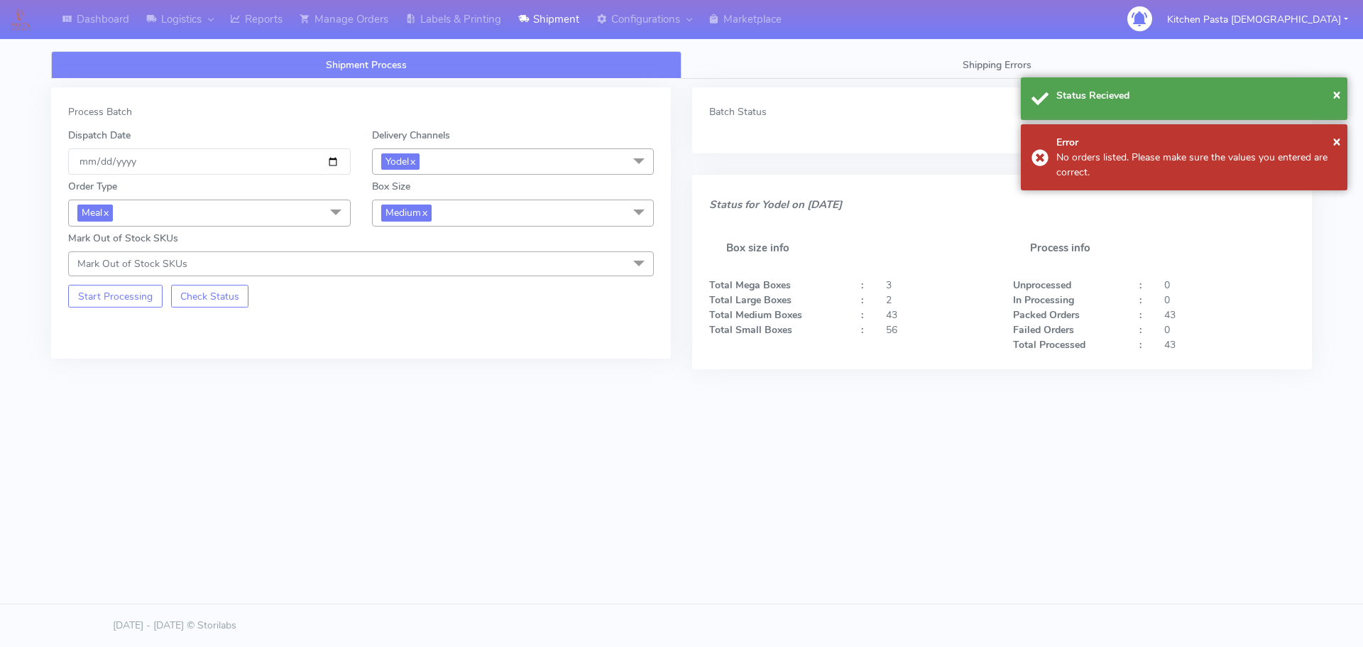
click at [554, 215] on span "Medium x" at bounding box center [513, 213] width 283 height 26
click at [439, 279] on div "Small" at bounding box center [513, 280] width 267 height 15
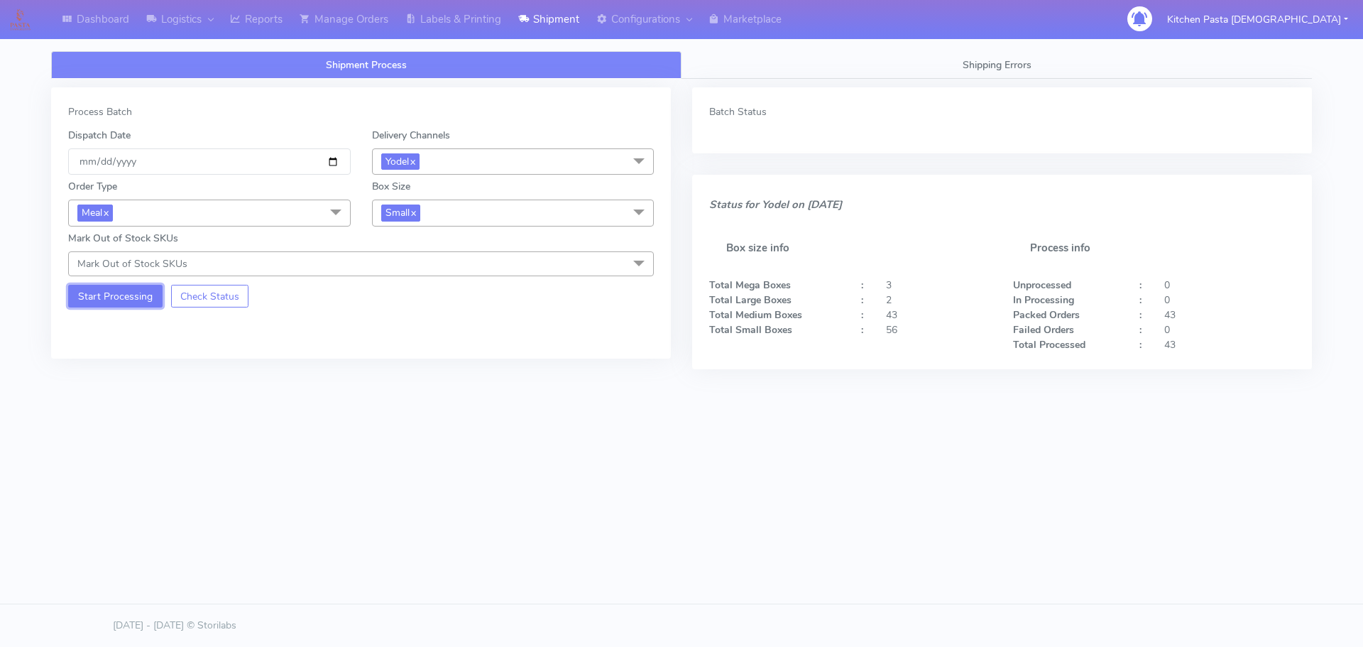
click at [129, 298] on button "Start Processing" at bounding box center [115, 296] width 94 height 23
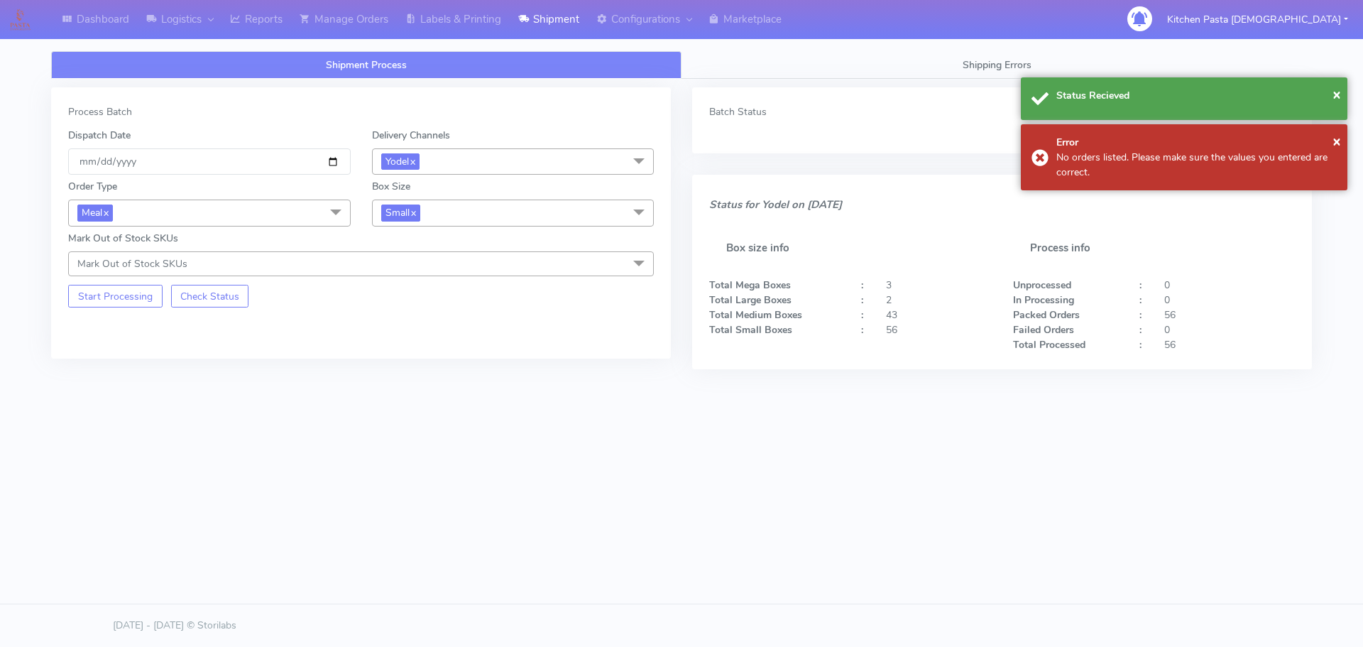
click at [554, 210] on span "Small x" at bounding box center [513, 213] width 283 height 26
click at [420, 351] on div "Large" at bounding box center [513, 350] width 267 height 15
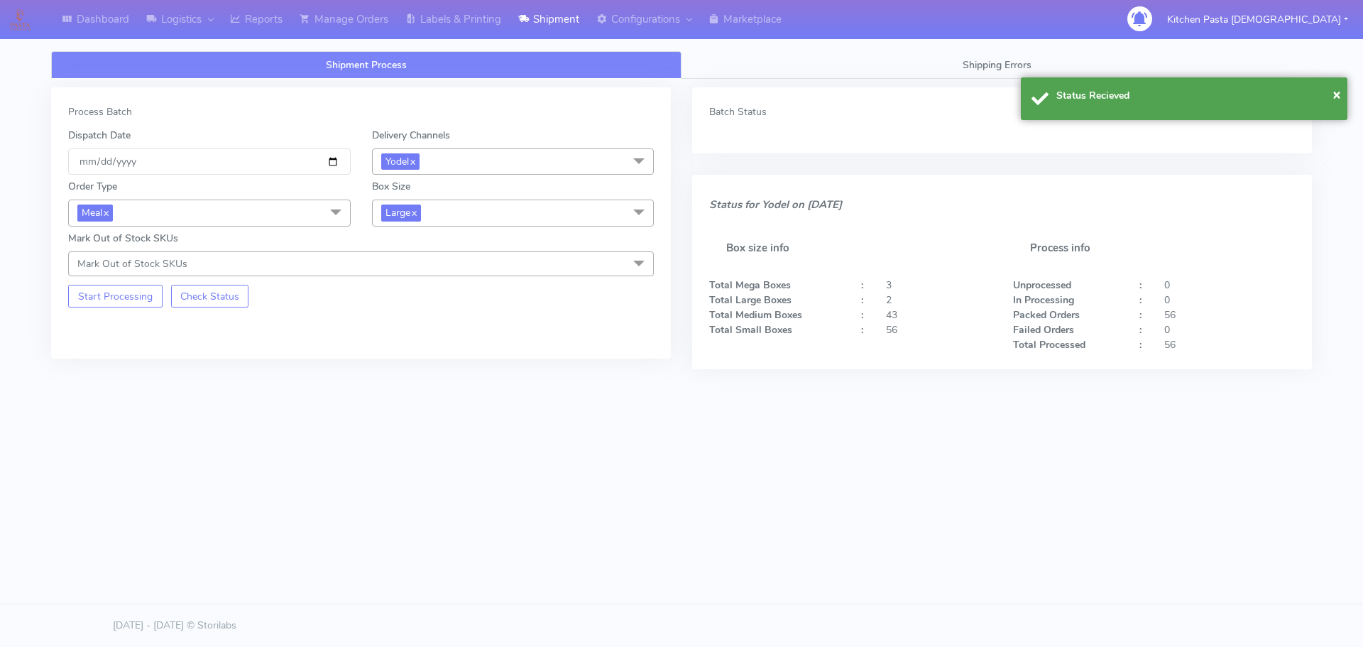
click at [148, 309] on div "Process Batch Dispatch Date 2025-10-08 Delivery Channels Yodel x DHL OnFleet Ro…" at bounding box center [361, 222] width 620 height 271
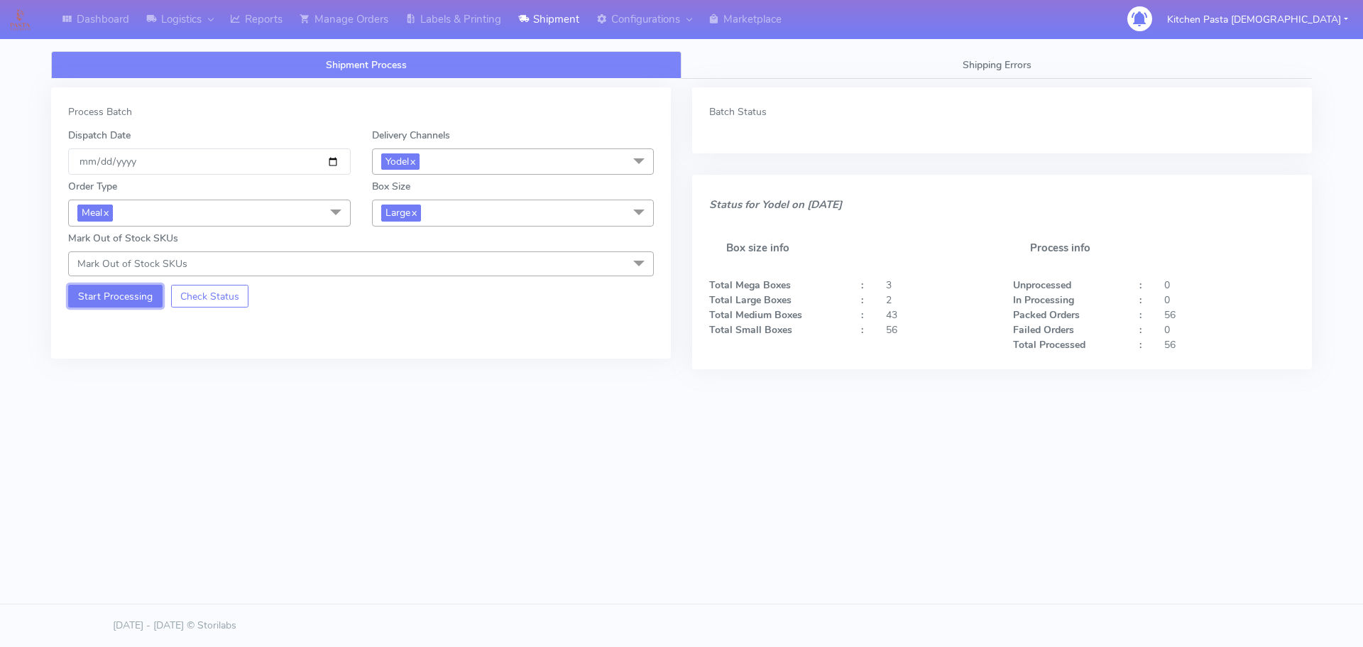
click at [92, 302] on button "Start Processing" at bounding box center [115, 296] width 94 height 23
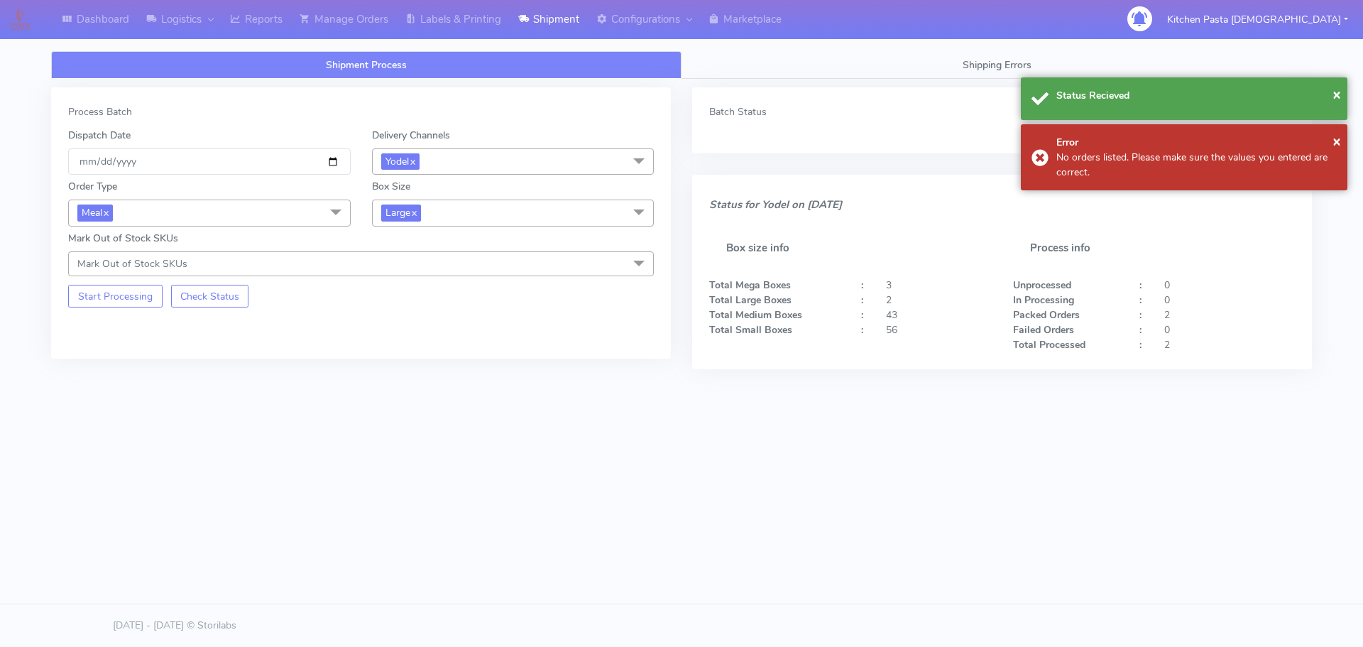
click at [466, 219] on span "Large x" at bounding box center [513, 213] width 283 height 26
click at [435, 376] on div "Mega" at bounding box center [513, 373] width 267 height 15
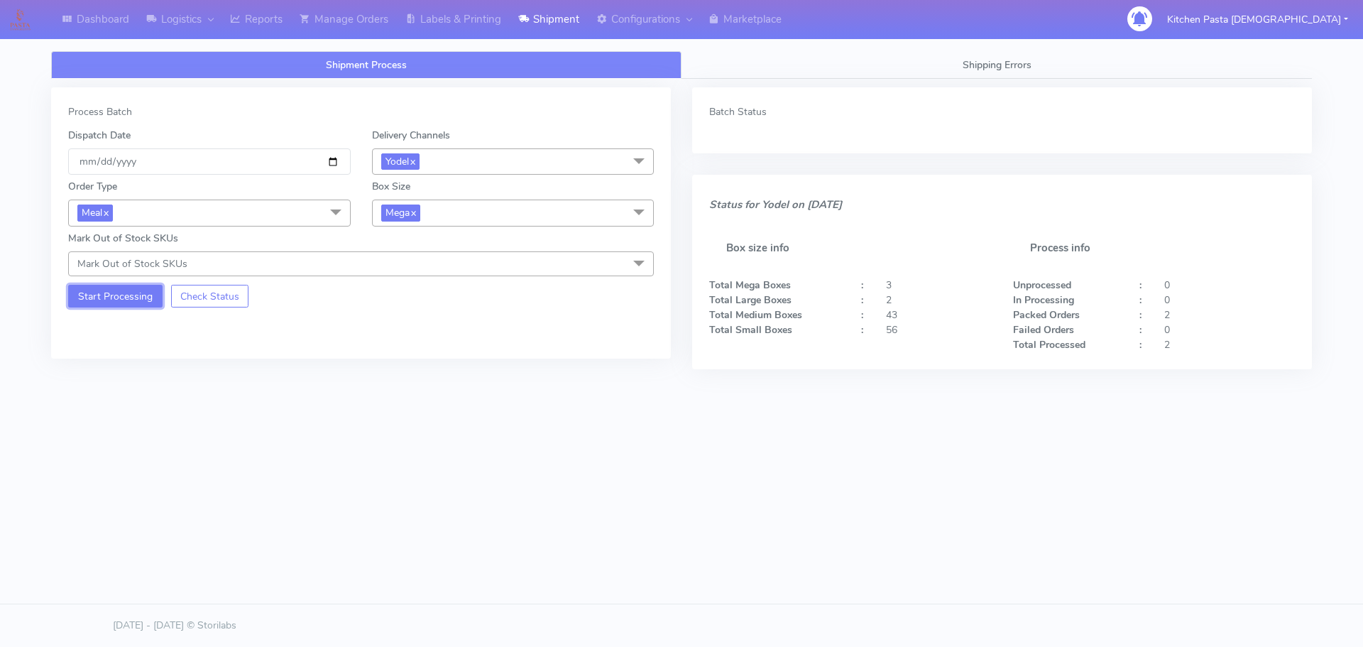
click at [118, 300] on button "Start Processing" at bounding box center [115, 296] width 94 height 23
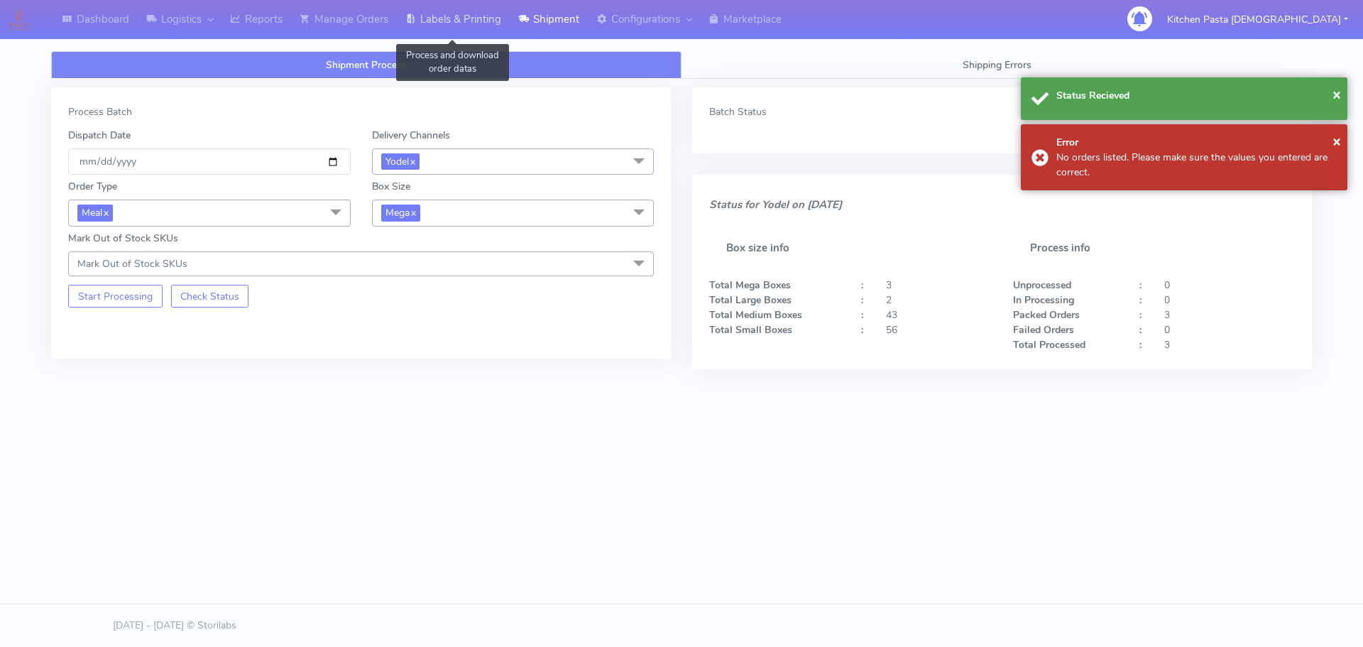
click at [415, 10] on link "Labels & Printing" at bounding box center [453, 19] width 113 height 39
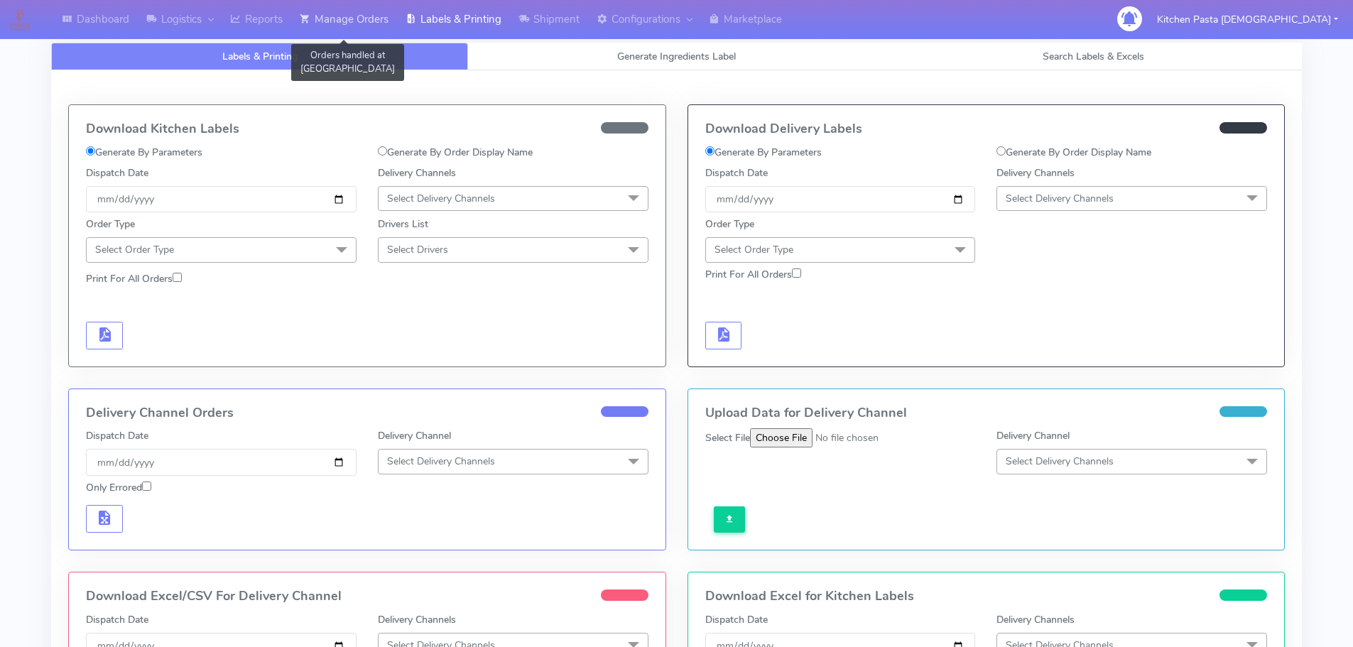
click at [344, 23] on link "Manage Orders" at bounding box center [344, 19] width 106 height 39
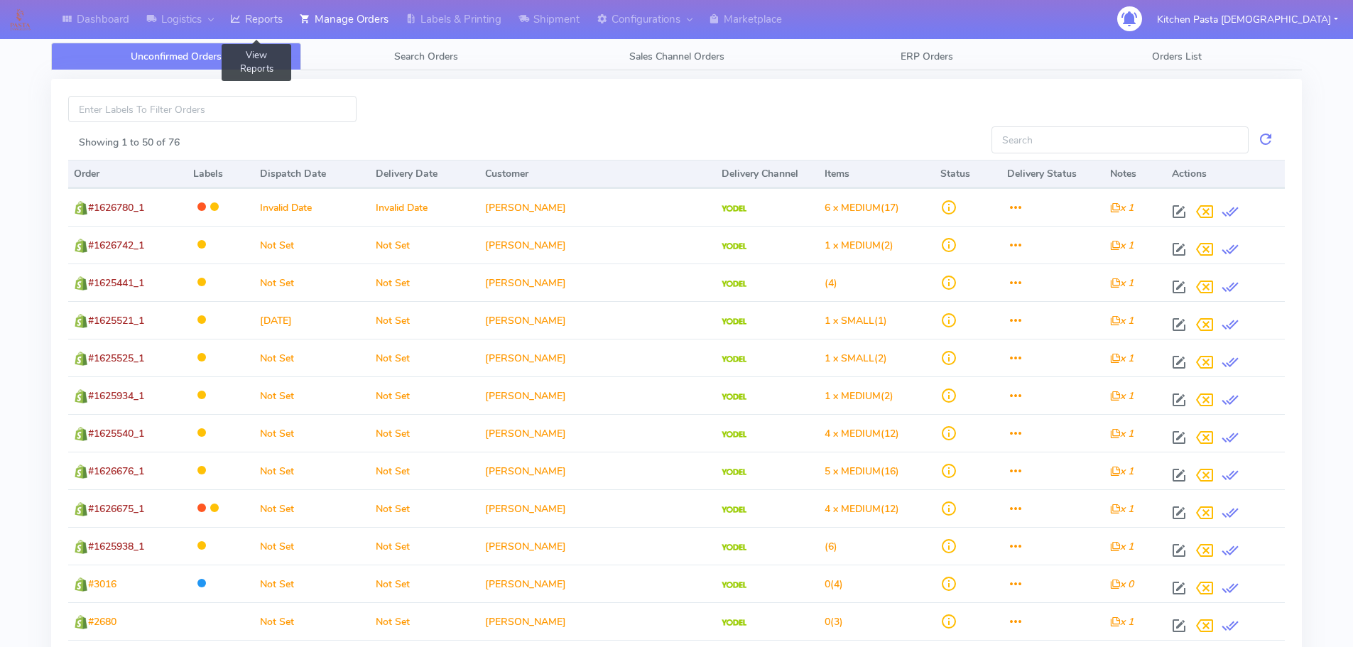
click at [239, 31] on link "Reports" at bounding box center [257, 19] width 70 height 39
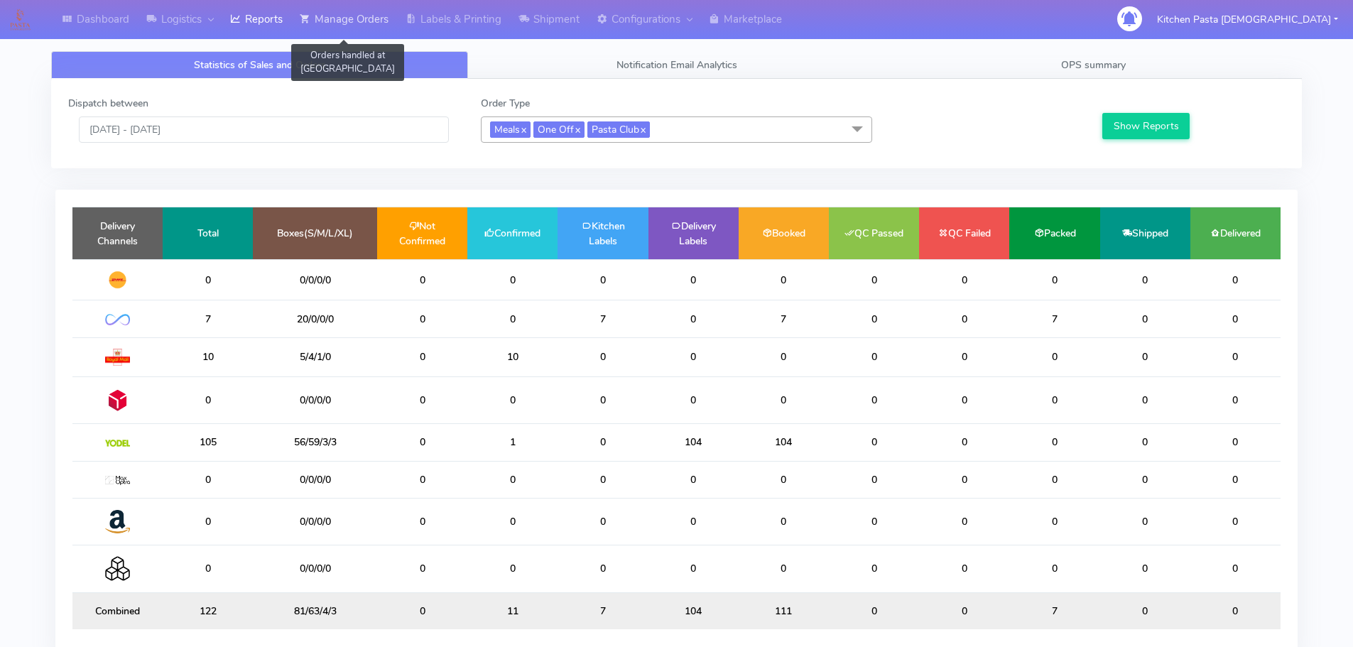
click at [330, 25] on link "Manage Orders" at bounding box center [344, 19] width 106 height 39
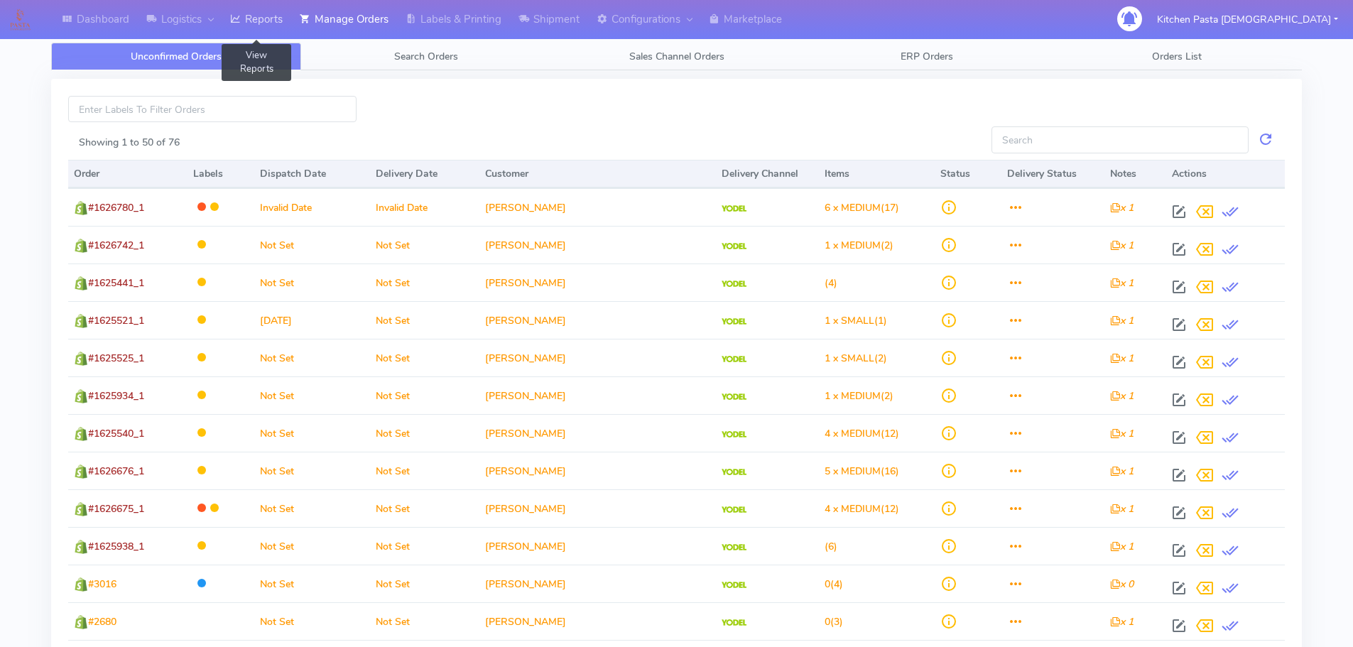
click at [245, 35] on link "Reports" at bounding box center [257, 19] width 70 height 39
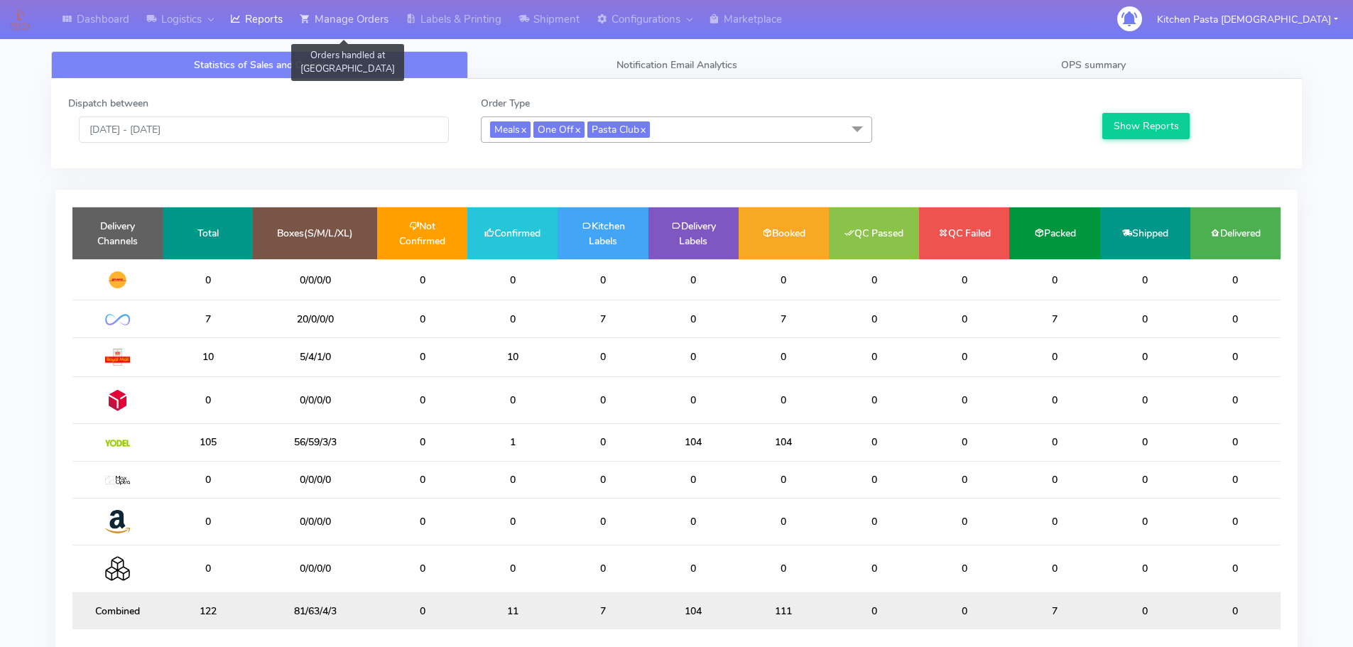
click at [321, 14] on link "Manage Orders" at bounding box center [344, 19] width 106 height 39
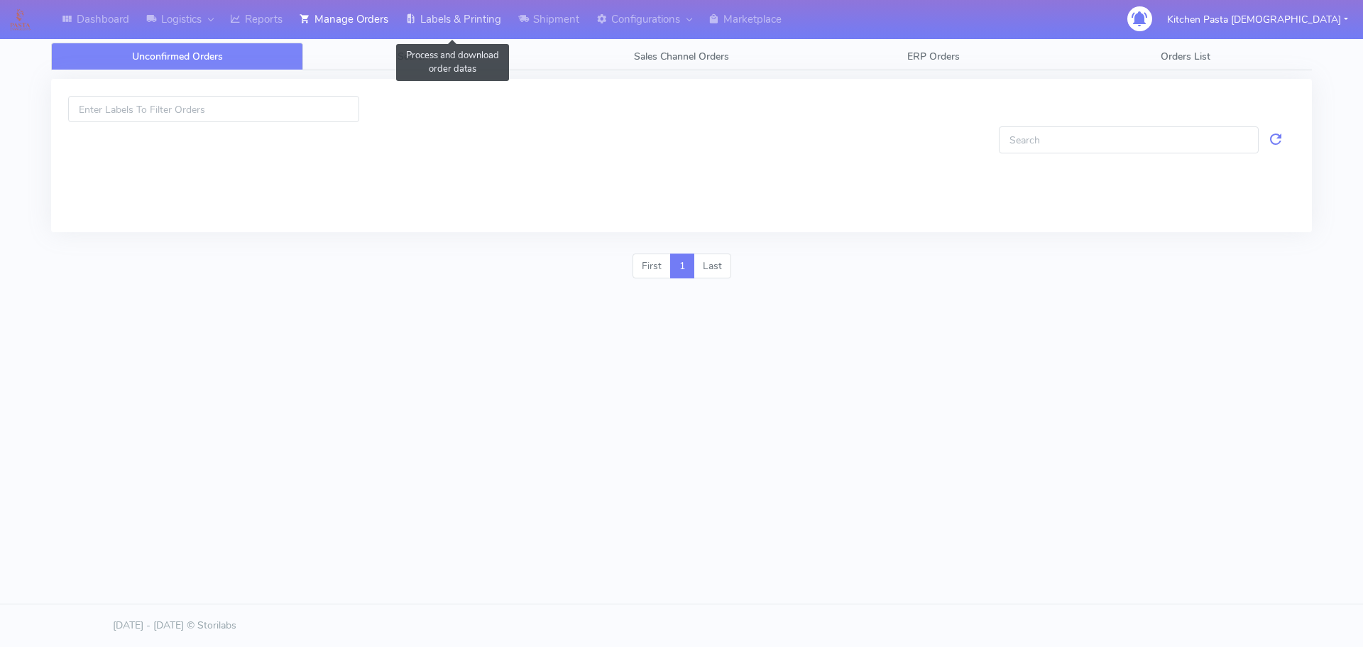
click at [458, 17] on link "Labels & Printing" at bounding box center [453, 19] width 113 height 39
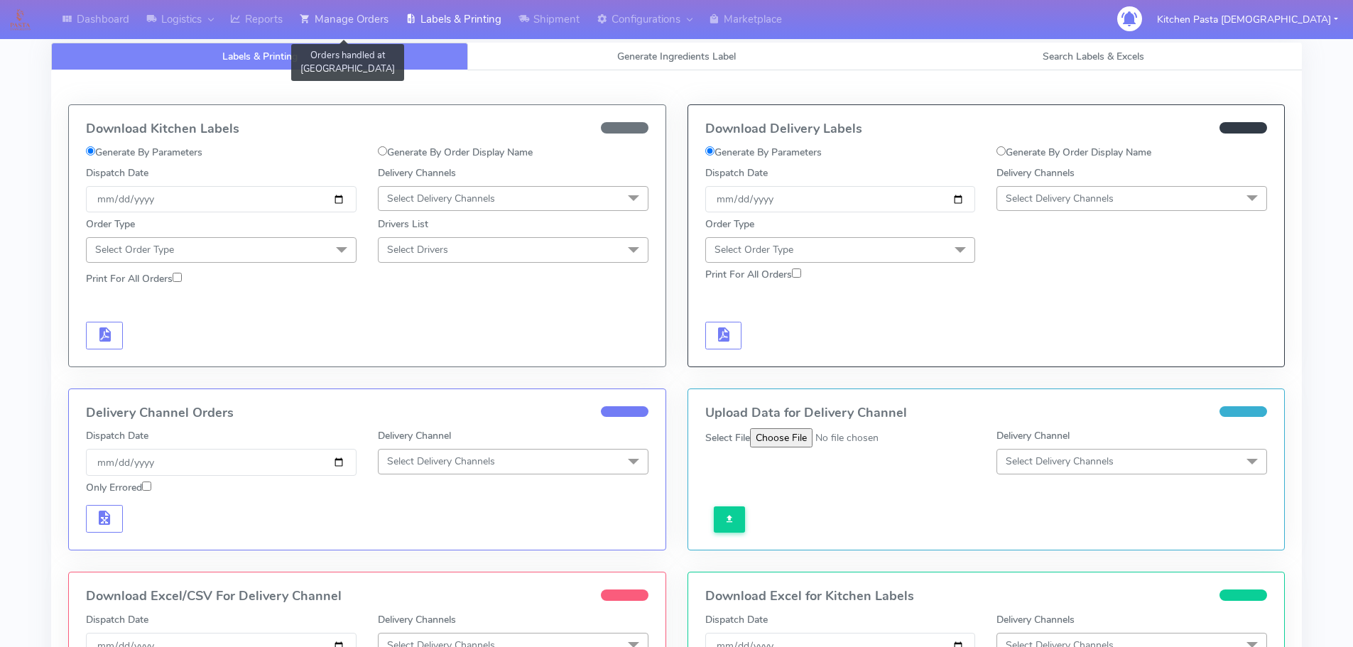
click at [351, 28] on link "Manage Orders" at bounding box center [344, 19] width 106 height 39
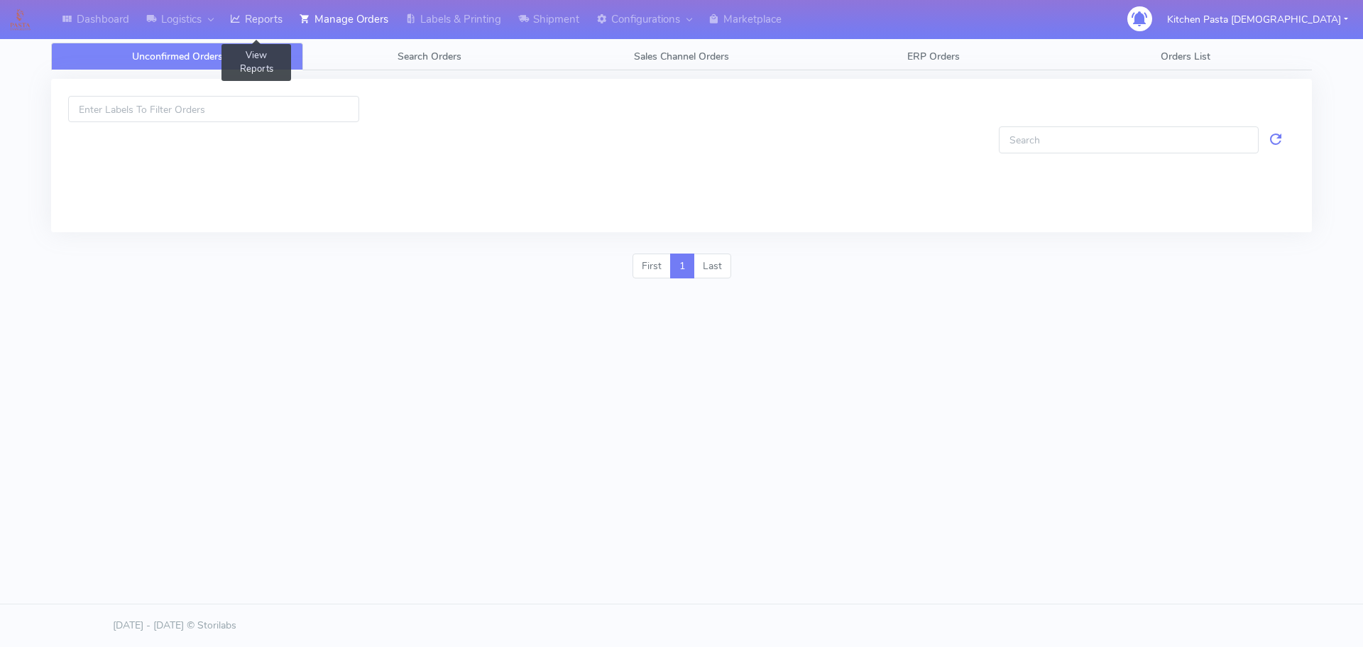
click at [269, 18] on link "Reports" at bounding box center [257, 19] width 70 height 39
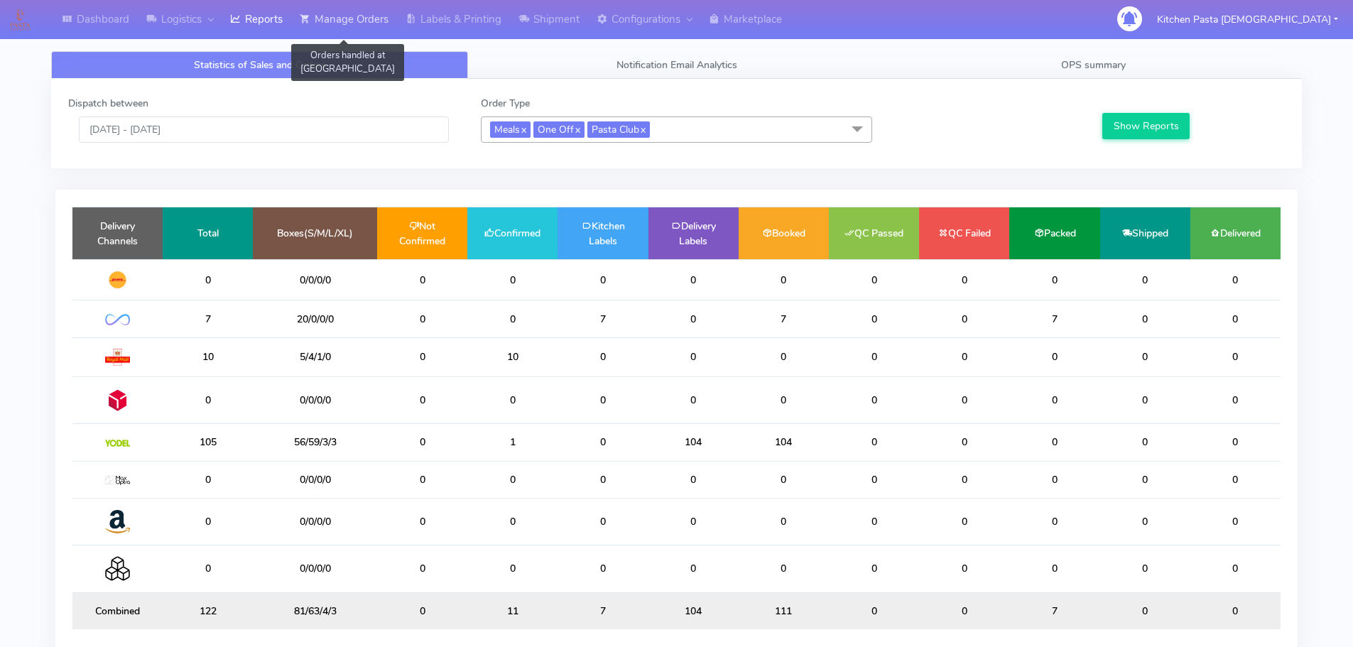
click at [347, 23] on link "Manage Orders" at bounding box center [344, 19] width 106 height 39
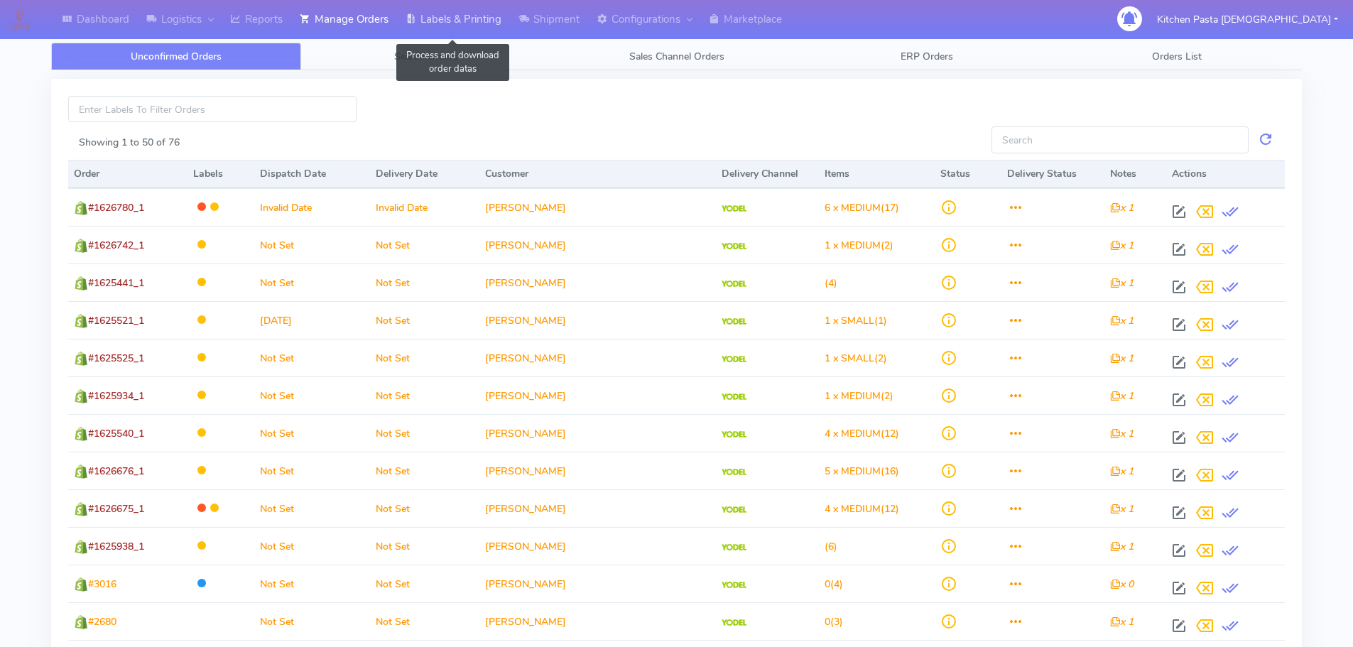
click at [461, 6] on link "Labels & Printing" at bounding box center [453, 19] width 113 height 39
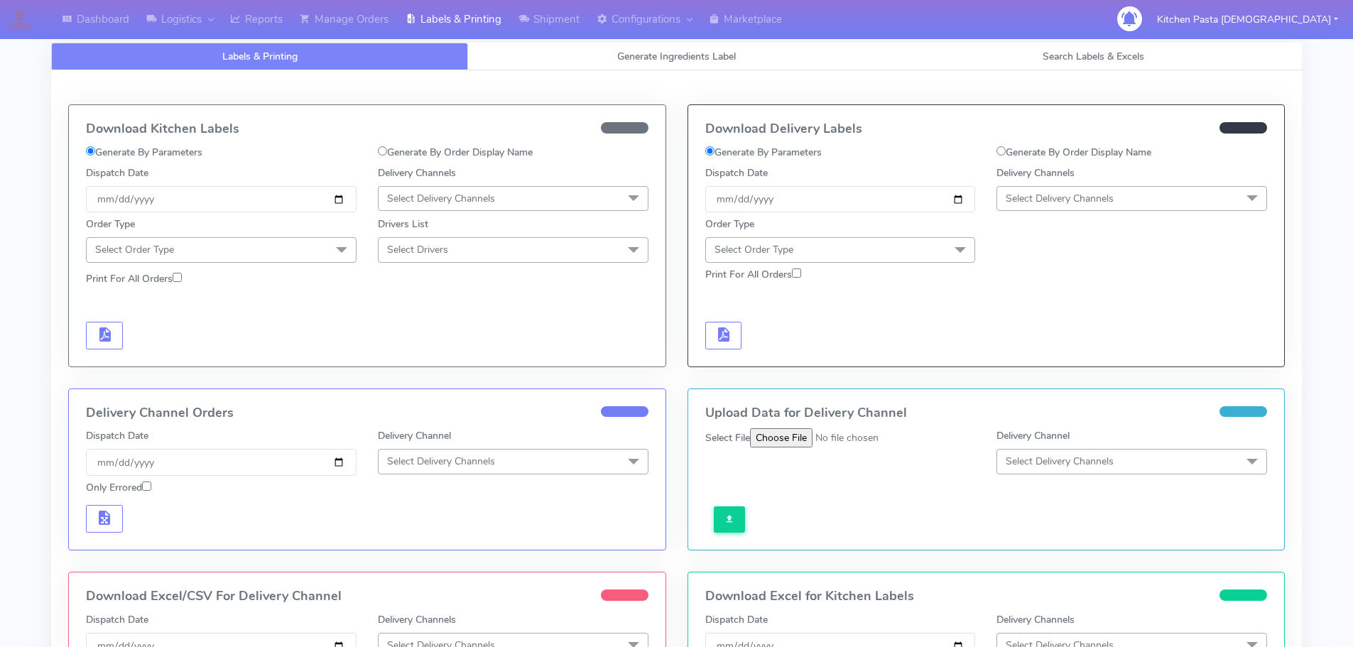
click at [474, 200] on span "Select Delivery Channels" at bounding box center [441, 198] width 108 height 13
click at [431, 306] on div "Royal Mail" at bounding box center [513, 311] width 255 height 15
click at [331, 246] on span at bounding box center [341, 250] width 28 height 27
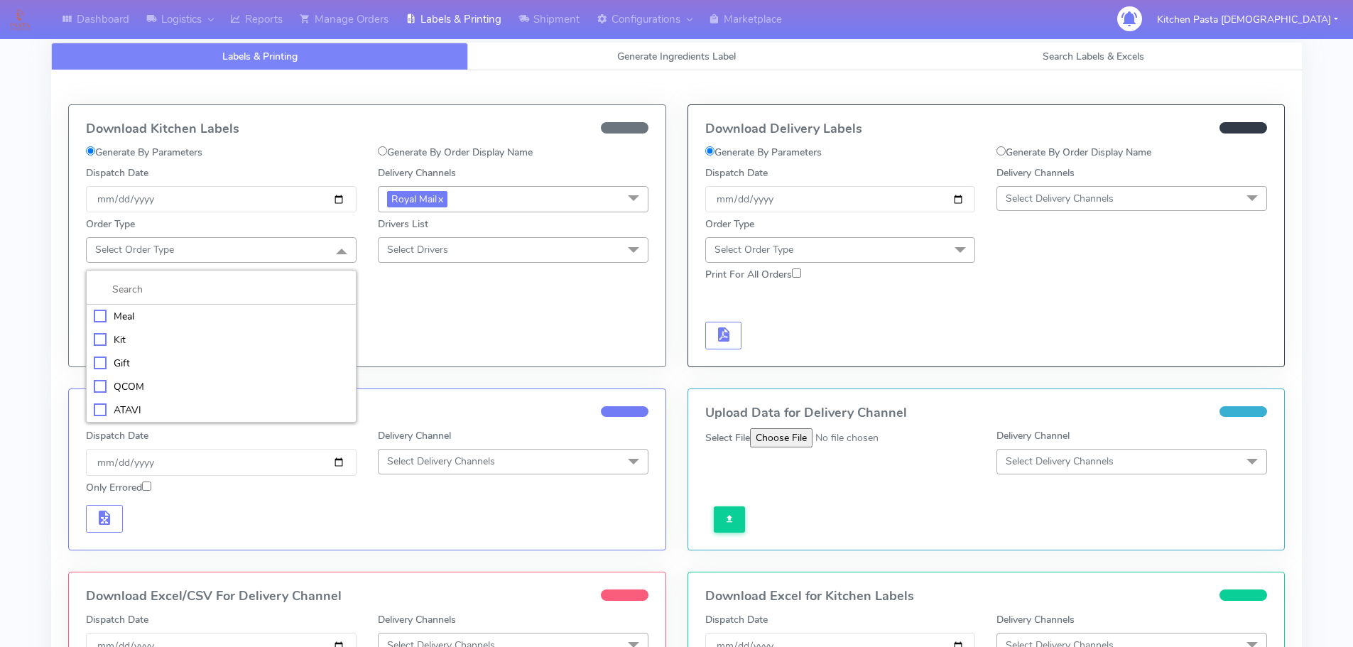
click at [231, 312] on div "Meal" at bounding box center [221, 316] width 255 height 15
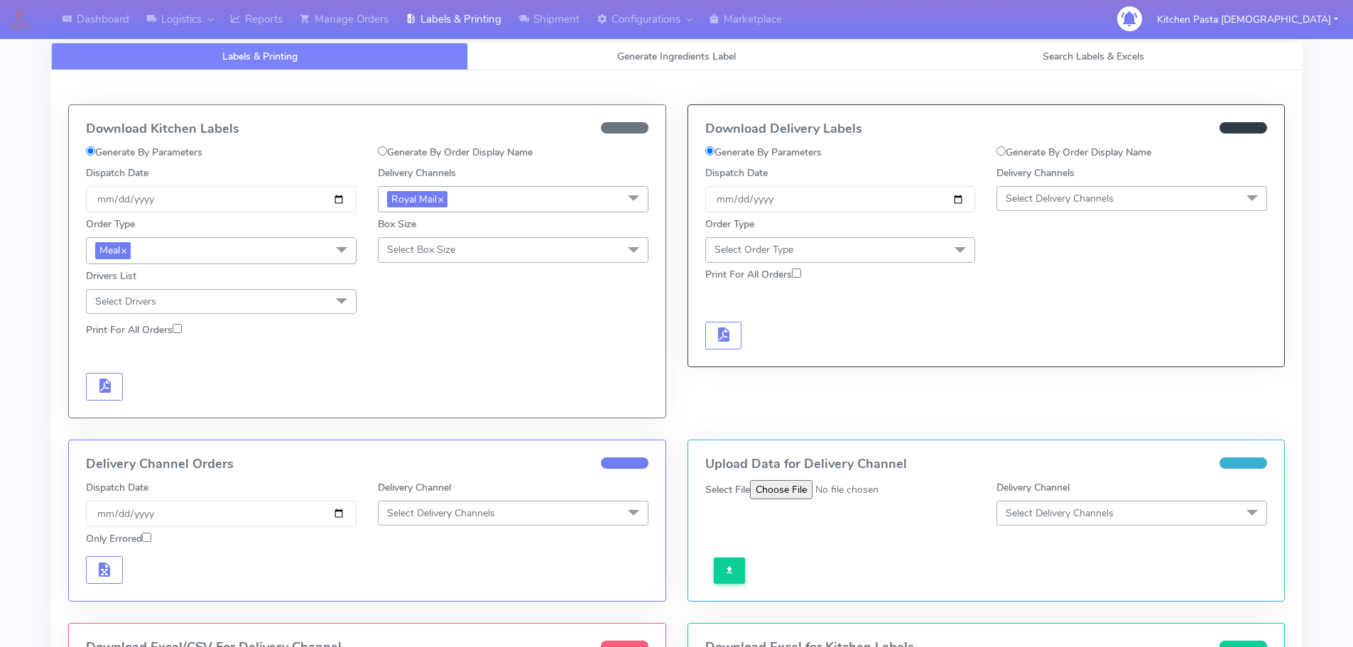
click at [435, 243] on span "Select Box Size" at bounding box center [421, 249] width 68 height 13
click at [420, 403] on div "Mega" at bounding box center [513, 410] width 255 height 15
click at [111, 388] on span "button" at bounding box center [104, 388] width 17 height 13
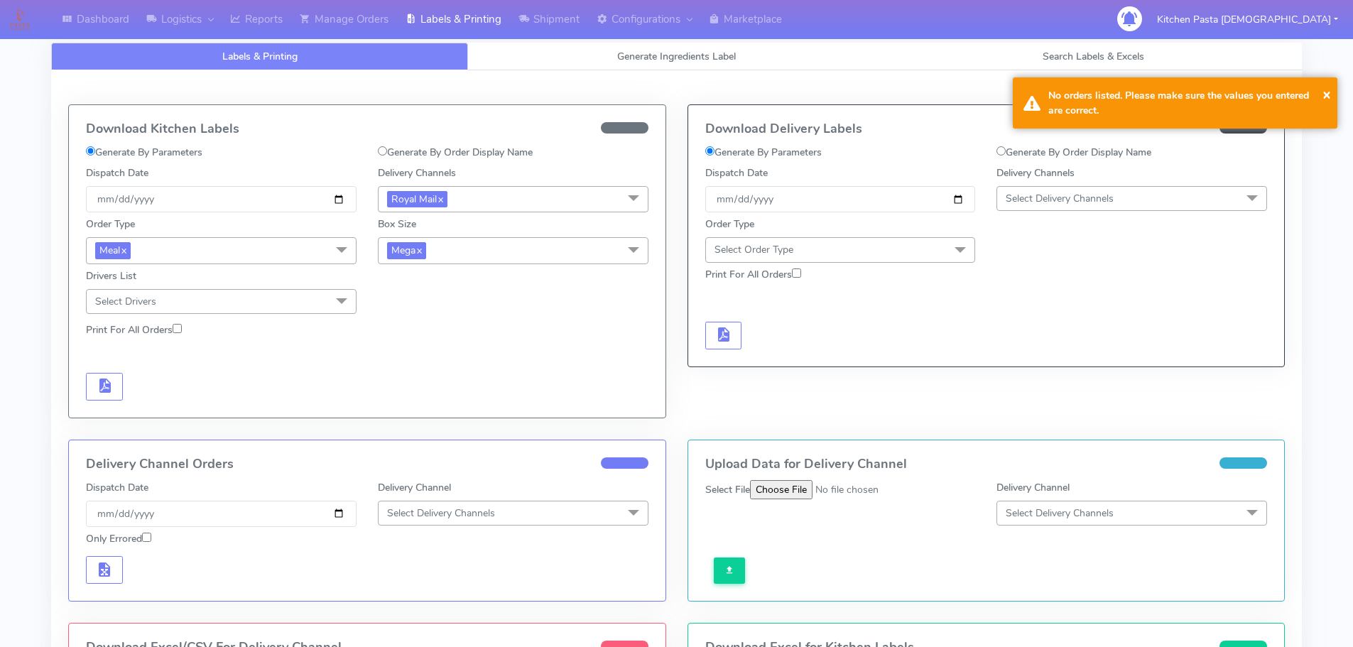
click at [567, 248] on span "Mega x" at bounding box center [513, 250] width 271 height 26
click at [387, 387] on div "Large" at bounding box center [513, 388] width 255 height 15
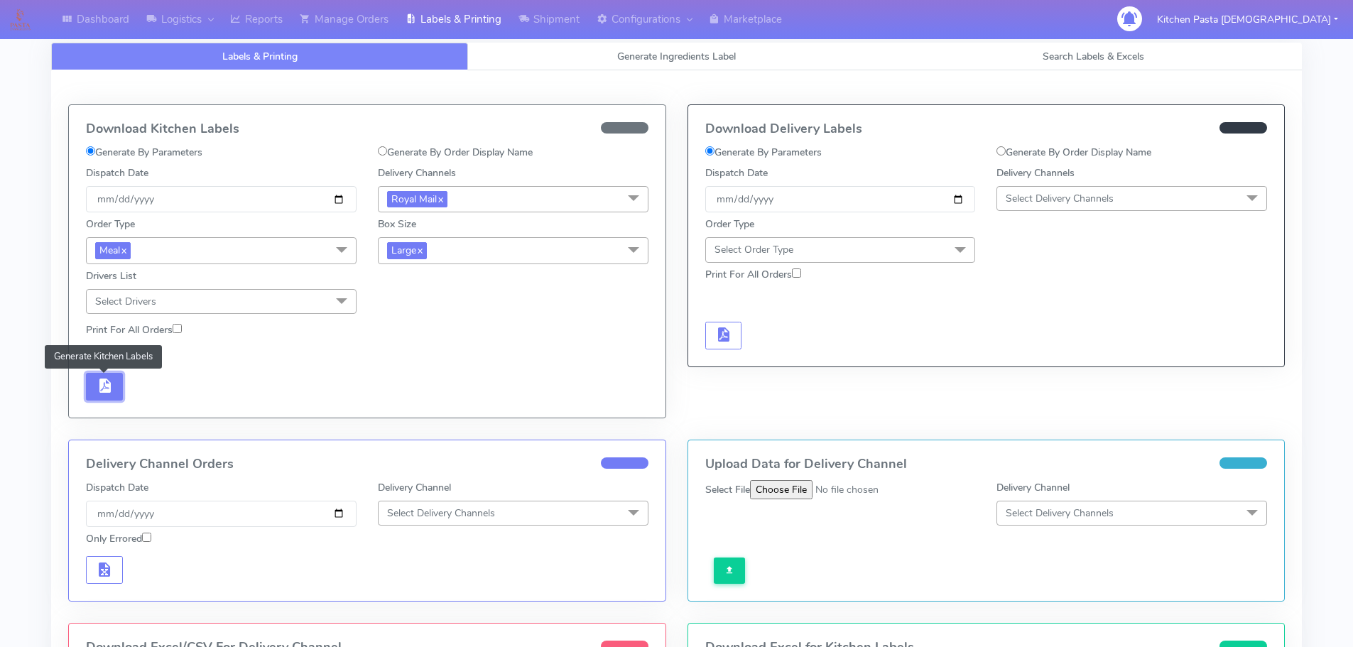
click at [111, 390] on span "button" at bounding box center [104, 388] width 17 height 13
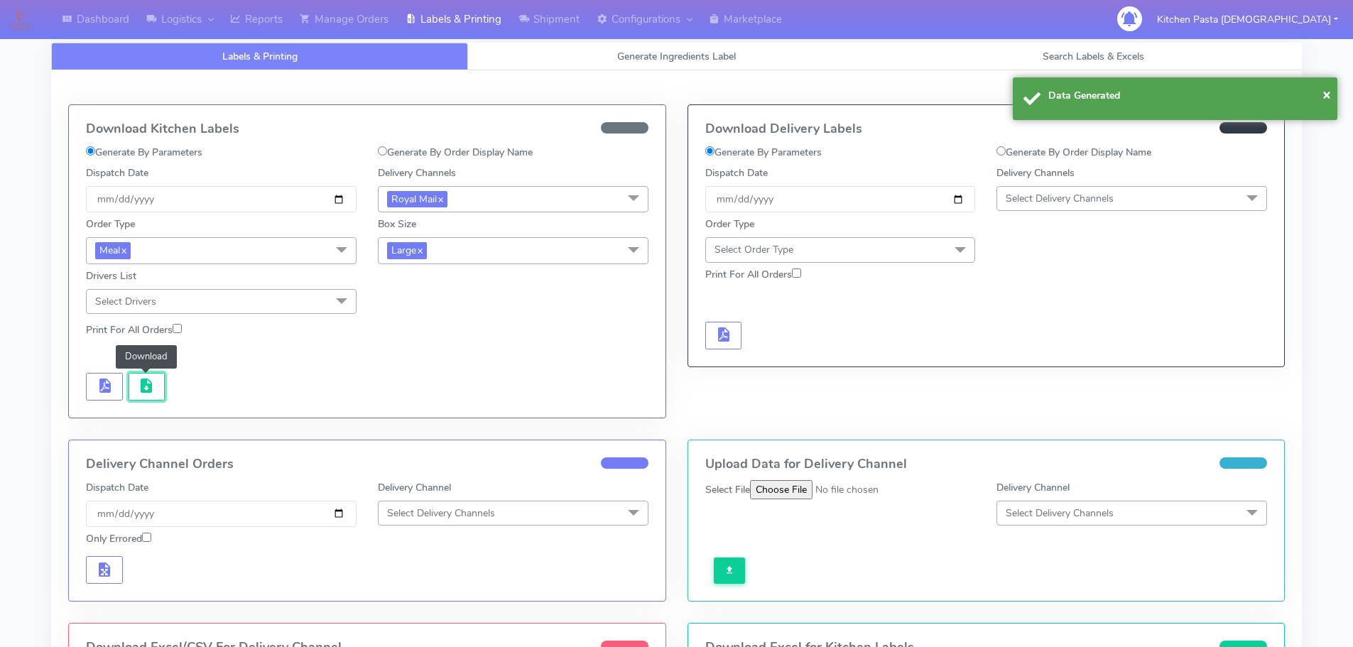
click at [152, 395] on button "button" at bounding box center [147, 387] width 37 height 28
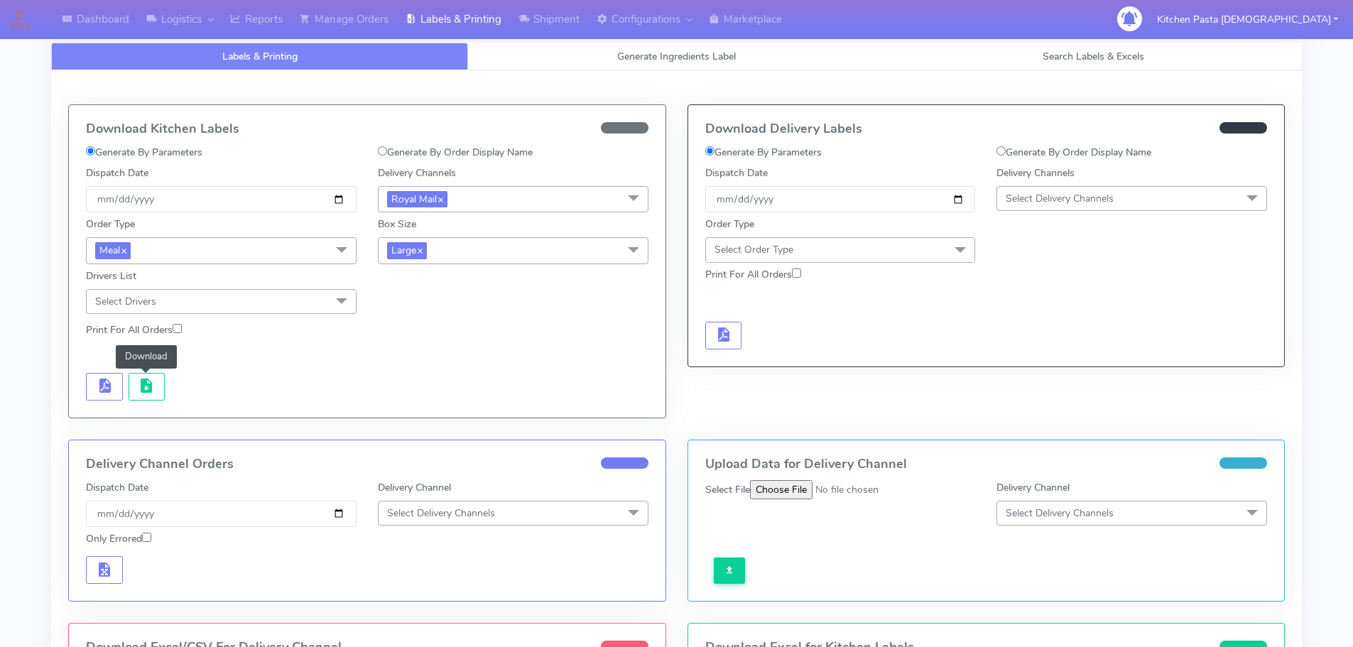
click at [487, 246] on span "Large x" at bounding box center [513, 250] width 271 height 26
click at [417, 364] on div "Medium" at bounding box center [513, 364] width 255 height 15
click at [93, 389] on button "button" at bounding box center [104, 387] width 37 height 28
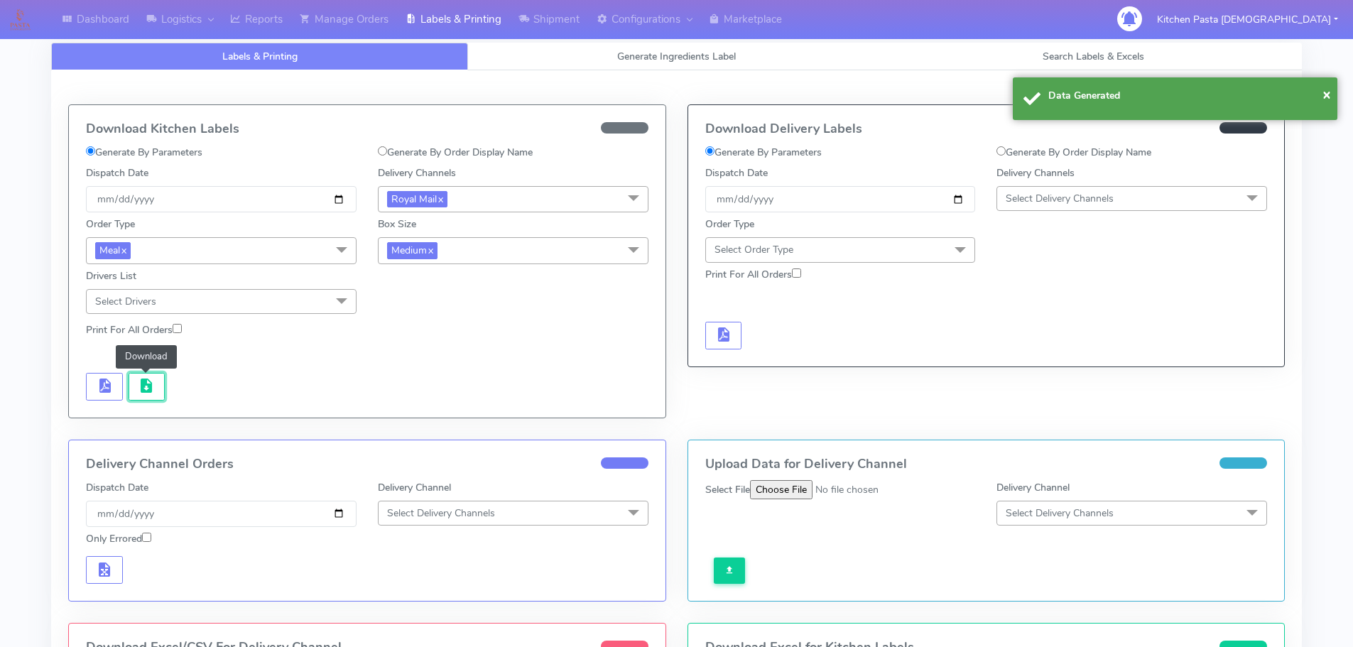
click at [145, 400] on button "button" at bounding box center [147, 387] width 37 height 28
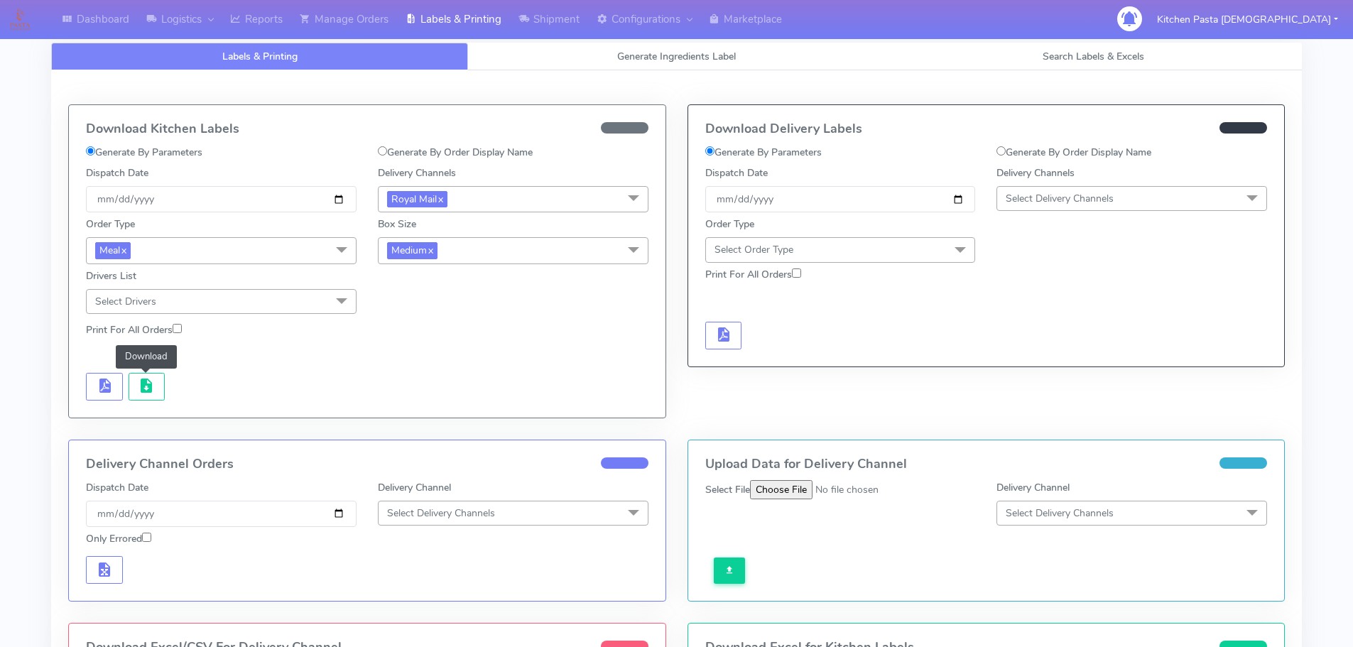
drag, startPoint x: 487, startPoint y: 249, endPoint x: 457, endPoint y: 257, distance: 31.5
click at [487, 249] on span "Medium x" at bounding box center [513, 250] width 271 height 26
click at [412, 318] on div "Small" at bounding box center [513, 317] width 255 height 15
click at [93, 385] on button "button" at bounding box center [104, 387] width 37 height 28
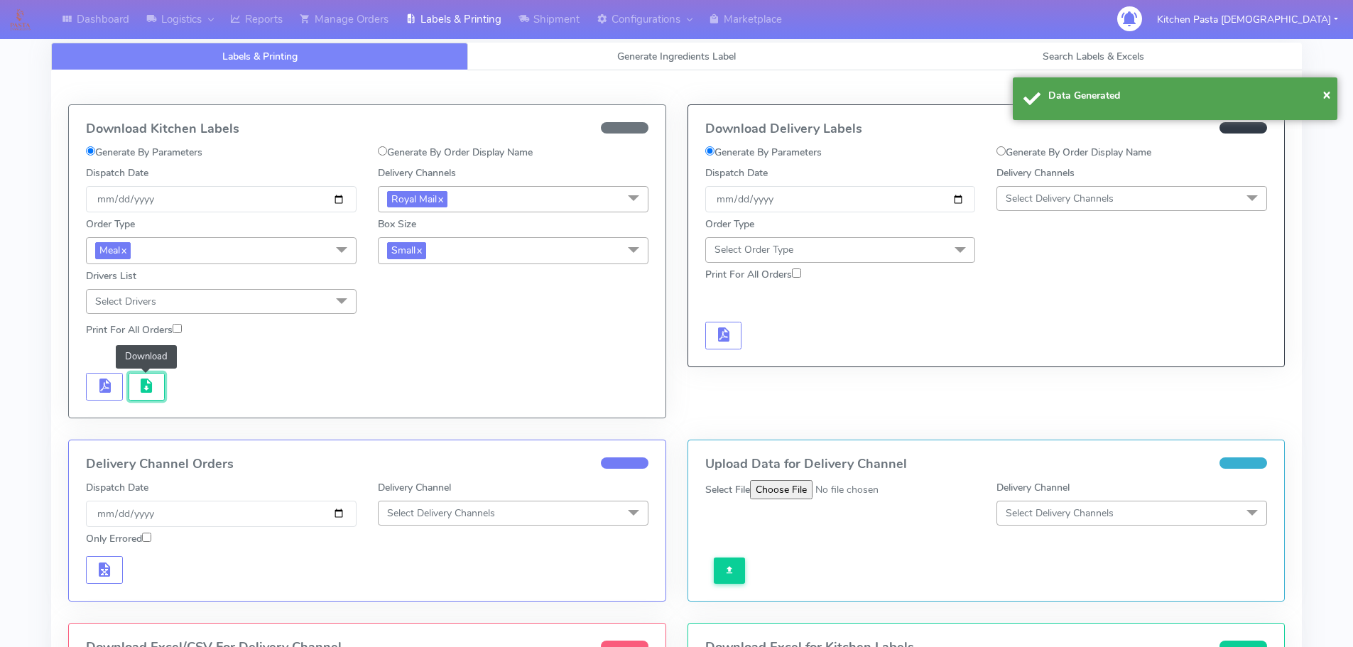
click at [136, 381] on button "button" at bounding box center [147, 387] width 37 height 28
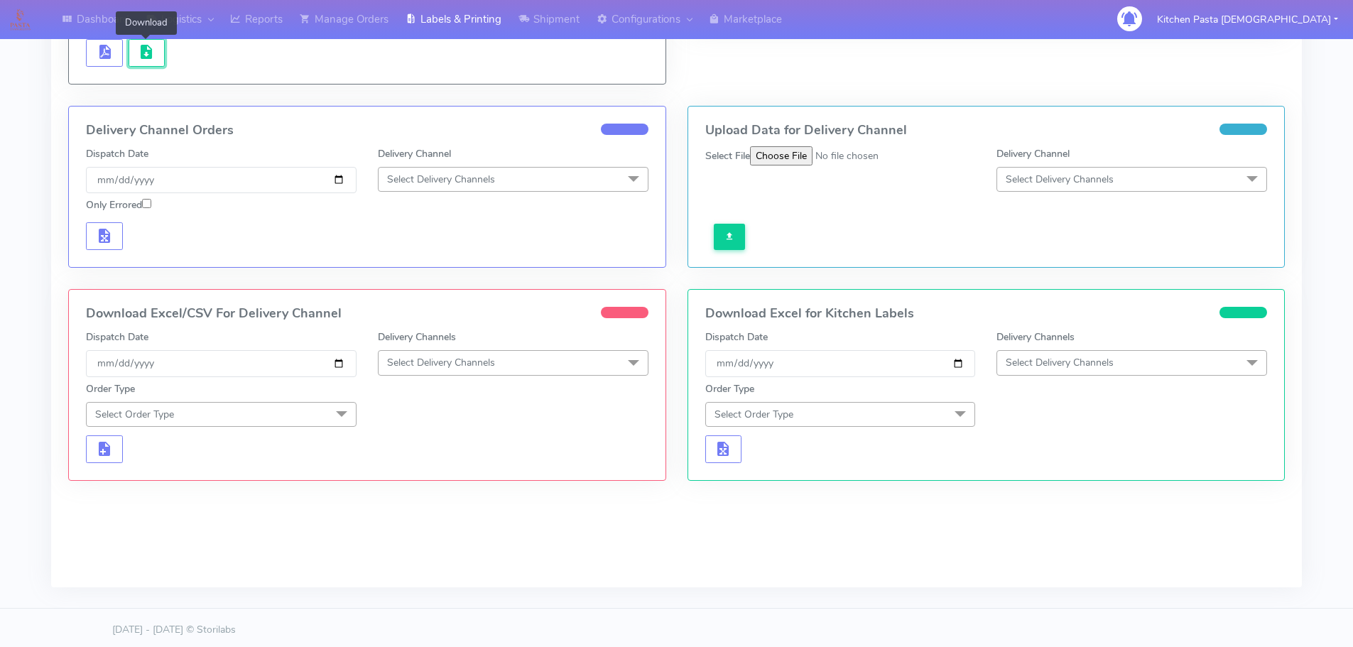
scroll to position [338, 0]
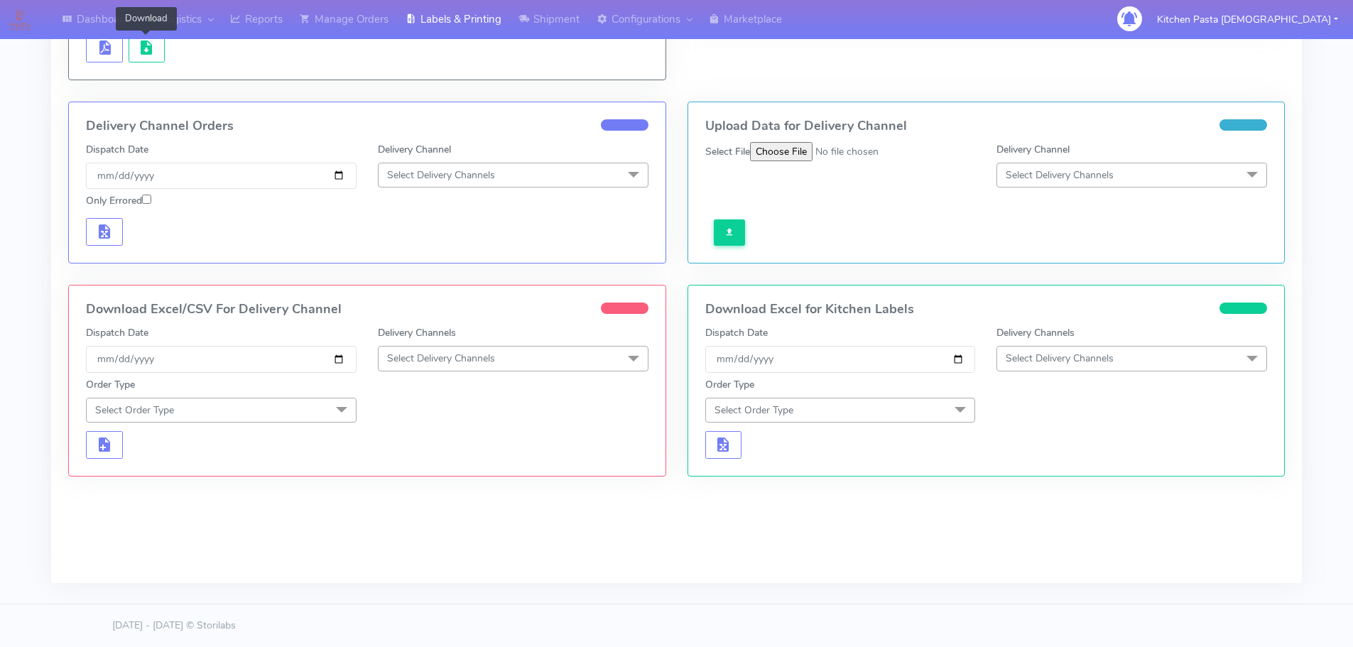
drag, startPoint x: 467, startPoint y: 365, endPoint x: 423, endPoint y: 457, distance: 101.6
click at [467, 365] on span "Select Delivery Channels" at bounding box center [441, 357] width 108 height 13
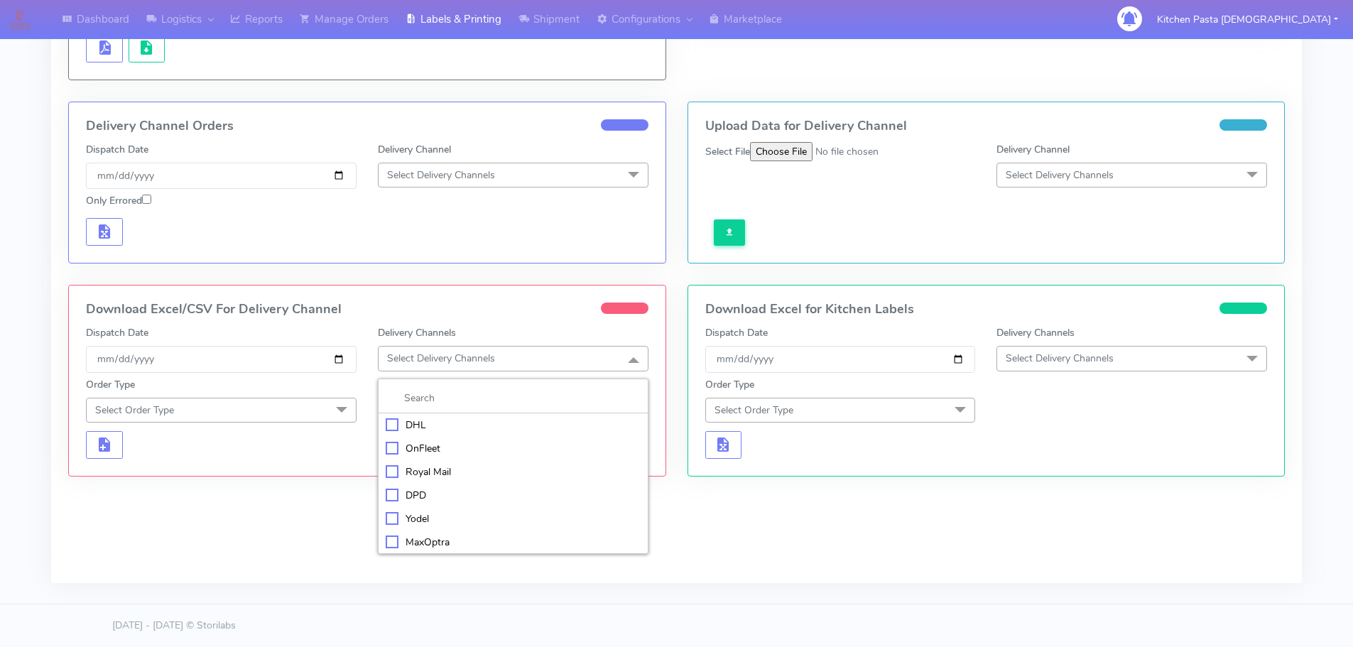
click at [415, 476] on div "Royal Mail" at bounding box center [513, 471] width 255 height 15
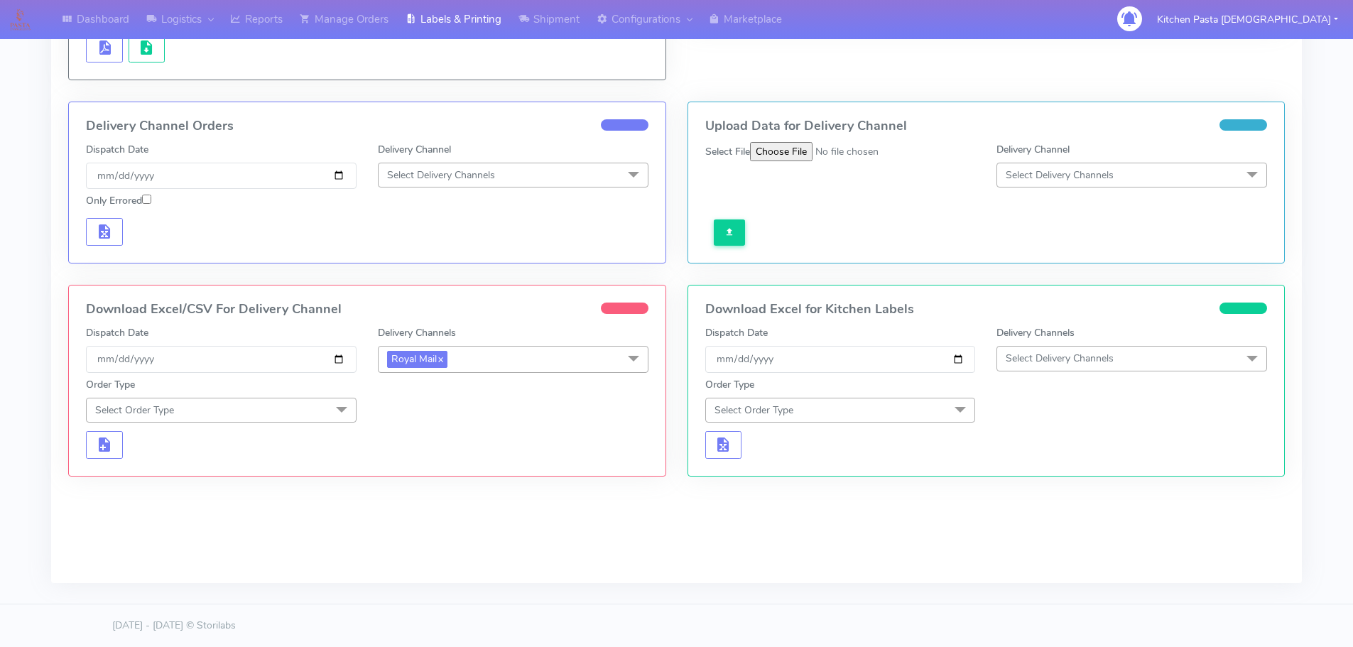
click at [327, 413] on span "Select Order Type" at bounding box center [221, 410] width 271 height 25
drag, startPoint x: 275, startPoint y: 469, endPoint x: 287, endPoint y: 463, distance: 13.3
click at [276, 468] on li "Meal" at bounding box center [221, 475] width 269 height 23
click at [412, 405] on span "Select Box Size" at bounding box center [421, 409] width 68 height 13
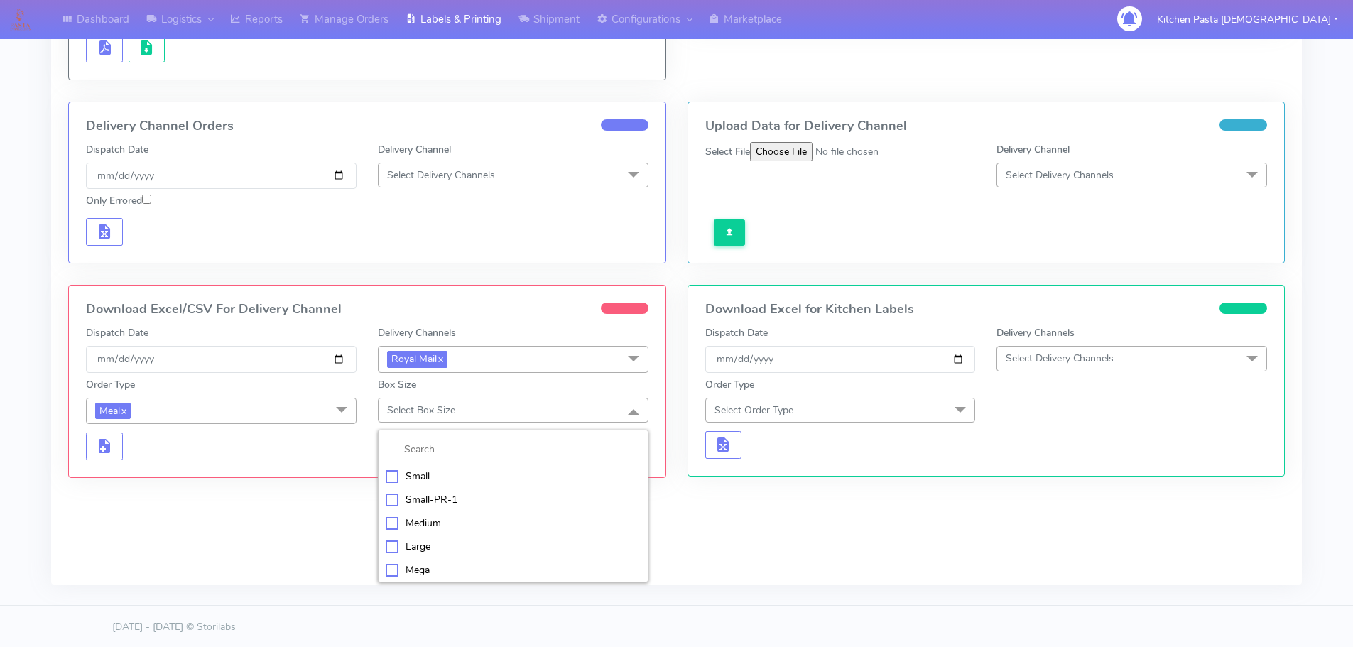
click at [413, 565] on div "Mega" at bounding box center [513, 569] width 255 height 15
checkbox input "true"
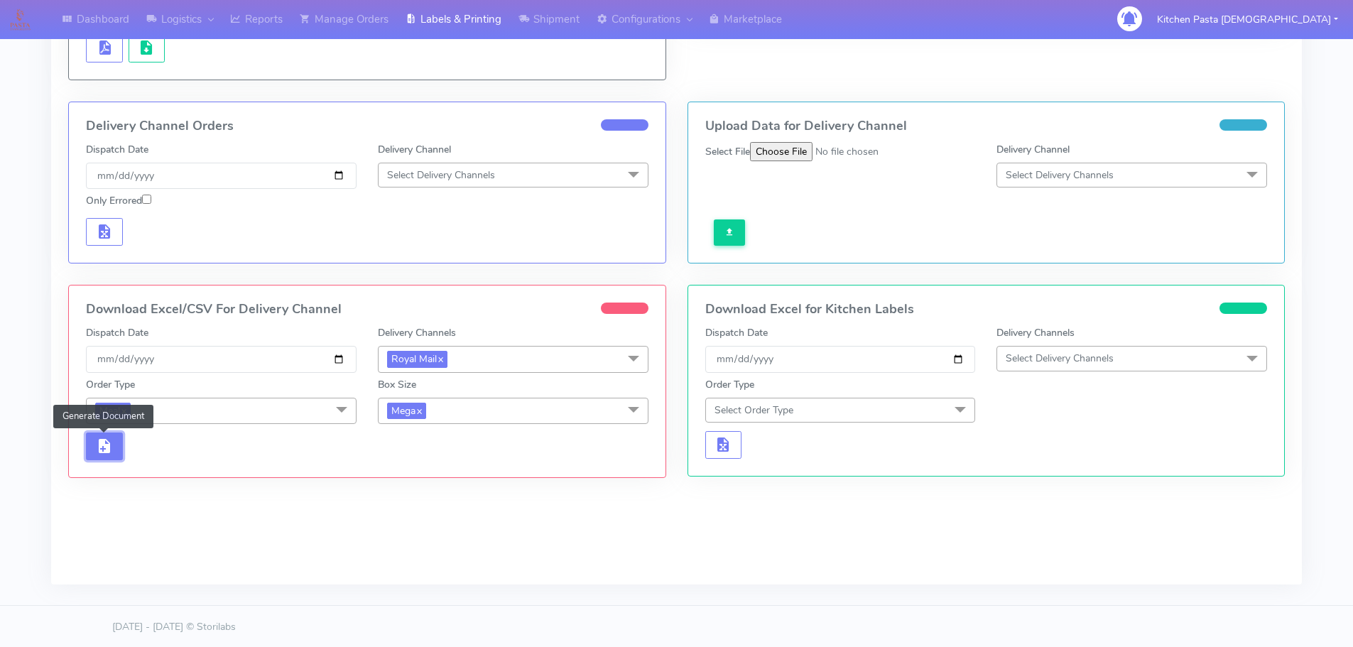
click at [97, 447] on button "button" at bounding box center [104, 446] width 37 height 28
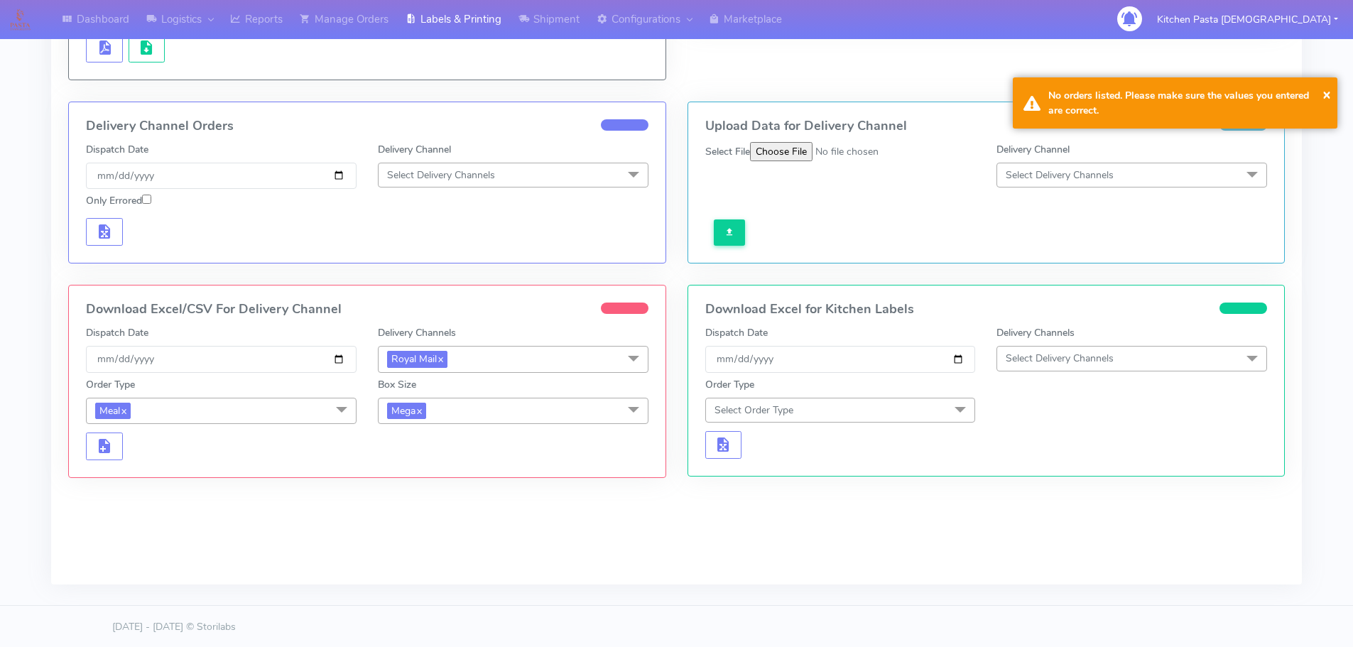
click at [452, 410] on span "Mega x" at bounding box center [513, 411] width 271 height 26
click at [421, 547] on div "Large" at bounding box center [513, 547] width 255 height 15
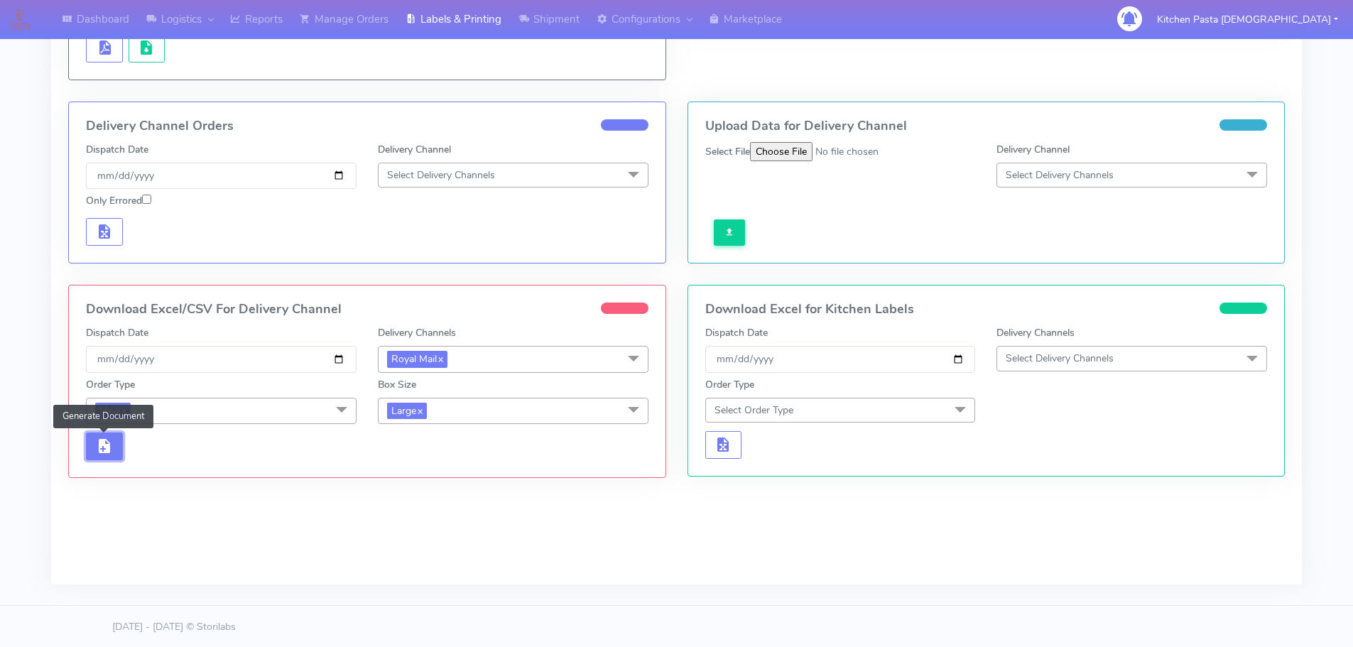
click at [102, 451] on span "button" at bounding box center [104, 448] width 17 height 13
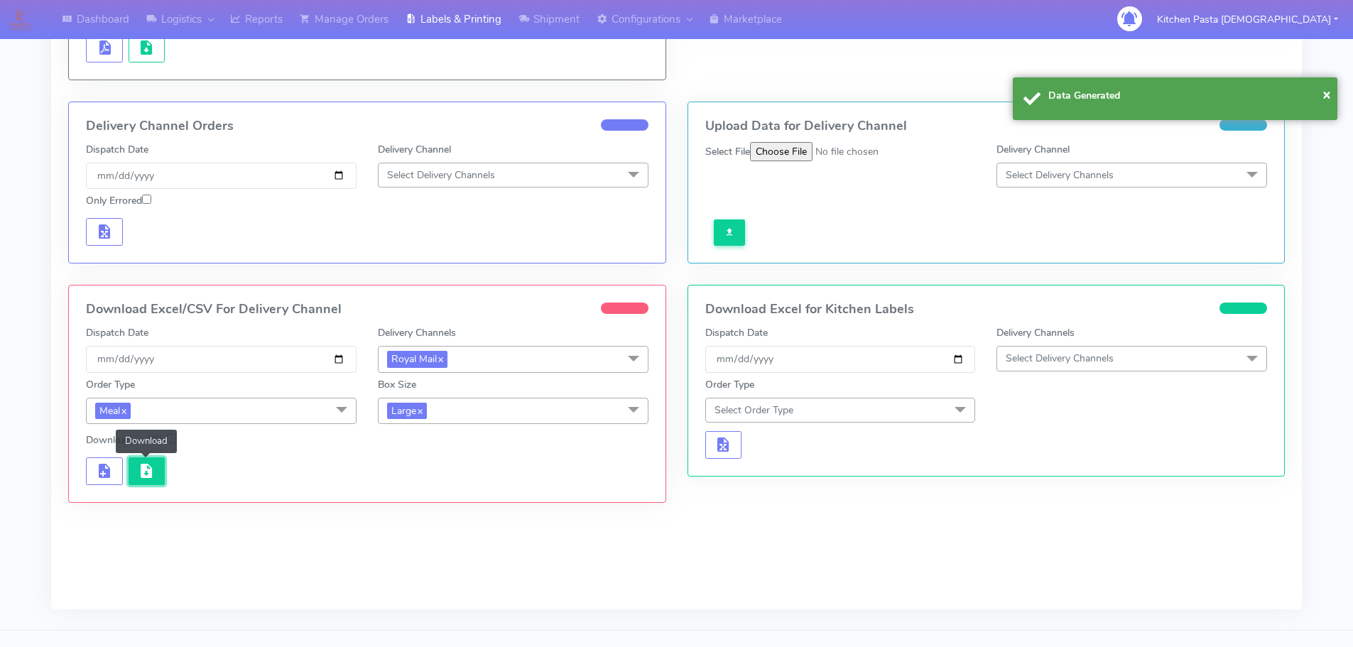
click at [155, 469] on button "button" at bounding box center [147, 471] width 37 height 28
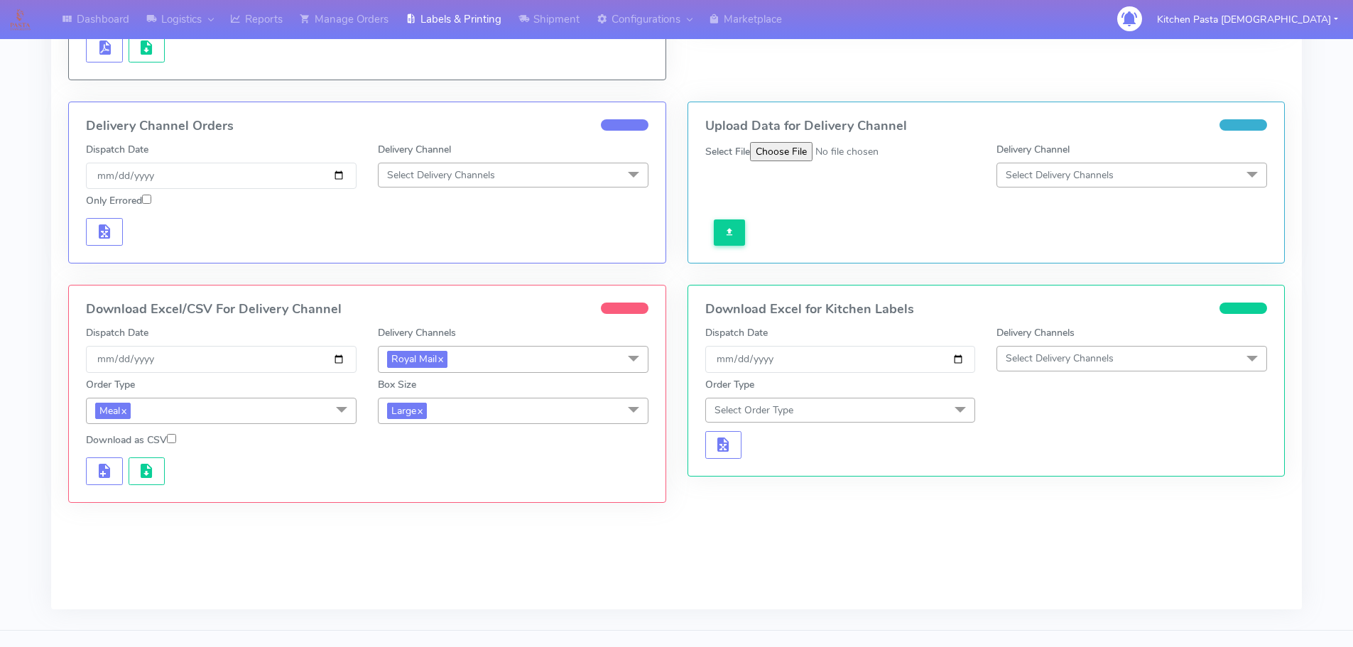
click at [471, 421] on span "Large x" at bounding box center [513, 411] width 271 height 26
click at [432, 513] on li "Medium" at bounding box center [512, 524] width 269 height 23
click at [98, 476] on span "button" at bounding box center [104, 473] width 17 height 13
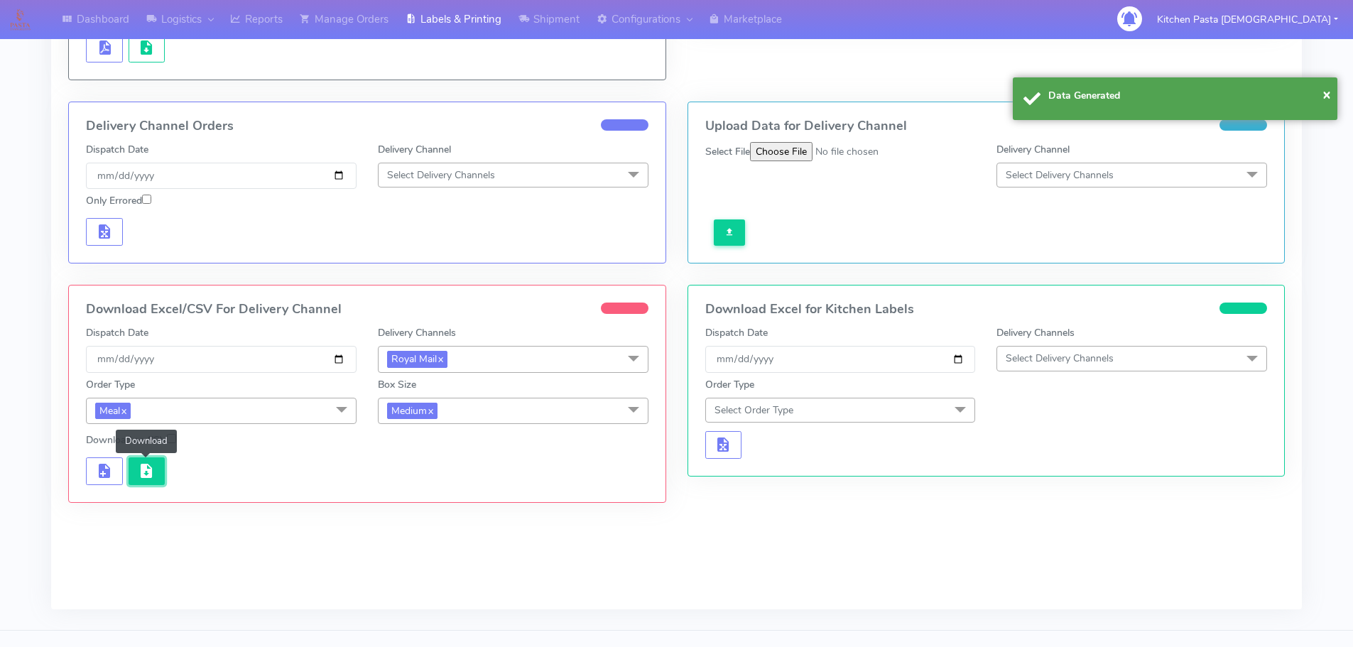
click at [134, 469] on button "button" at bounding box center [147, 471] width 37 height 28
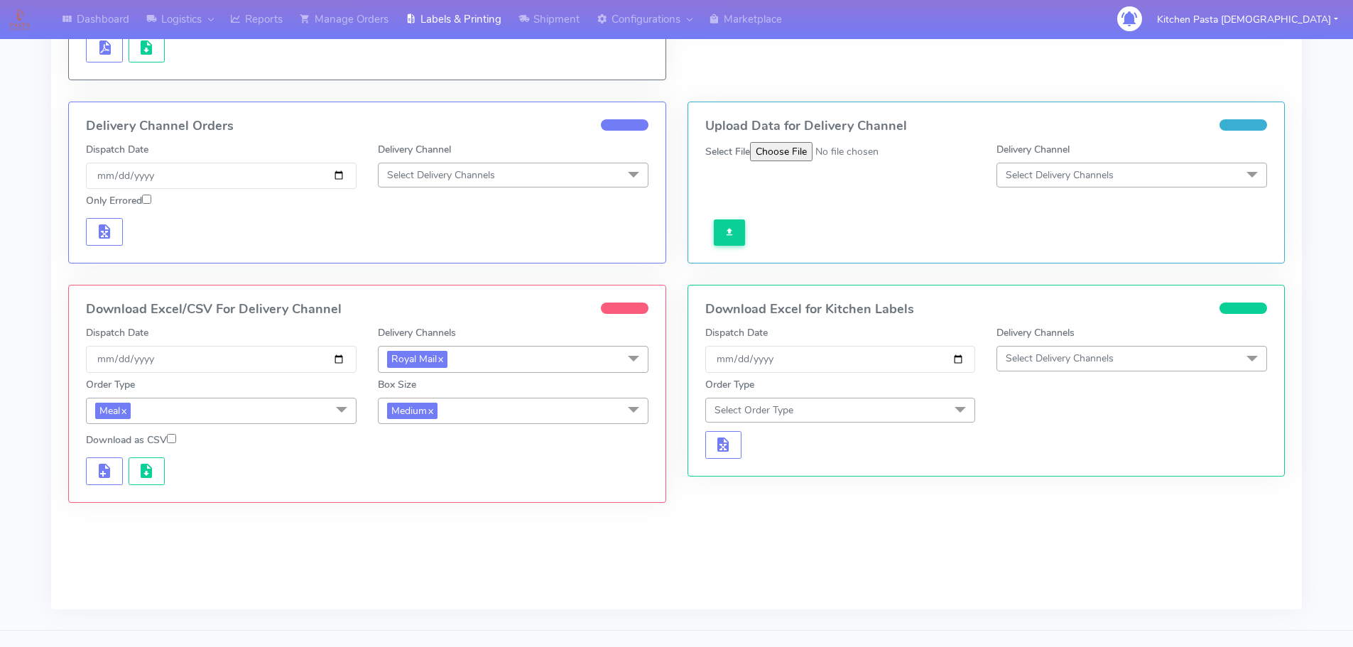
click at [506, 408] on span "Medium x" at bounding box center [513, 411] width 271 height 26
click at [415, 479] on div "Small" at bounding box center [513, 477] width 255 height 15
click at [109, 480] on span "button" at bounding box center [104, 473] width 17 height 13
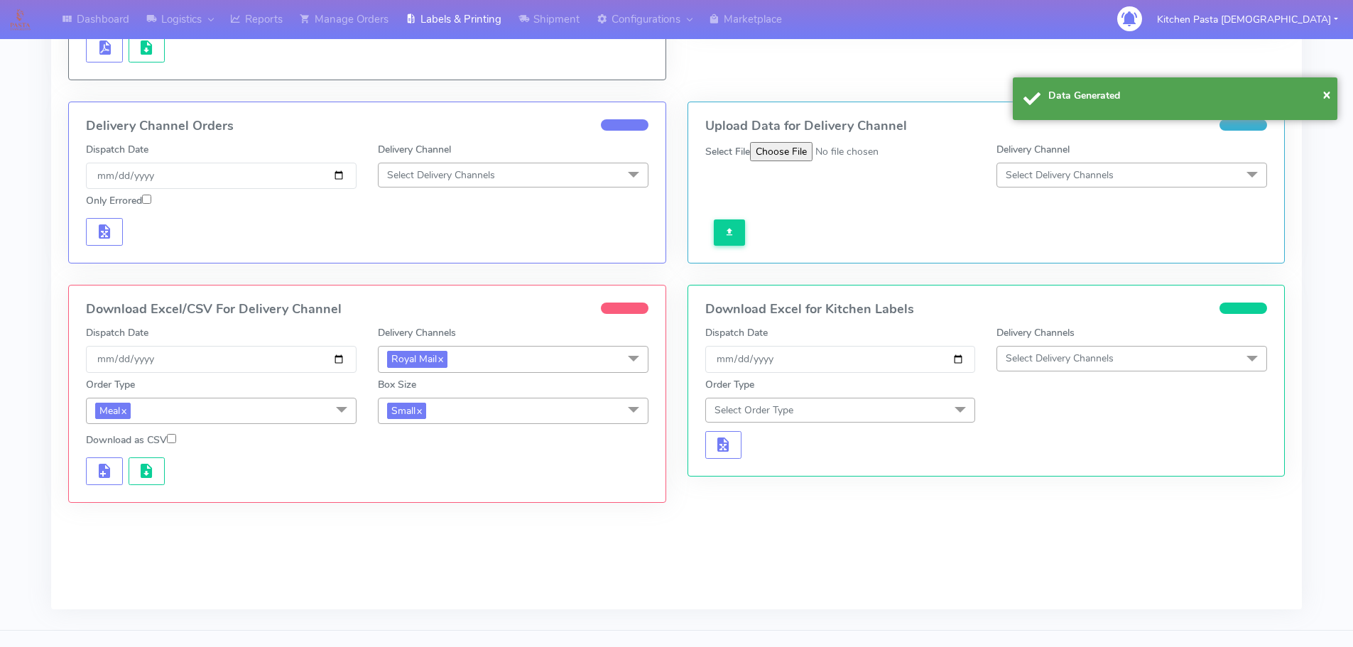
click at [136, 486] on div "Download Excel/CSV For Delivery Channel Dispatch Date 2025-10-08 Delivery Chann…" at bounding box center [367, 393] width 596 height 217
click at [142, 479] on span "button" at bounding box center [146, 473] width 17 height 13
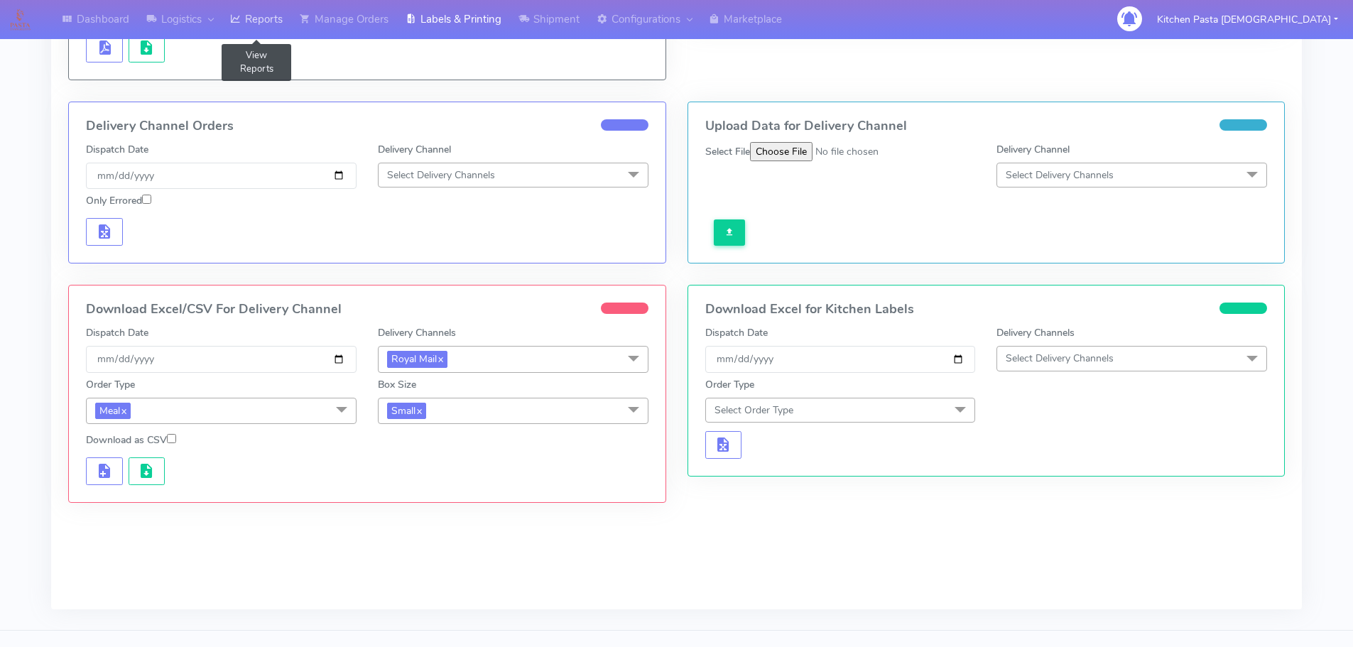
click at [261, 10] on link "Reports" at bounding box center [257, 19] width 70 height 39
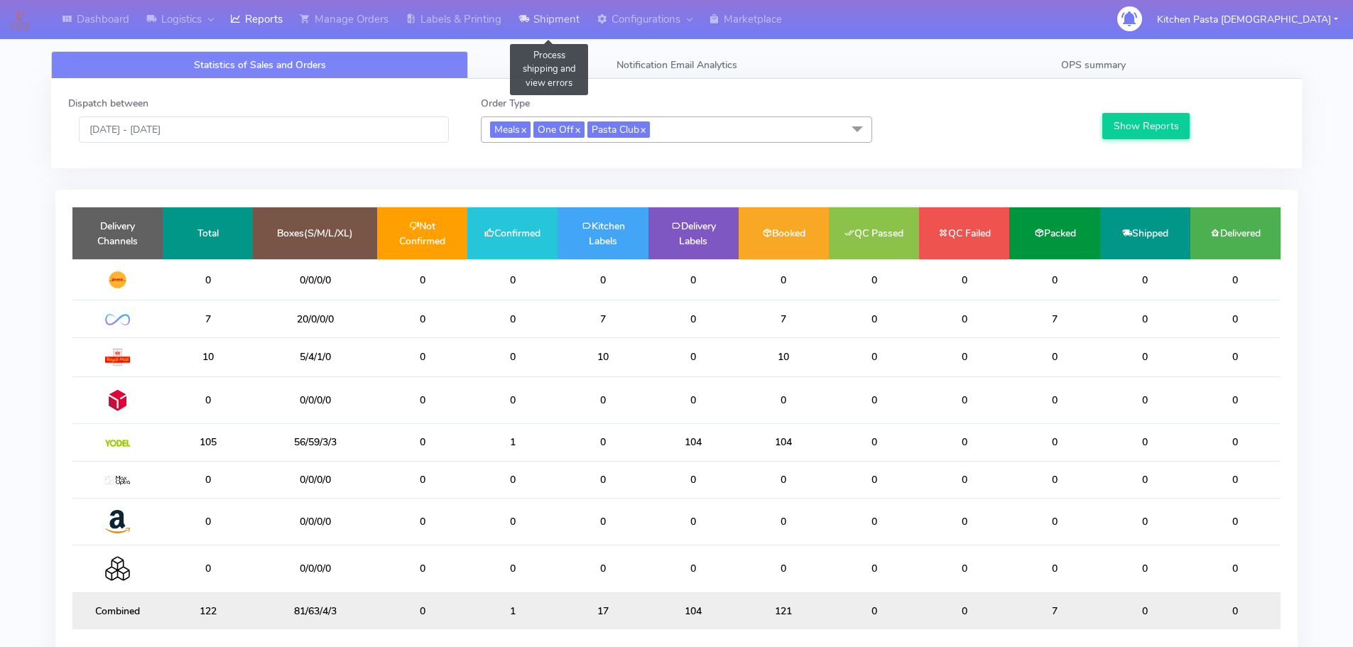
click at [550, 33] on link "Shipment" at bounding box center [549, 19] width 78 height 39
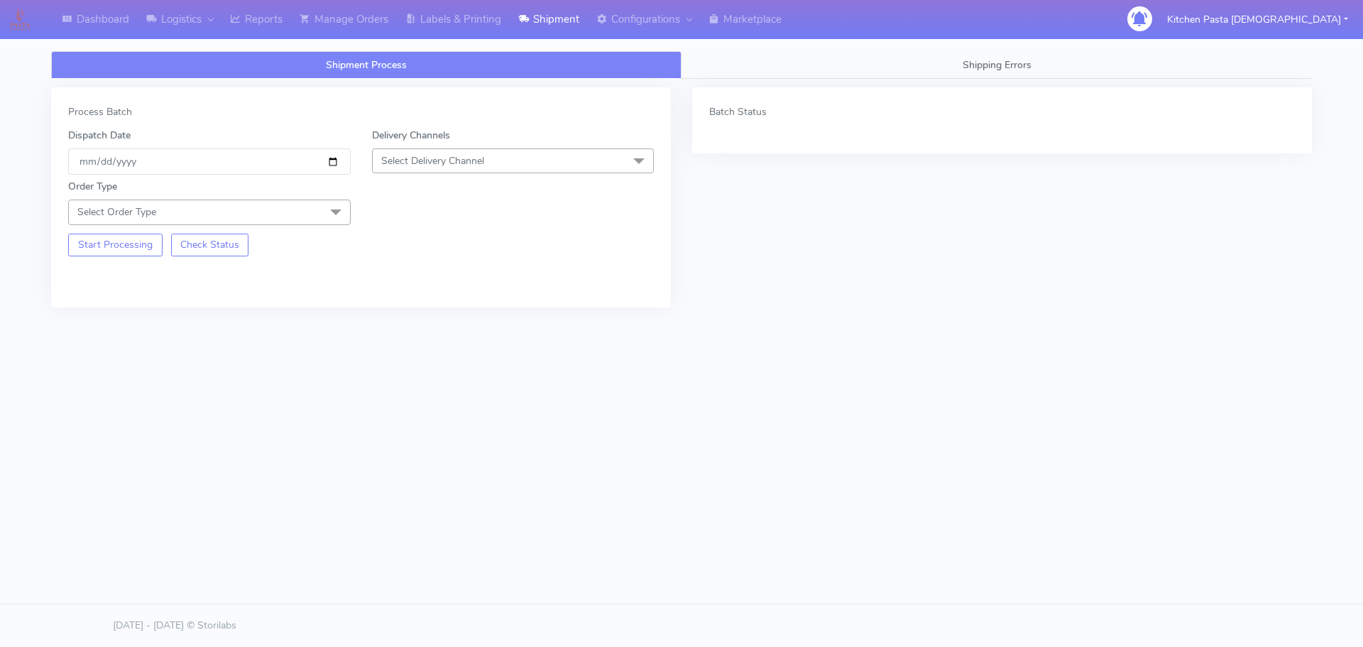
click at [503, 148] on div "Delivery Channels Select Delivery Channel DHL OnFleet Royal Mail DPD Yodel MaxO…" at bounding box center [513, 151] width 304 height 47
click at [508, 155] on span "Select Delivery Channel" at bounding box center [513, 160] width 283 height 25
click at [368, 277] on div "Process Batch Dispatch Date 2025-10-08 Delivery Channels Select Delivery Channe…" at bounding box center [361, 197] width 620 height 220
click at [178, 21] on link "Logistics" at bounding box center [180, 19] width 84 height 39
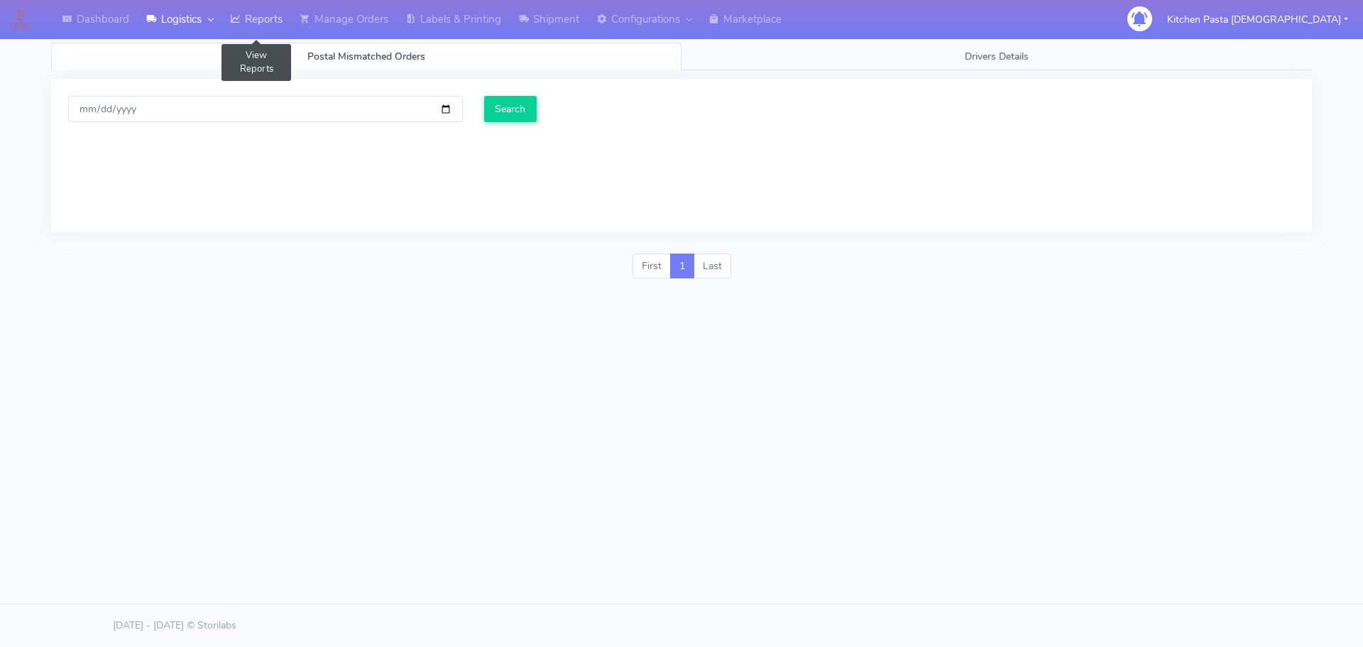
click at [258, 21] on link "Reports" at bounding box center [257, 19] width 70 height 39
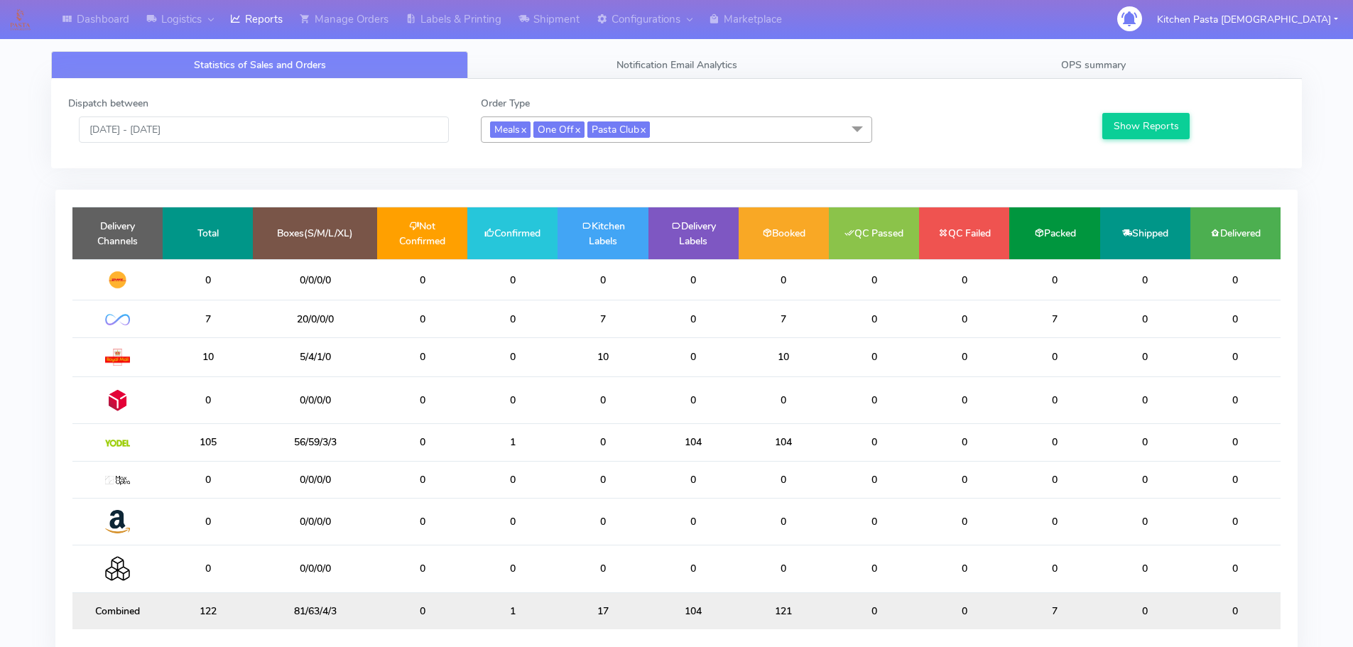
click at [765, 133] on span "Meals x One Off x Pasta Club x" at bounding box center [676, 129] width 391 height 26
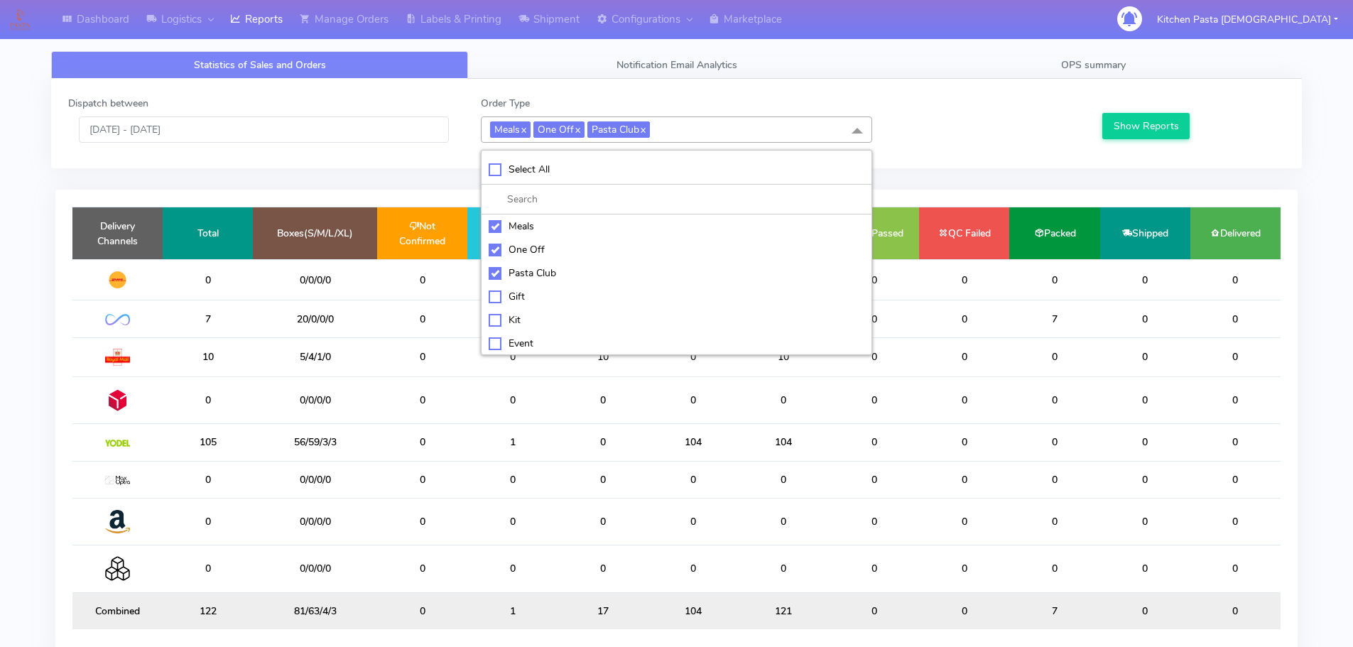
click at [582, 221] on div "Meals" at bounding box center [676, 226] width 376 height 15
checkbox input "false"
click at [573, 256] on div "One Off" at bounding box center [676, 249] width 376 height 15
checkbox input "false"
click at [579, 268] on div "Pasta Club" at bounding box center [676, 273] width 376 height 15
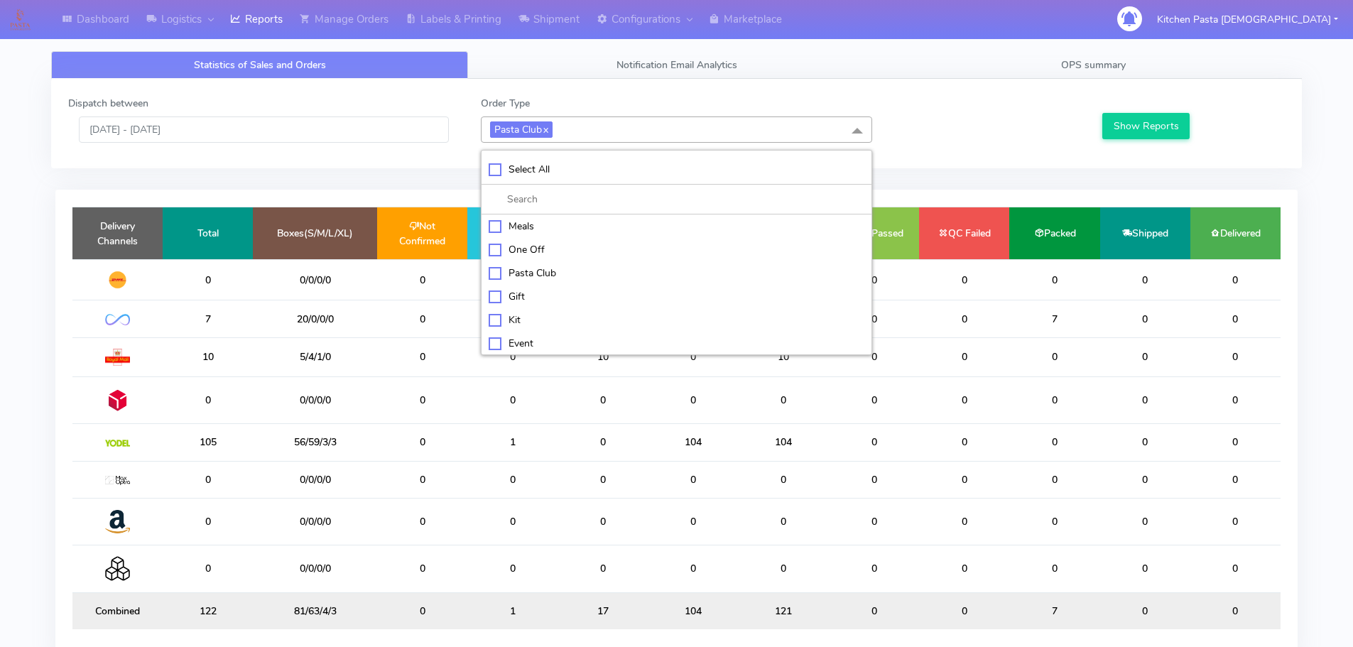
checkbox input "false"
click at [563, 310] on li "Kit" at bounding box center [676, 318] width 390 height 23
checkbox input "true"
click at [1130, 136] on button "Show Reports" at bounding box center [1145, 126] width 87 height 26
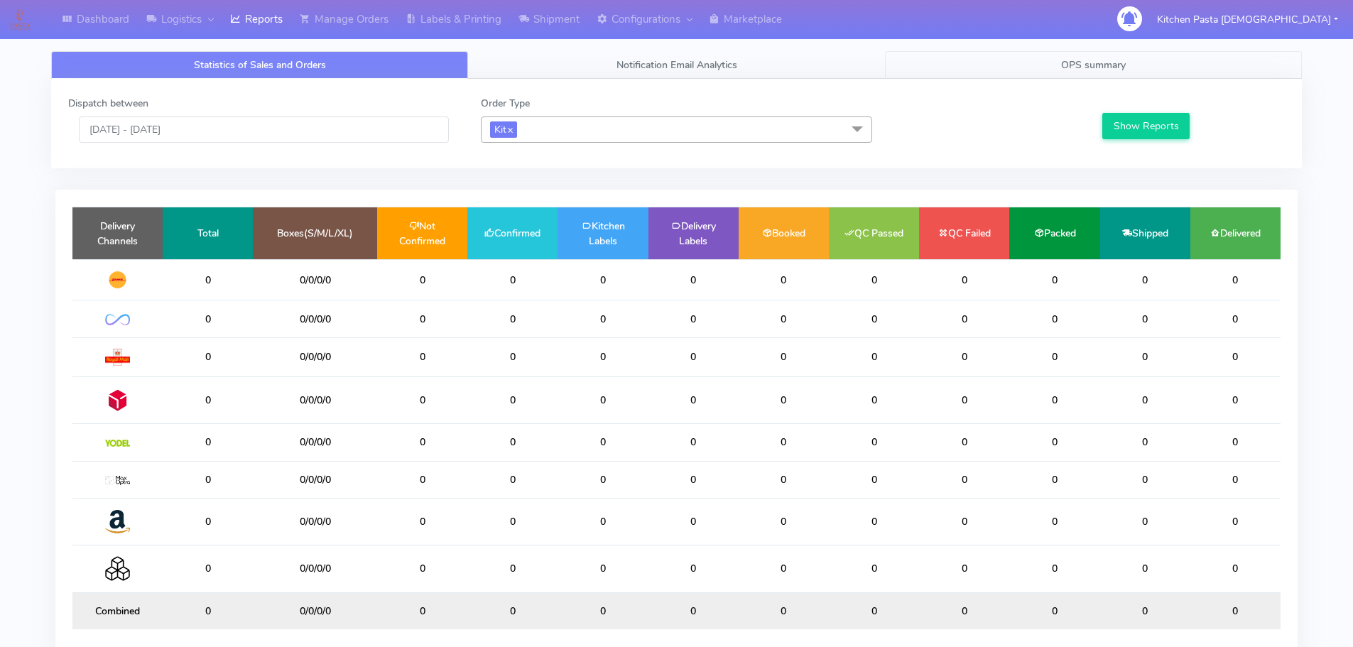
click at [1105, 77] on link "OPS summary" at bounding box center [1093, 65] width 417 height 28
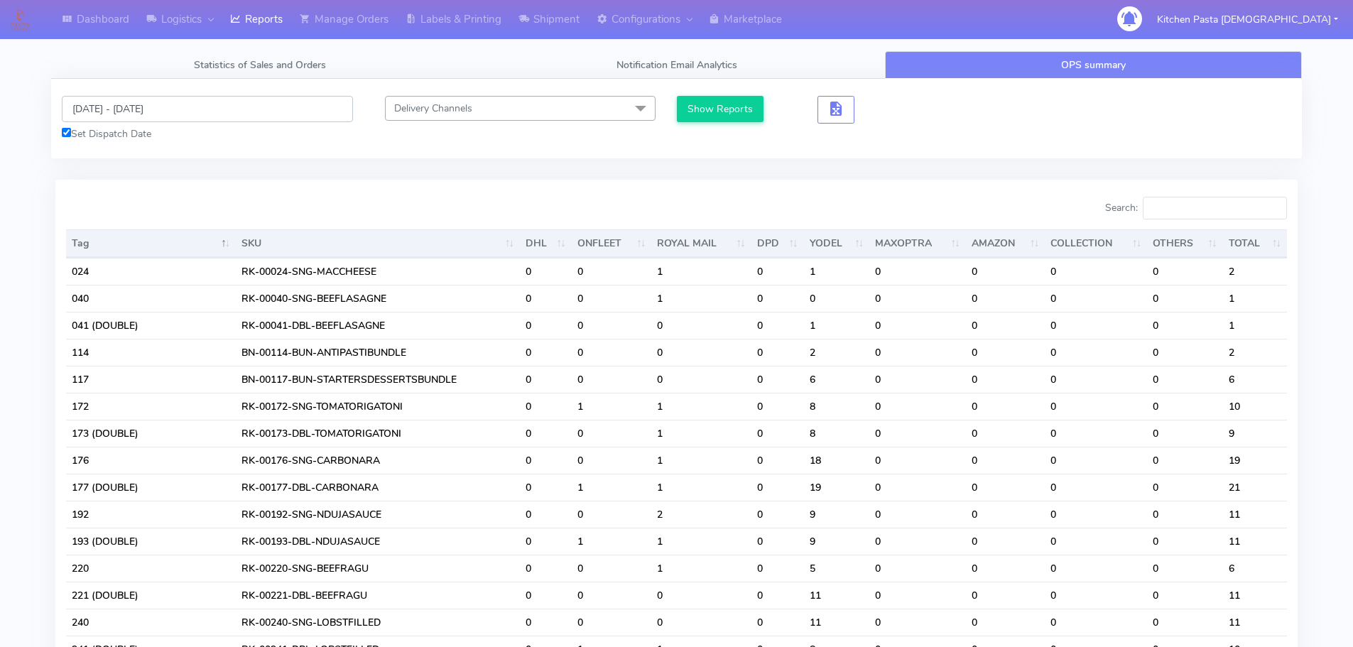
click at [142, 107] on input "[DATE] - [DATE]" at bounding box center [207, 109] width 291 height 26
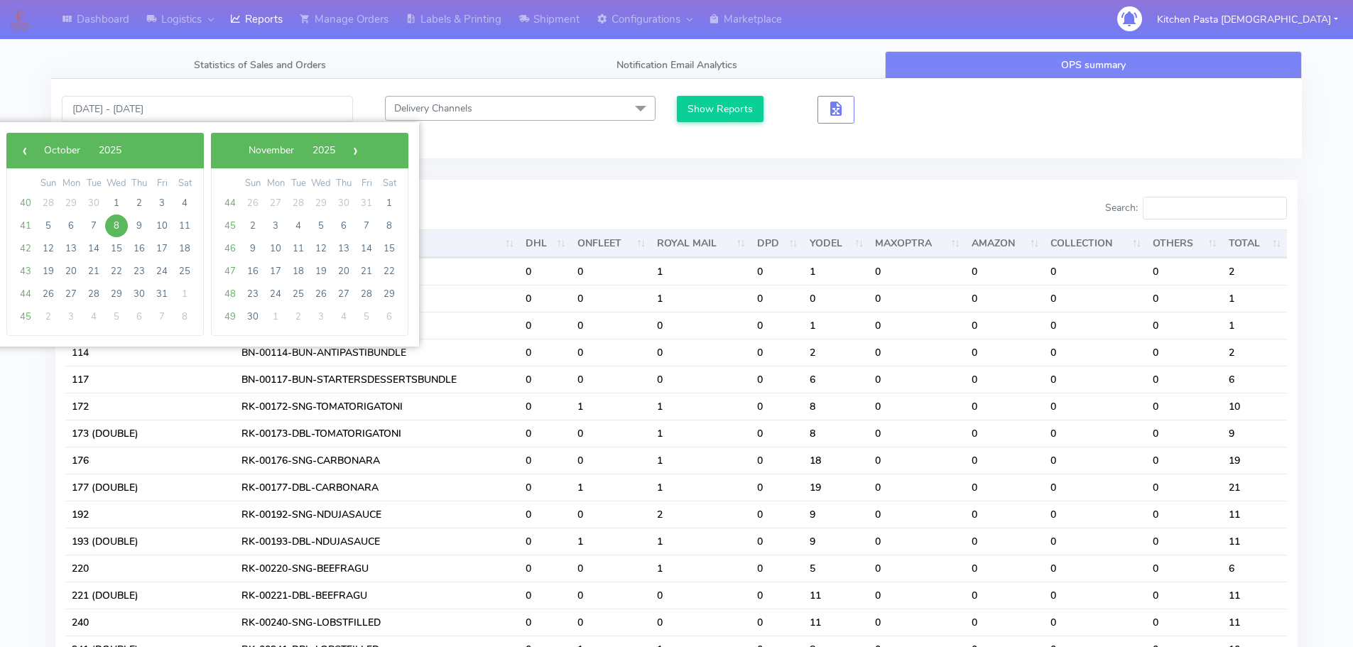
click at [114, 217] on span "8" at bounding box center [116, 225] width 23 height 23
click at [139, 220] on span "9" at bounding box center [139, 225] width 23 height 23
type input "[DATE] - [DATE]"
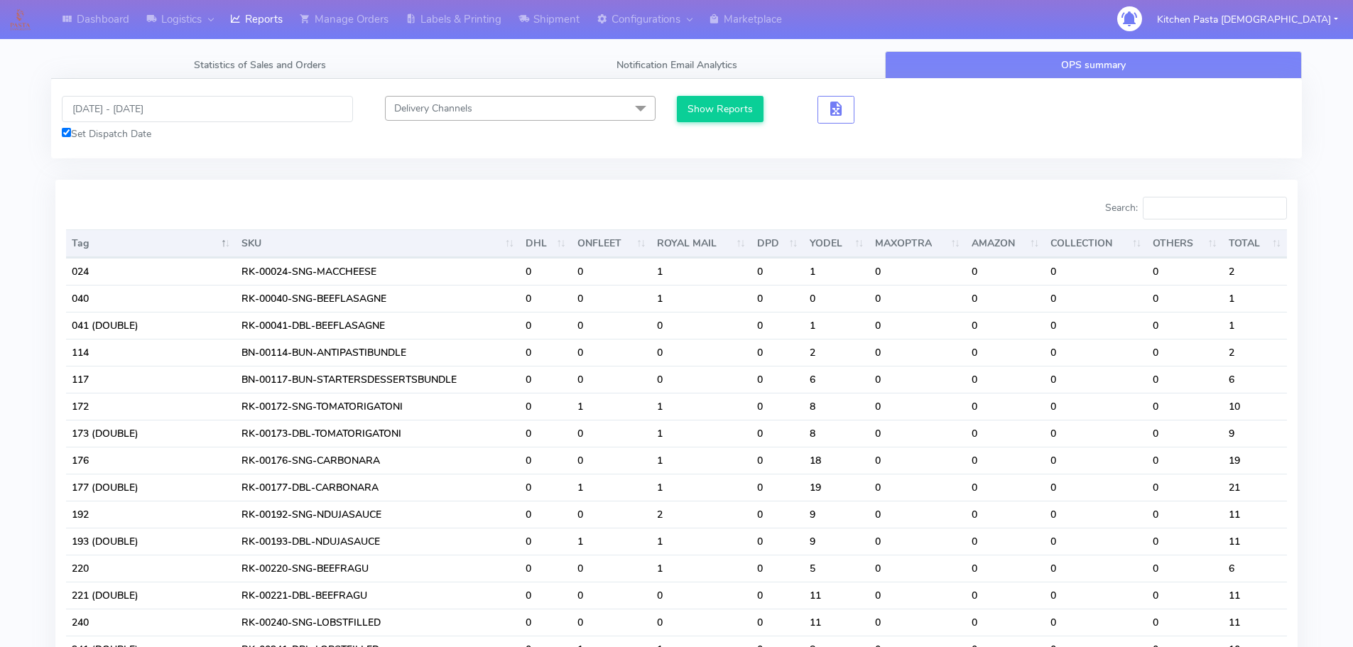
click at [712, 123] on div "Show Reports" at bounding box center [742, 110] width 130 height 28
click at [742, 106] on button "Show Reports" at bounding box center [720, 109] width 87 height 26
click at [1193, 209] on input "Search:" at bounding box center [1214, 208] width 144 height 23
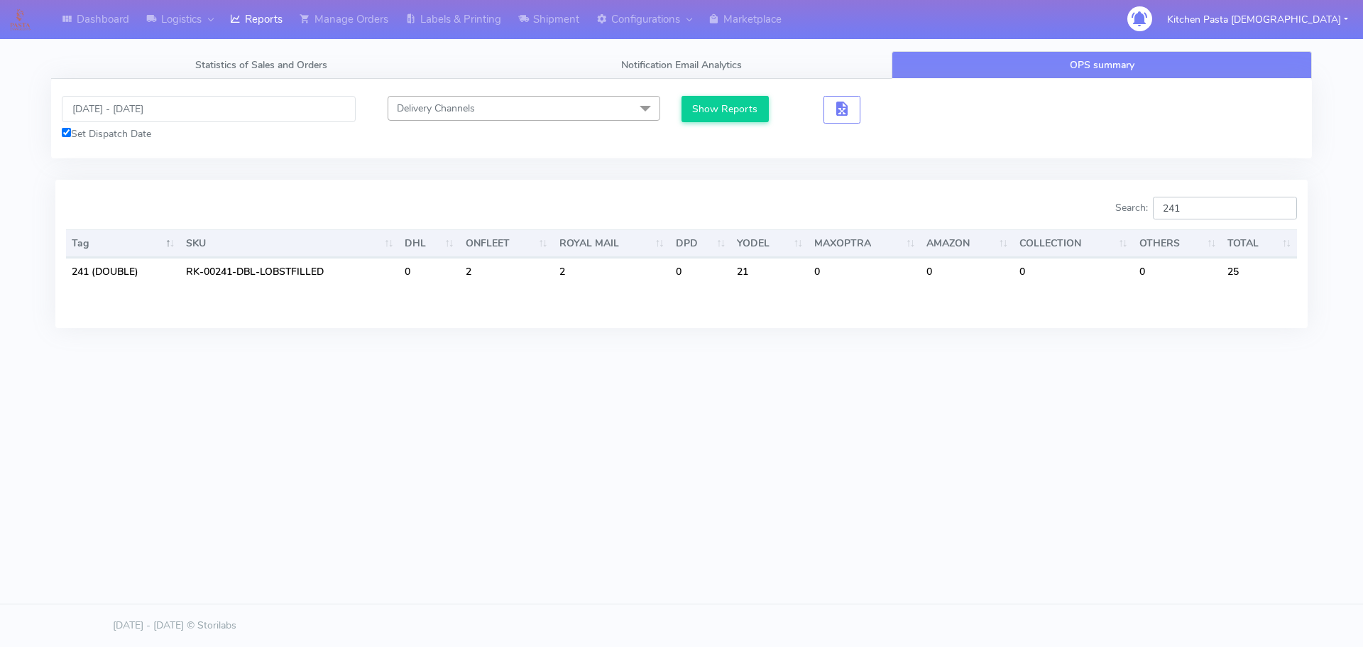
type input "241"
drag, startPoint x: 1213, startPoint y: 210, endPoint x: 1099, endPoint y: 200, distance: 114.1
click at [1099, 200] on div "Search: 241" at bounding box center [994, 211] width 605 height 28
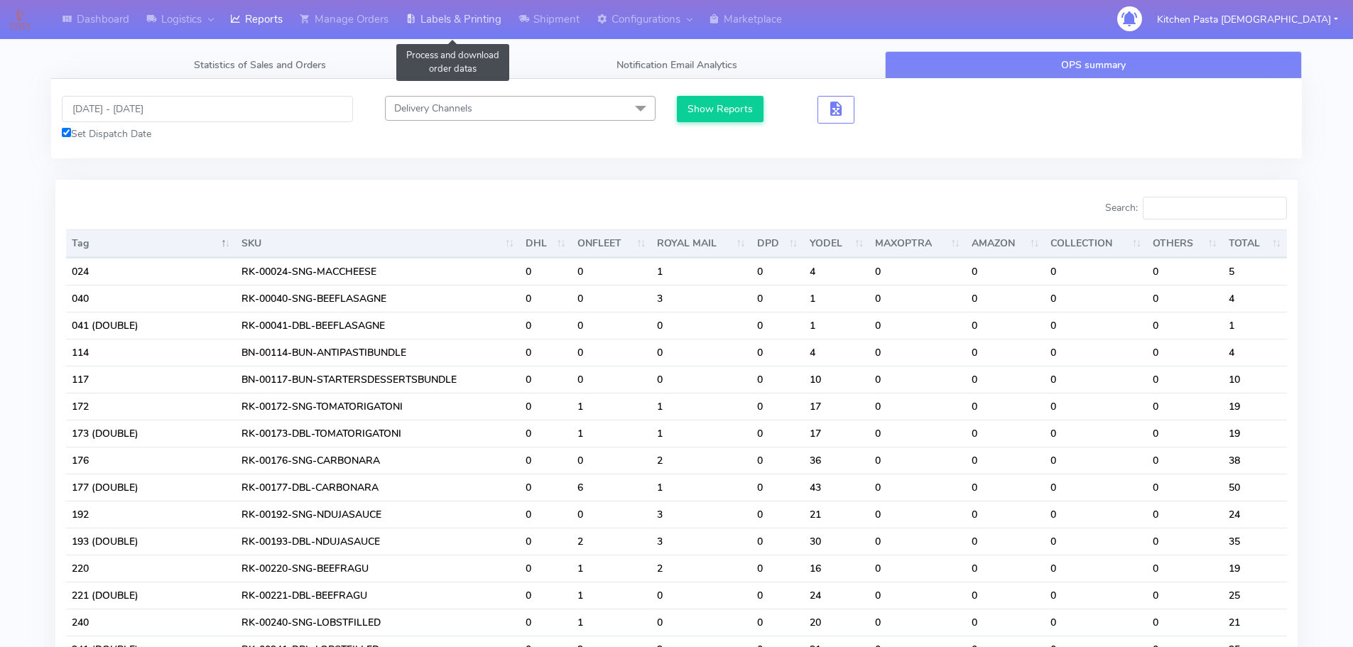
click at [435, 12] on link "Labels & Printing" at bounding box center [453, 19] width 113 height 39
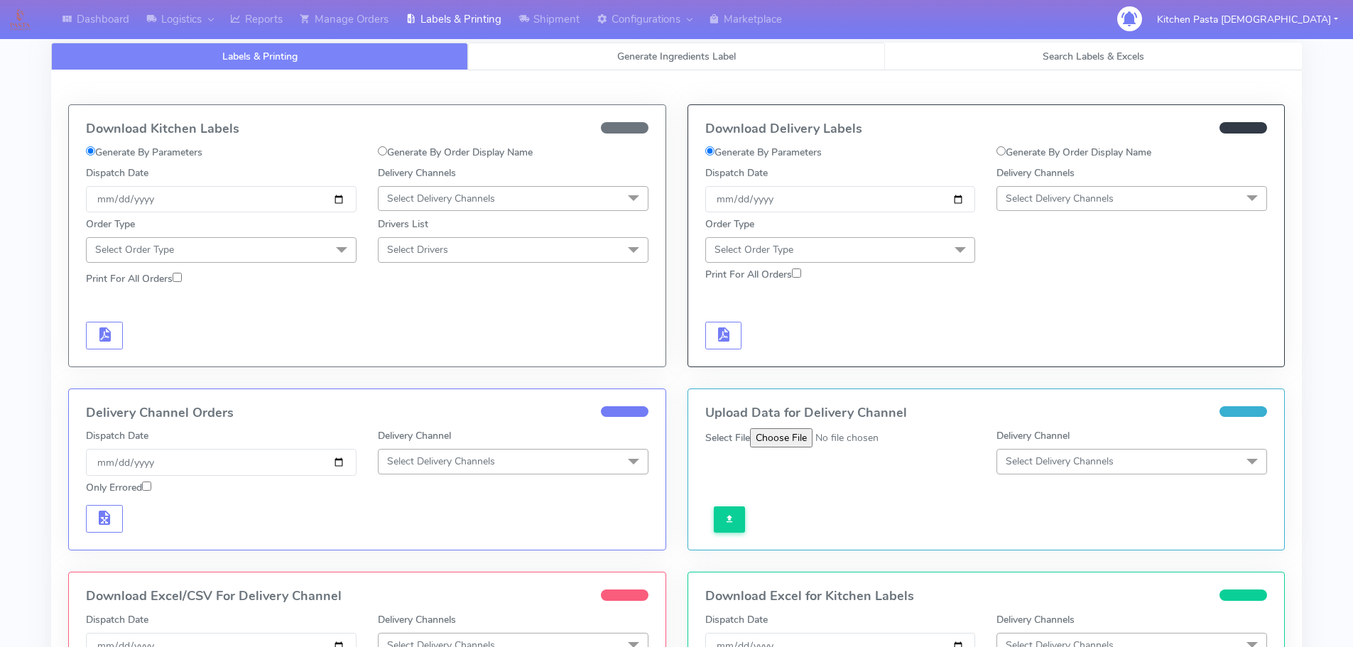
click at [635, 68] on link "Generate Ingredients Label" at bounding box center [676, 57] width 417 height 28
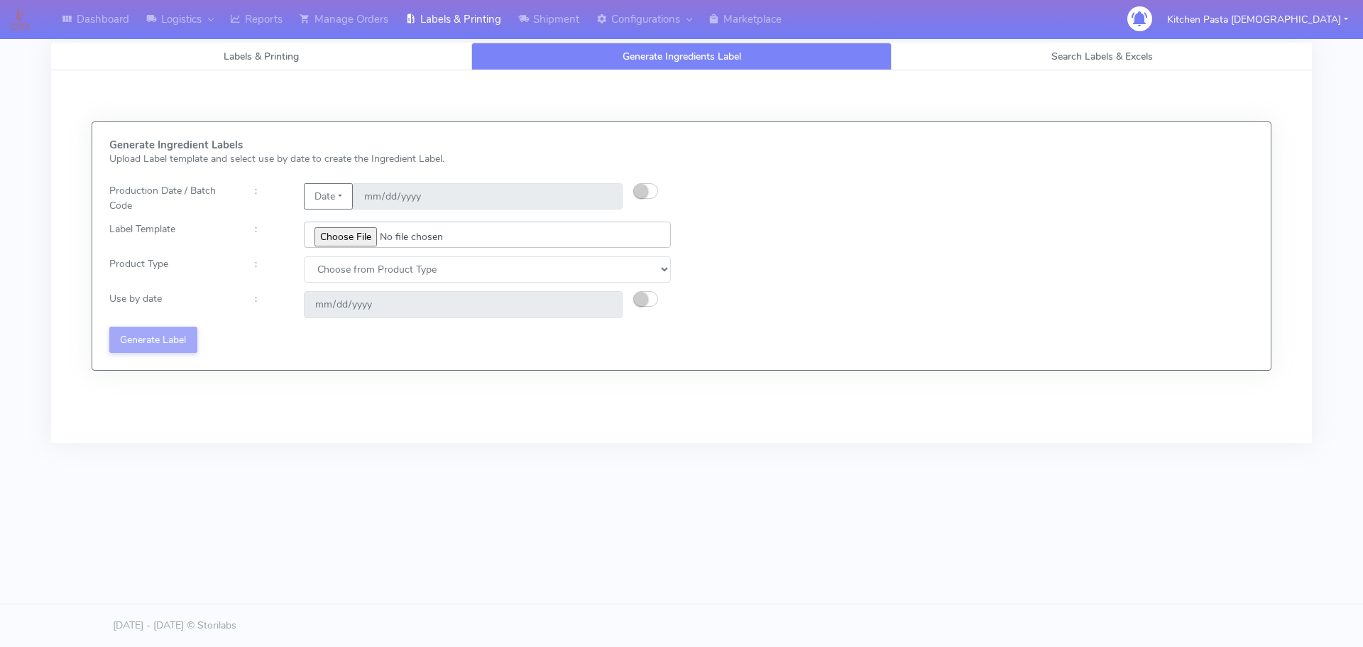
click at [344, 226] on input "file" at bounding box center [487, 235] width 367 height 26
type input "C:\fakepath\Ecom_220_V8.jpg"
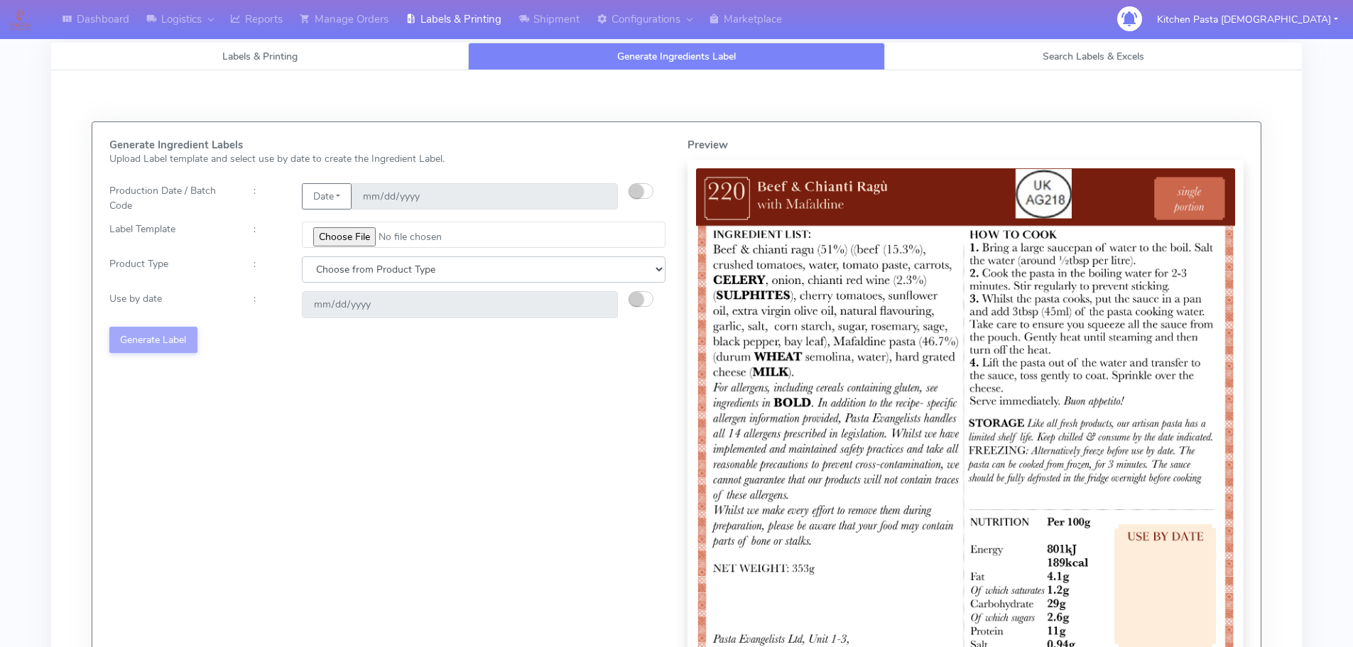
drag, startPoint x: 388, startPoint y: 263, endPoint x: 373, endPoint y: 282, distance: 23.3
click at [387, 264] on select "Choose from Product Type ECOM ERETAIL CIRCULAR CIRC_DESERTS LASAGNE" at bounding box center [484, 269] width 364 height 26
select select "0"
click at [302, 256] on select "Choose from Product Type ECOM ERETAIL CIRCULAR CIRC_DESERTS LASAGNE" at bounding box center [484, 269] width 364 height 26
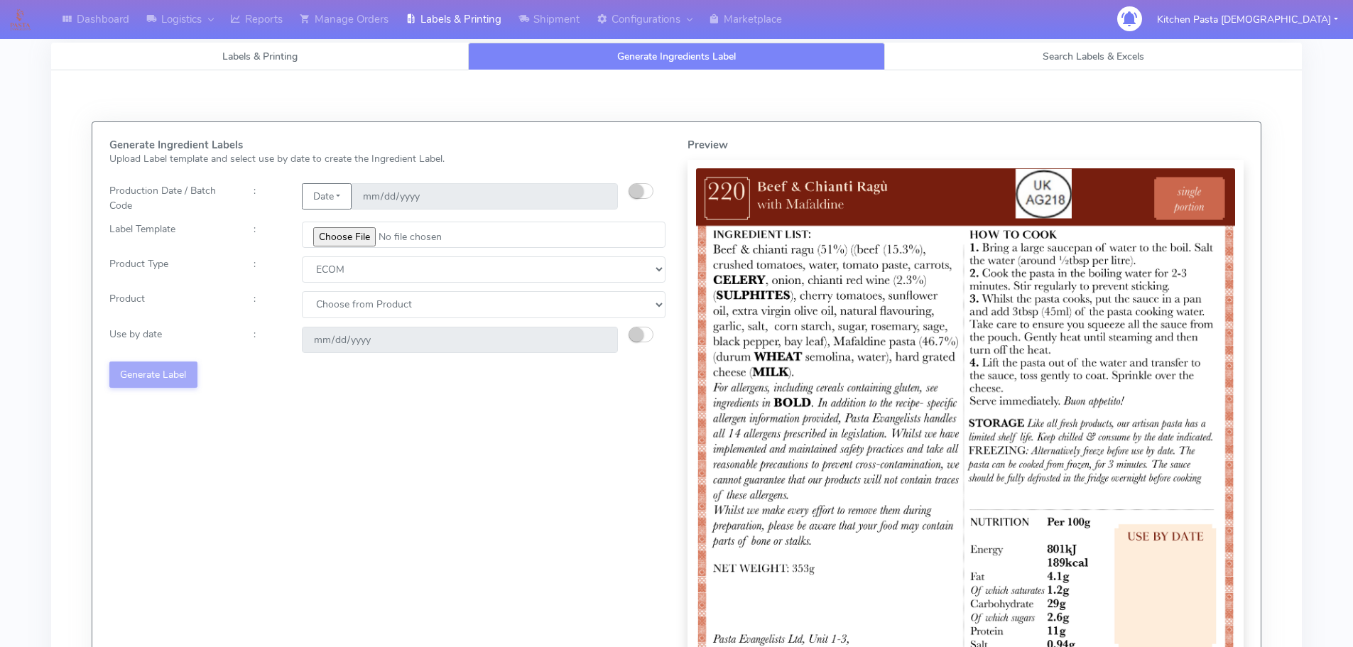
click at [352, 322] on div "Generate Ingredient Labels Upload Label template and select use by date to crea…" at bounding box center [388, 427] width 578 height 577
click at [349, 316] on select "Choose from Product PLAIN PASTA (EXCEPT HURRA) HURRA FILLED PASTA BUTTER (INTER…" at bounding box center [484, 304] width 364 height 26
select select "0"
click at [302, 291] on select "Choose from Product PLAIN PASTA (EXCEPT HURRA) HURRA FILLED PASTA BUTTER (INTER…" at bounding box center [484, 304] width 364 height 26
click at [634, 324] on div "Generate Ingredient Labels Upload Label template and select use by date to crea…" at bounding box center [388, 427] width 578 height 577
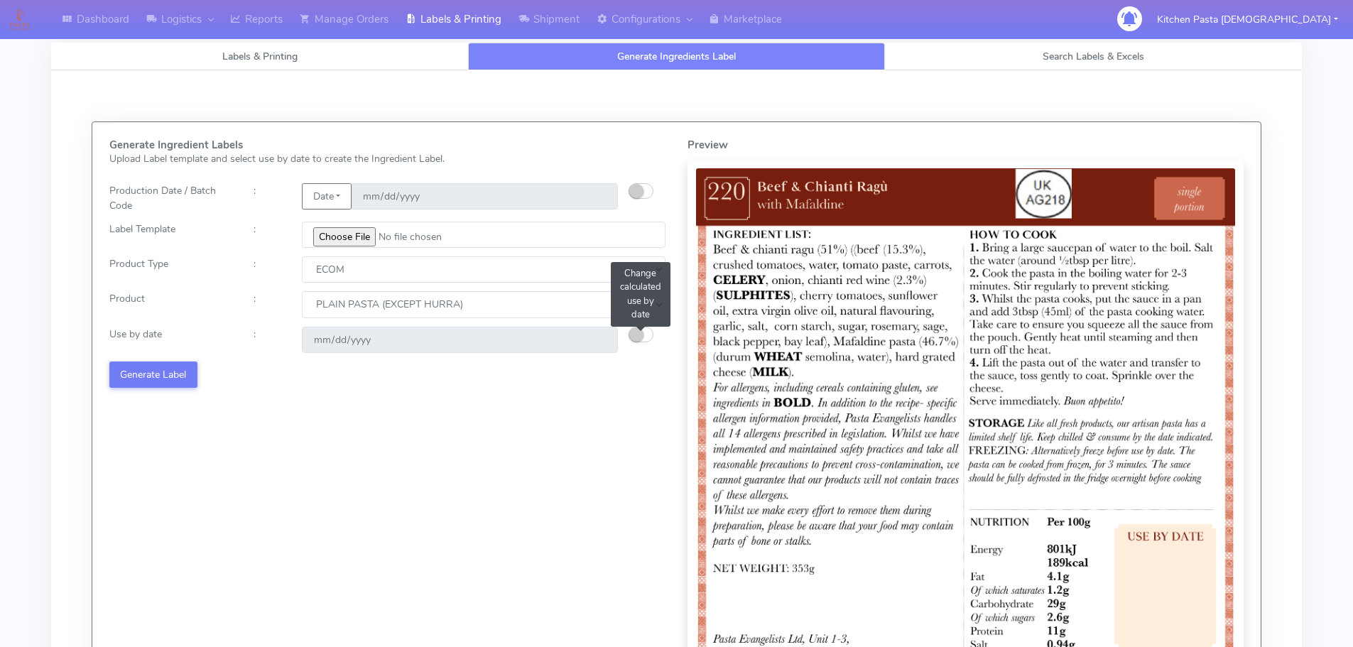
click at [632, 330] on small "button" at bounding box center [636, 334] width 14 height 14
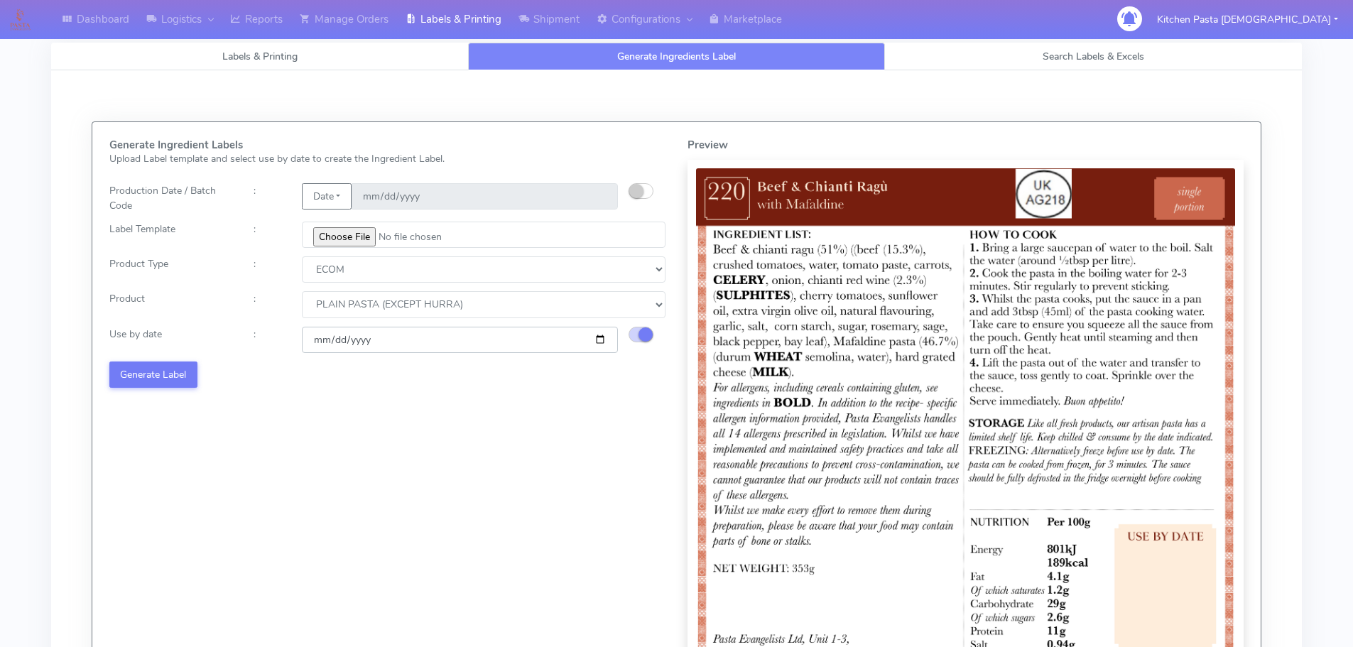
click at [595, 339] on input "2025-10-13" at bounding box center [460, 340] width 316 height 26
type input "2025-10-20"
click at [175, 371] on button "Generate Label" at bounding box center [153, 374] width 88 height 26
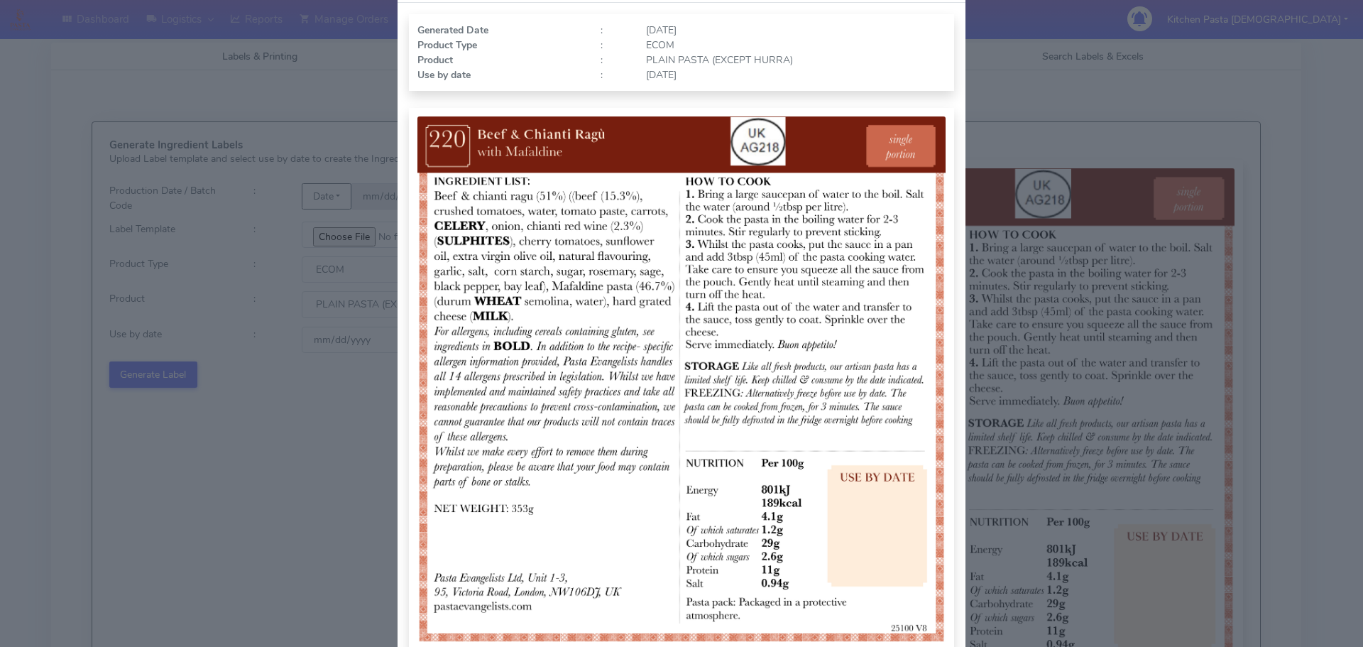
scroll to position [142, 0]
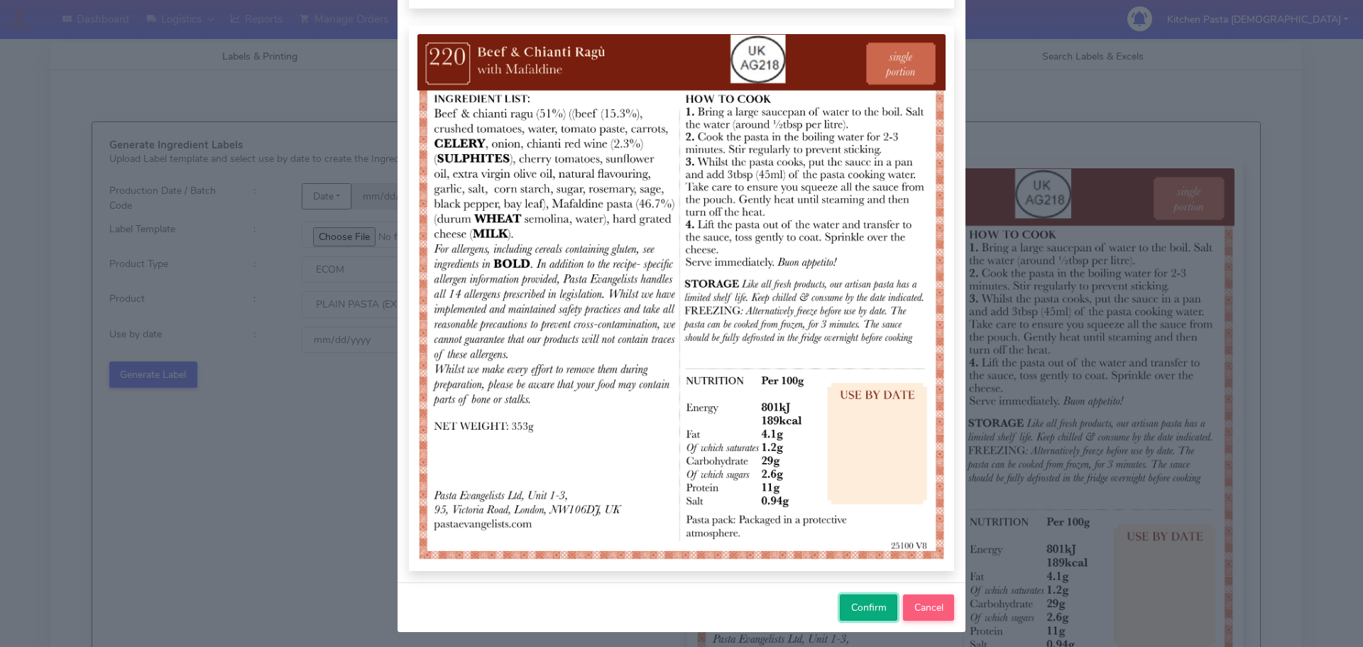
click at [863, 612] on span "Confirm" at bounding box center [868, 607] width 35 height 13
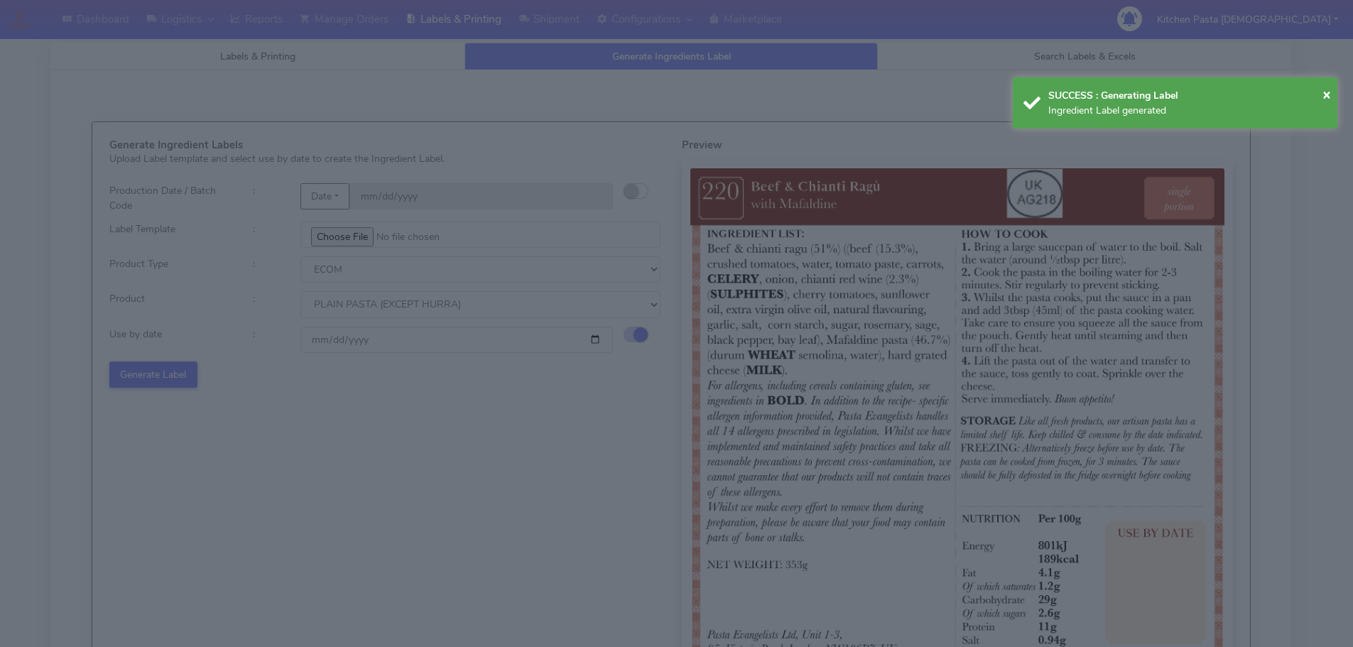
select select
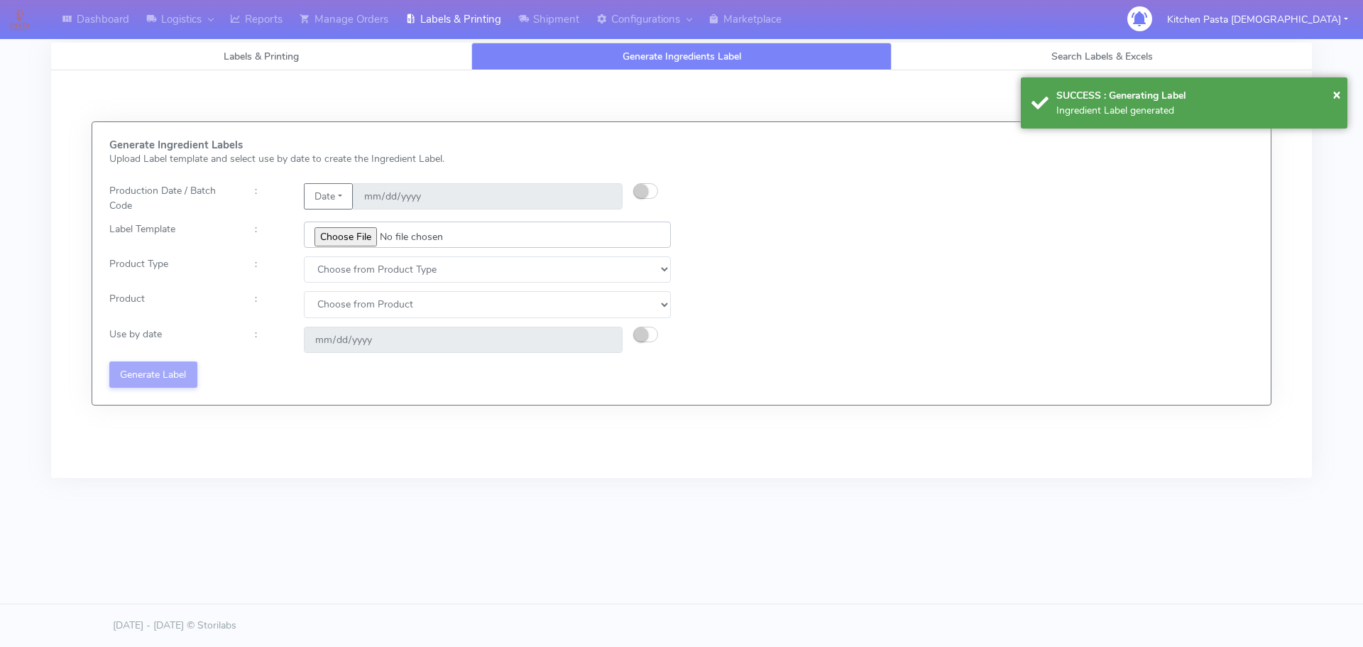
click at [351, 235] on input "file" at bounding box center [487, 235] width 367 height 26
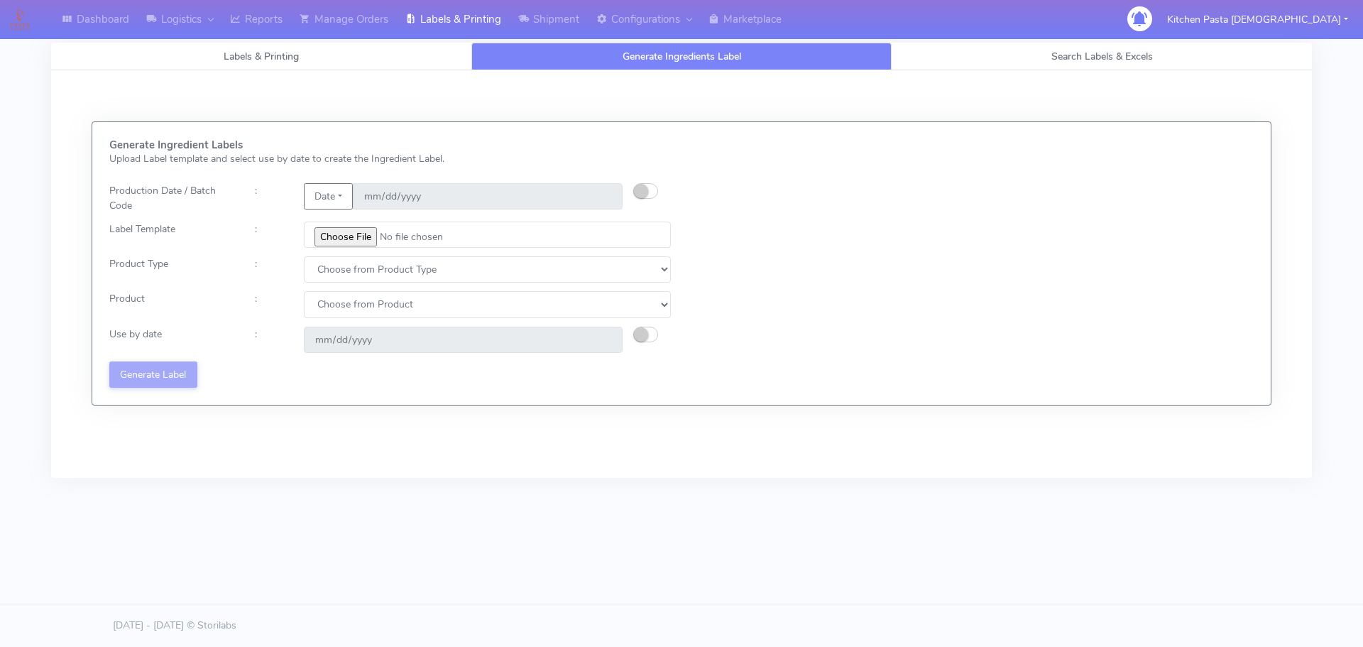
type input "C:\fakepath\Ecom_221_V8.jpg"
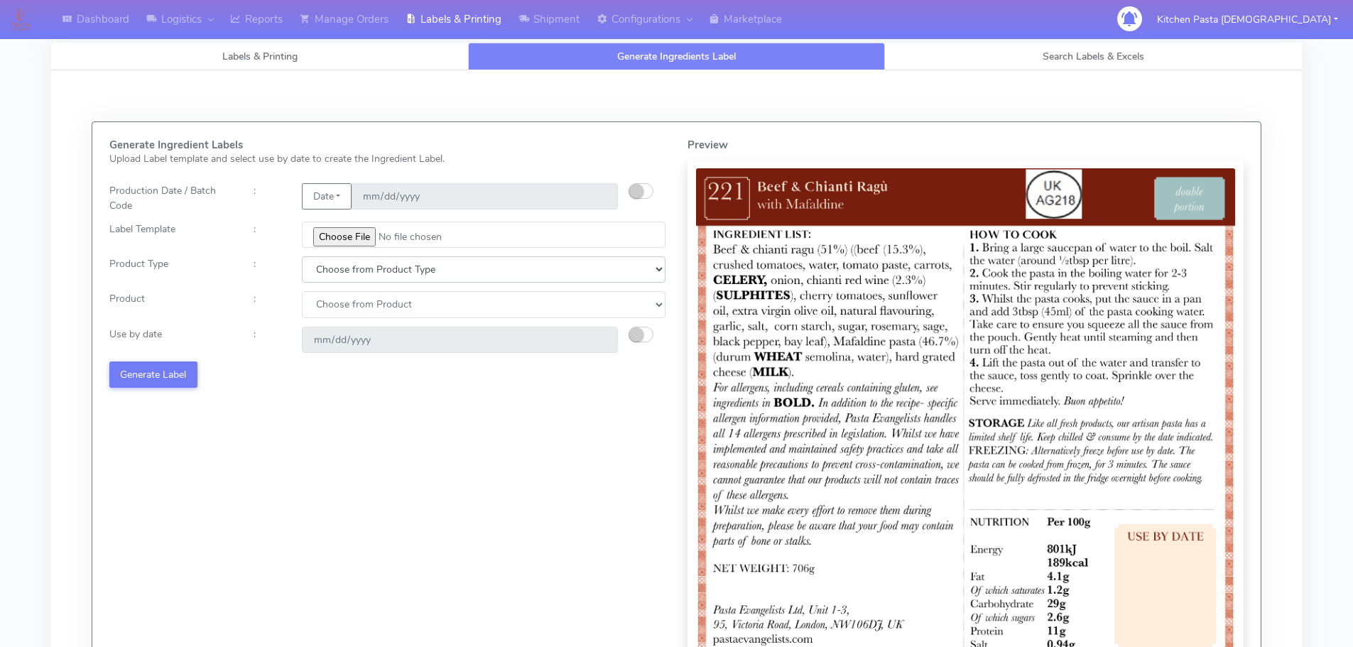
drag, startPoint x: 384, startPoint y: 271, endPoint x: 361, endPoint y: 280, distance: 24.5
click at [384, 271] on select "Choose from Product Type ECOM ERETAIL CIRCULAR CIRC_DESERTS LASAGNE" at bounding box center [484, 269] width 364 height 26
select select "0"
click at [302, 256] on select "Choose from Product Type ECOM ERETAIL CIRCULAR CIRC_DESERTS LASAGNE" at bounding box center [484, 269] width 364 height 26
drag, startPoint x: 342, startPoint y: 308, endPoint x: 339, endPoint y: 317, distance: 9.9
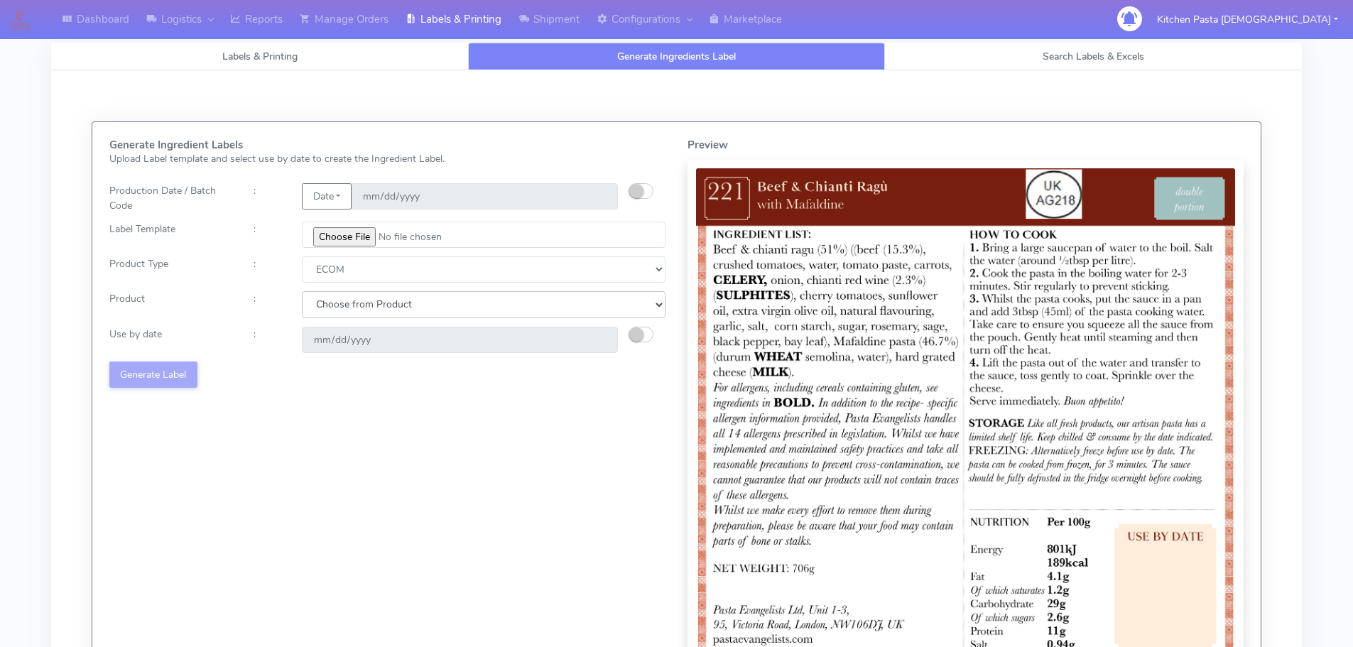
click at [342, 308] on select "Choose from Product PLAIN PASTA (EXCEPT HURRA) HURRA FILLED PASTA BUTTER (INTER…" at bounding box center [484, 304] width 364 height 26
drag, startPoint x: 339, startPoint y: 317, endPoint x: 338, endPoint y: 329, distance: 12.1
click at [339, 317] on select "Choose from Product PLAIN PASTA (EXCEPT HURRA) HURRA FILLED PASTA BUTTER (INTER…" at bounding box center [484, 304] width 364 height 26
click at [342, 314] on select "Choose from Product PLAIN PASTA (EXCEPT HURRA) HURRA FILLED PASTA BUTTER (INTER…" at bounding box center [484, 304] width 364 height 26
select select "0"
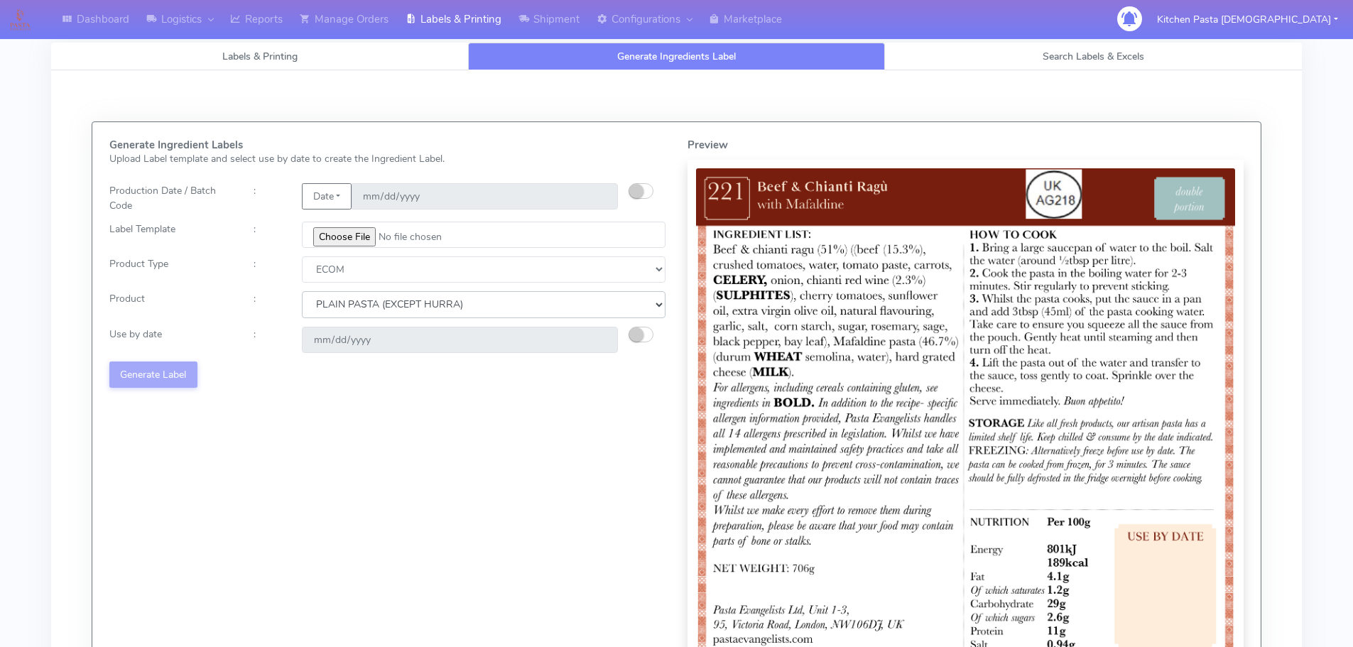
click at [302, 291] on select "Choose from Product PLAIN PASTA (EXCEPT HURRA) HURRA FILLED PASTA BUTTER (INTER…" at bounding box center [484, 304] width 364 height 26
click at [637, 333] on small "button" at bounding box center [636, 334] width 14 height 14
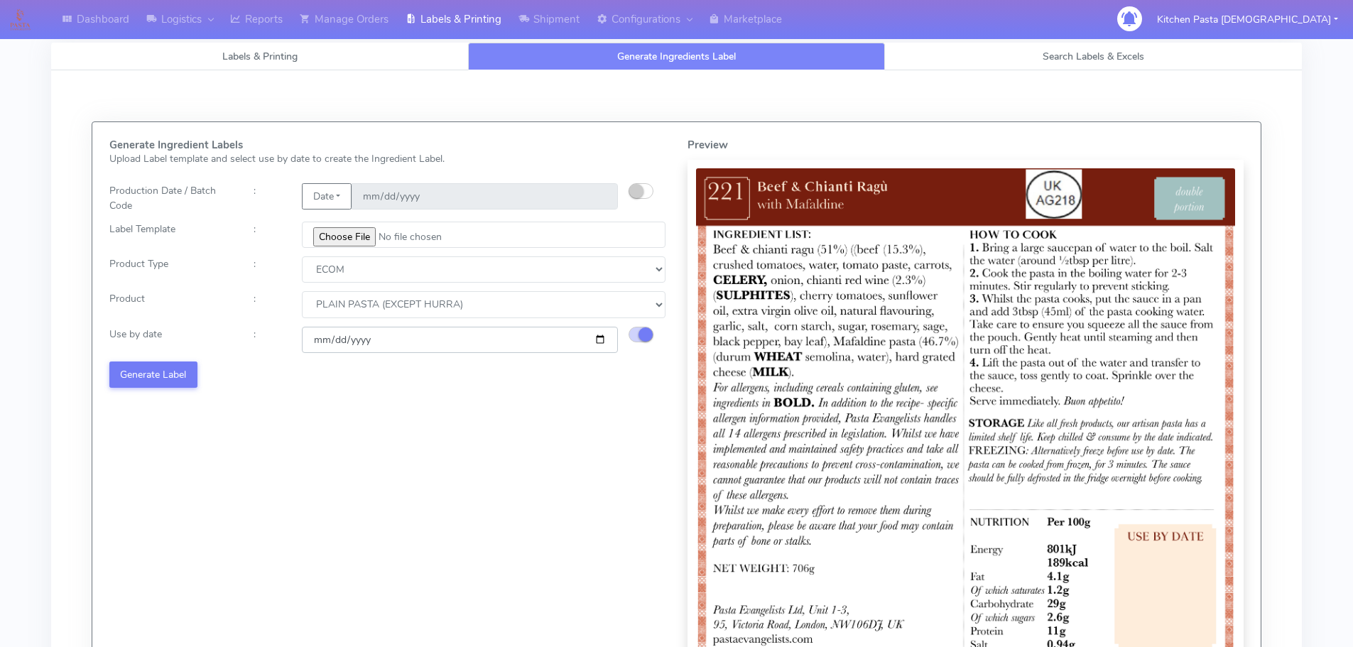
click at [596, 336] on input "2025-10-13" at bounding box center [460, 340] width 316 height 26
type input "2025-10-20"
click at [168, 374] on button "Generate Label" at bounding box center [153, 374] width 88 height 26
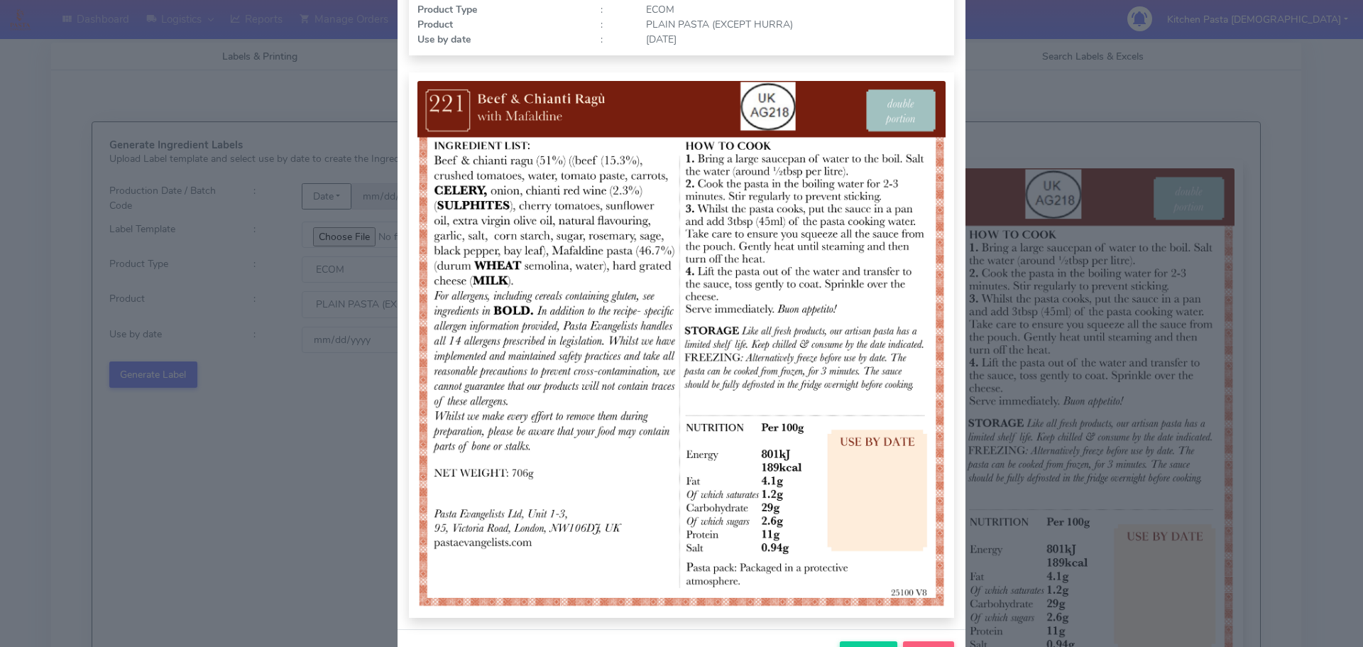
scroll to position [147, 0]
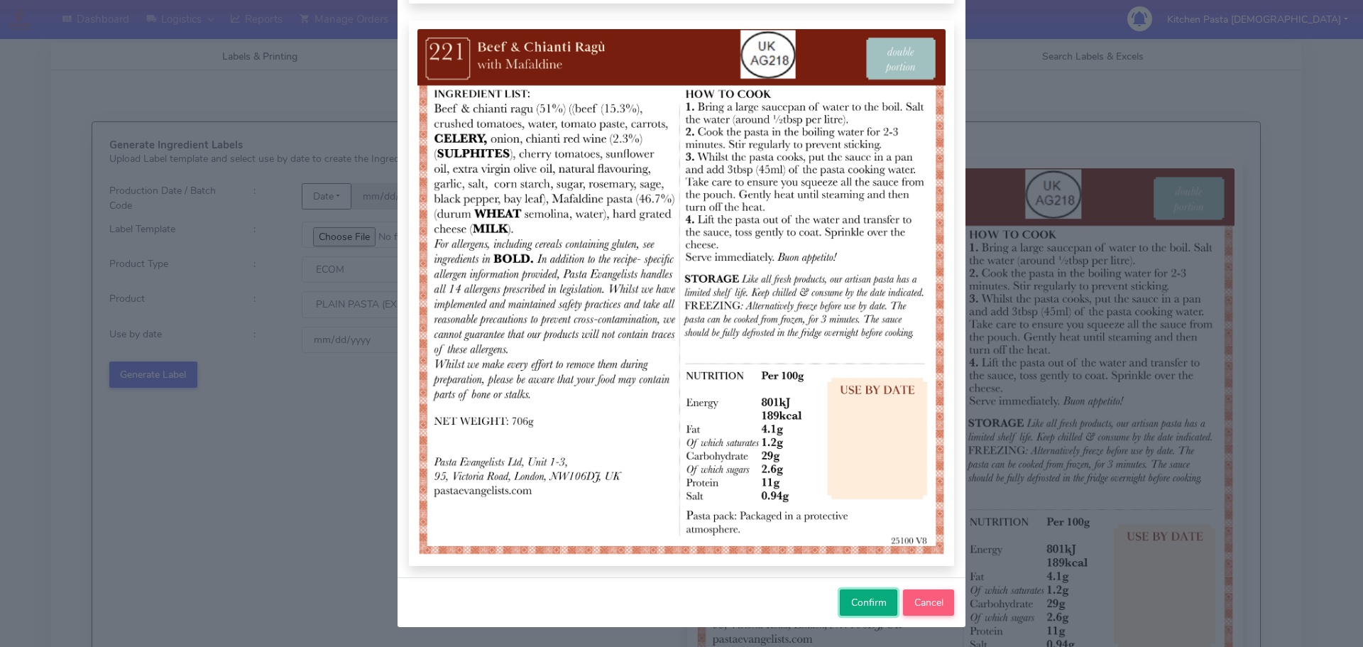
click at [851, 601] on span "Confirm" at bounding box center [868, 602] width 35 height 13
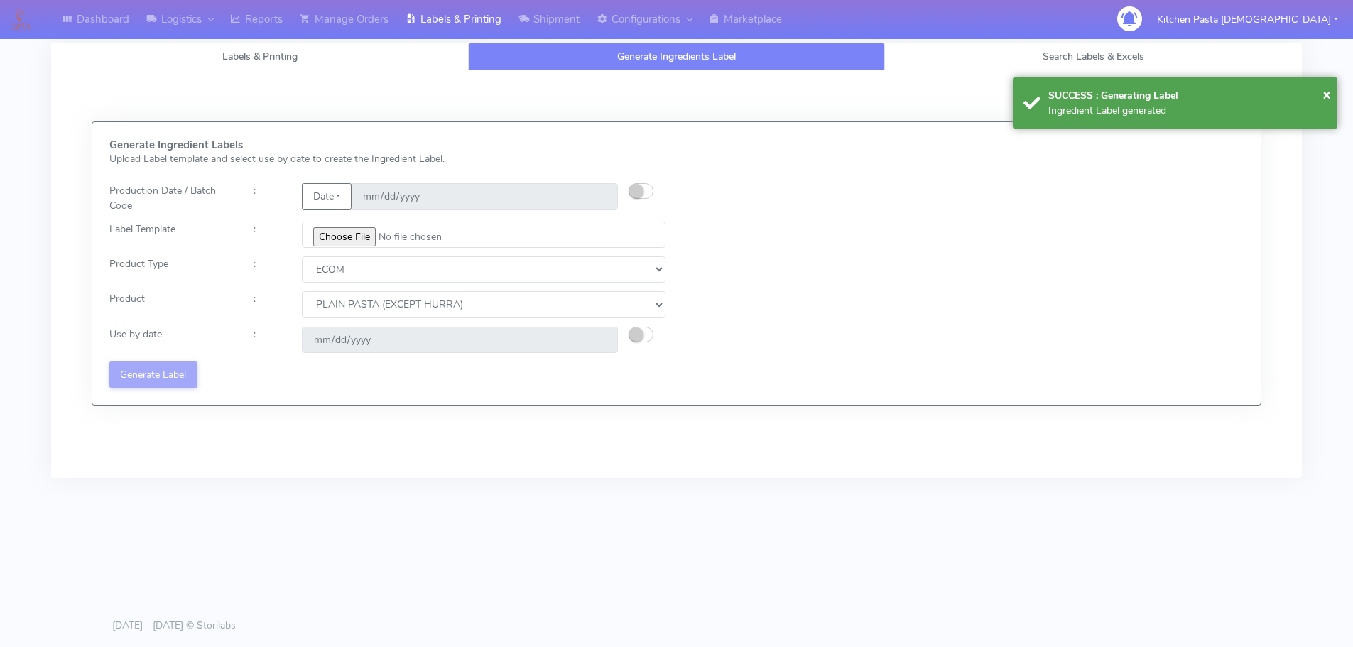
select select
click at [359, 229] on input "file" at bounding box center [487, 235] width 367 height 26
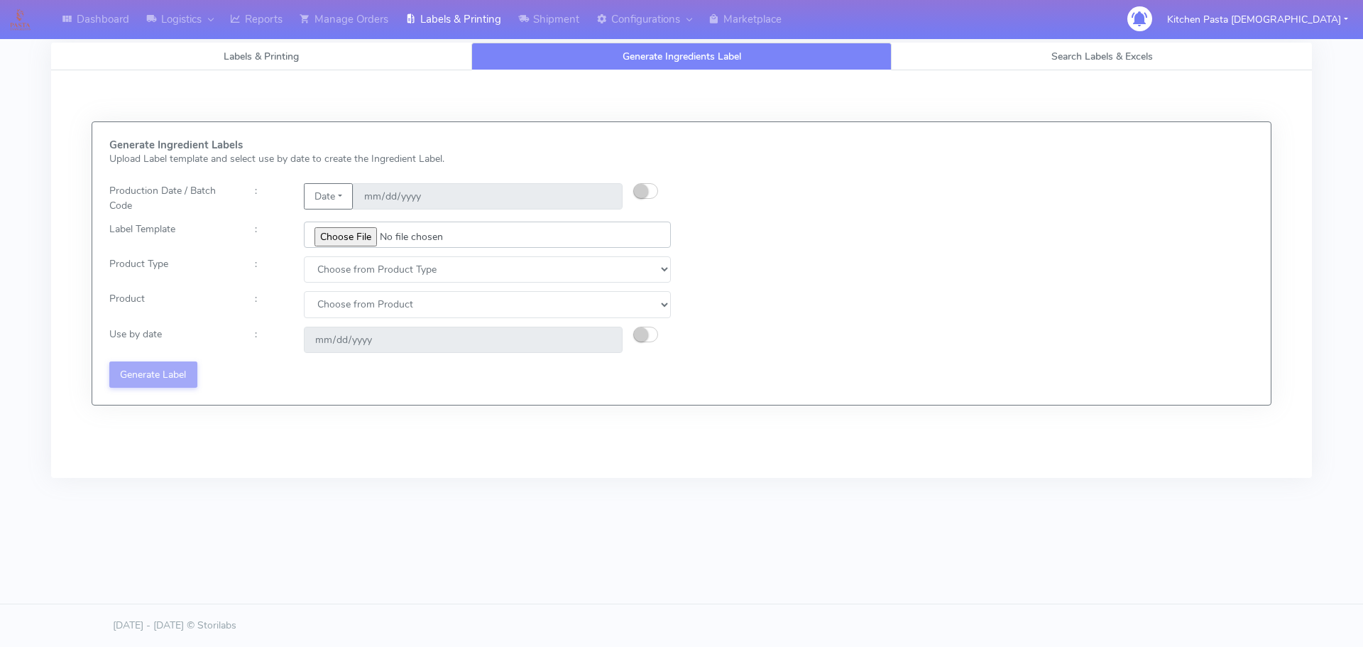
type input "C:\fakepath\Ecom_176 _v6.jpg"
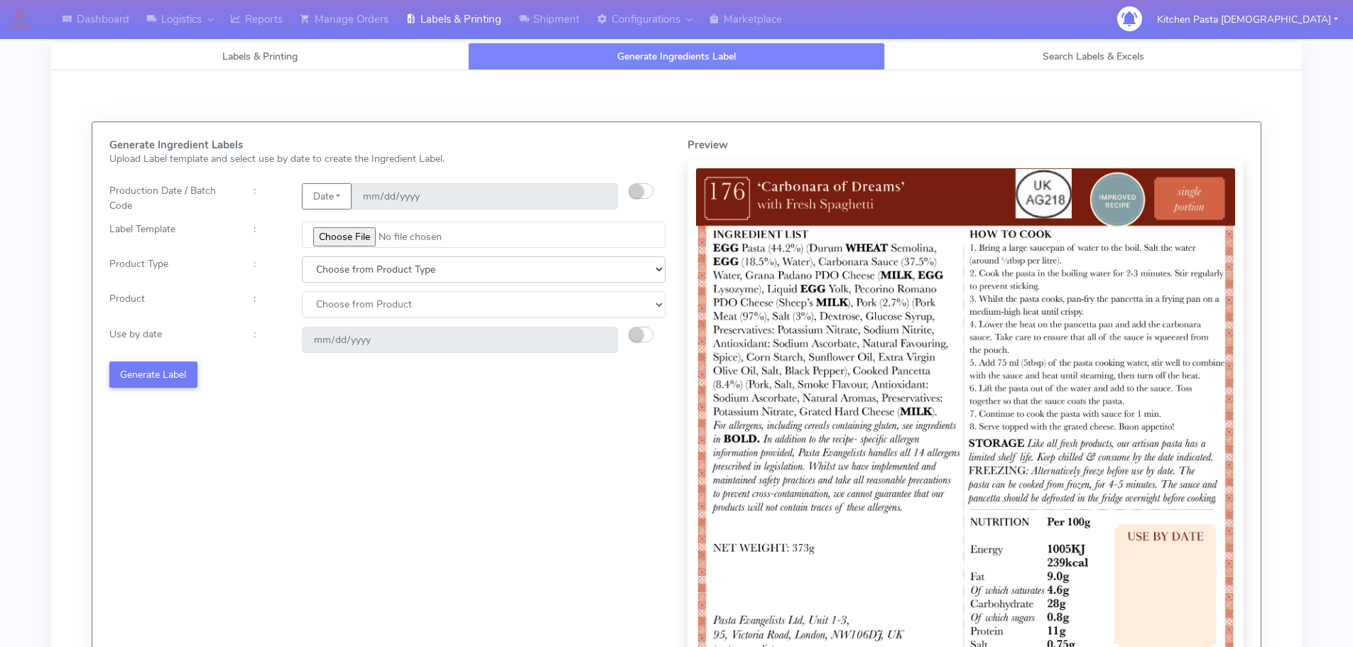
click at [319, 261] on select "Choose from Product Type ECOM ERETAIL CIRCULAR CIRC_DESERTS LASAGNE" at bounding box center [484, 269] width 364 height 26
select select "0"
click at [302, 256] on select "Choose from Product Type ECOM ERETAIL CIRCULAR CIRC_DESERTS LASAGNE" at bounding box center [484, 269] width 364 height 26
click at [329, 299] on select "Choose from Product PLAIN PASTA (EXCEPT HURRA) HURRA FILLED PASTA BUTTER (INTER…" at bounding box center [484, 304] width 364 height 26
select select "0"
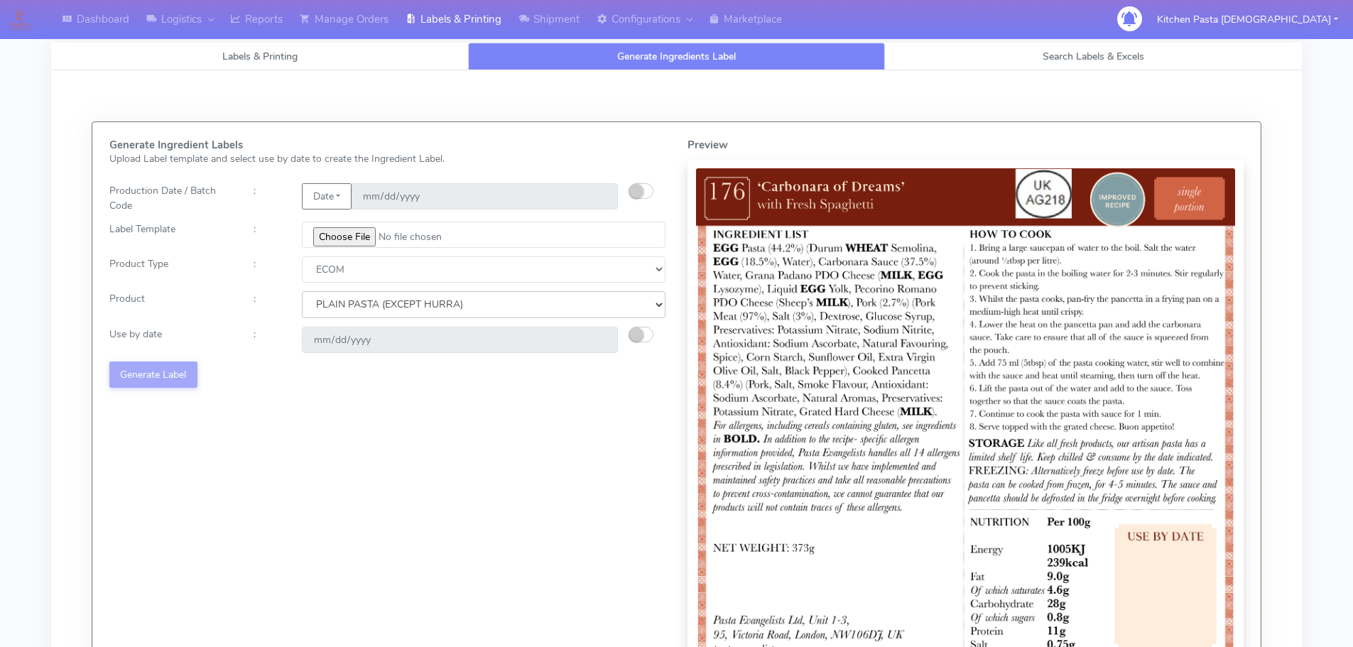
click at [302, 291] on select "Choose from Product PLAIN PASTA (EXCEPT HURRA) HURRA FILLED PASTA BUTTER (INTER…" at bounding box center [484, 304] width 364 height 26
click at [638, 327] on small "button" at bounding box center [636, 334] width 14 height 14
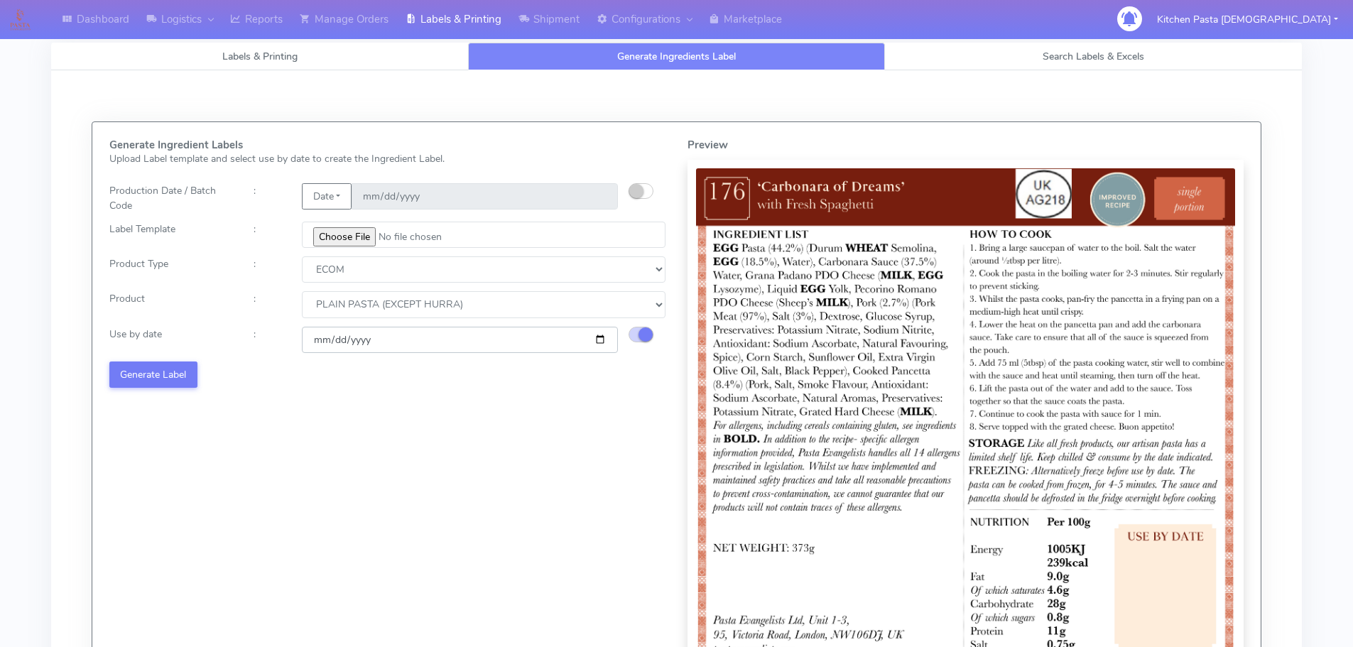
click at [603, 334] on input "2025-10-13" at bounding box center [460, 340] width 316 height 26
type input "2025-10-16"
click at [151, 368] on button "Generate Label" at bounding box center [153, 374] width 88 height 26
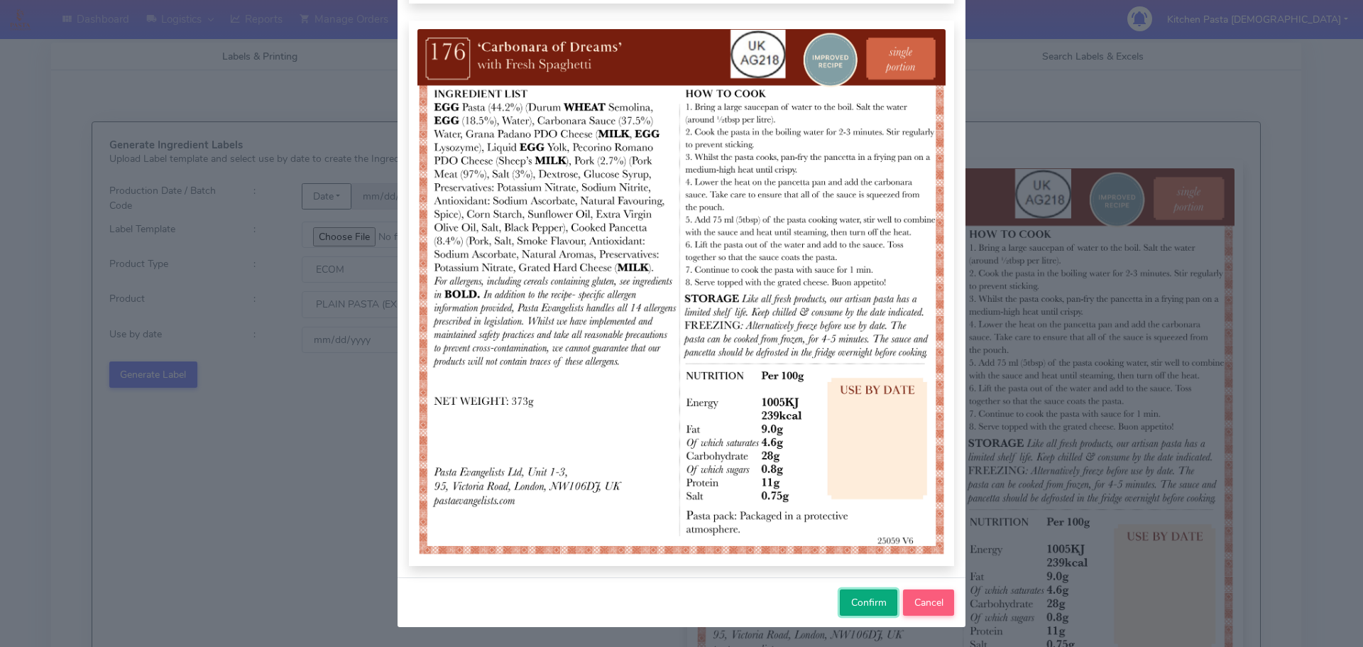
click at [853, 601] on span "Confirm" at bounding box center [868, 602] width 35 height 13
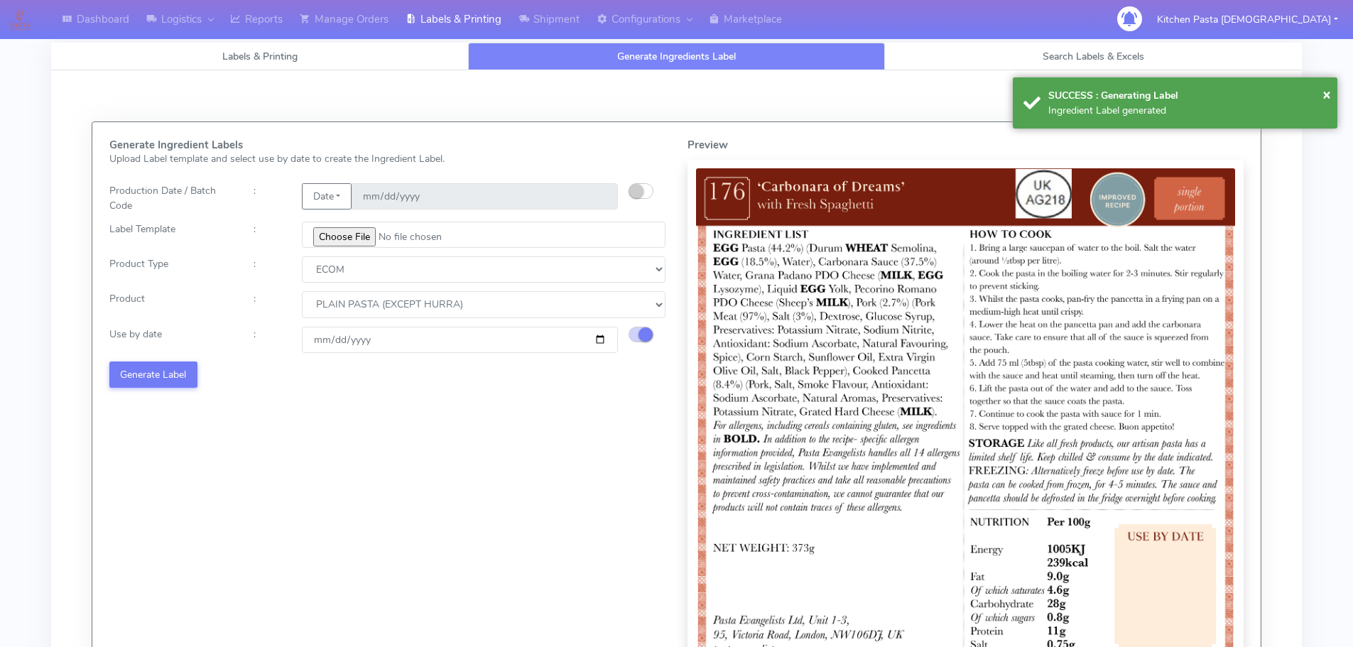
select select
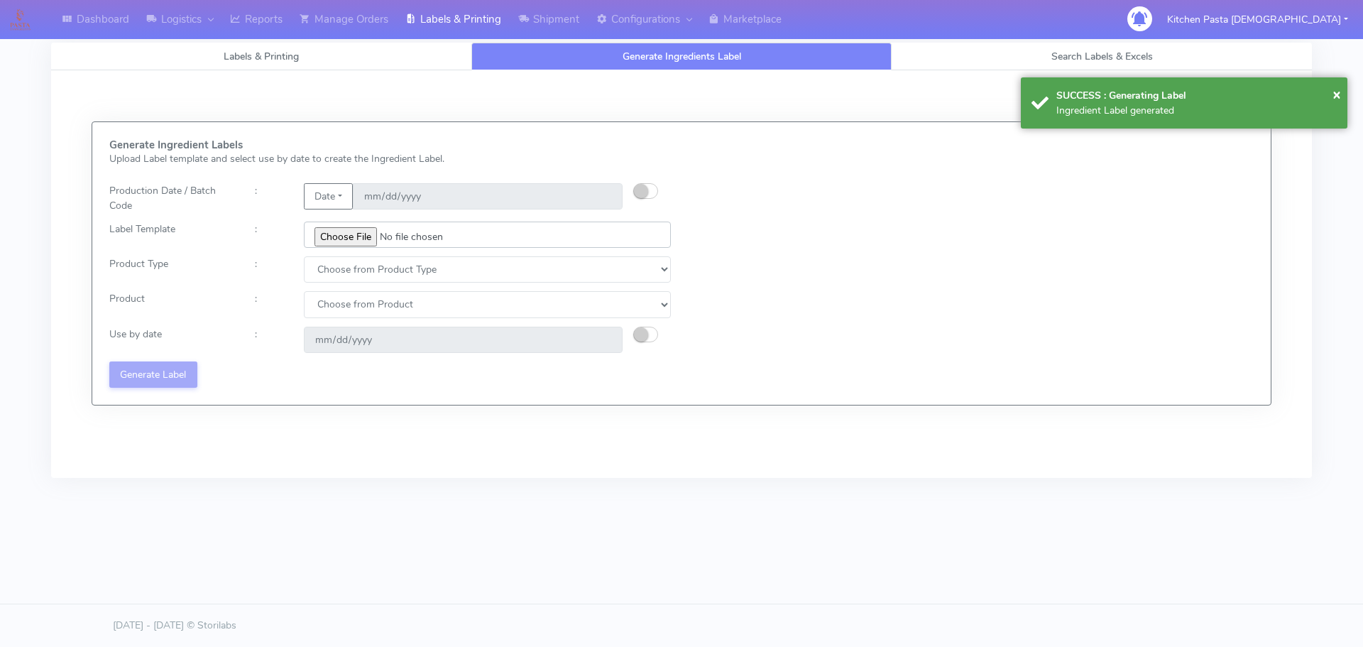
click at [360, 237] on input "file" at bounding box center [487, 235] width 367 height 26
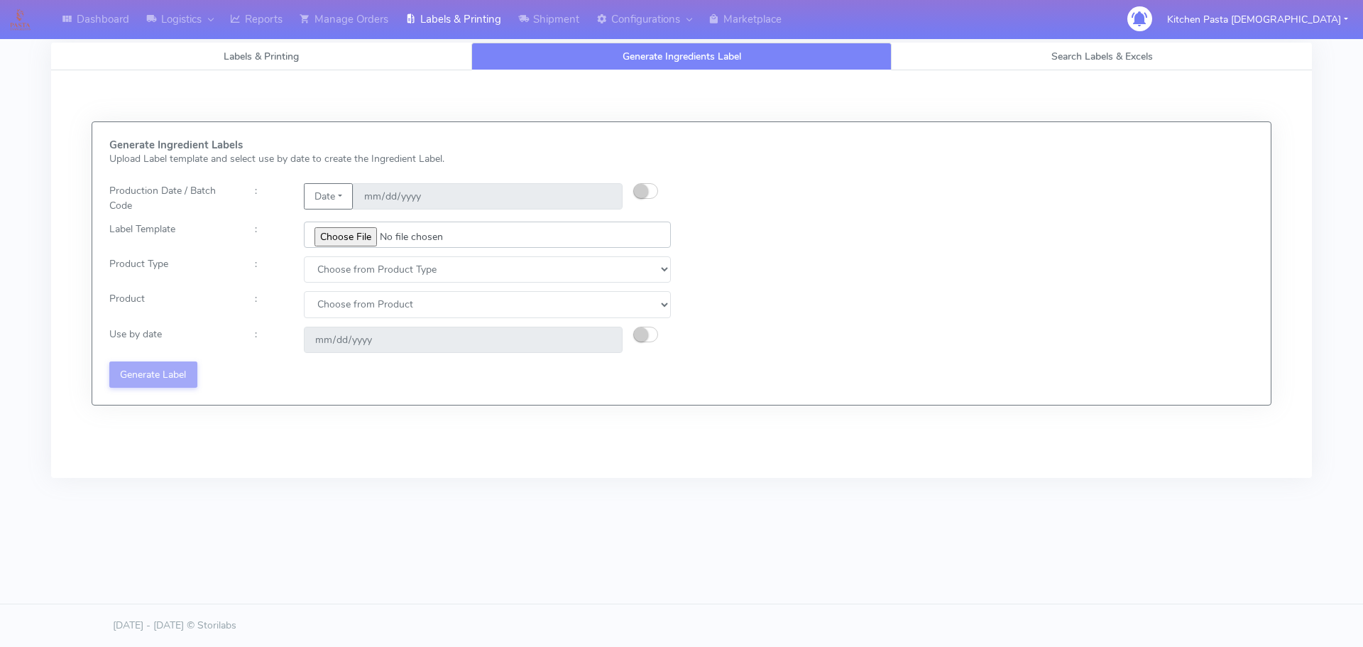
type input "C:\fakepath\Ecom_177 _v6.jpg"
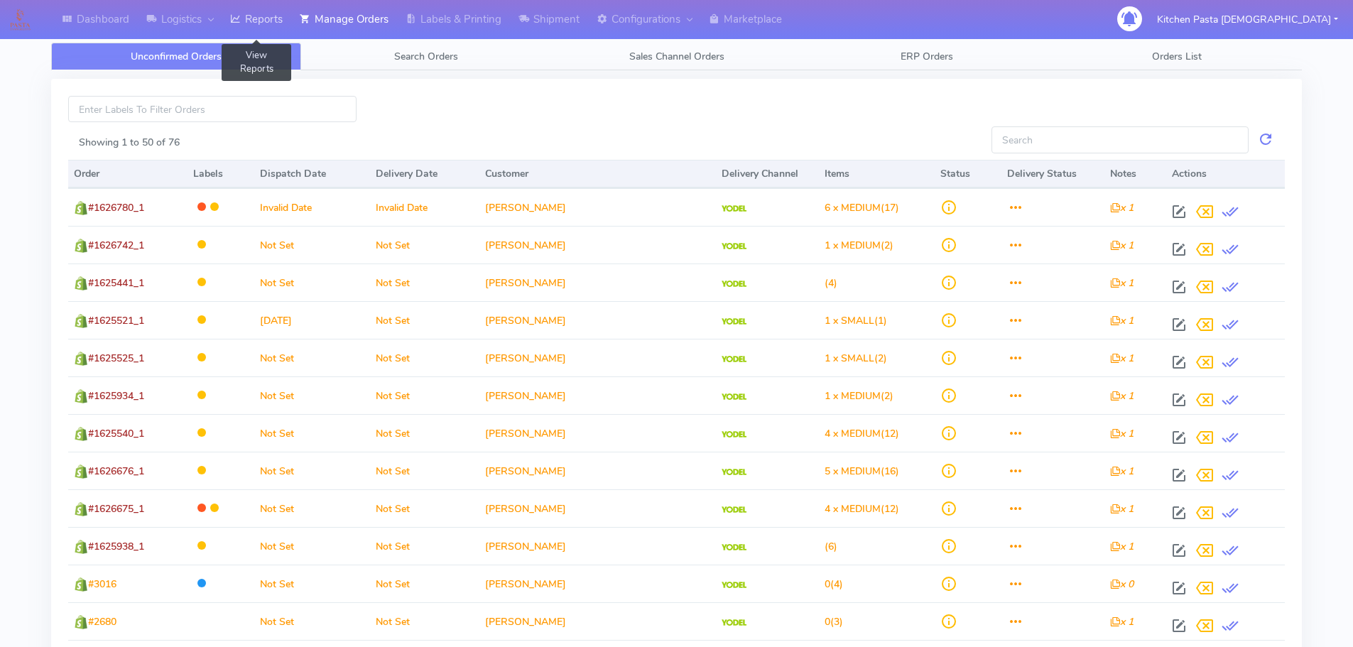
drag, startPoint x: 254, startPoint y: 13, endPoint x: 271, endPoint y: 25, distance: 19.9
click at [254, 13] on link "Reports" at bounding box center [257, 19] width 70 height 39
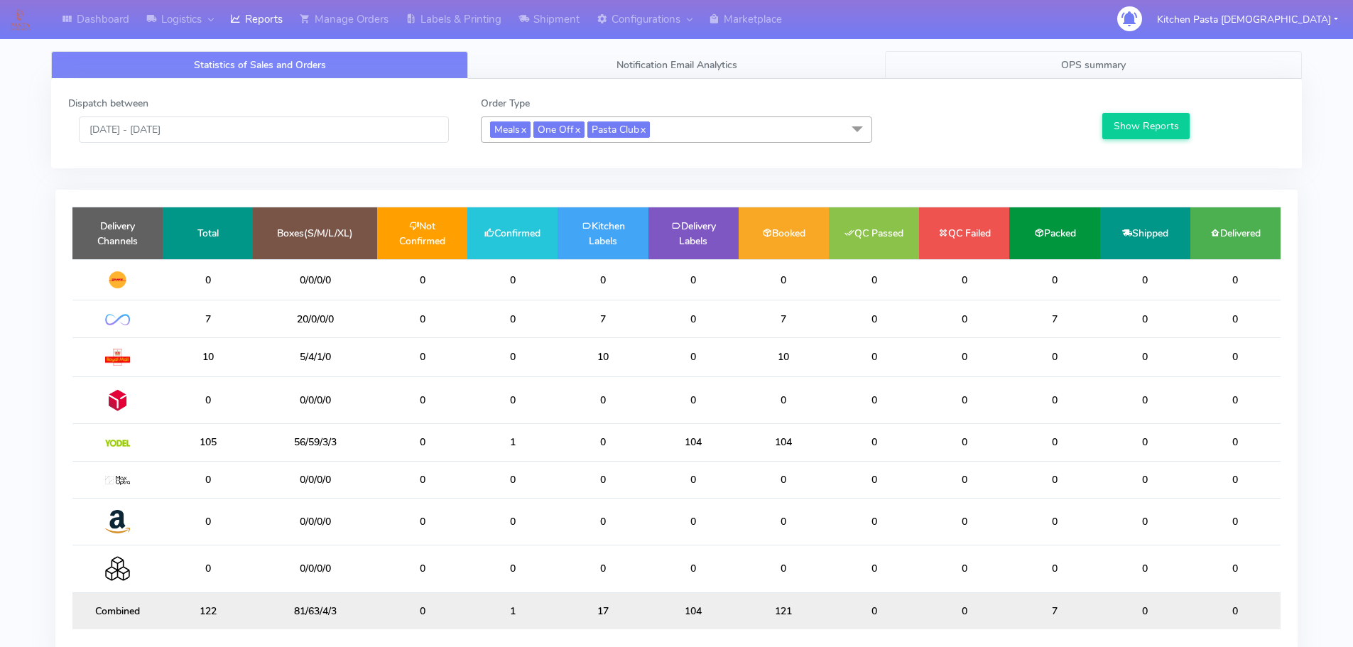
click at [1066, 62] on span "OPS summary" at bounding box center [1093, 64] width 65 height 13
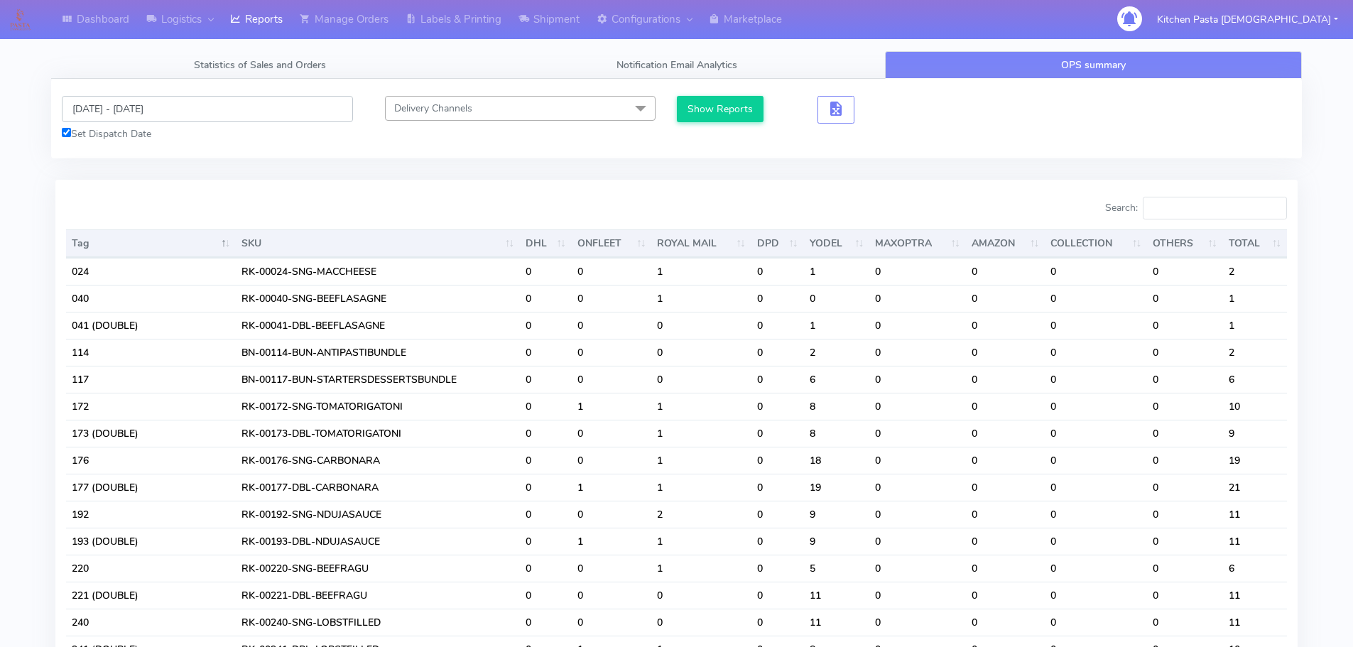
click at [148, 107] on input "[DATE] - [DATE]" at bounding box center [207, 109] width 291 height 26
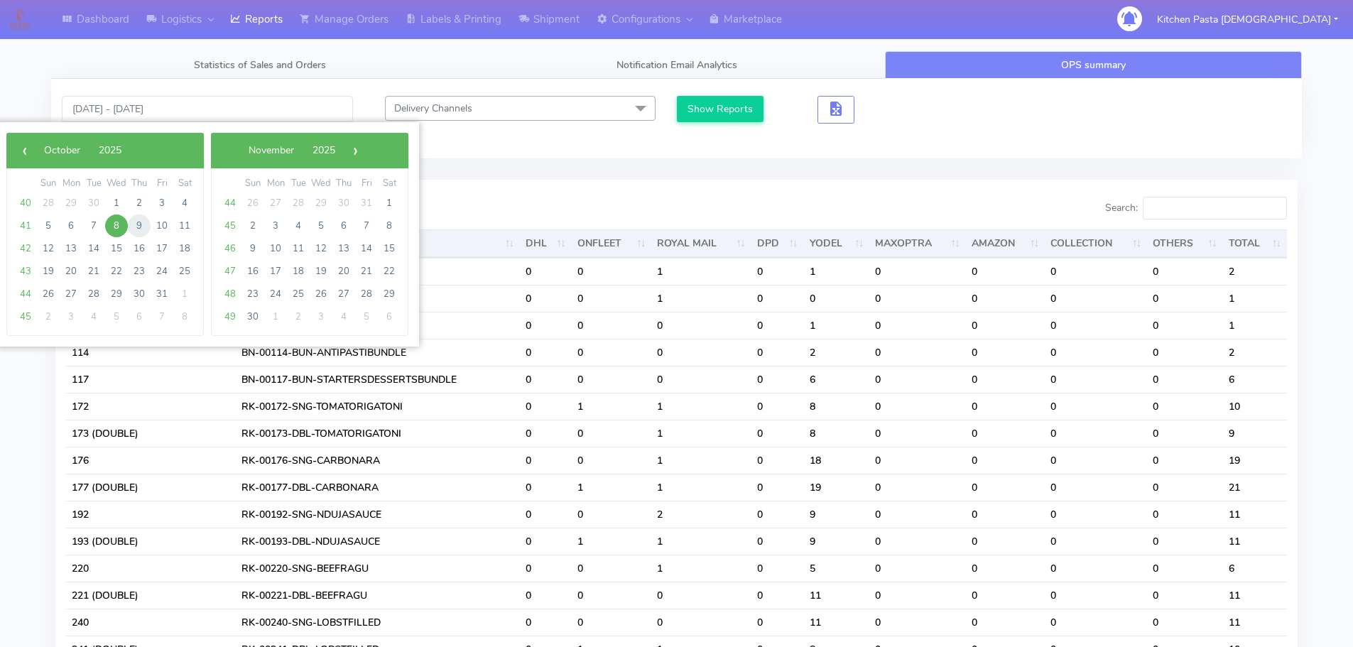
click at [138, 222] on span "9" at bounding box center [139, 225] width 23 height 23
click at [156, 223] on span "10" at bounding box center [162, 225] width 23 height 23
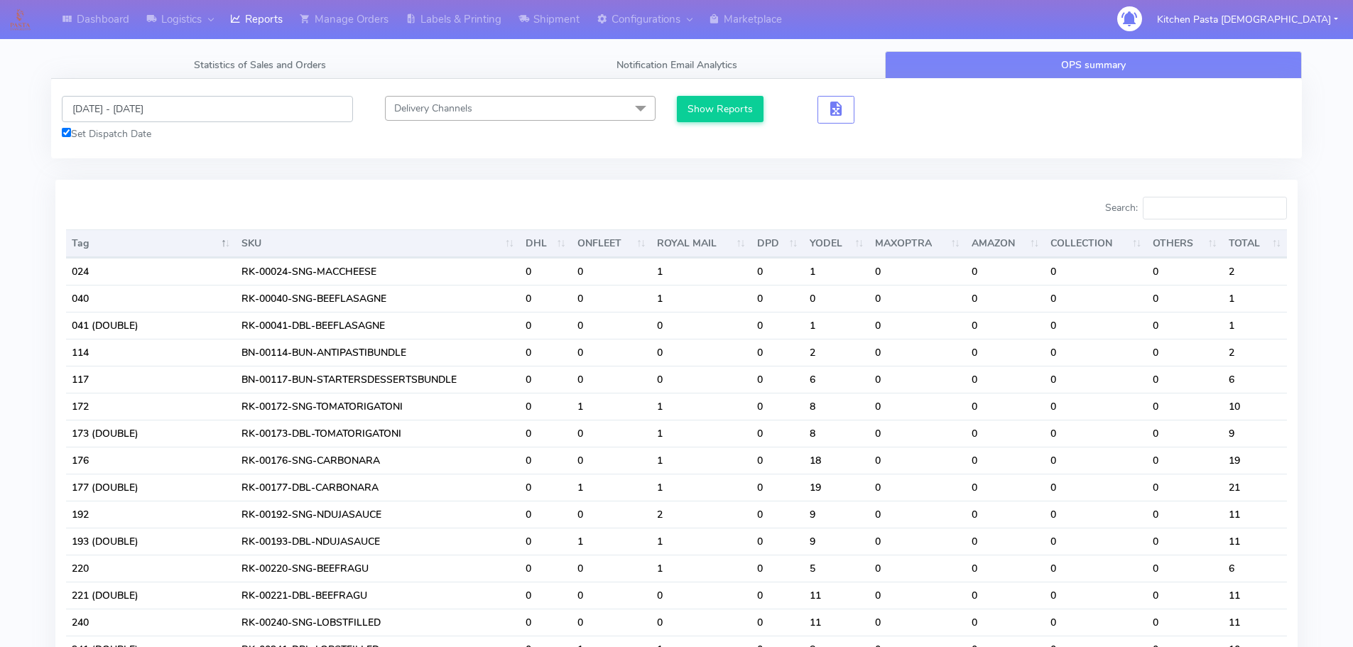
click at [133, 104] on input "[DATE] - [DATE]" at bounding box center [207, 109] width 291 height 26
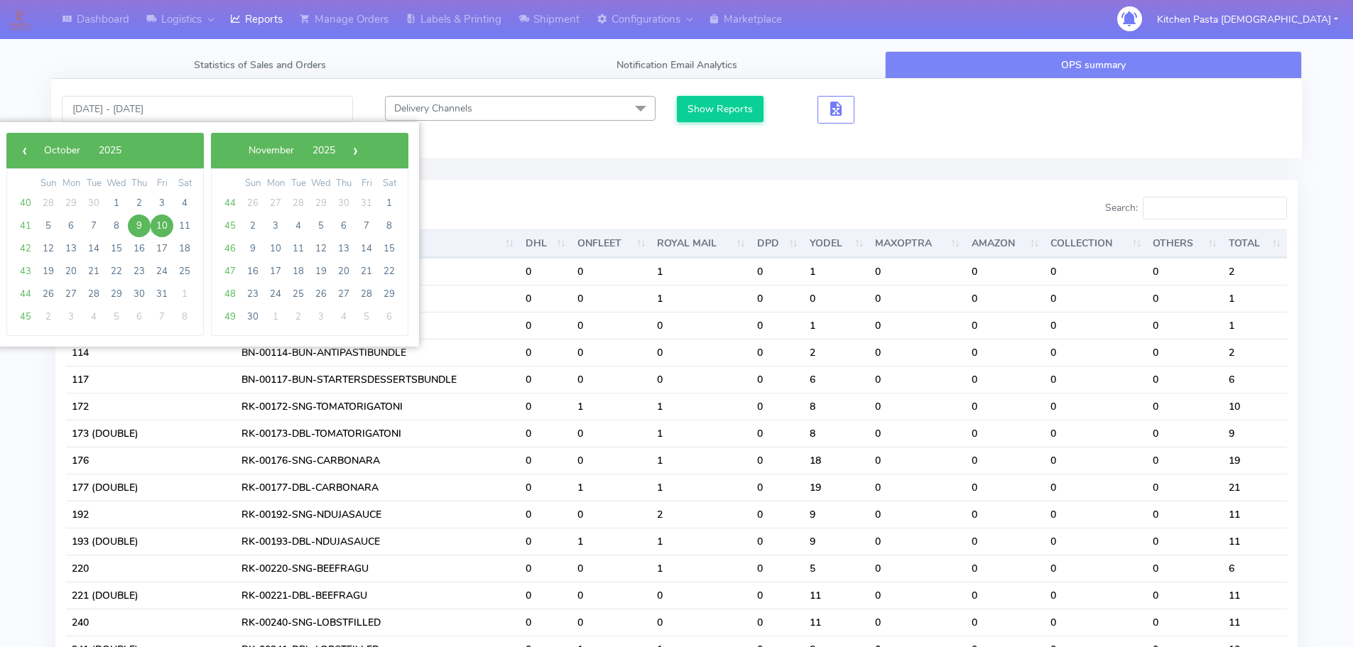
click at [165, 221] on span "10" at bounding box center [162, 225] width 23 height 23
drag, startPoint x: 70, startPoint y: 248, endPoint x: 92, endPoint y: 236, distance: 25.4
click at [70, 247] on span "13" at bounding box center [71, 248] width 23 height 23
type input "[DATE] - [DATE]"
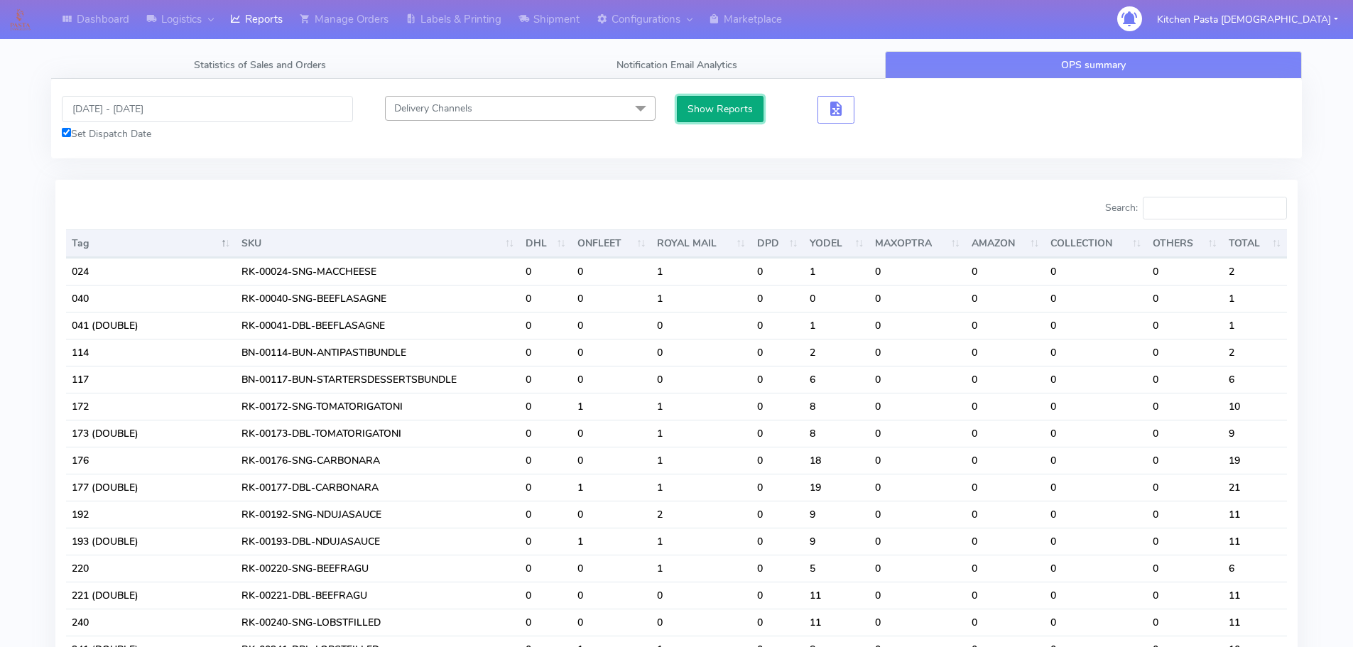
click at [732, 109] on button "Show Reports" at bounding box center [720, 109] width 87 height 26
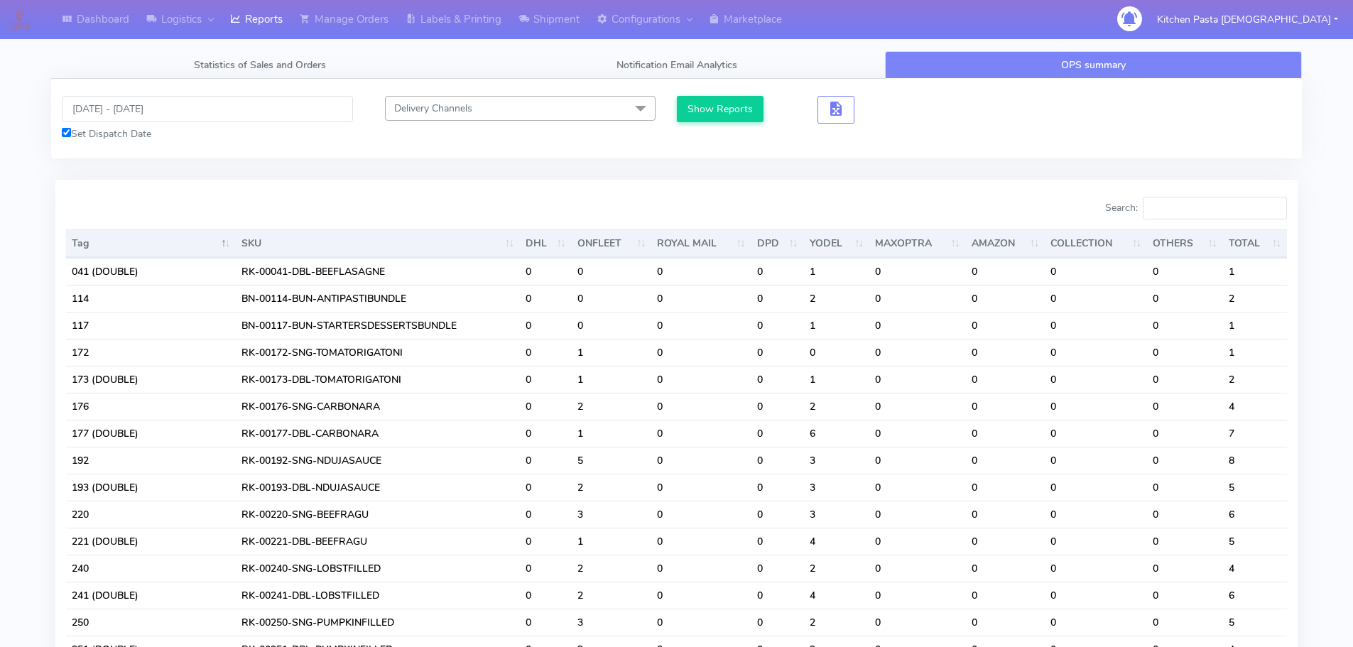
click at [1191, 202] on input "Search:" at bounding box center [1214, 208] width 144 height 23
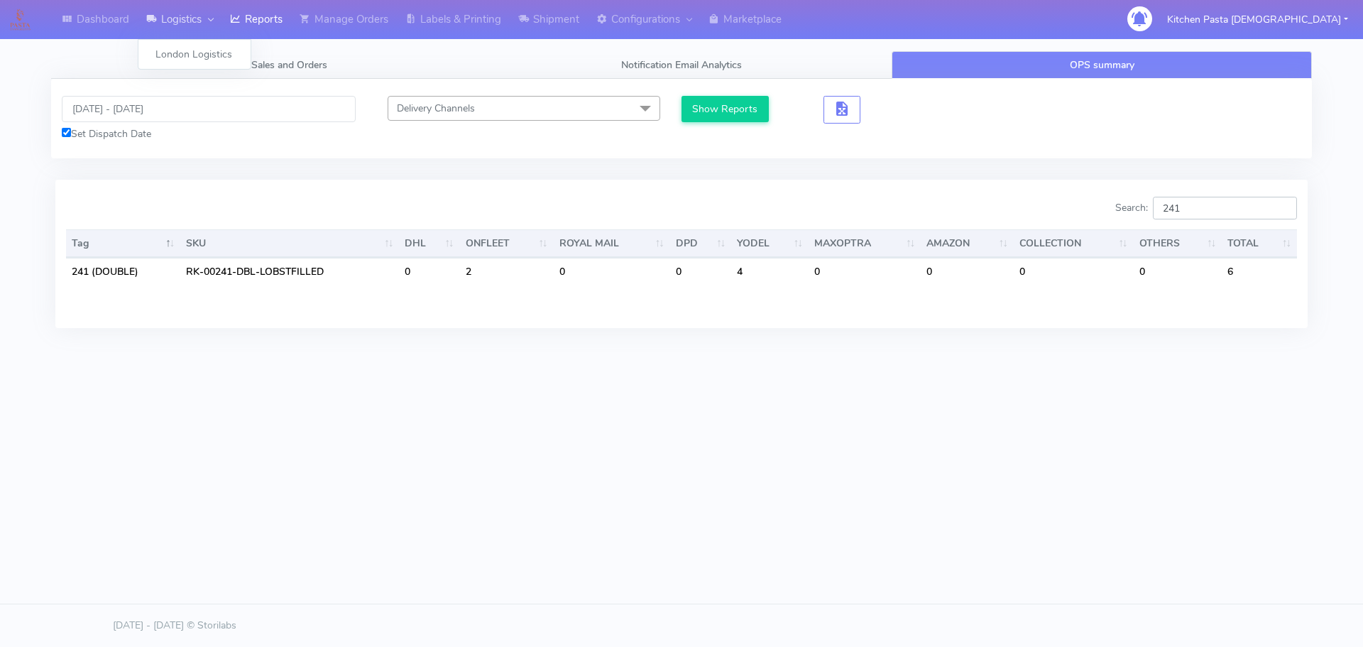
type input "241"
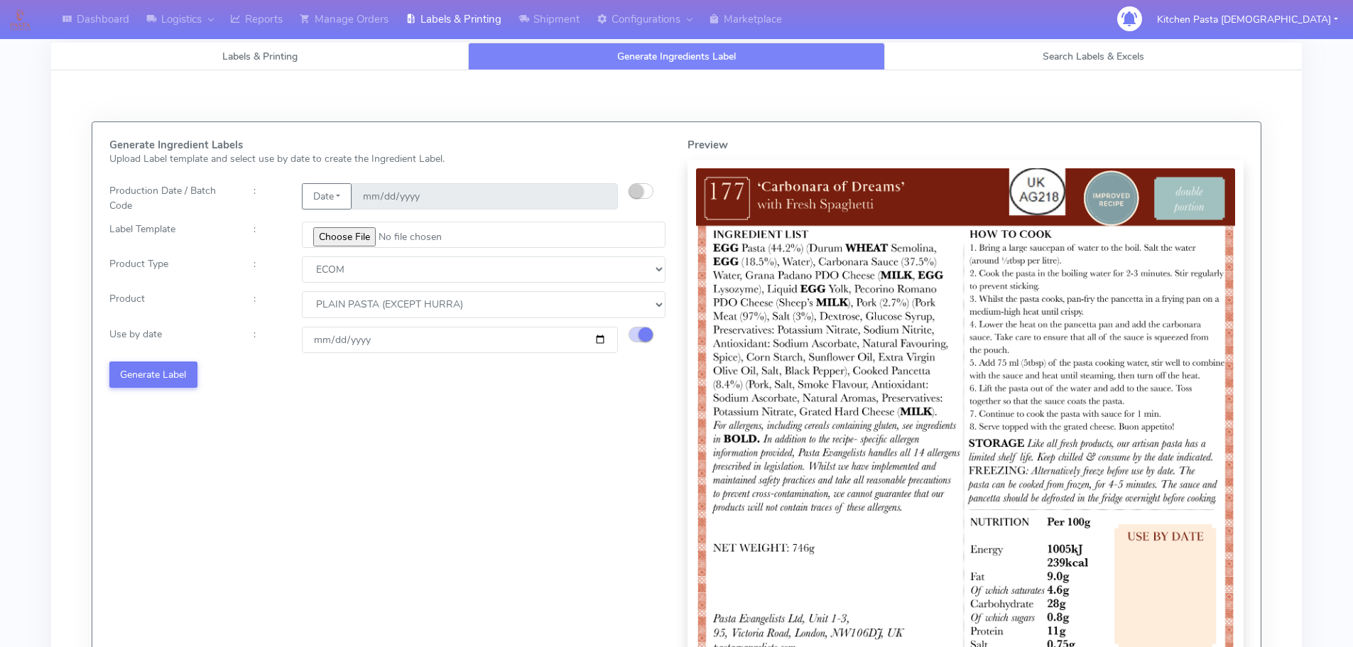
select select "0"
type input "[DATE]"
click at [197, 383] on button "Generate Label" at bounding box center [153, 374] width 88 height 26
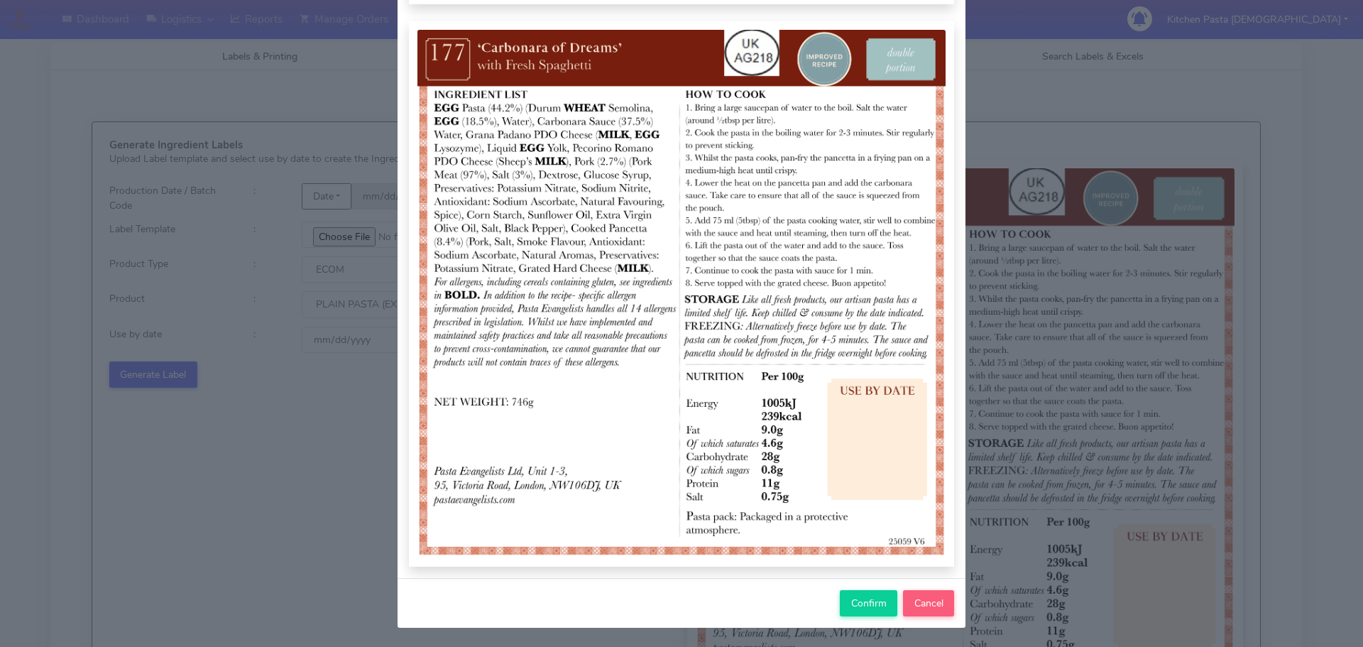
scroll to position [147, 0]
click at [858, 598] on span "Confirm" at bounding box center [868, 602] width 35 height 13
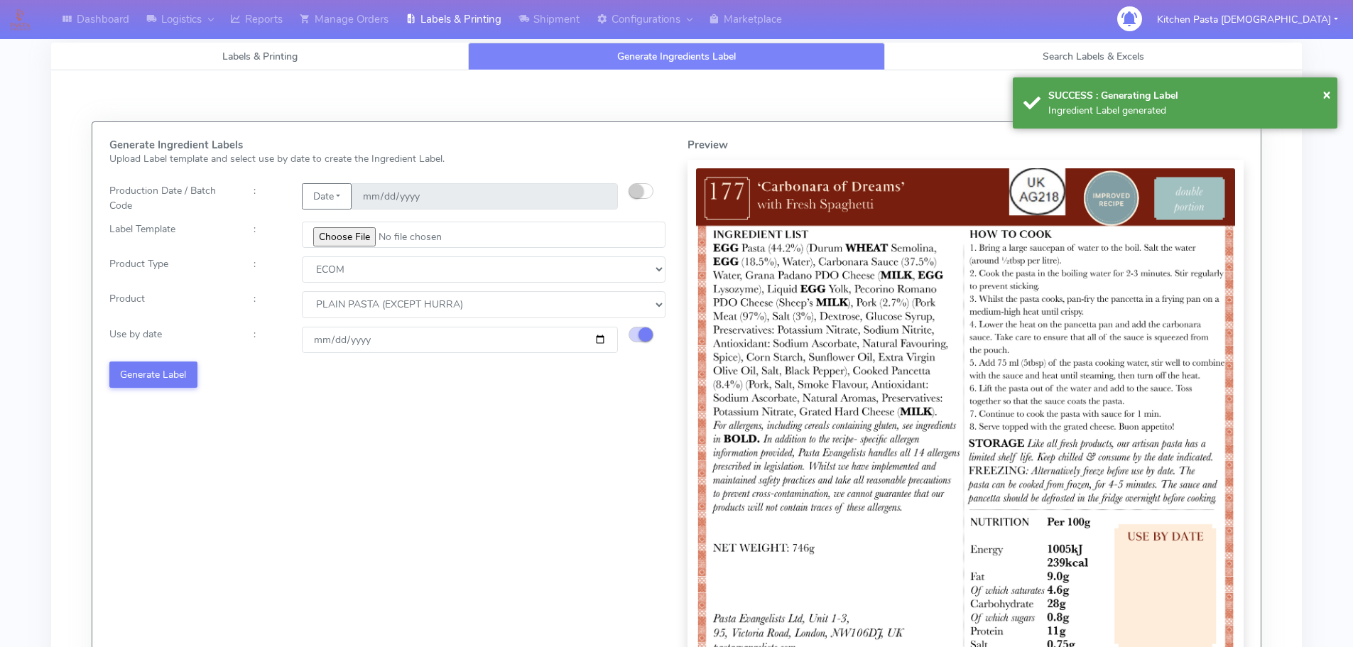
select select
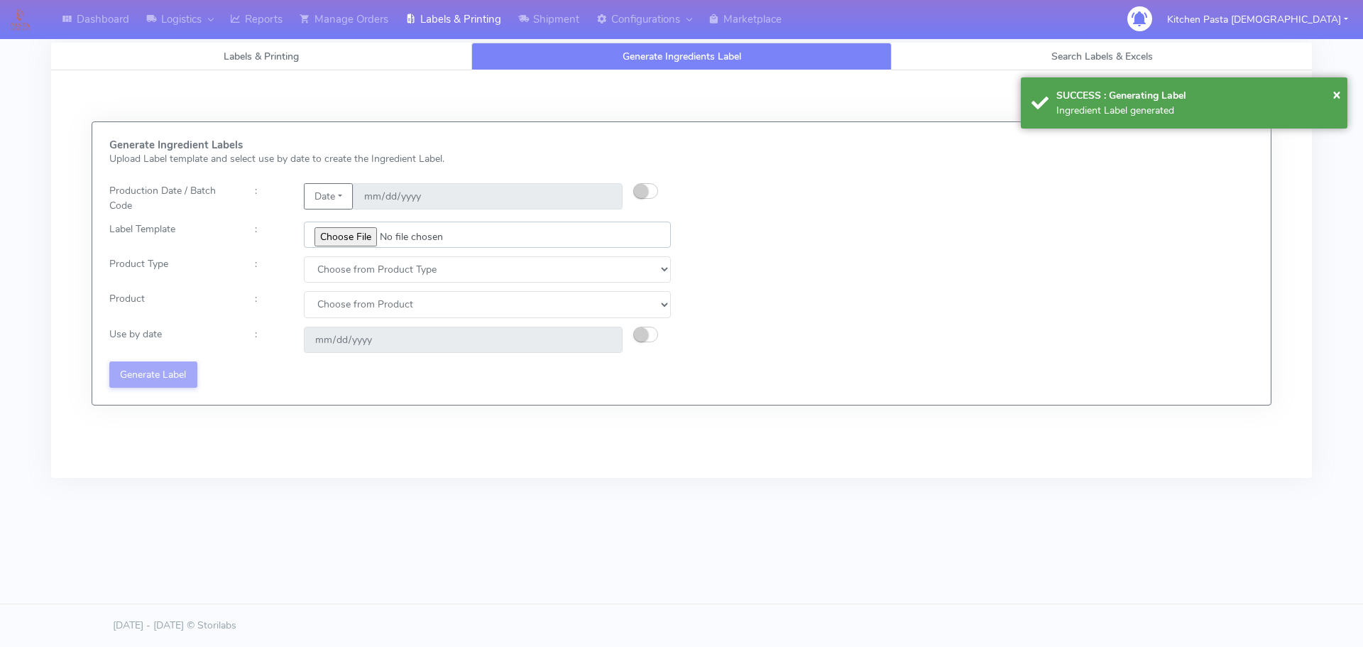
click at [337, 236] on input "file" at bounding box center [487, 235] width 367 height 26
type input "C:\fakepath\Ecom_240_V3.jpg"
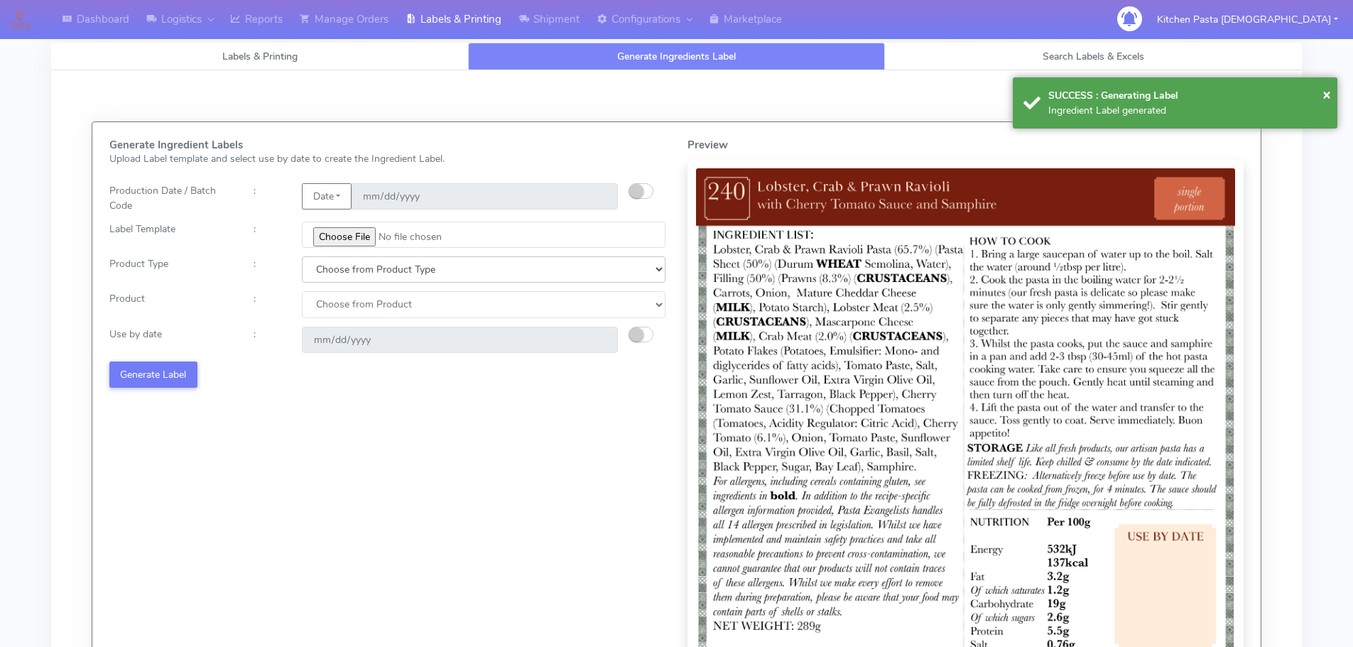
click at [346, 264] on select "Choose from Product Type ECOM ERETAIL CIRCULAR CIRC_DESERTS LASAGNE" at bounding box center [484, 269] width 364 height 26
select select "0"
click at [302, 256] on select "Choose from Product Type ECOM ERETAIL CIRCULAR CIRC_DESERTS LASAGNE" at bounding box center [484, 269] width 364 height 26
click at [337, 313] on select "Choose from Product PLAIN PASTA (EXCEPT HURRA) HURRA FILLED PASTA BUTTER (INTER…" at bounding box center [484, 304] width 364 height 26
select select "0"
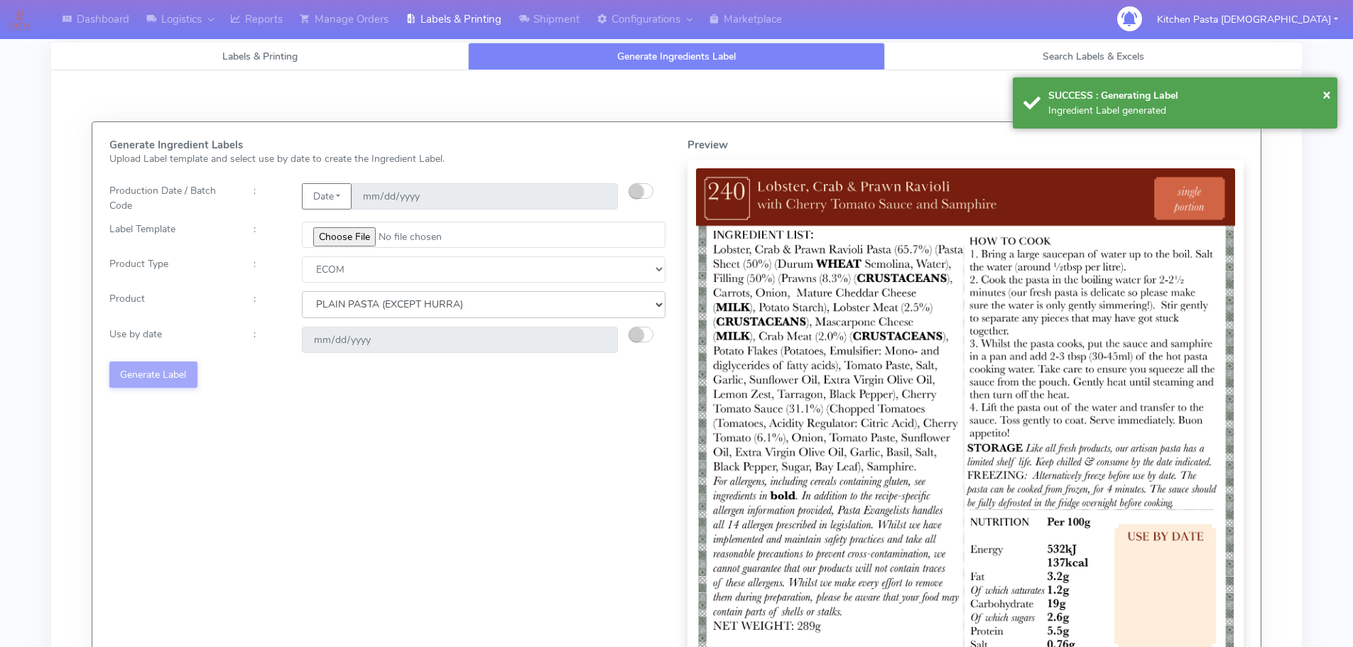
click at [302, 291] on select "Choose from Product PLAIN PASTA (EXCEPT HURRA) HURRA FILLED PASTA BUTTER (INTER…" at bounding box center [484, 304] width 364 height 26
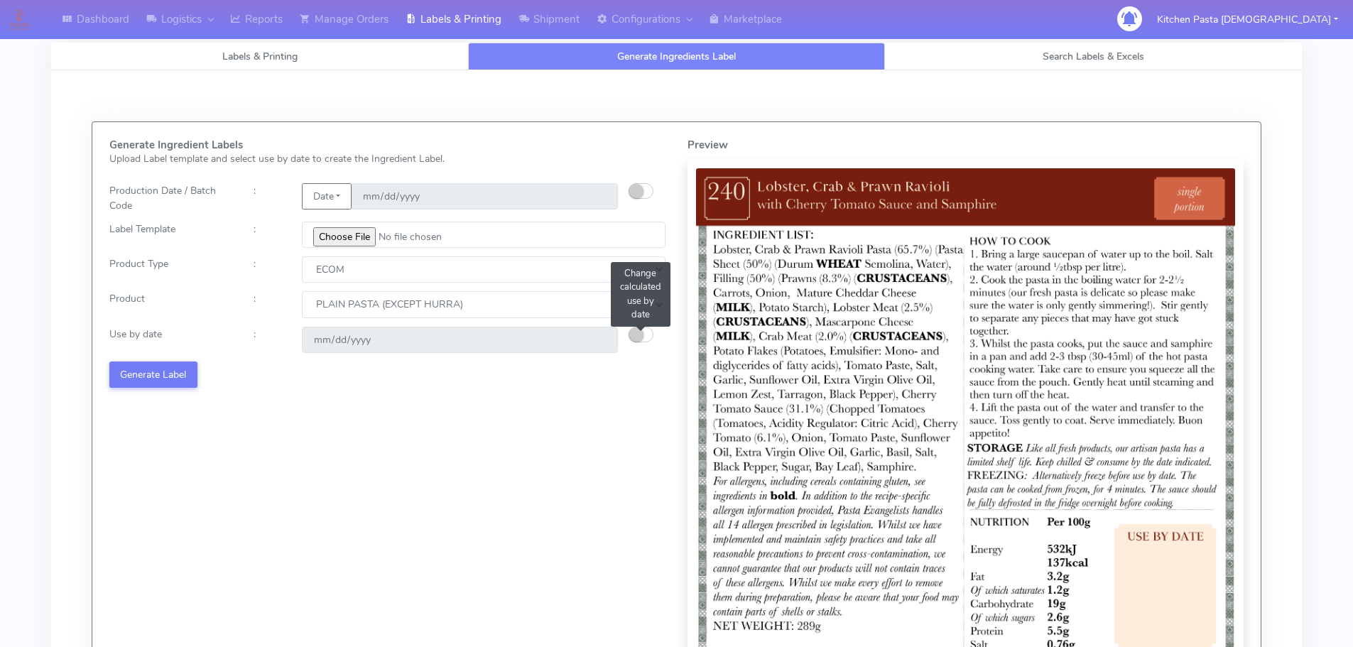
click at [643, 335] on button "button" at bounding box center [640, 335] width 25 height 16
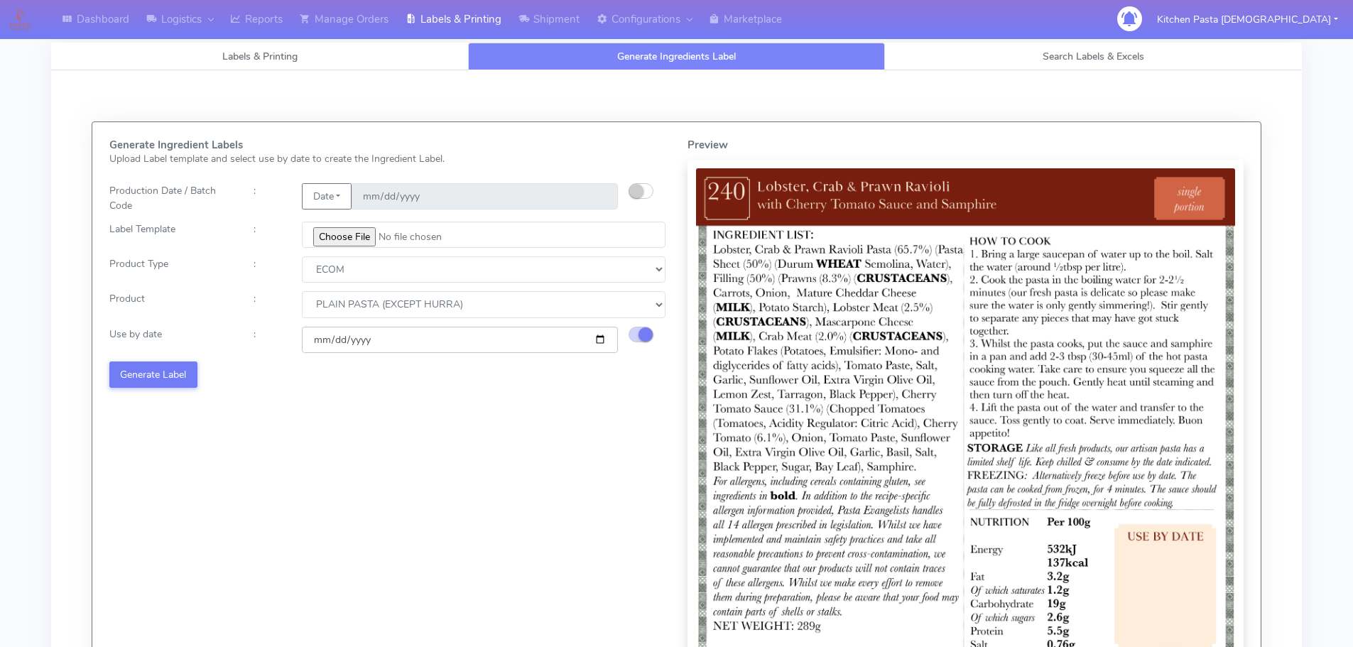
click at [603, 337] on input "[DATE]" at bounding box center [460, 340] width 316 height 26
type input "[DATE]"
click at [173, 373] on button "Generate Label" at bounding box center [153, 374] width 88 height 26
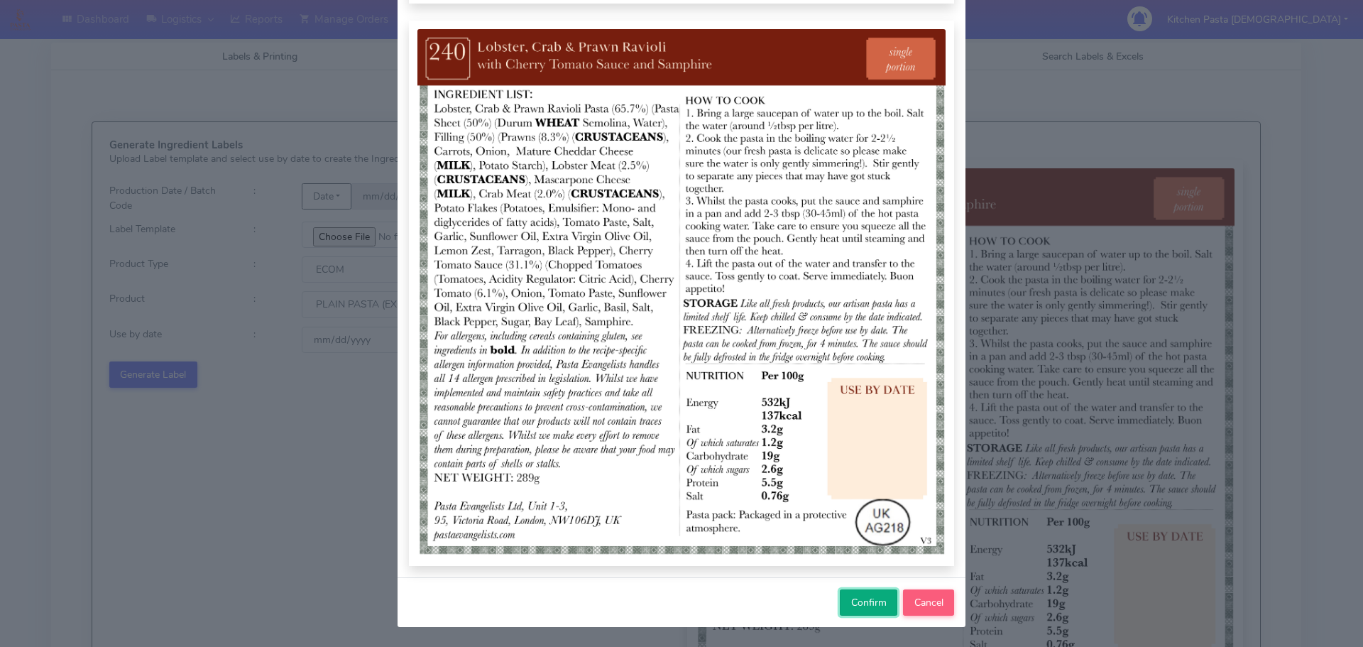
click at [852, 597] on span "Confirm" at bounding box center [868, 602] width 35 height 13
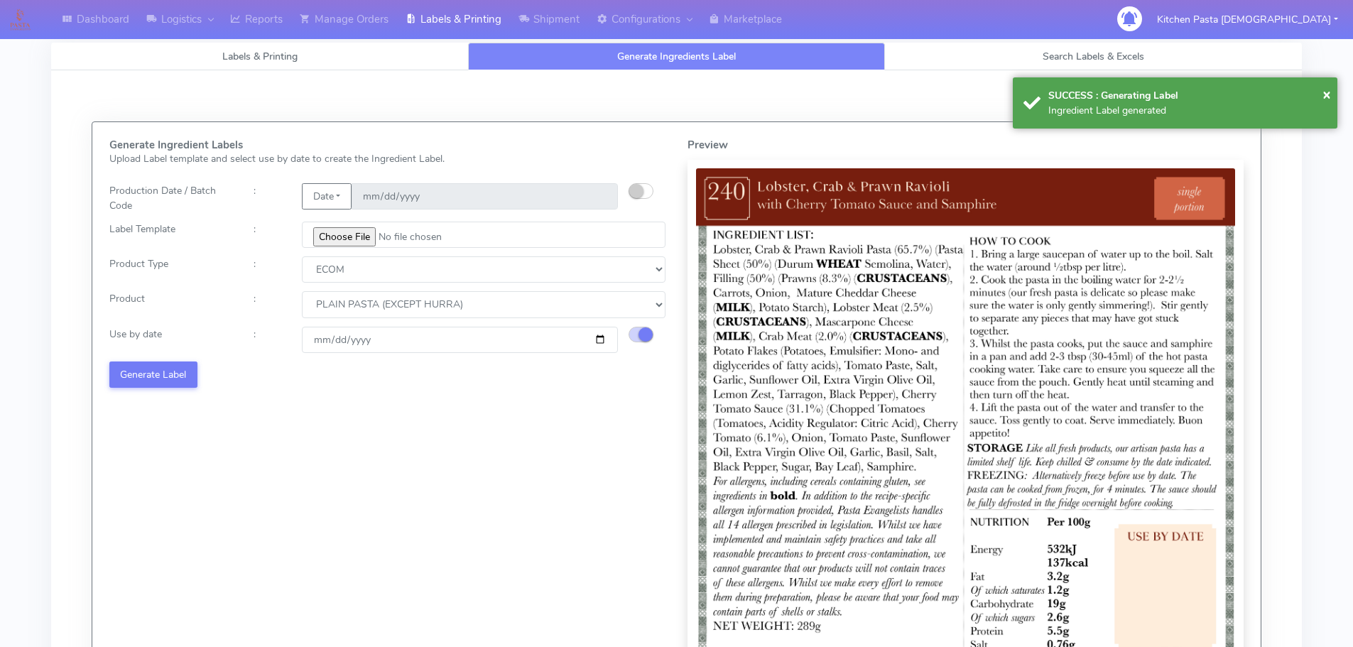
select select
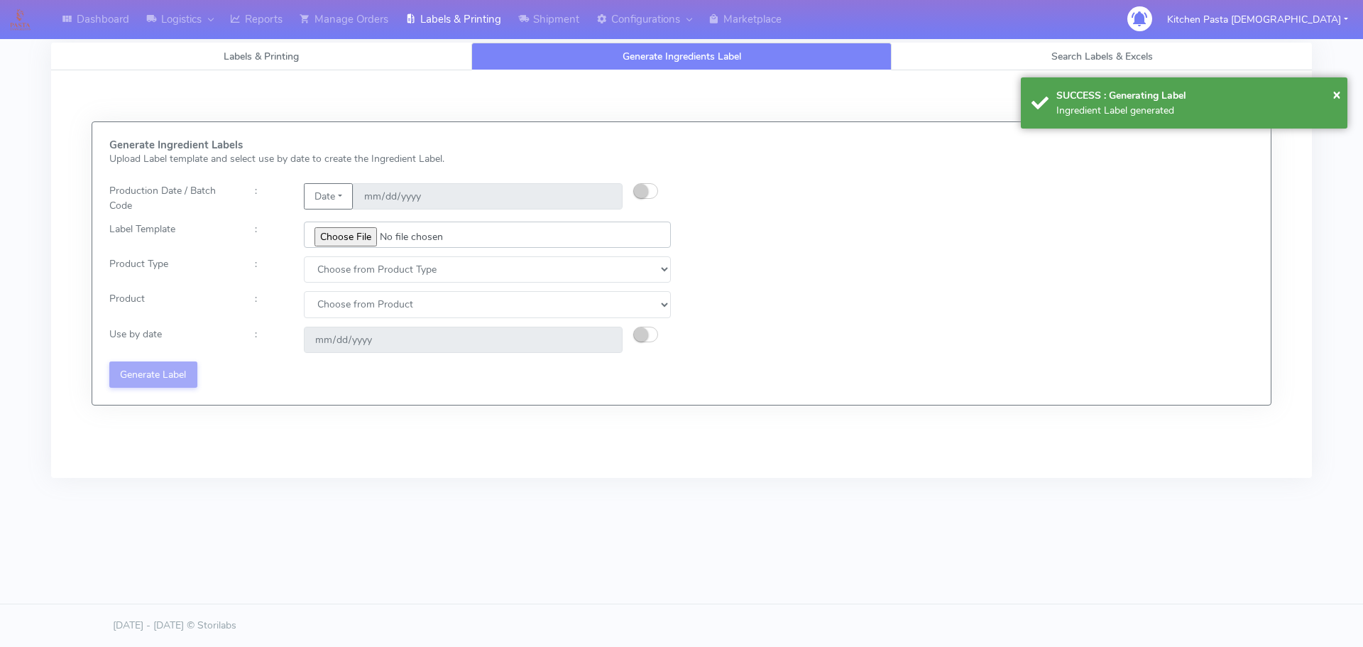
click at [337, 226] on input "file" at bounding box center [487, 235] width 367 height 26
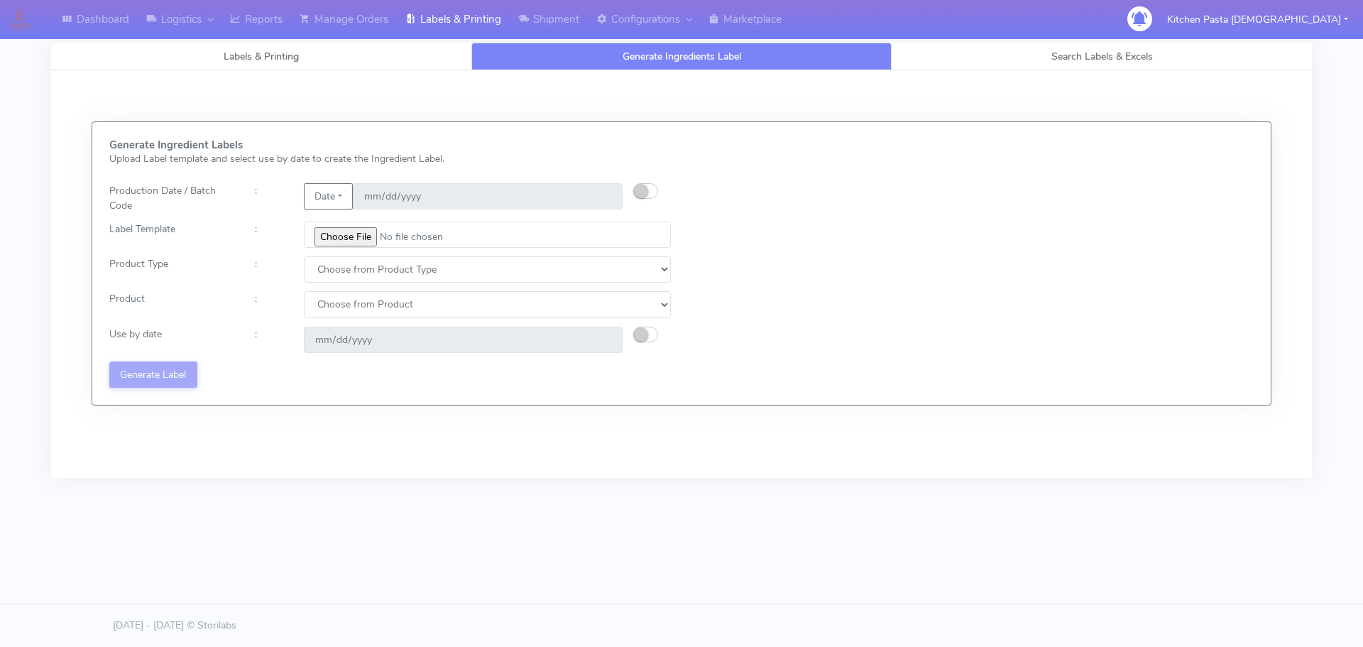
type input "C:\fakepath\Ecom_241_V3.jpg"
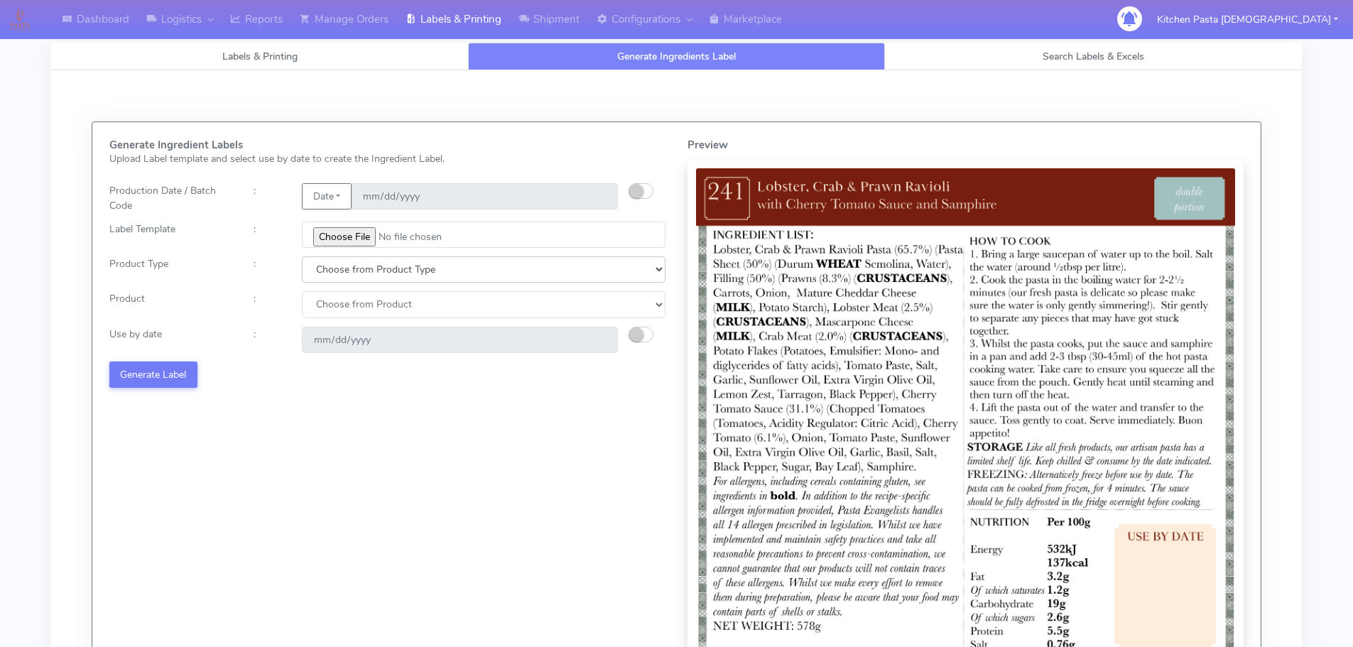
drag, startPoint x: 332, startPoint y: 263, endPoint x: 330, endPoint y: 279, distance: 15.7
click at [332, 263] on select "Choose from Product Type ECOM ERETAIL CIRCULAR CIRC_DESERTS LASAGNE" at bounding box center [484, 269] width 364 height 26
select select "0"
click at [302, 256] on select "Choose from Product Type ECOM ERETAIL CIRCULAR CIRC_DESERTS LASAGNE" at bounding box center [484, 269] width 364 height 26
click at [323, 300] on select "Choose from Product PLAIN PASTA (EXCEPT HURRA) HURRA FILLED PASTA BUTTER (INTER…" at bounding box center [484, 304] width 364 height 26
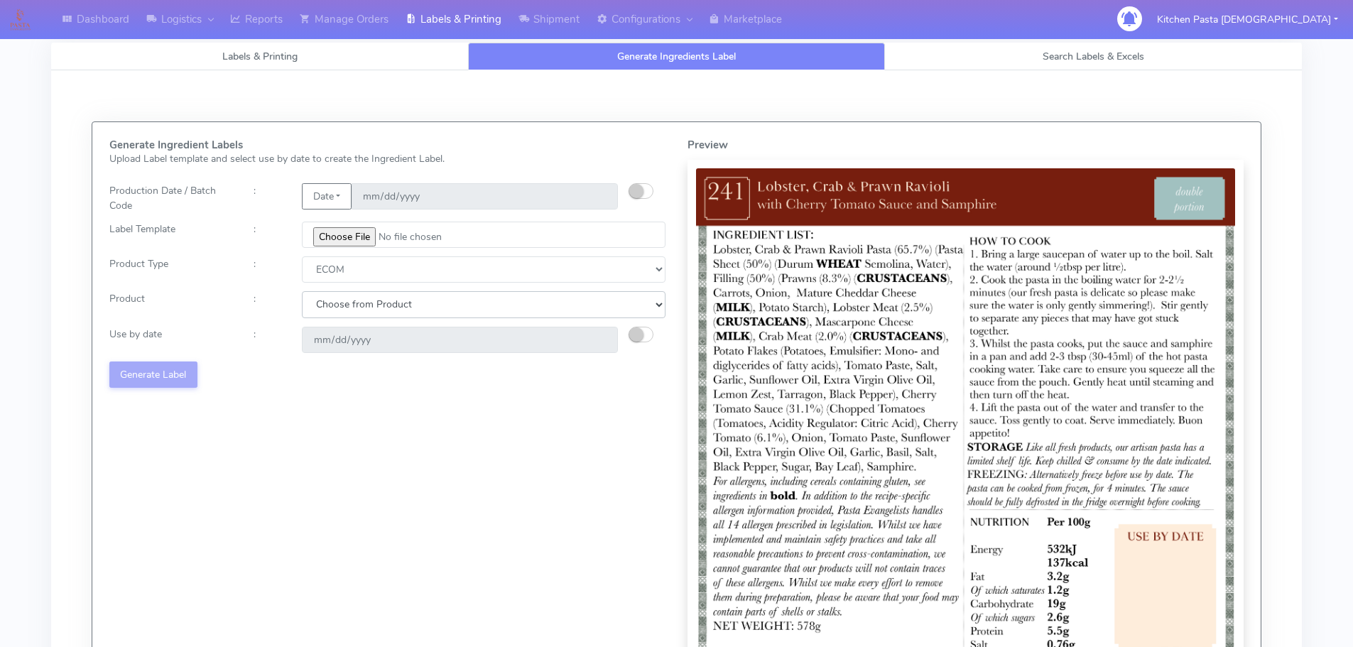
select select "0"
click at [302, 291] on select "Choose from Product PLAIN PASTA (EXCEPT HURRA) HURRA FILLED PASTA BUTTER (INTER…" at bounding box center [484, 304] width 364 height 26
click at [636, 337] on small "button" at bounding box center [636, 334] width 14 height 14
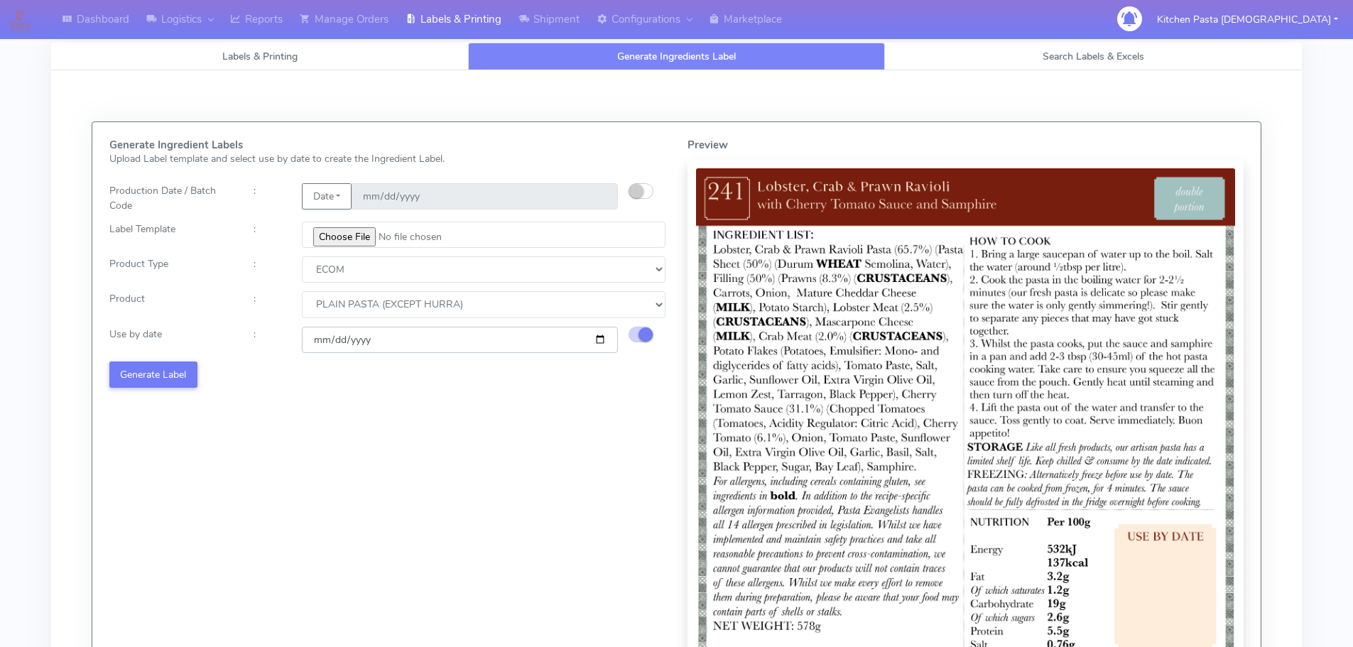
click at [596, 339] on input "[DATE]" at bounding box center [460, 340] width 316 height 26
type input "[DATE]"
click at [165, 365] on button "Generate Label" at bounding box center [153, 374] width 88 height 26
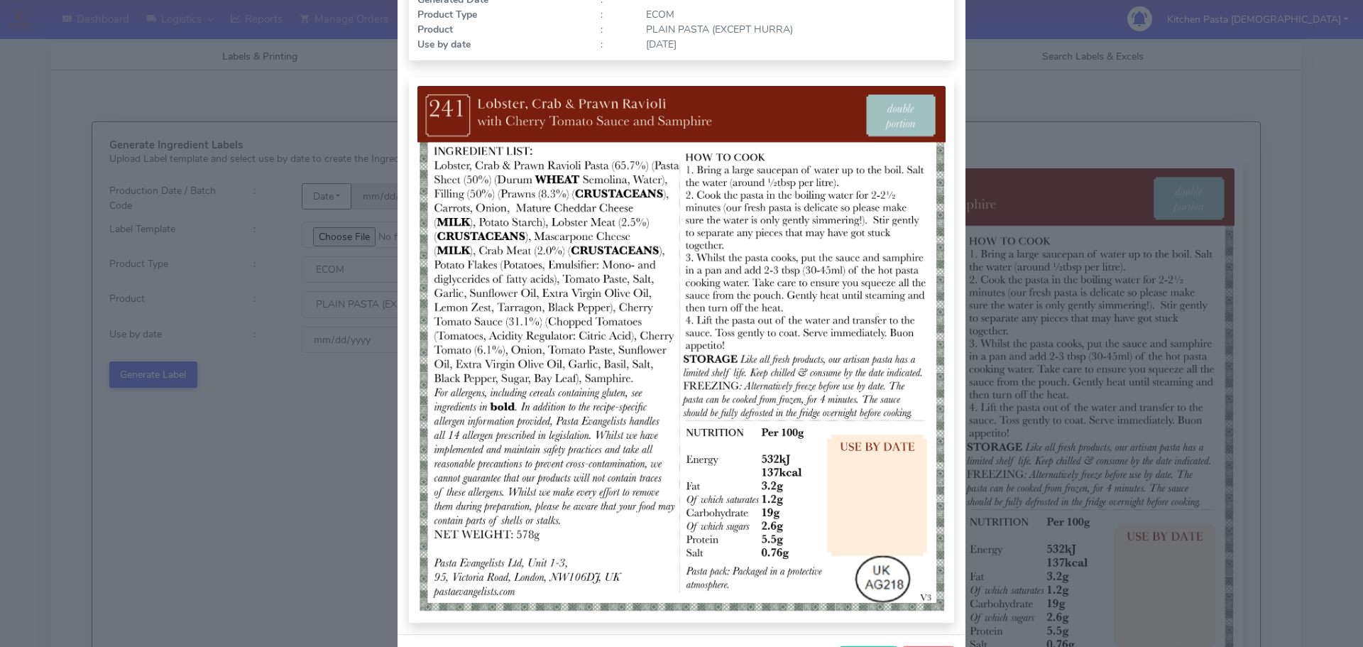
scroll to position [142, 0]
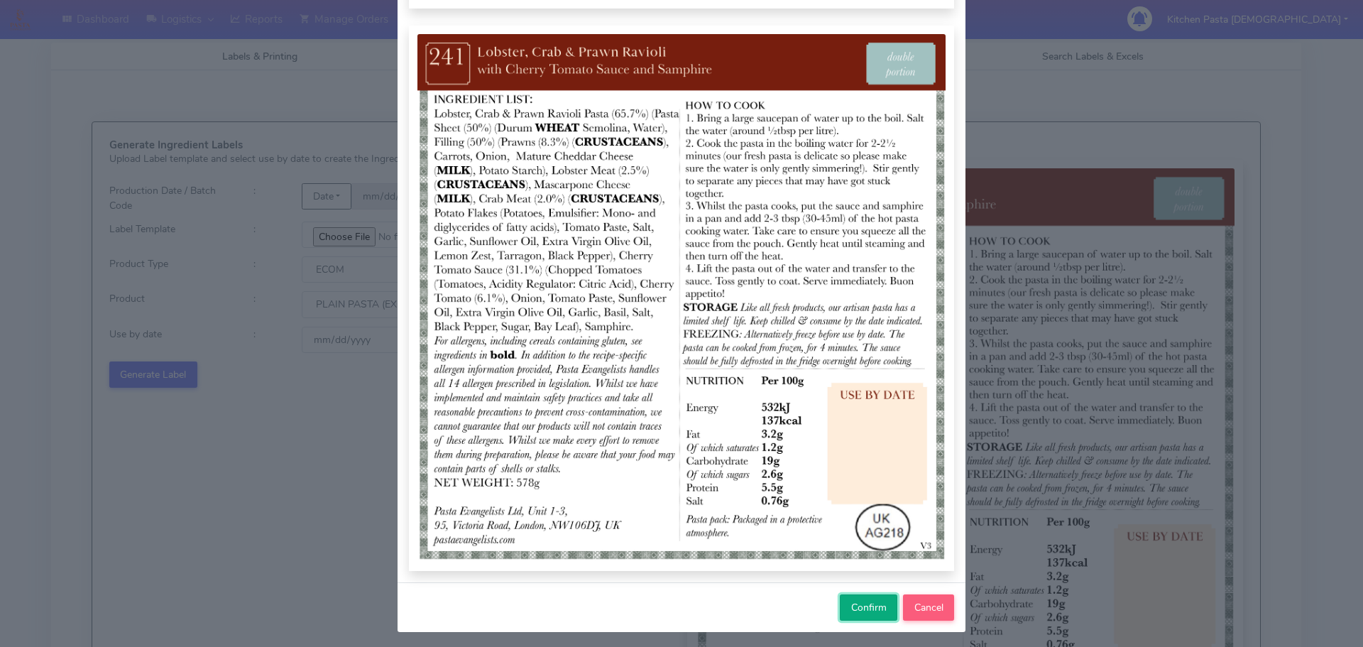
click at [846, 618] on button "Confirm" at bounding box center [869, 607] width 58 height 26
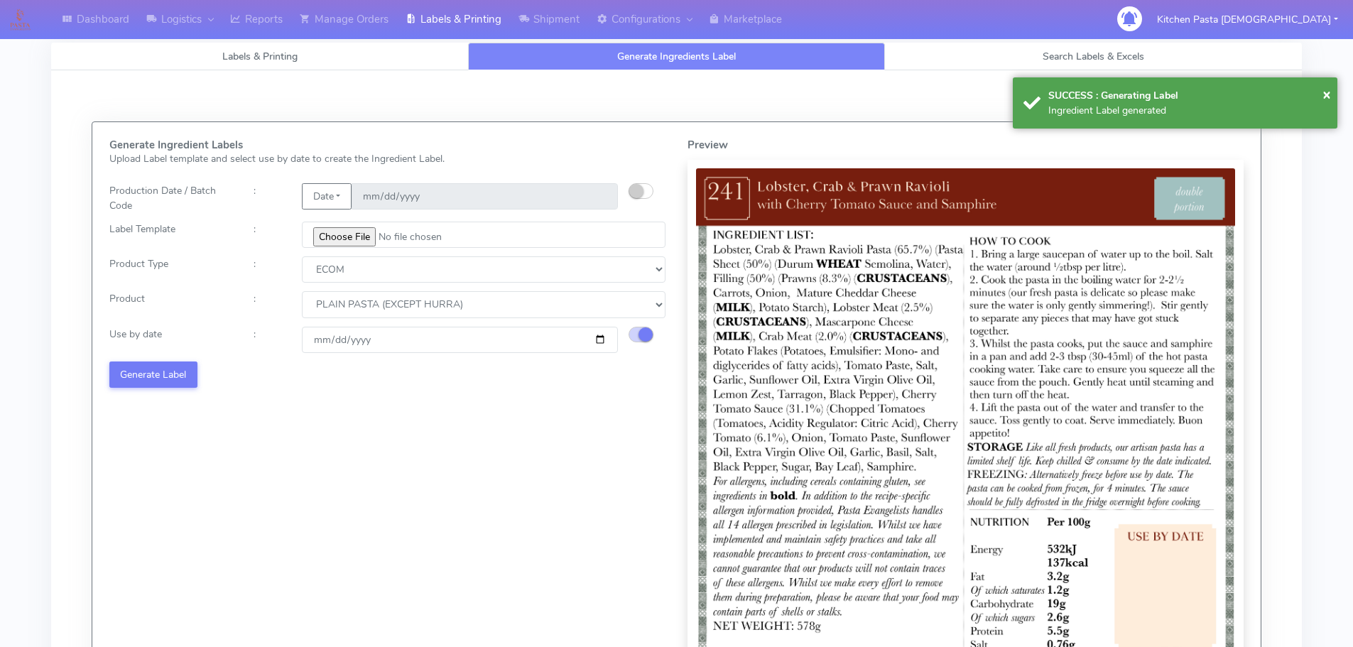
select select
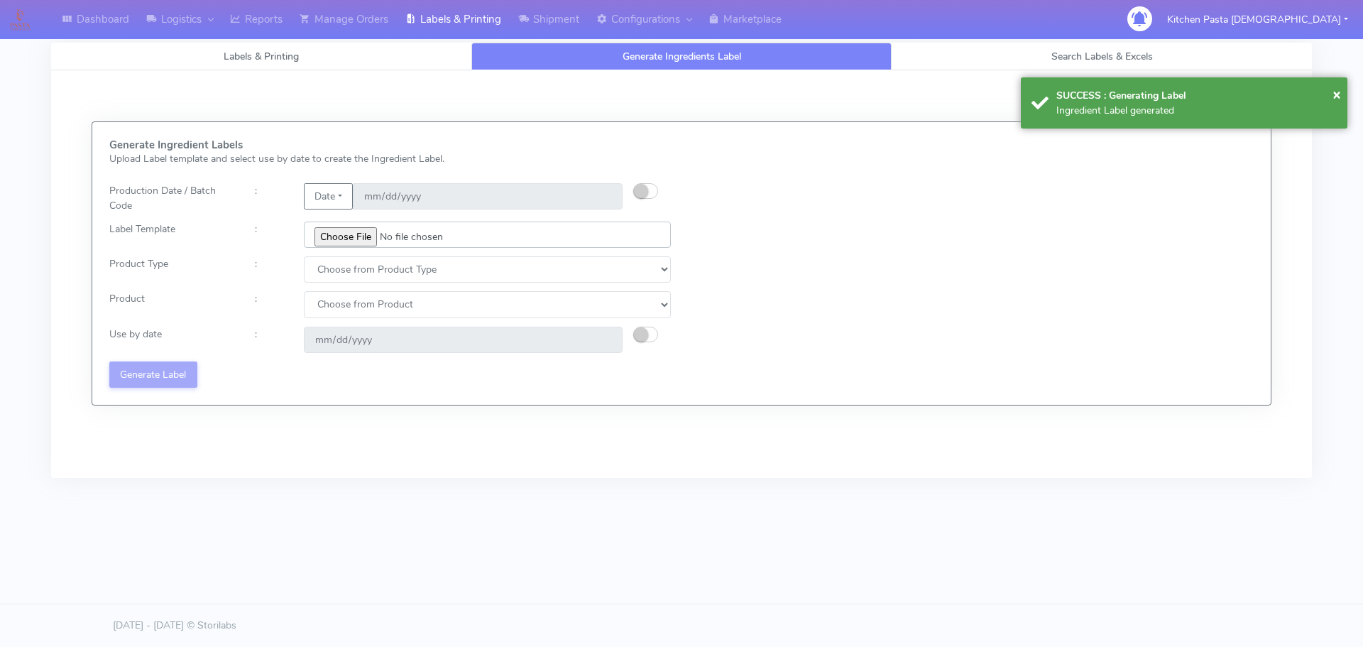
click at [367, 231] on input "file" at bounding box center [487, 235] width 367 height 26
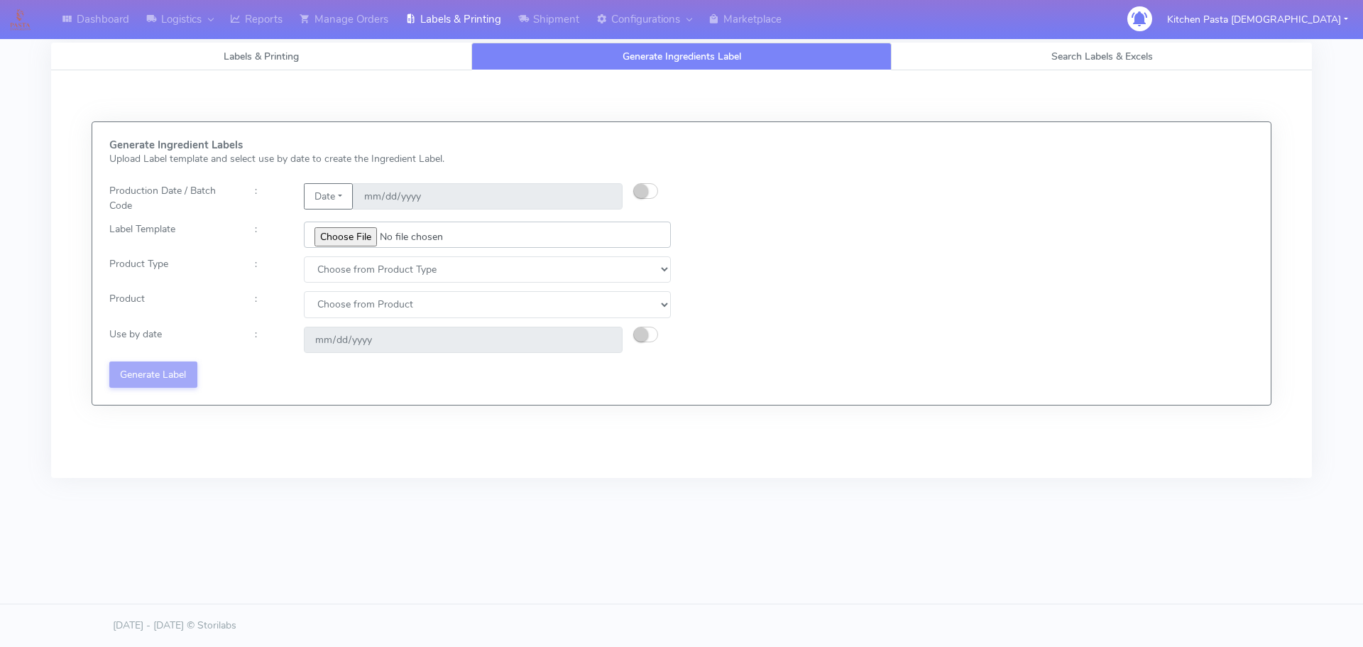
type input "C:\fakepath\Ecom_352_V2.jpg"
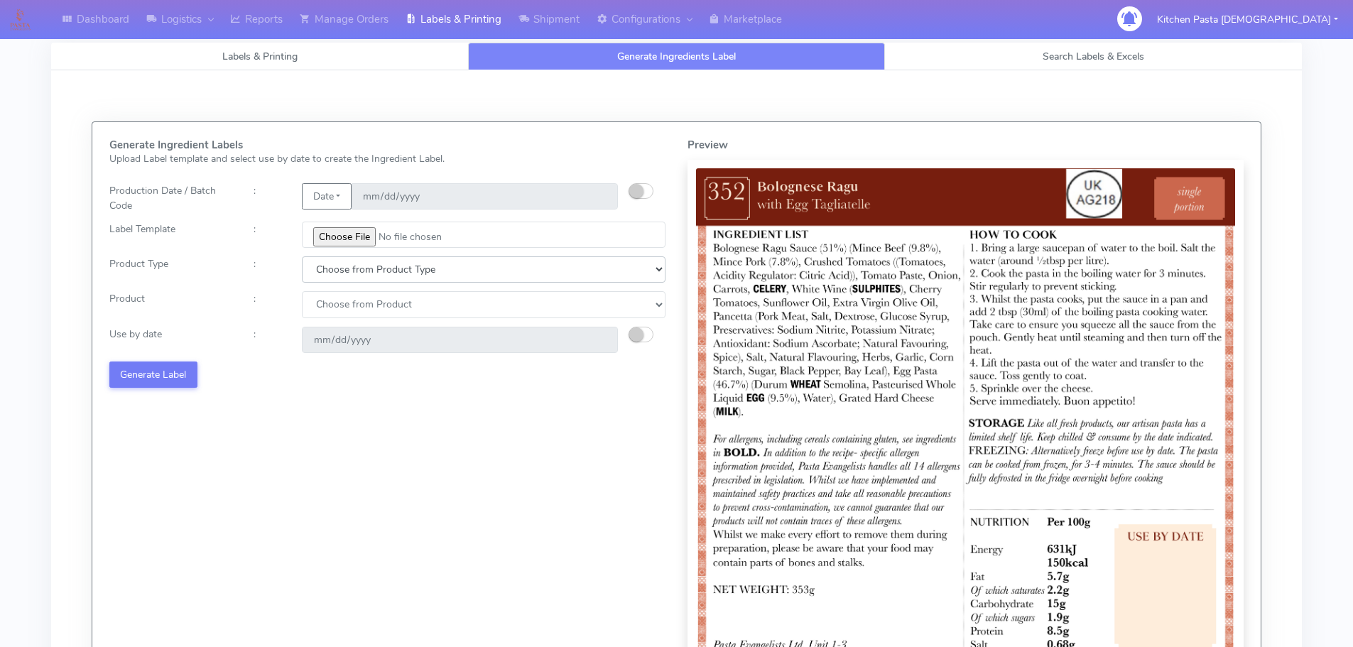
drag, startPoint x: 359, startPoint y: 267, endPoint x: 353, endPoint y: 275, distance: 9.7
click at [359, 267] on select "Choose from Product Type ECOM ERETAIL CIRCULAR CIRC_DESERTS LASAGNE" at bounding box center [484, 269] width 364 height 26
select select "0"
click at [302, 256] on select "Choose from Product Type ECOM ERETAIL CIRCULAR CIRC_DESERTS LASAGNE" at bounding box center [484, 269] width 364 height 26
click at [334, 311] on select "Choose from Product PLAIN PASTA (EXCEPT HURRA) HURRA FILLED PASTA BUTTER (INTER…" at bounding box center [484, 304] width 364 height 26
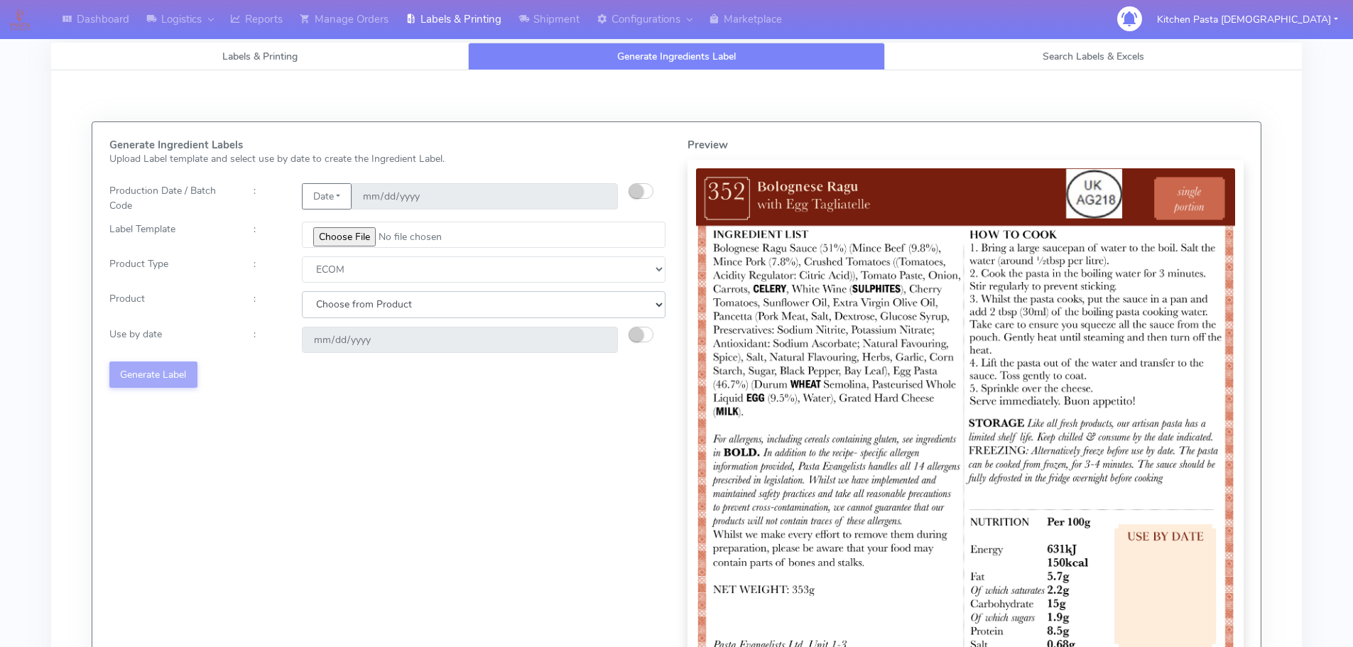
select select "0"
click at [302, 291] on select "Choose from Product PLAIN PASTA (EXCEPT HURRA) HURRA FILLED PASTA BUTTER (INTER…" at bounding box center [484, 304] width 364 height 26
click at [632, 331] on small "button" at bounding box center [636, 334] width 14 height 14
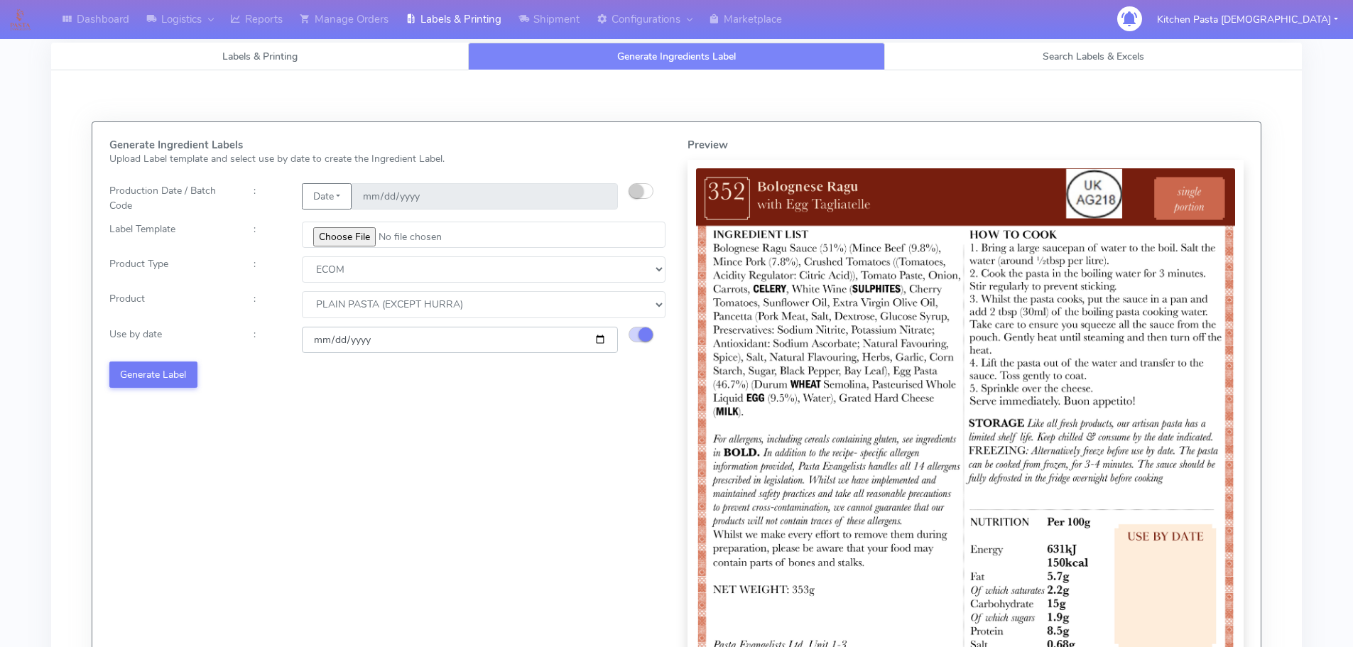
click at [603, 339] on input "[DATE]" at bounding box center [460, 340] width 316 height 26
type input "[DATE]"
click at [157, 368] on button "Generate Label" at bounding box center [153, 374] width 88 height 26
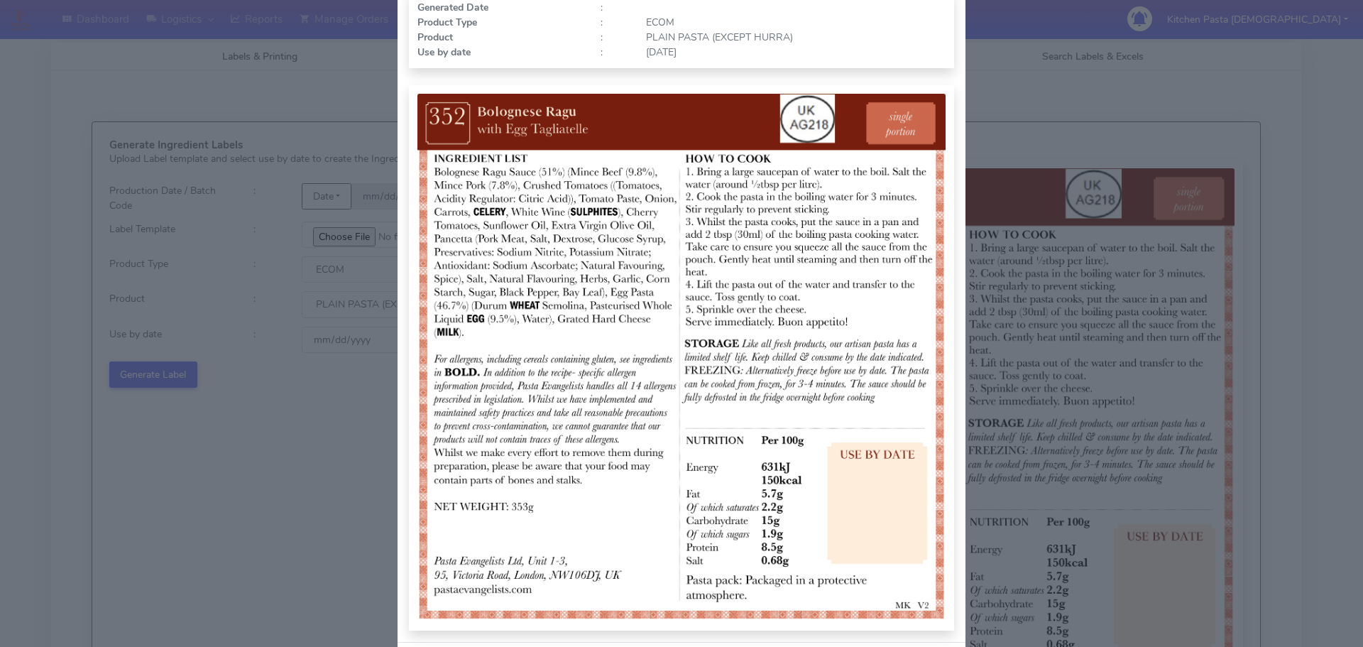
scroll to position [147, 0]
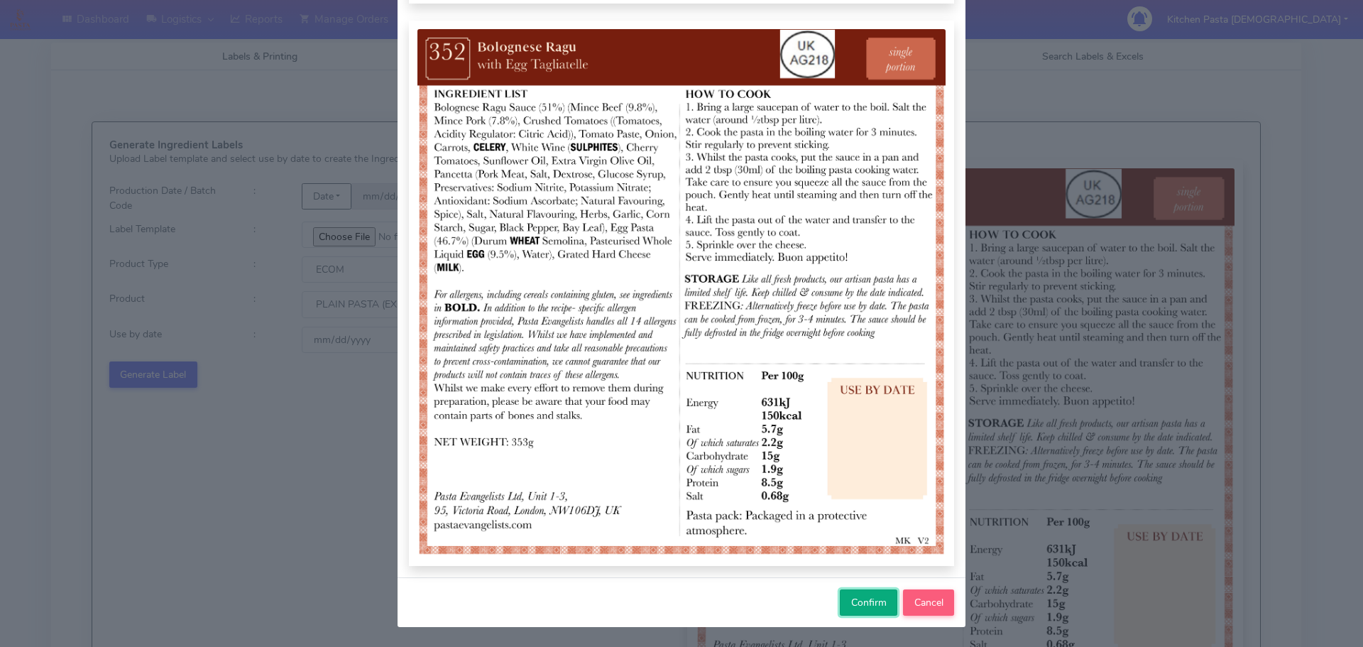
click at [843, 598] on button "Confirm" at bounding box center [869, 602] width 58 height 26
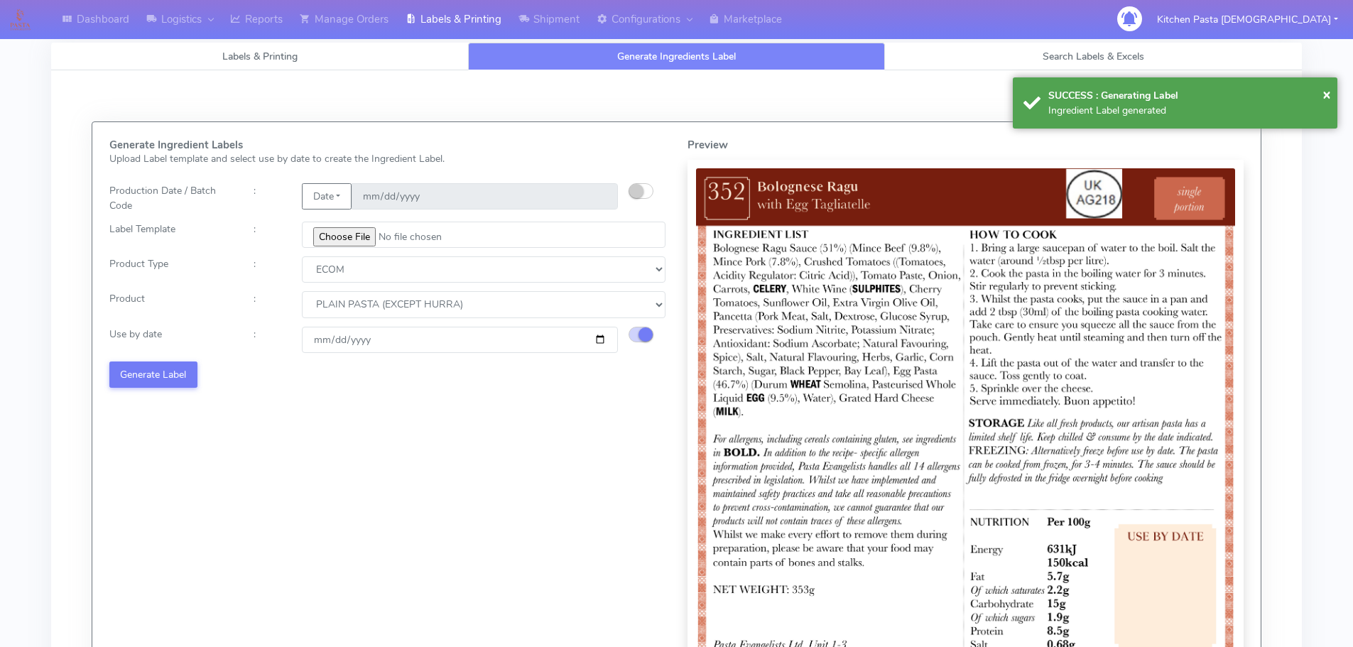
select select
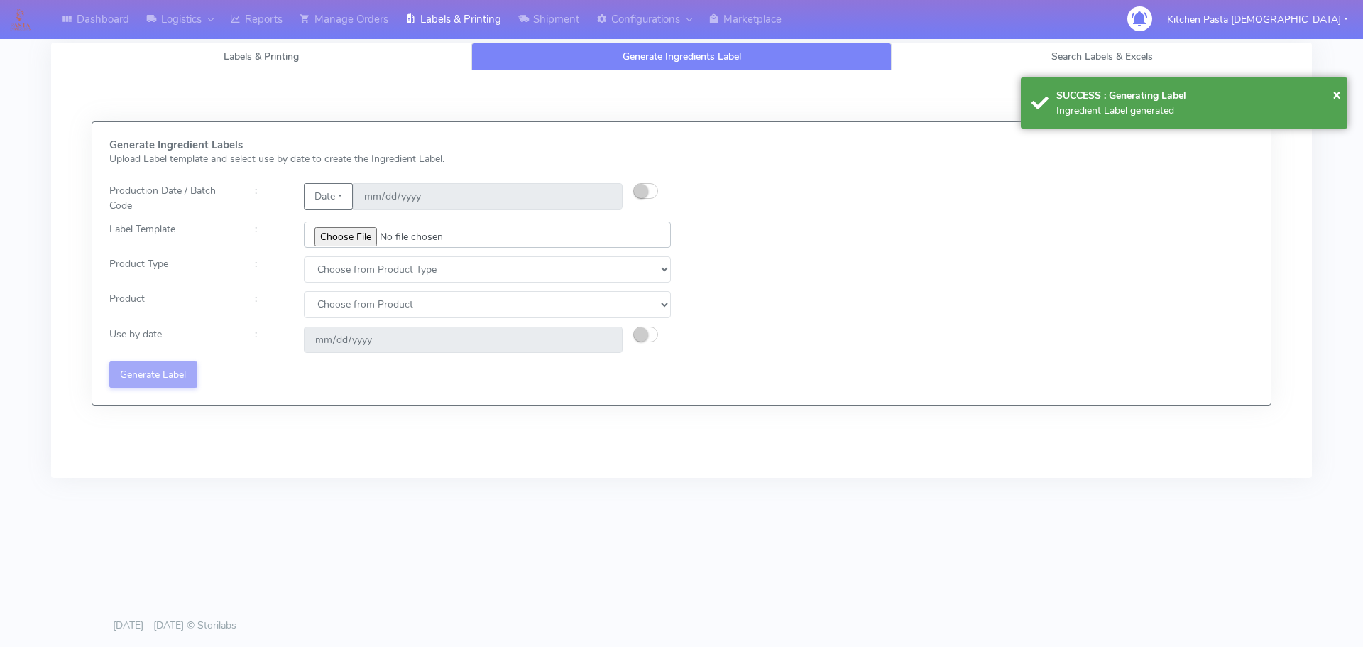
click at [344, 237] on input "file" at bounding box center [487, 235] width 367 height 26
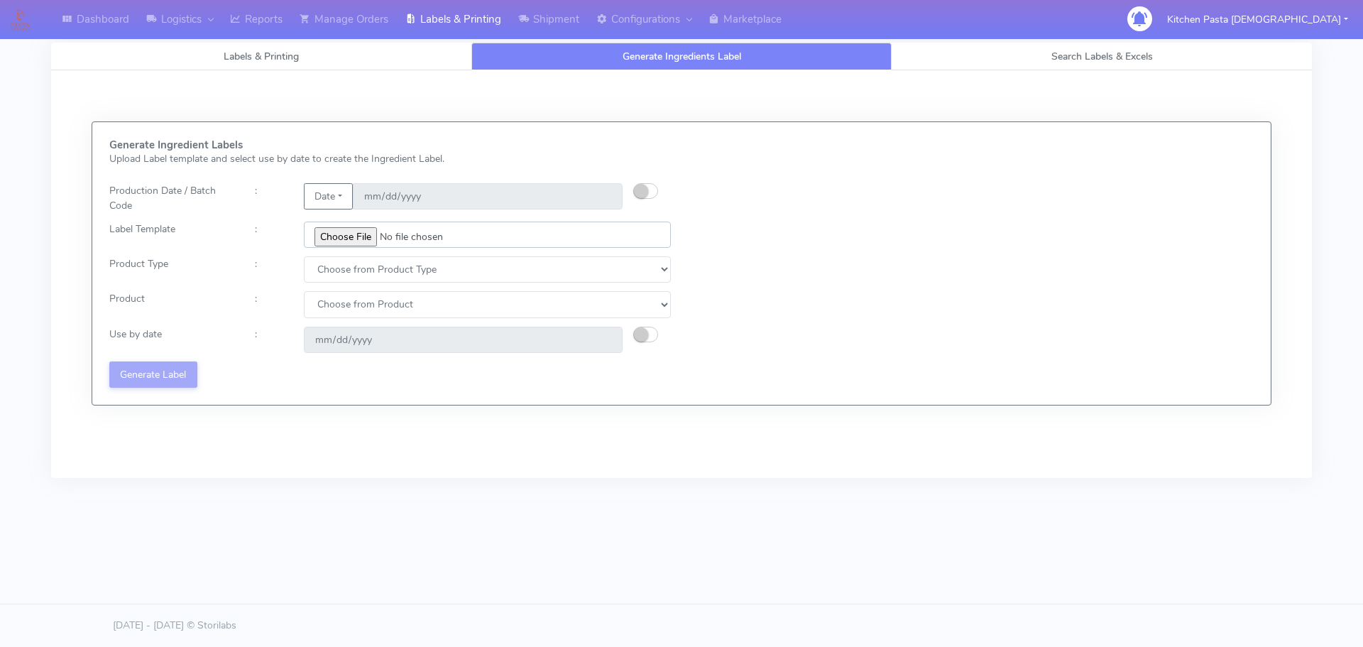
type input "C:\fakepath\Ecom_353_V2.jpg"
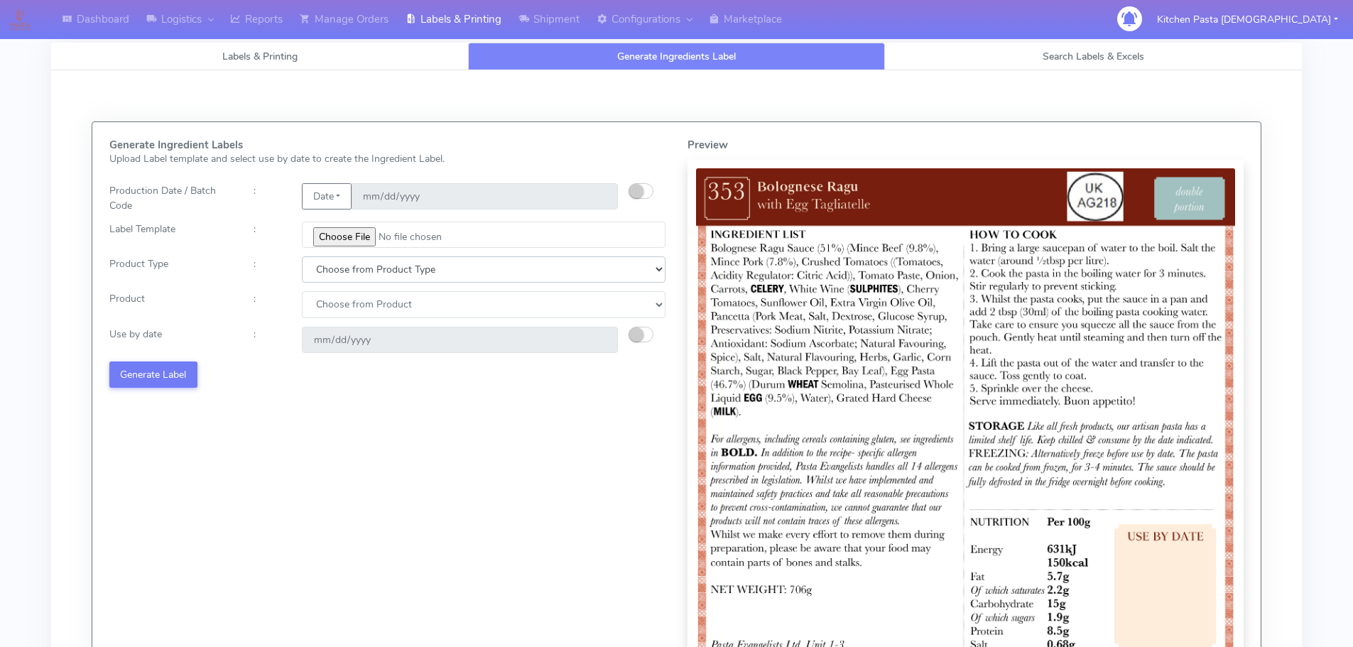
click at [344, 265] on select "Choose from Product Type ECOM ERETAIL CIRCULAR CIRC_DESERTS LASAGNE" at bounding box center [484, 269] width 364 height 26
select select "0"
click at [302, 256] on select "Choose from Product Type ECOM ERETAIL CIRCULAR CIRC_DESERTS LASAGNE" at bounding box center [484, 269] width 364 height 26
click at [339, 297] on select "Choose from Product PLAIN PASTA (EXCEPT HURRA) HURRA FILLED PASTA BUTTER (INTER…" at bounding box center [484, 304] width 364 height 26
select select "0"
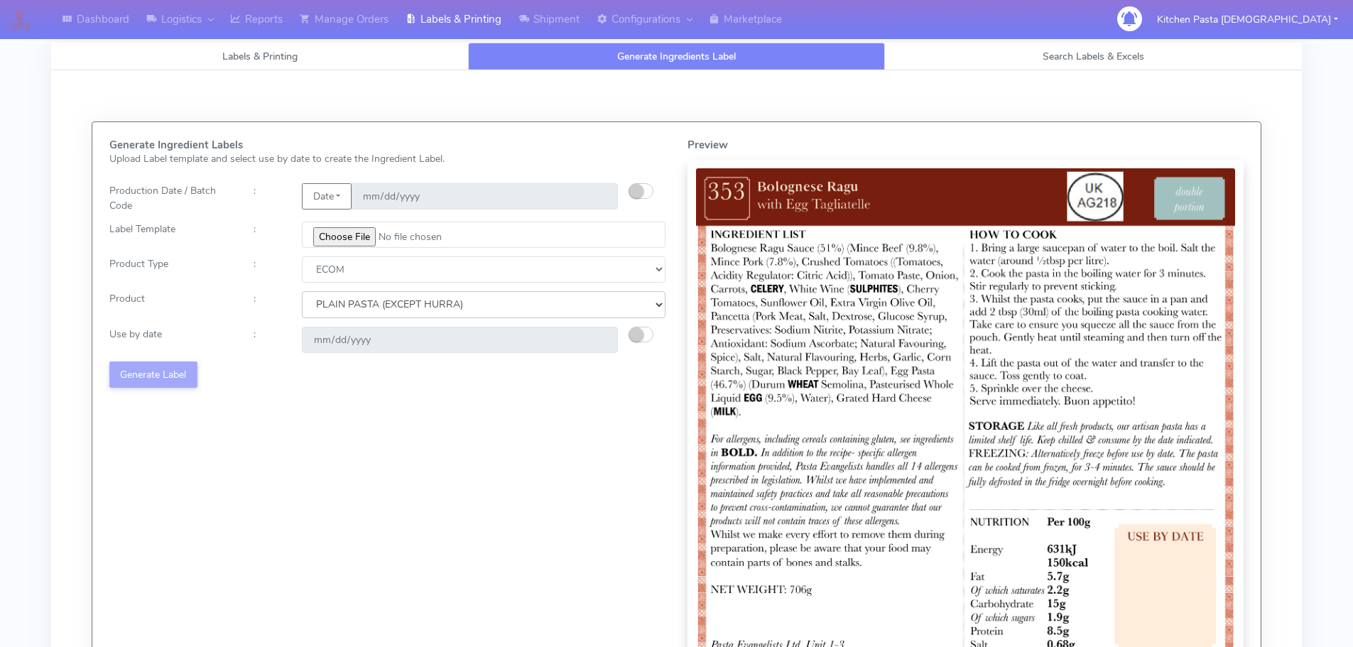
click at [302, 291] on select "Choose from Product PLAIN PASTA (EXCEPT HURRA) HURRA FILLED PASTA BUTTER (INTER…" at bounding box center [484, 304] width 364 height 26
click at [644, 334] on button "button" at bounding box center [640, 335] width 25 height 16
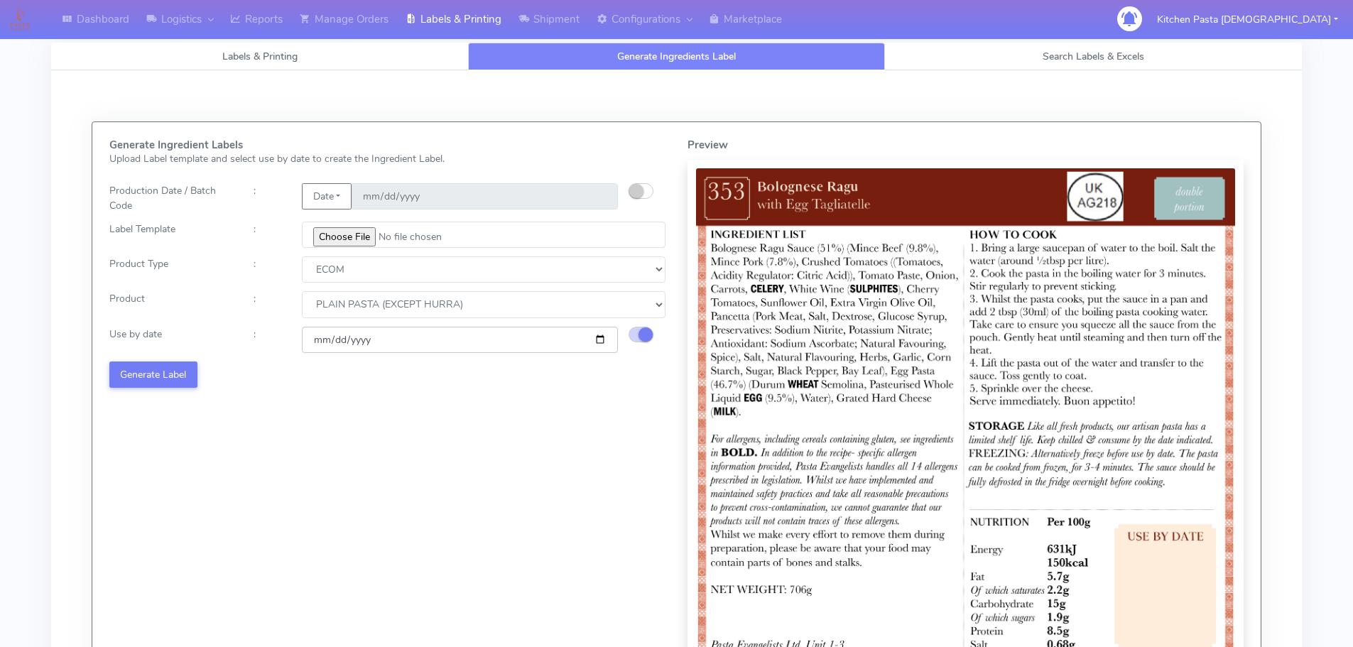
click at [605, 337] on input "[DATE]" at bounding box center [460, 340] width 316 height 26
type input "[DATE]"
click at [151, 377] on button "Generate Label" at bounding box center [153, 374] width 88 height 26
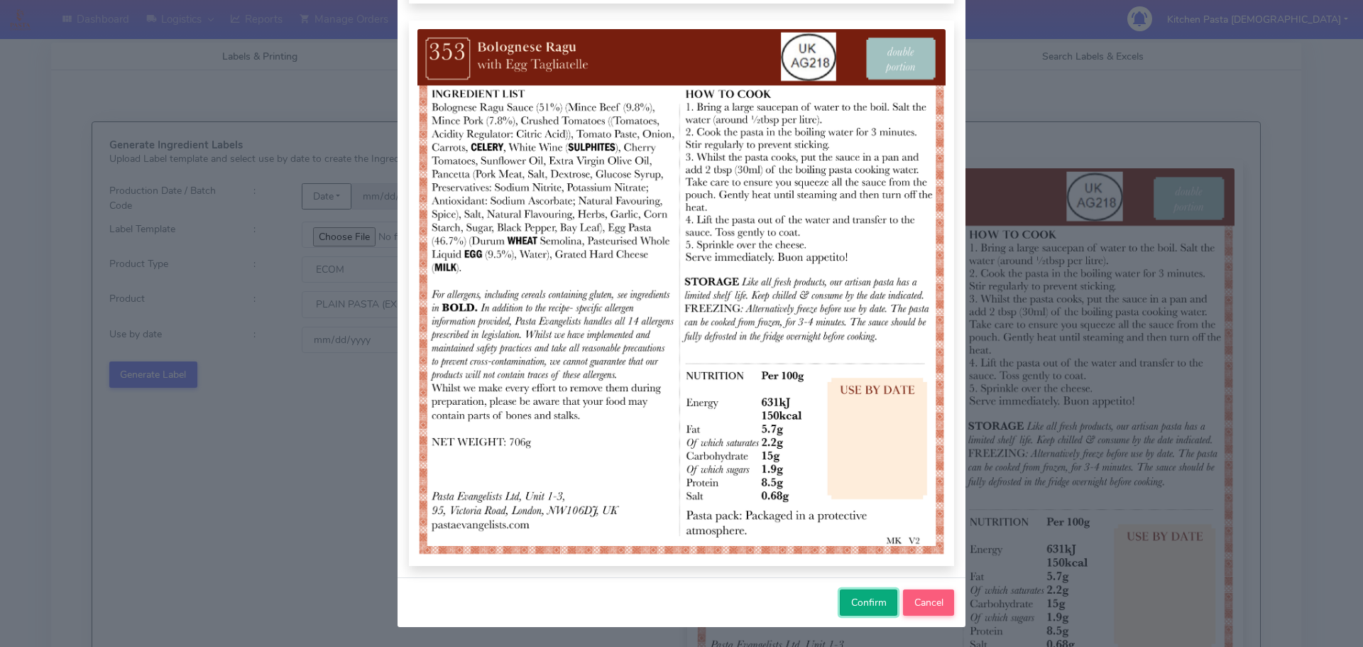
click at [858, 602] on span "Confirm" at bounding box center [868, 602] width 35 height 13
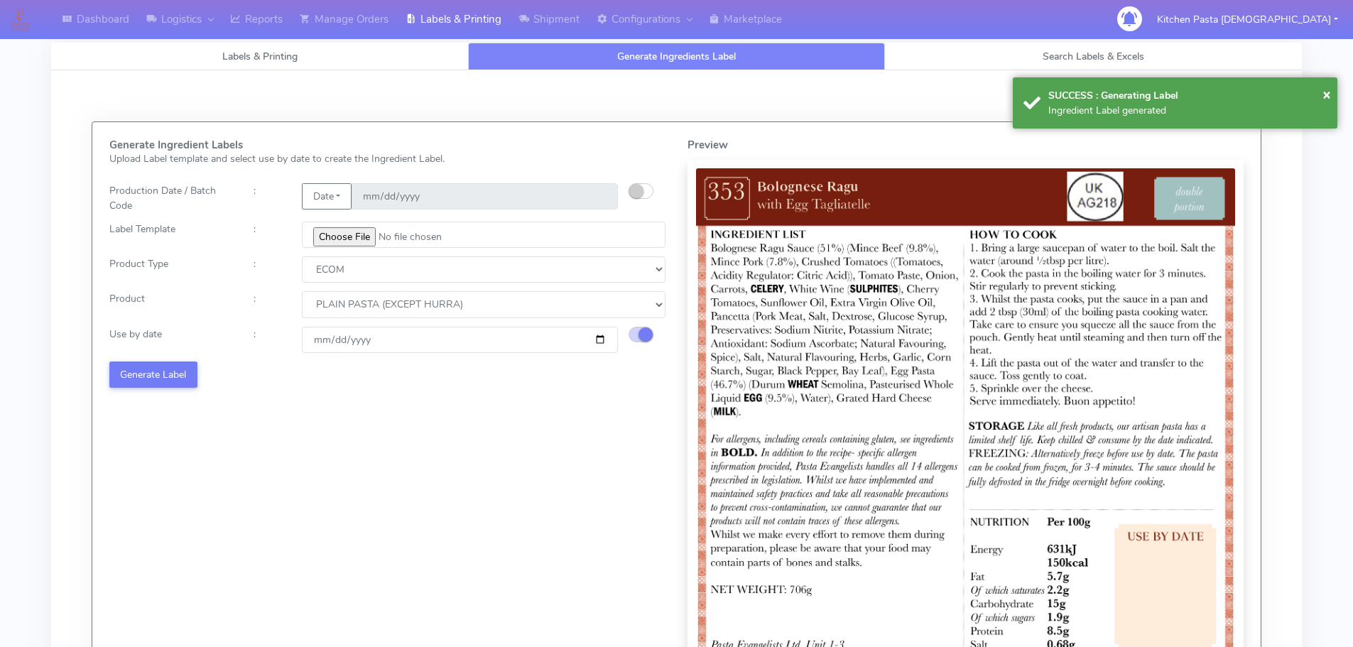
select select
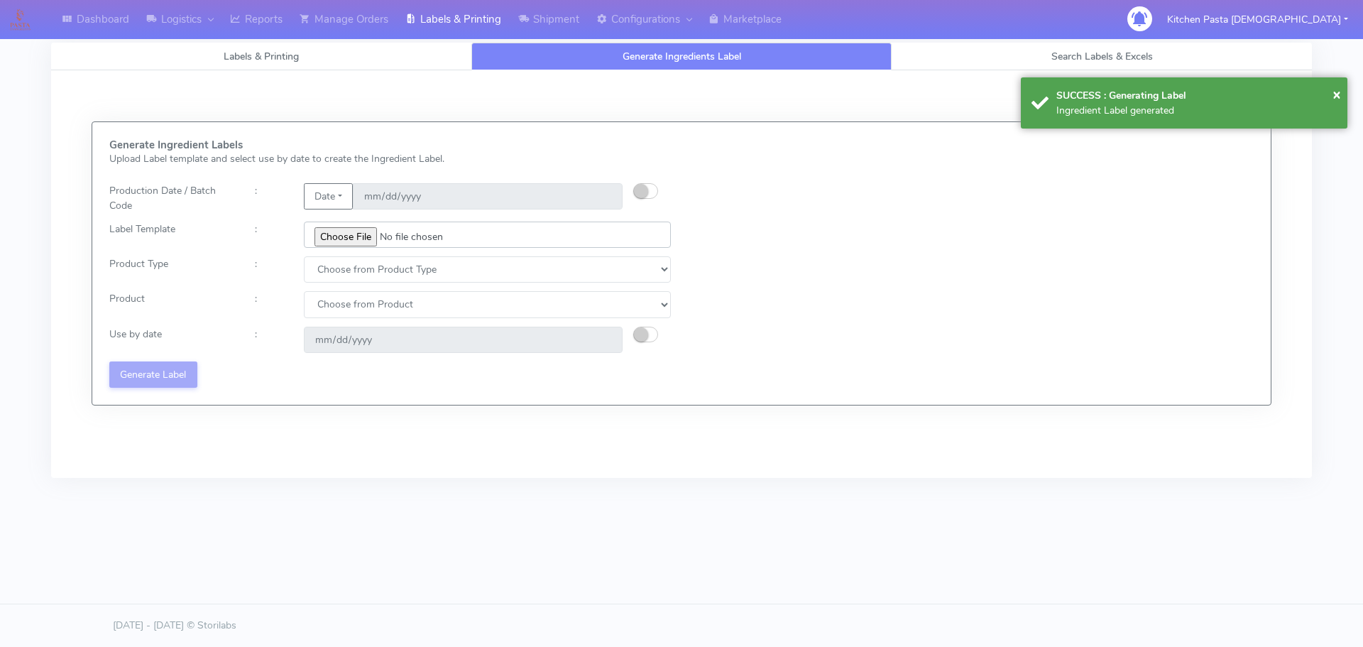
click at [325, 232] on input "file" at bounding box center [487, 235] width 367 height 26
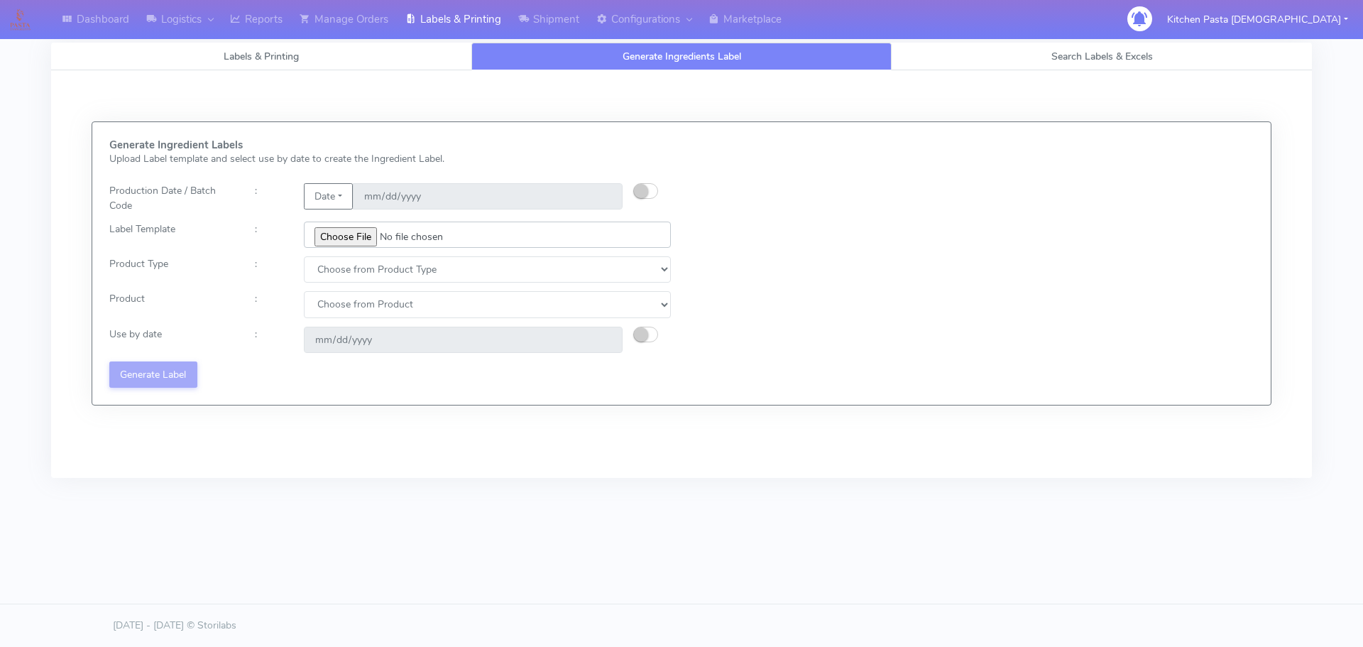
type input "C:\fakepath\Ecom_350_V1.jpg"
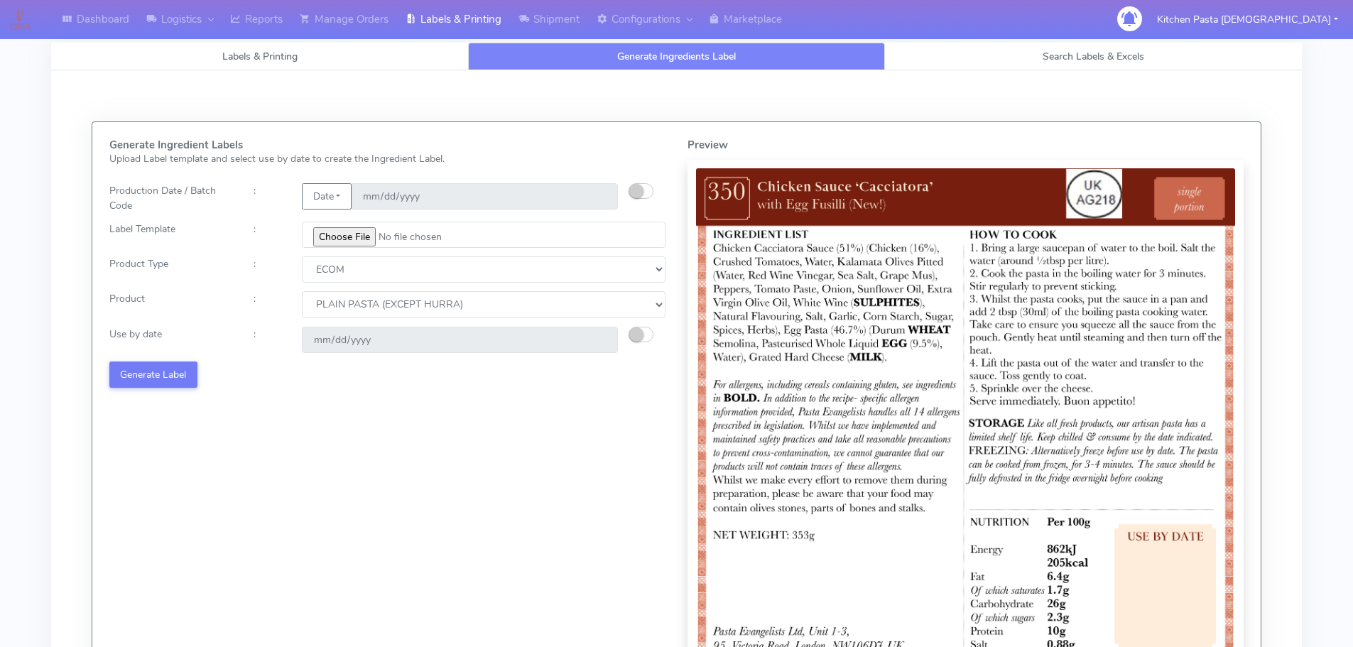
select select "0"
click at [648, 334] on button "button" at bounding box center [640, 335] width 25 height 16
click at [598, 335] on input "[DATE]" at bounding box center [460, 340] width 316 height 26
type input "[DATE]"
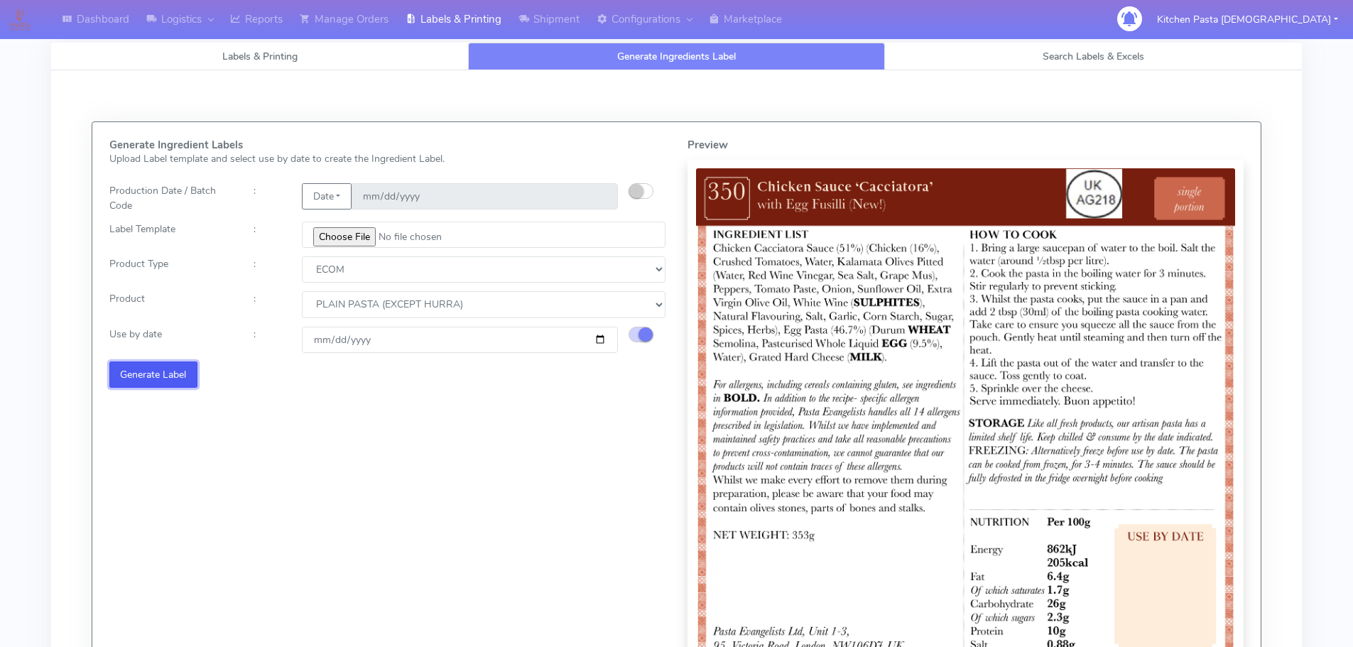
click at [158, 371] on button "Generate Label" at bounding box center [153, 374] width 88 height 26
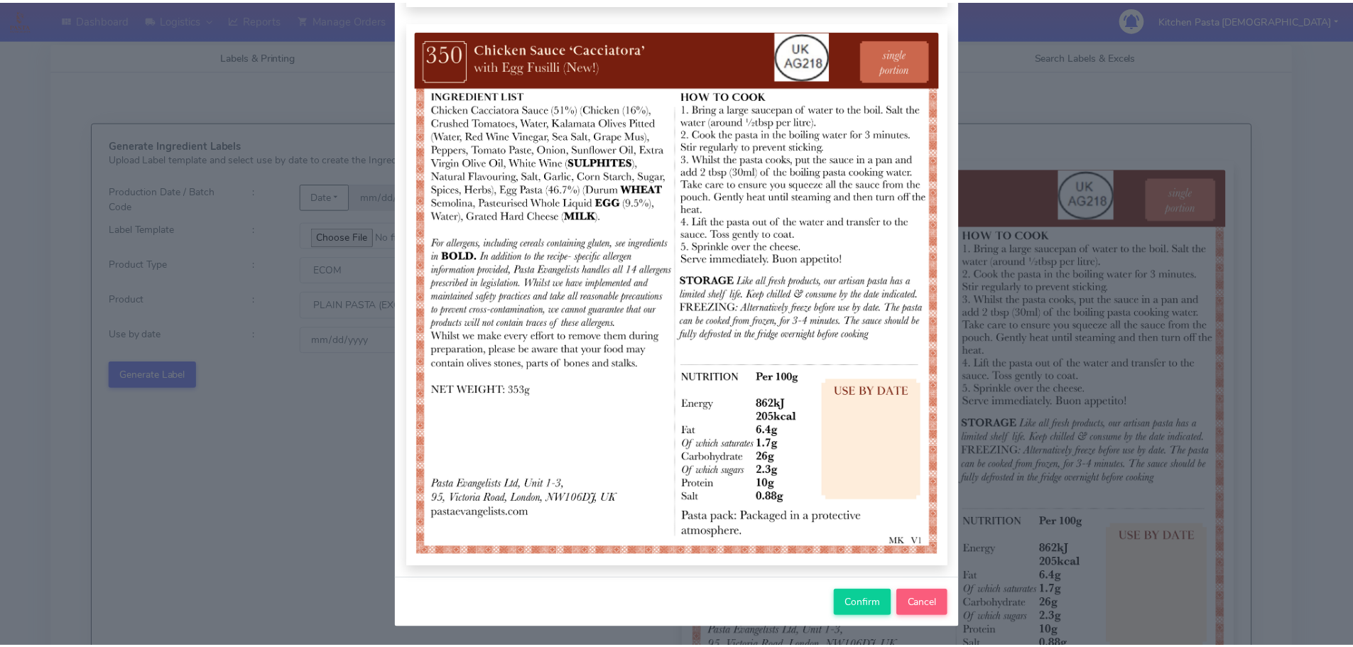
scroll to position [147, 0]
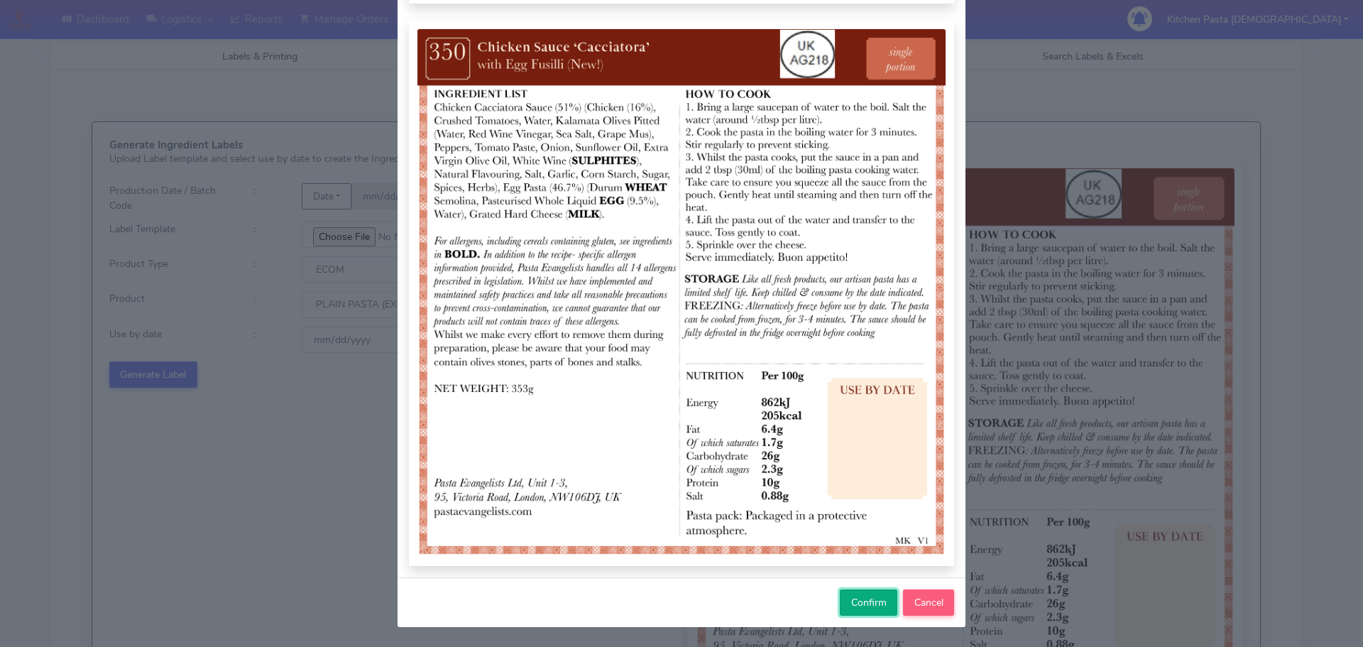
click at [854, 597] on span "Confirm" at bounding box center [868, 602] width 35 height 13
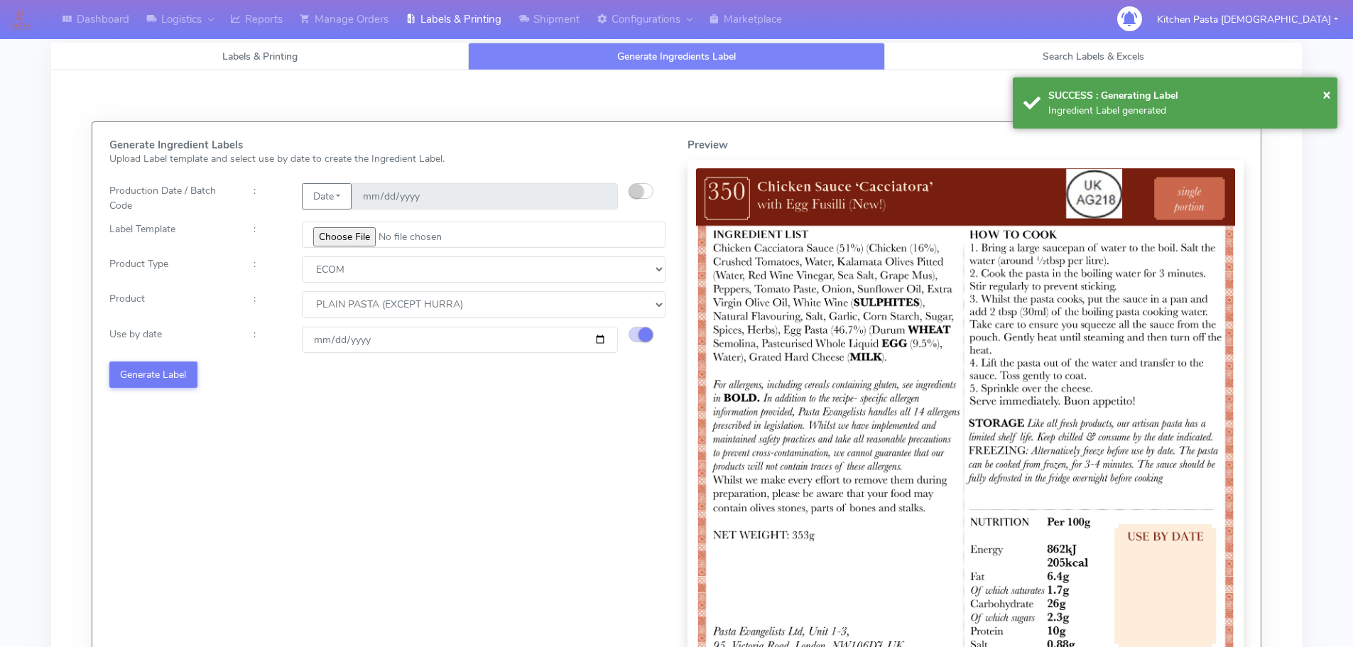
select select
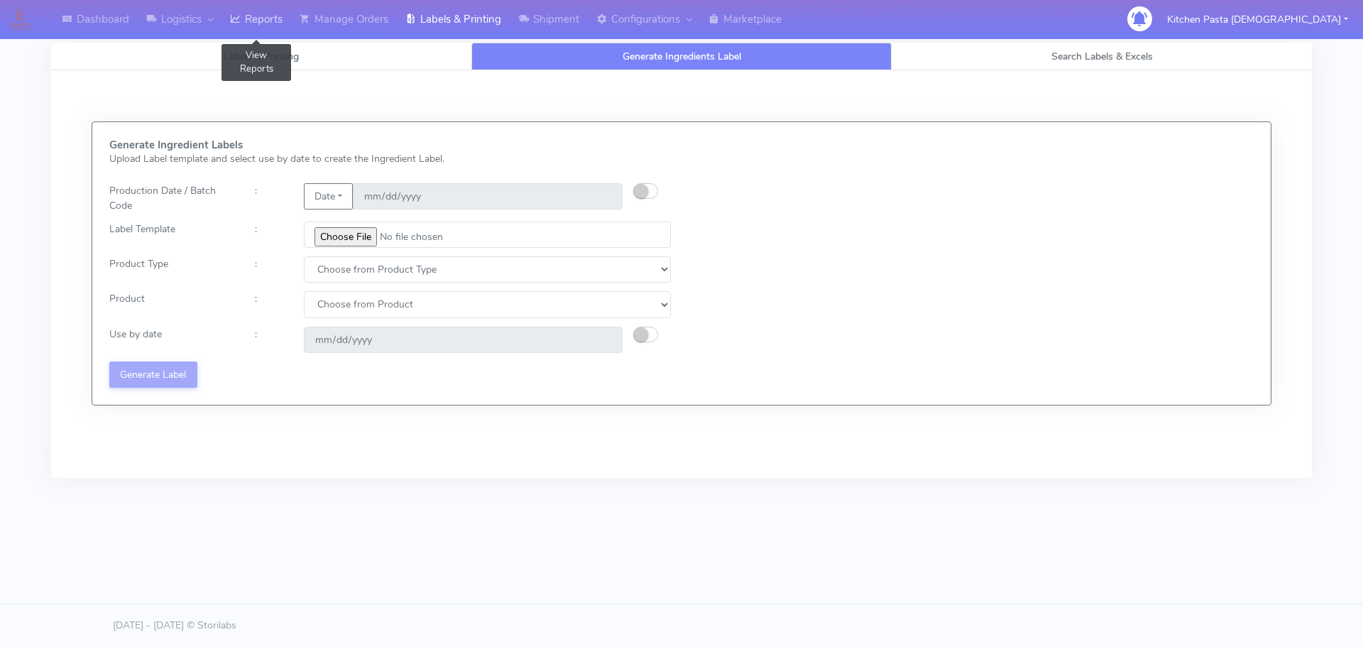
click at [256, 22] on link "Reports" at bounding box center [257, 19] width 70 height 39
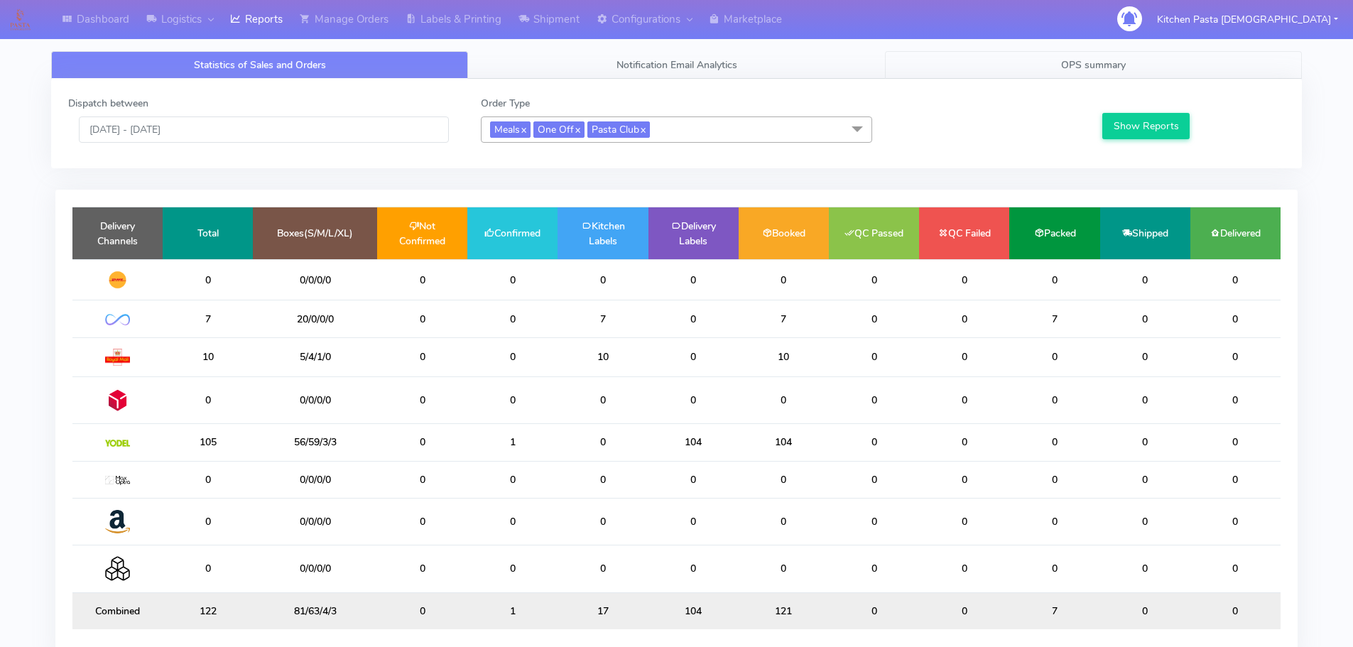
click at [1091, 70] on span "OPS summary" at bounding box center [1093, 64] width 65 height 13
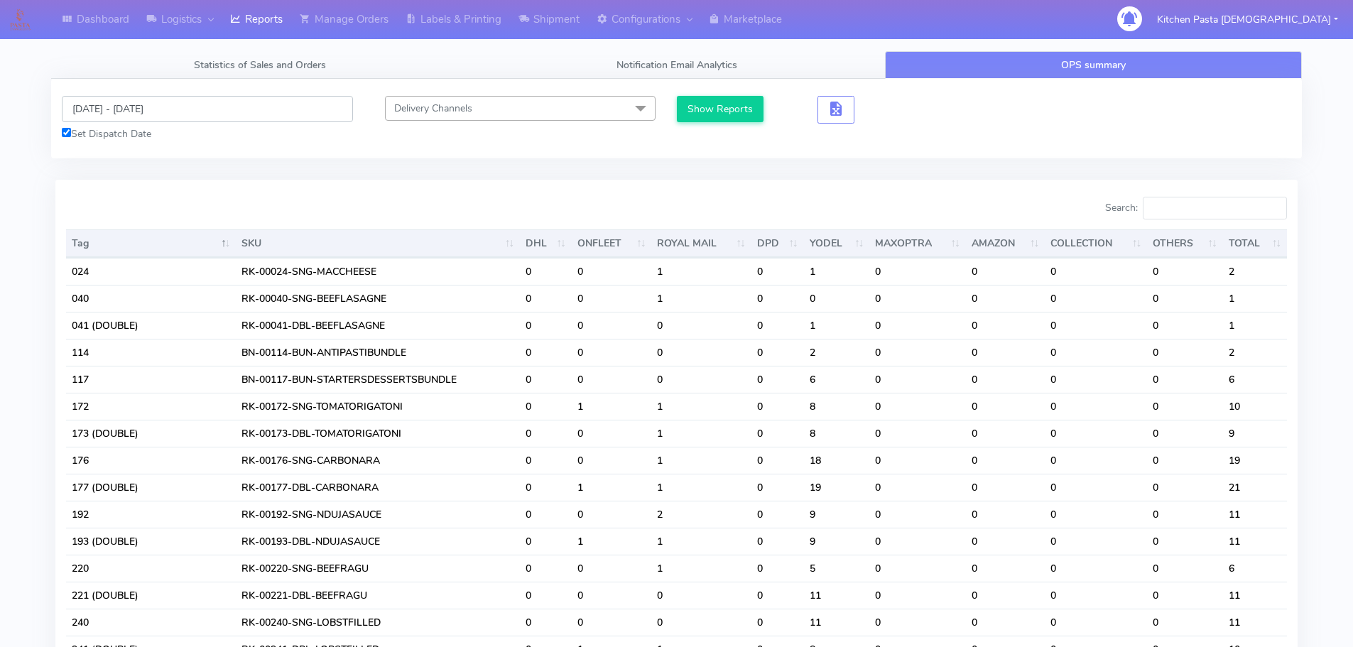
click at [144, 107] on input "[DATE] - [DATE]" at bounding box center [207, 109] width 291 height 26
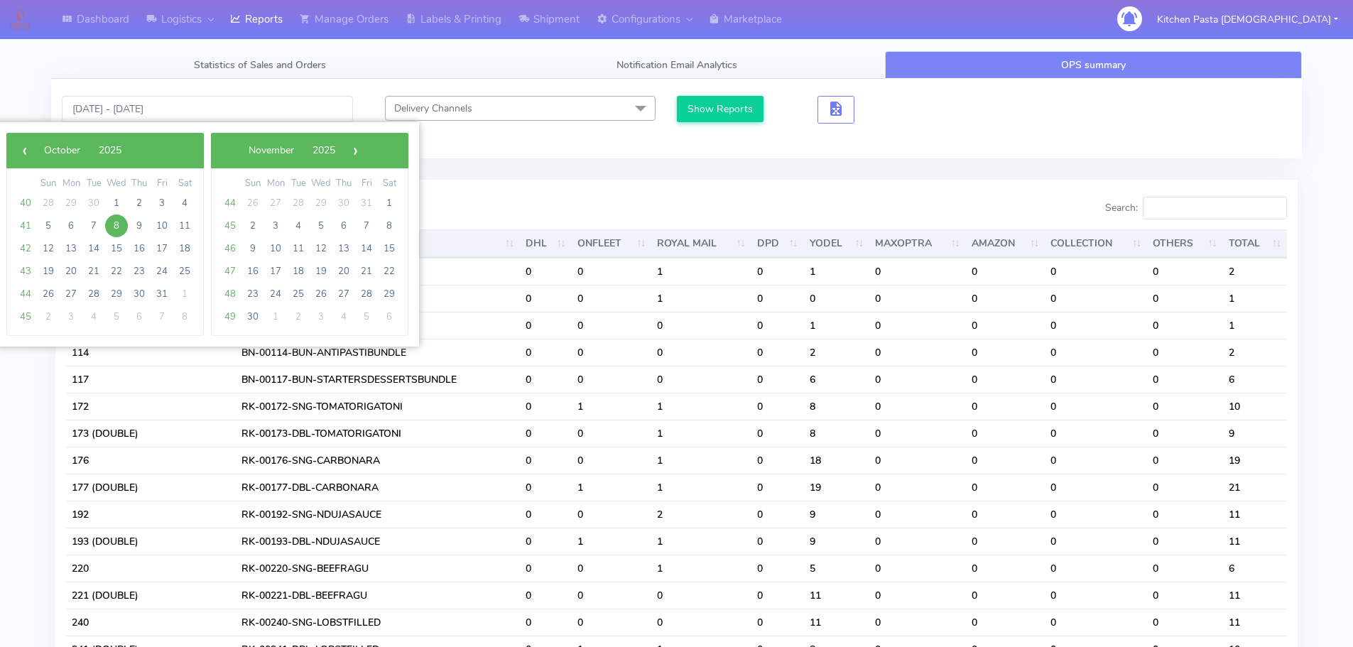
click at [114, 222] on span "8" at bounding box center [116, 225] width 23 height 23
click at [133, 222] on span "9" at bounding box center [139, 225] width 23 height 23
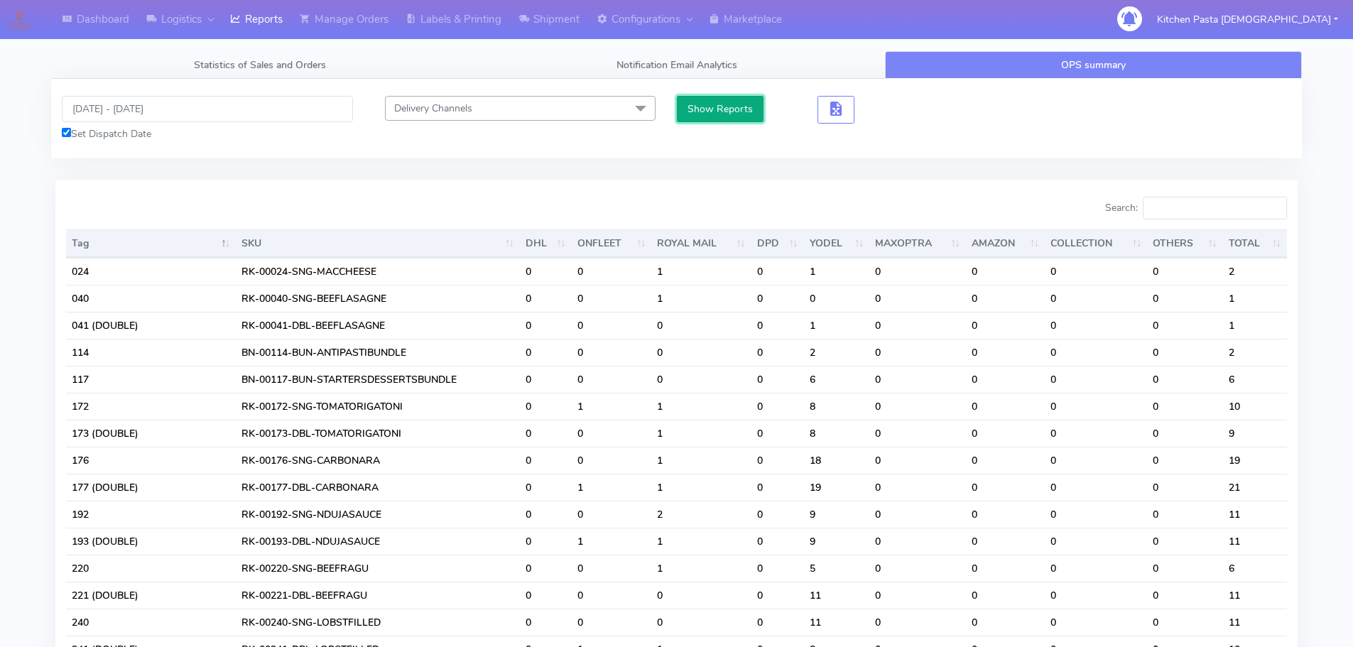
click at [705, 106] on button "Show Reports" at bounding box center [720, 109] width 87 height 26
click at [116, 107] on input "[DATE] - [DATE]" at bounding box center [207, 109] width 291 height 26
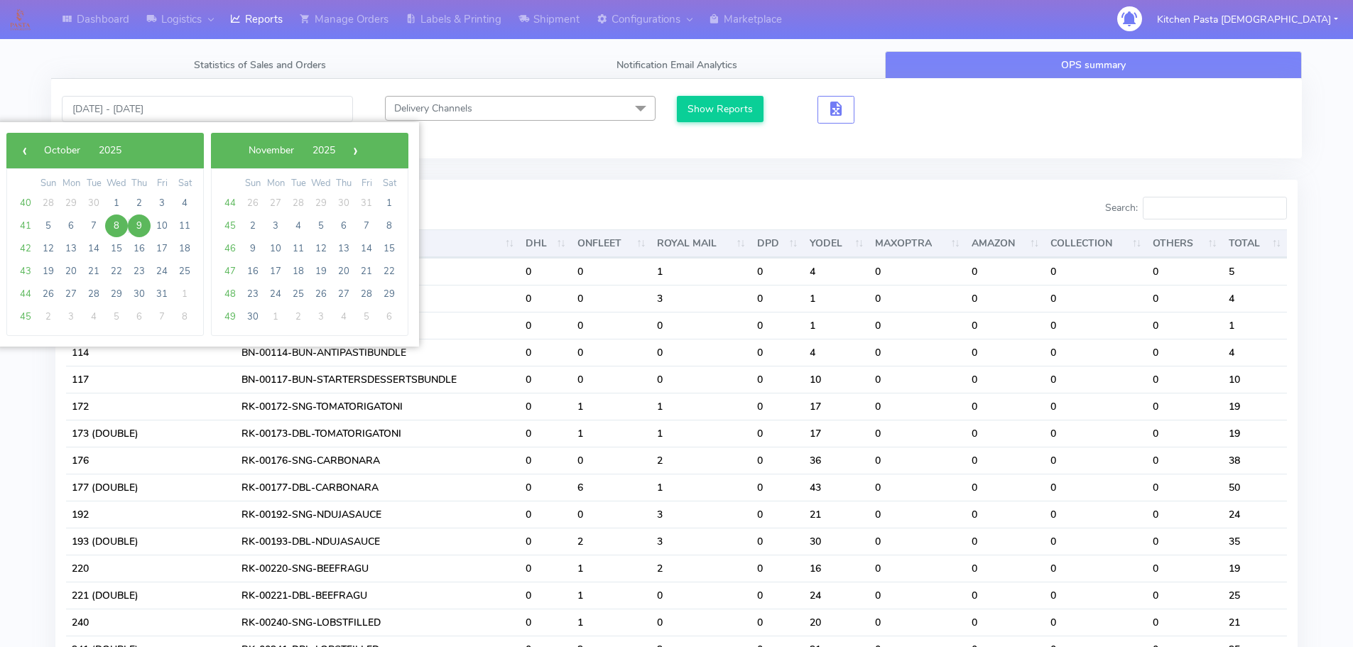
click at [119, 221] on span "8" at bounding box center [116, 225] width 23 height 23
click at [73, 245] on span "13" at bounding box center [71, 248] width 23 height 23
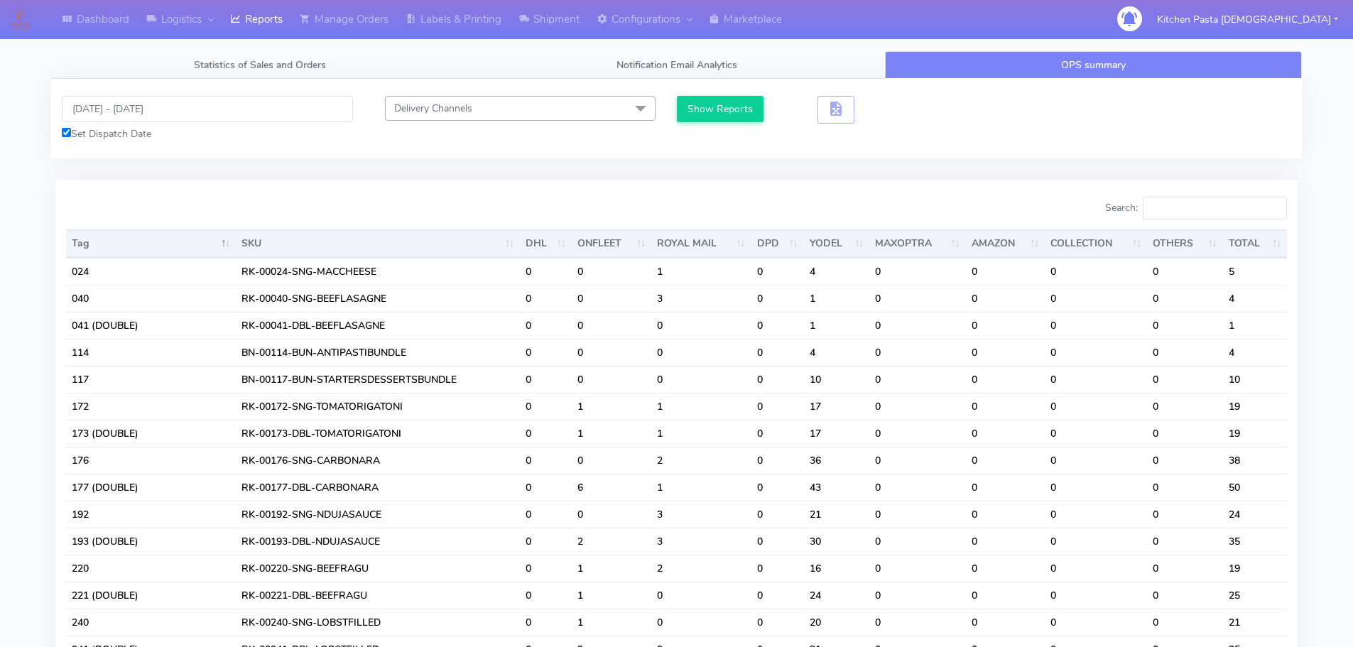
type input "[DATE] - [DATE]"
click at [682, 109] on button "Show Reports" at bounding box center [720, 109] width 87 height 26
click at [1208, 200] on input "Search:" at bounding box center [1214, 208] width 144 height 23
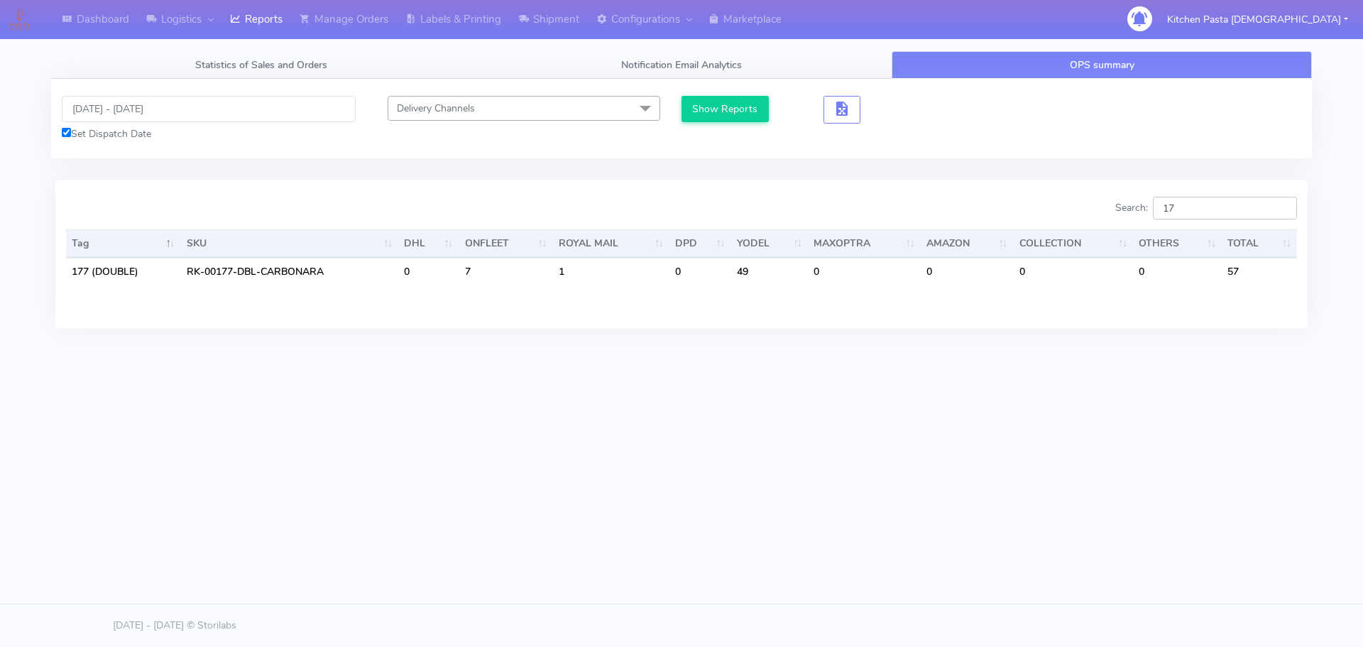
type input "1"
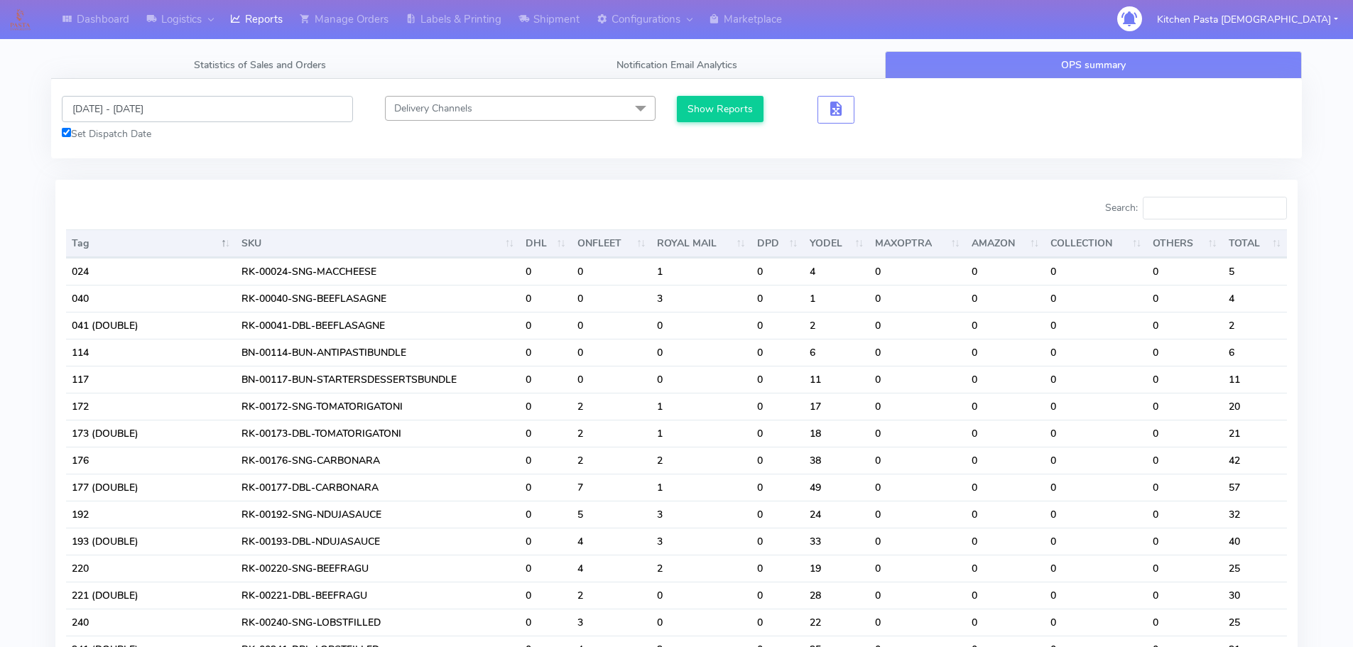
click at [156, 113] on input "[DATE] - [DATE]" at bounding box center [207, 109] width 291 height 26
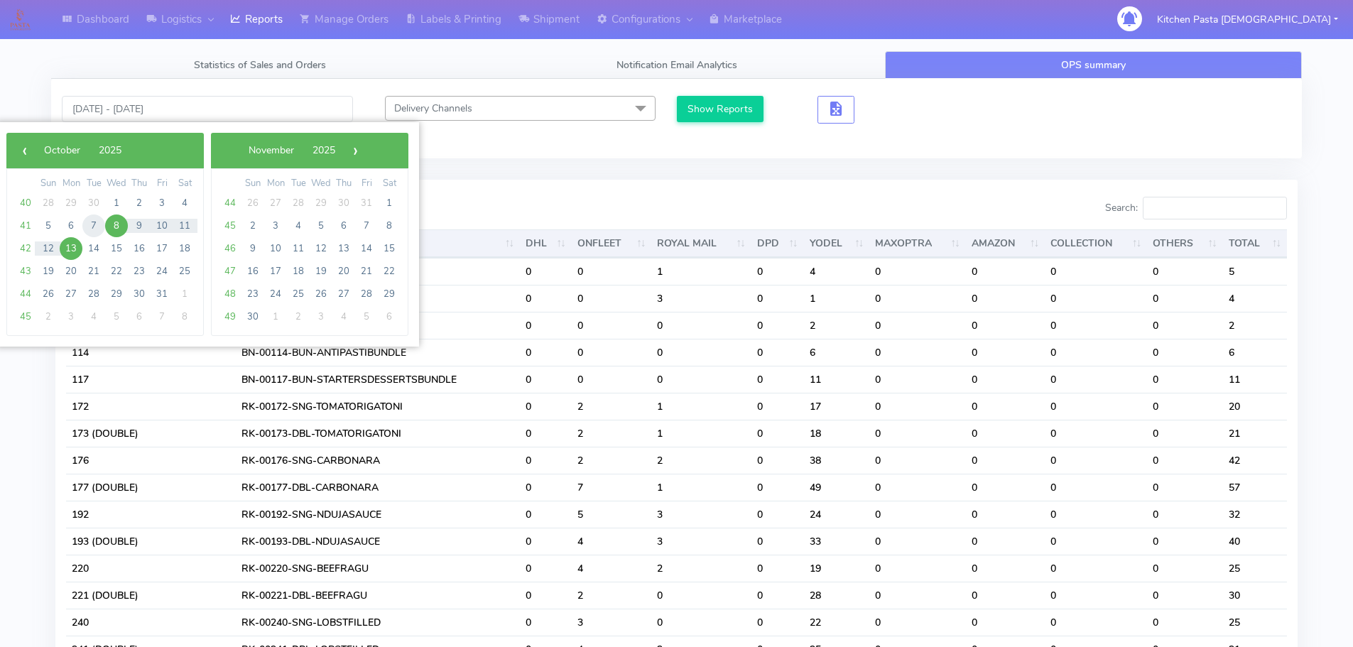
click at [97, 225] on span "7" at bounding box center [93, 225] width 23 height 23
type input "[DATE] - [DATE]"
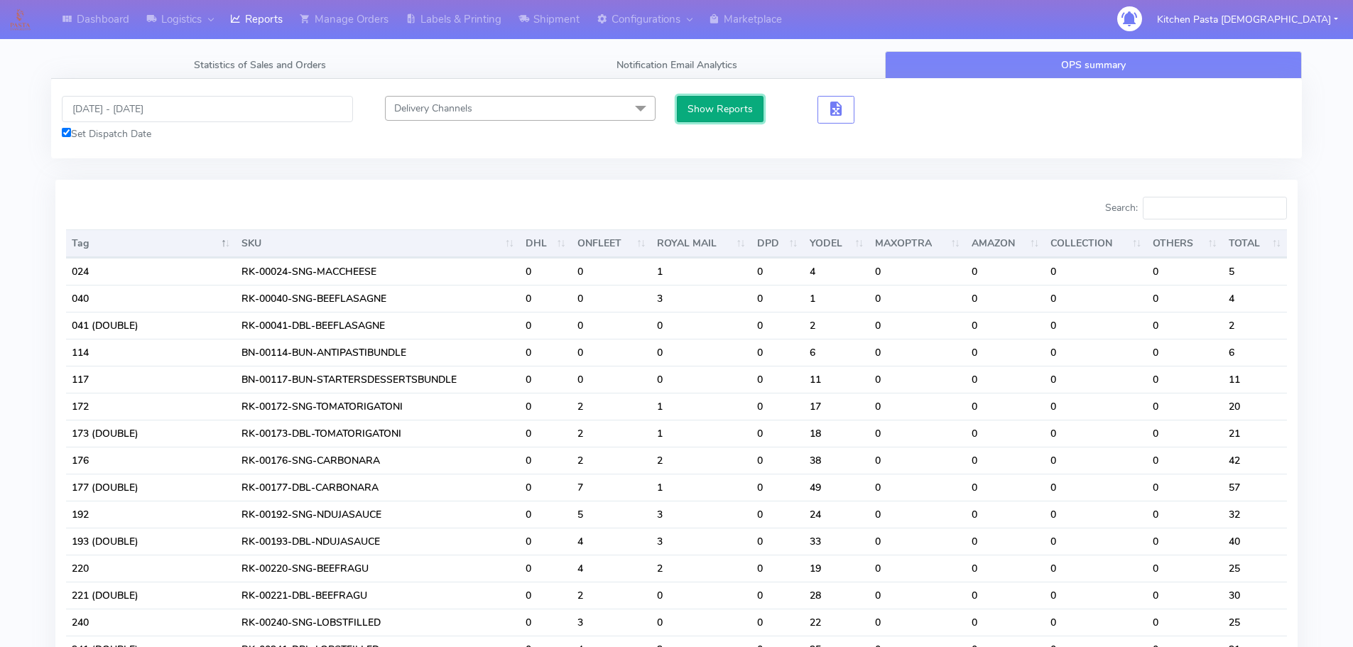
click at [743, 110] on button "Show Reports" at bounding box center [720, 109] width 87 height 26
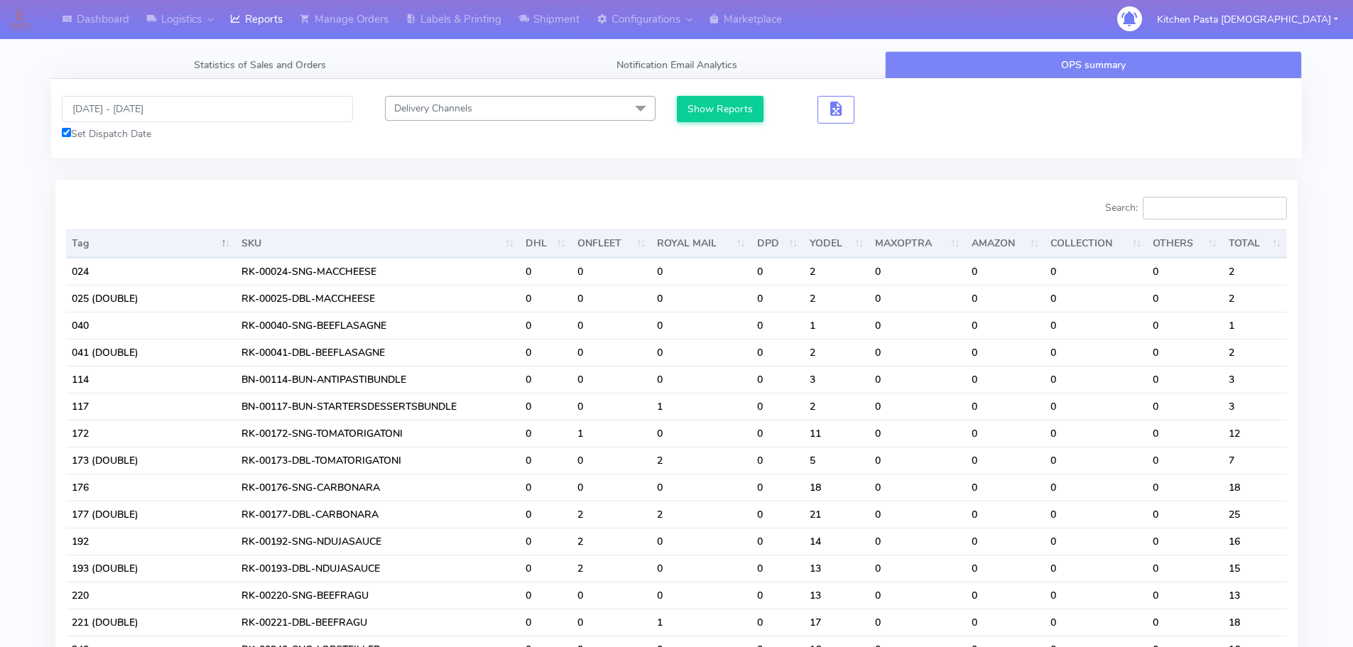
click at [1176, 214] on input "Search:" at bounding box center [1214, 208] width 144 height 23
type input "1"
